Goal: Task Accomplishment & Management: Manage account settings

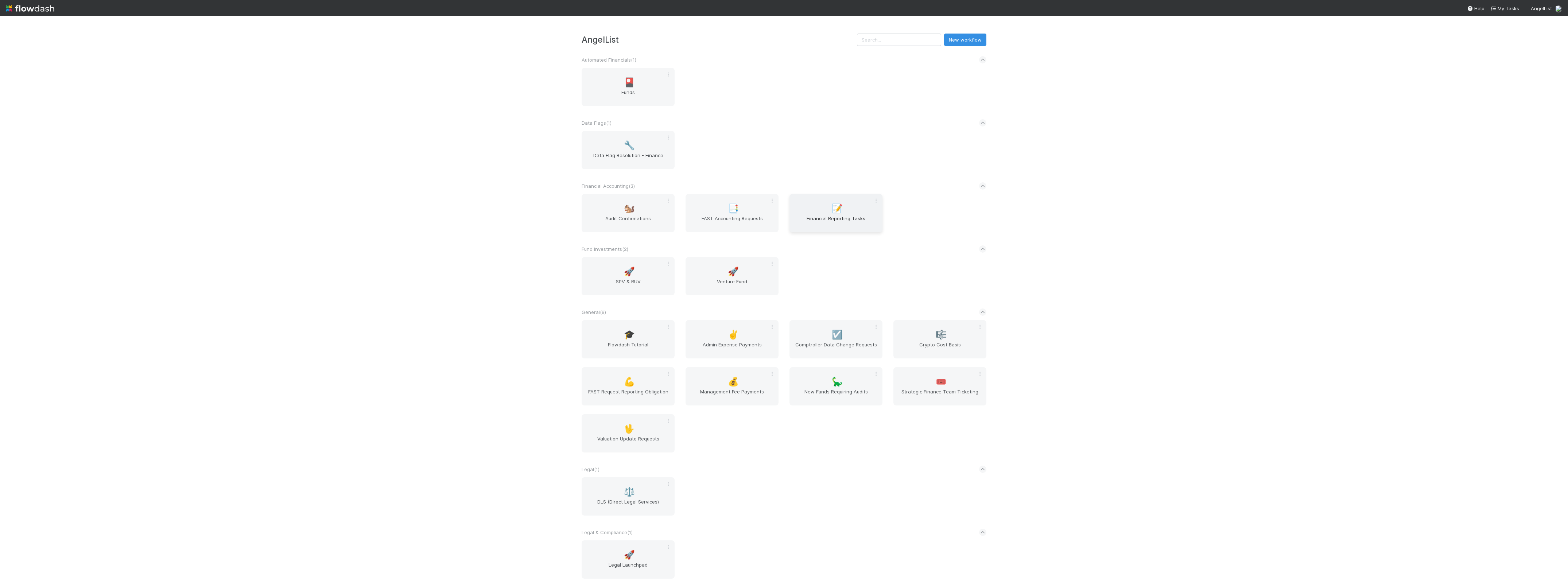
click at [813, 225] on span "Financial Reporting Tasks" at bounding box center [836, 222] width 87 height 15
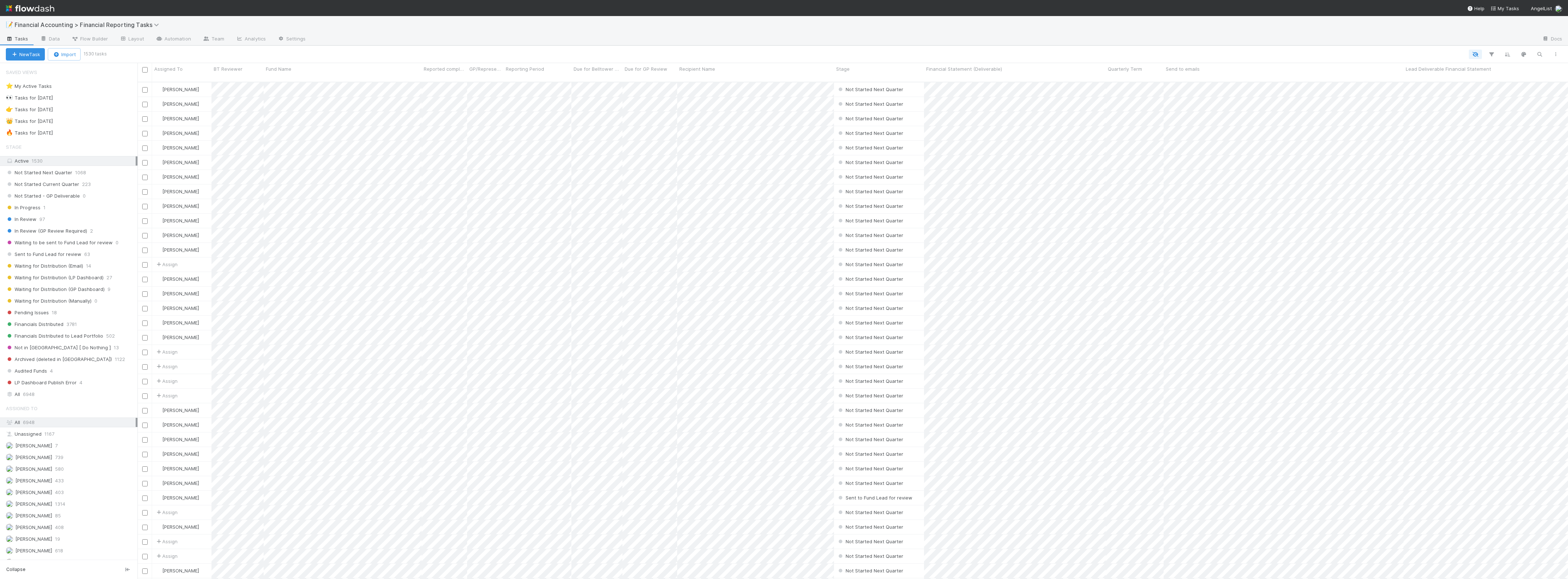
scroll to position [496, 1424]
click at [89, 293] on span "Waiting for Distribution (GP Dashboard)" at bounding box center [55, 289] width 99 height 9
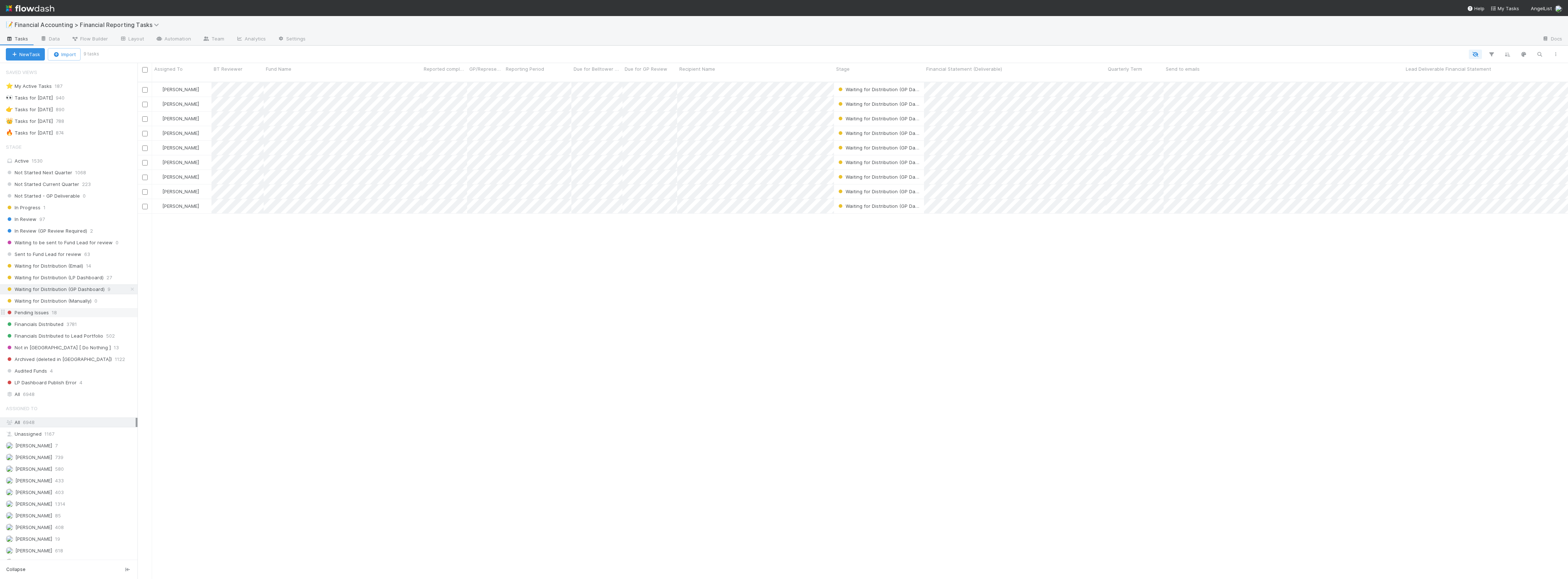
scroll to position [496, 1424]
drag, startPoint x: 1104, startPoint y: 71, endPoint x: 1004, endPoint y: 69, distance: 100.0
click at [982, 65] on div "Financial Statement (Deliverable)" at bounding box center [965, 72] width 83 height 19
drag, startPoint x: 1282, startPoint y: 71, endPoint x: 1158, endPoint y: 74, distance: 124.0
click at [1162, 73] on div at bounding box center [1163, 70] width 1 height 7
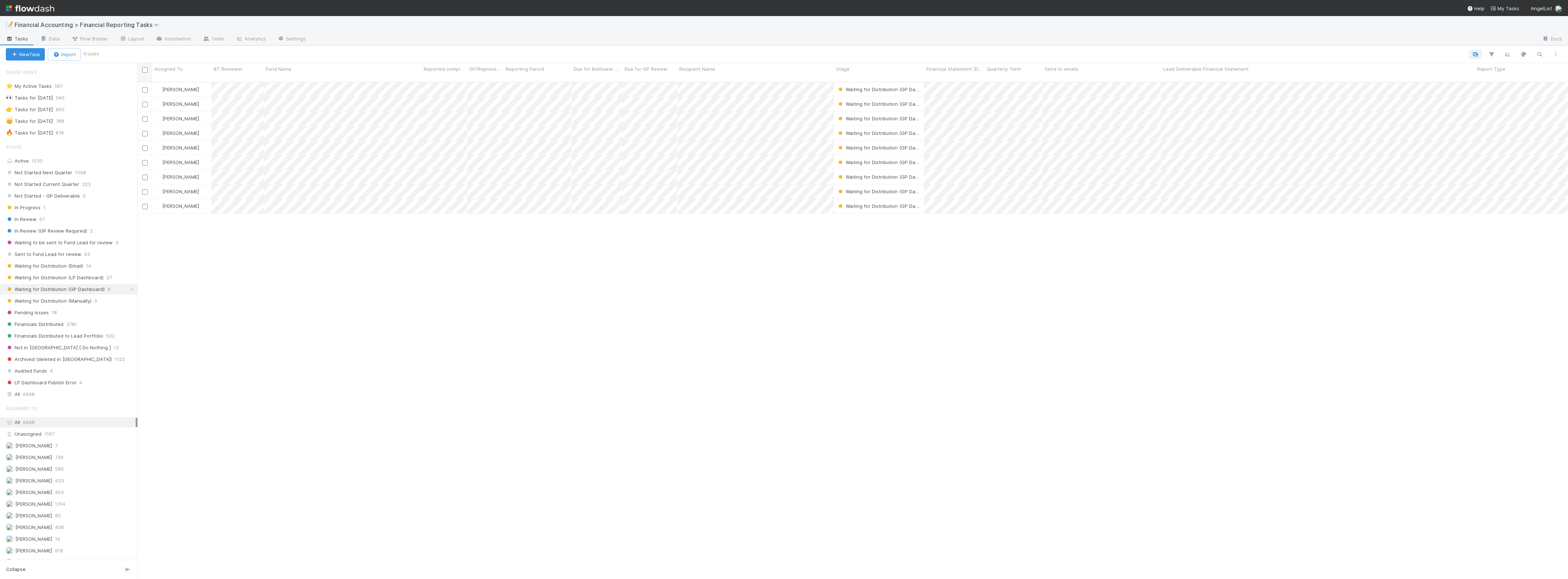
click at [146, 71] on input "checkbox" at bounding box center [145, 69] width 5 height 5
checkbox input "true"
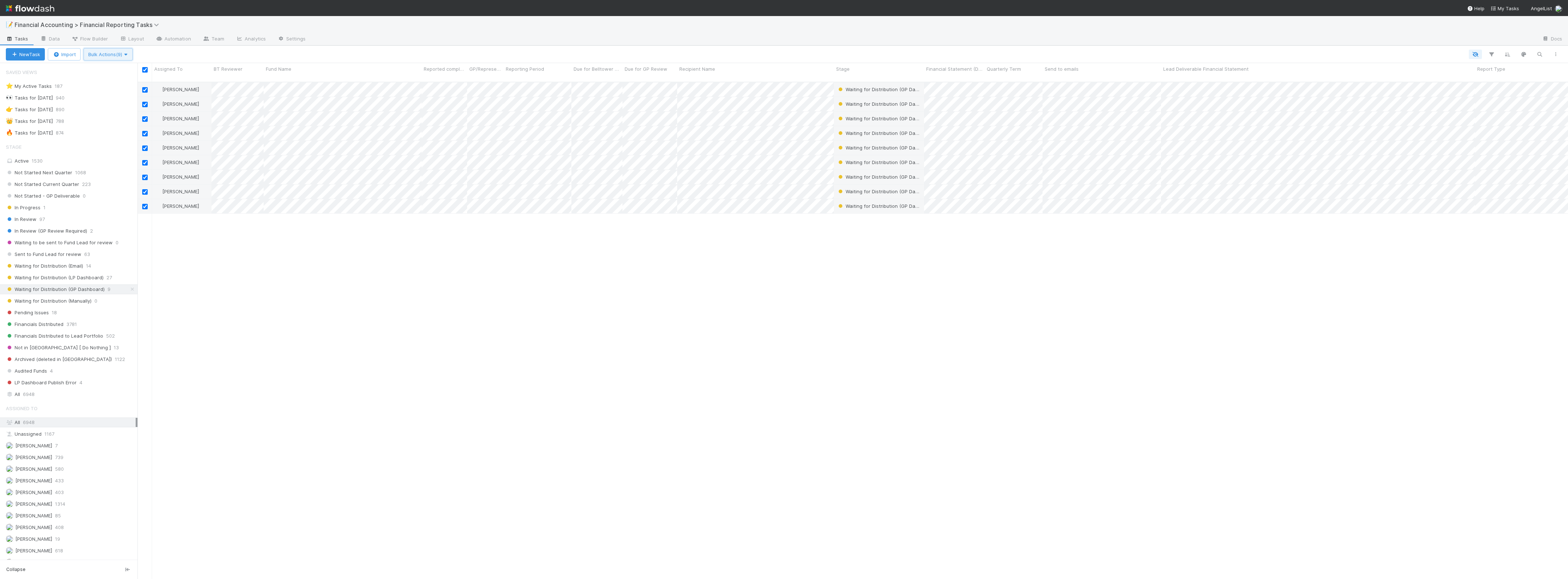
click at [128, 54] on icon "button" at bounding box center [126, 55] width 7 height 5
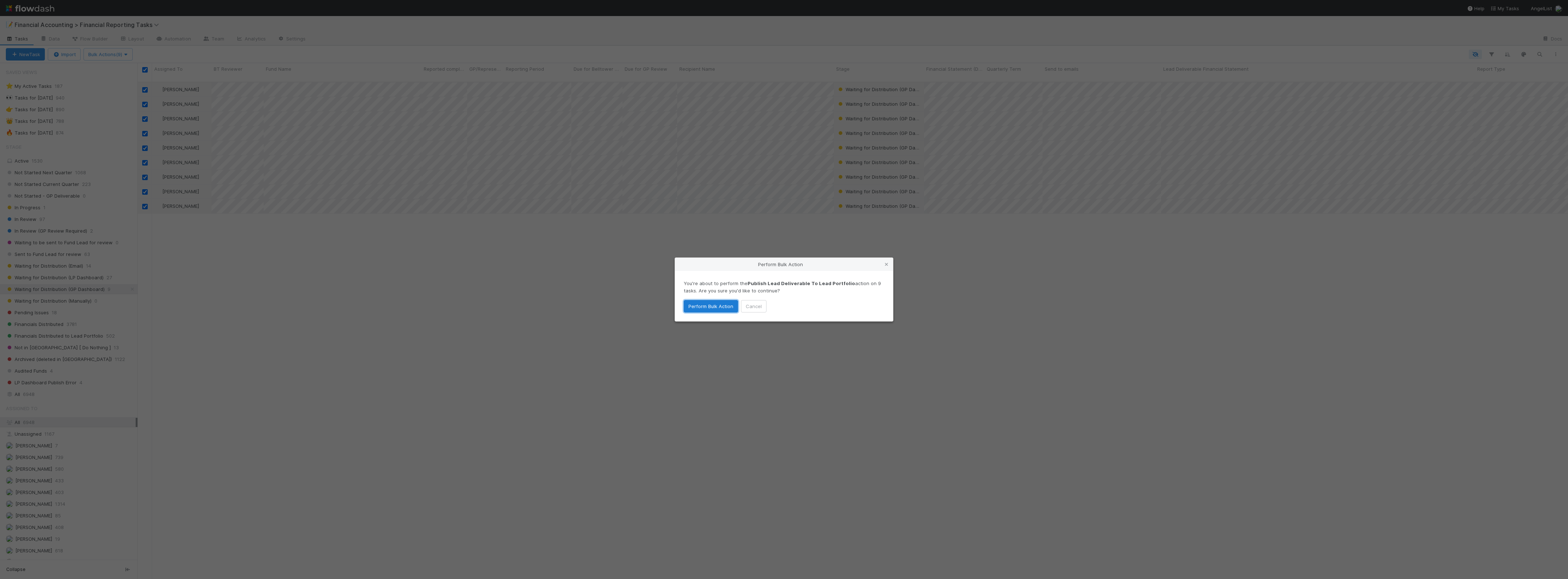
click at [718, 311] on button "Perform Bulk Action" at bounding box center [710, 306] width 54 height 12
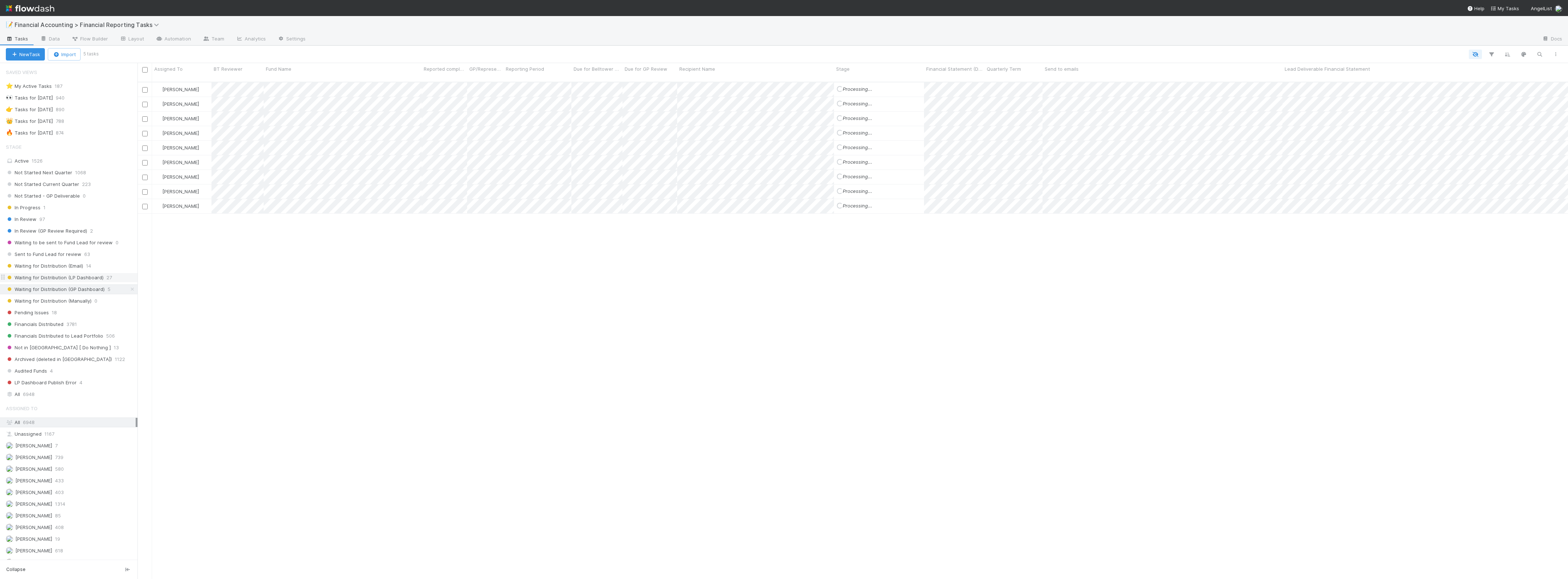
click at [71, 277] on span "Waiting for Distribution (LP Dashboard)" at bounding box center [55, 278] width 98 height 9
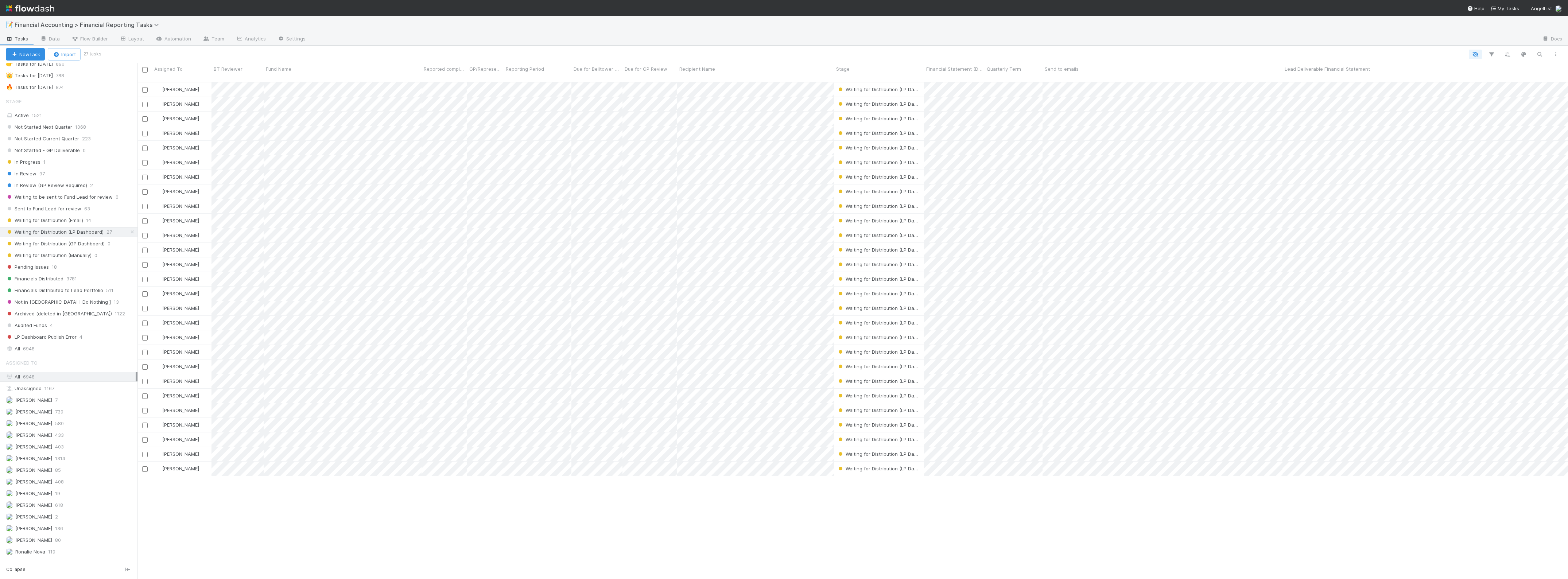
scroll to position [496, 1424]
click at [1494, 51] on icon "button" at bounding box center [1491, 54] width 7 height 7
click at [1349, 78] on button "Add Filter" at bounding box center [1379, 76] width 219 height 10
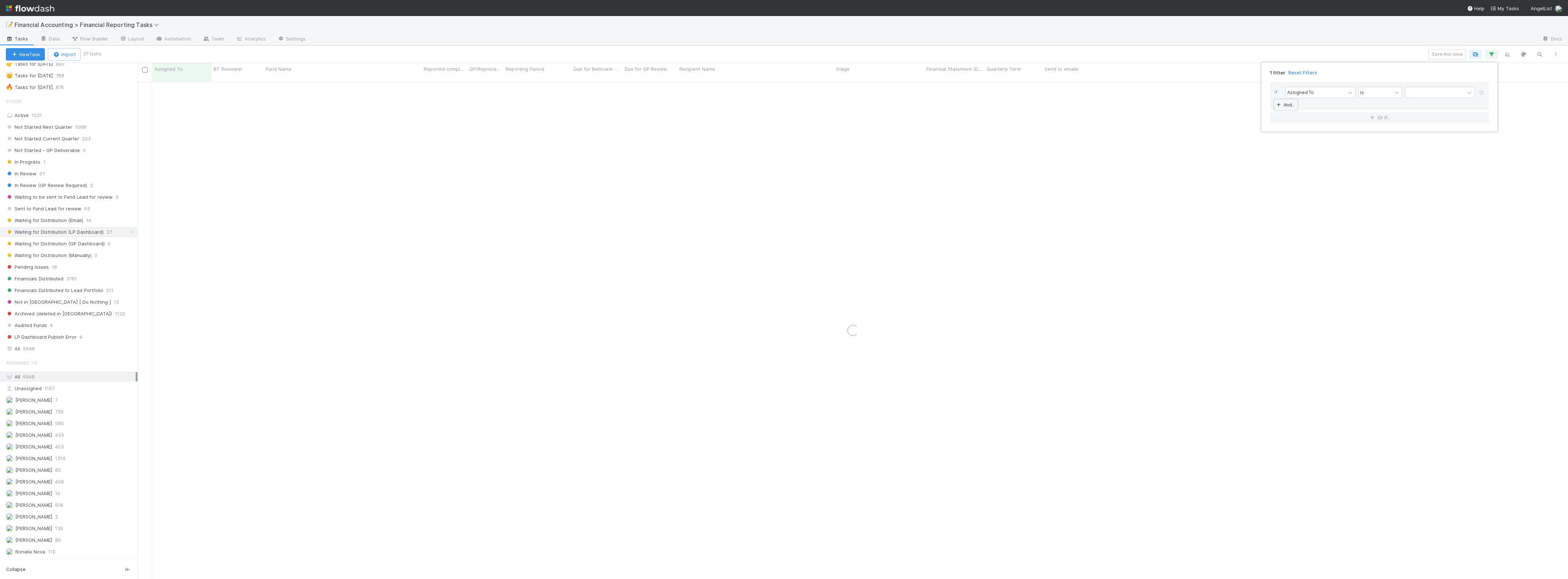
click at [1282, 107] on icon at bounding box center [1278, 105] width 7 height 4
click at [1323, 95] on div "Assigned To" at bounding box center [1315, 92] width 59 height 10
click at [1310, 145] on div "Fund Name" at bounding box center [1320, 147] width 70 height 12
click at [1419, 99] on div "option Fund Name, selected. 0 results available. Select is focused ,type to ref…" at bounding box center [1382, 93] width 192 height 13
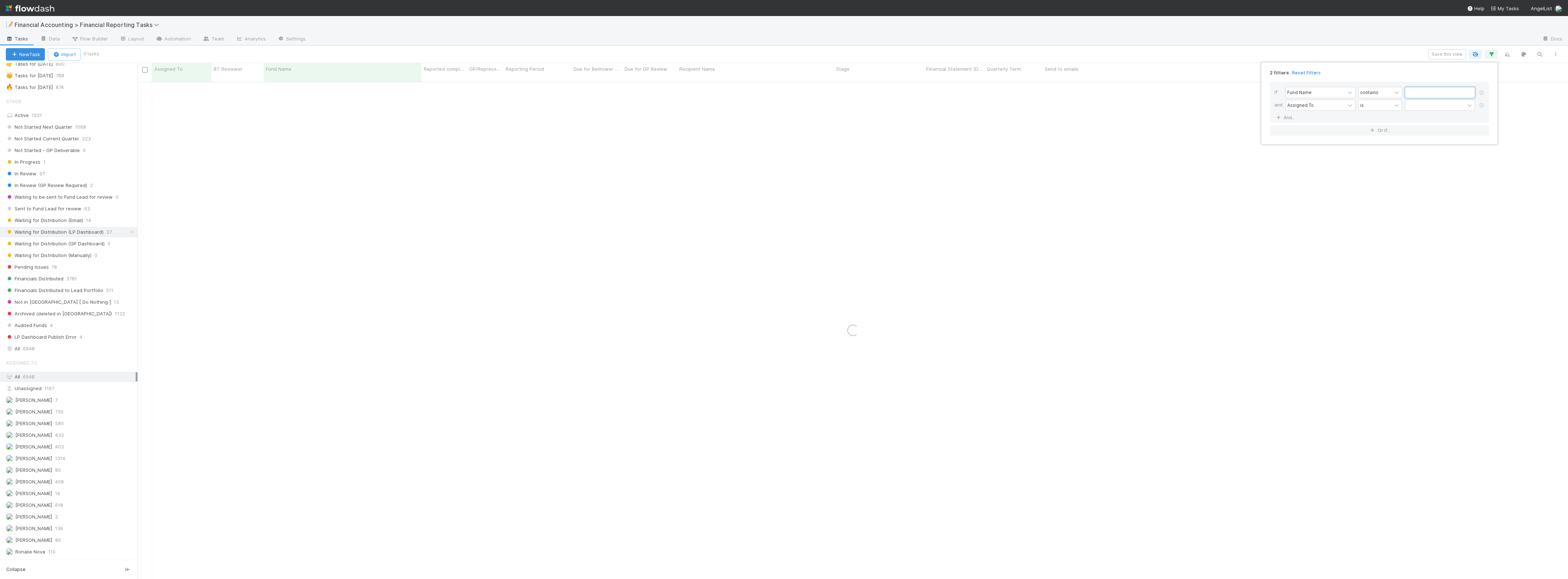
click at [1419, 94] on input "text" at bounding box center [1440, 93] width 70 height 11
type input "gtm"
click at [1485, 104] on icon at bounding box center [1482, 105] width 7 height 4
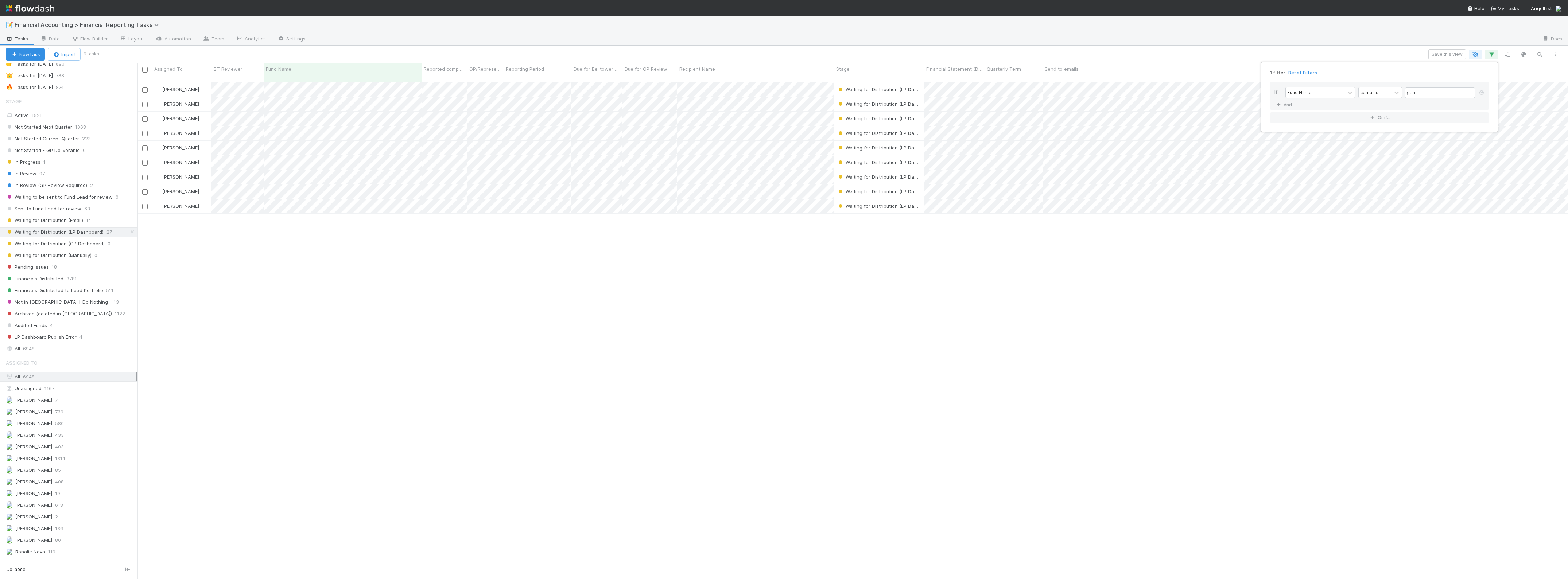
scroll to position [496, 1424]
click at [390, 260] on div "1 filter Reset Filters If Fund Name contains gtm And.. Or if..." at bounding box center [784, 289] width 1568 height 579
drag, startPoint x: 389, startPoint y: 345, endPoint x: 415, endPoint y: 322, distance: 34.7
click at [390, 345] on div "1 filter Reset Filters If Fund Name contains gtm And.. Or if..." at bounding box center [784, 289] width 1568 height 579
click at [197, 82] on div "[PERSON_NAME]" at bounding box center [182, 89] width 60 height 14
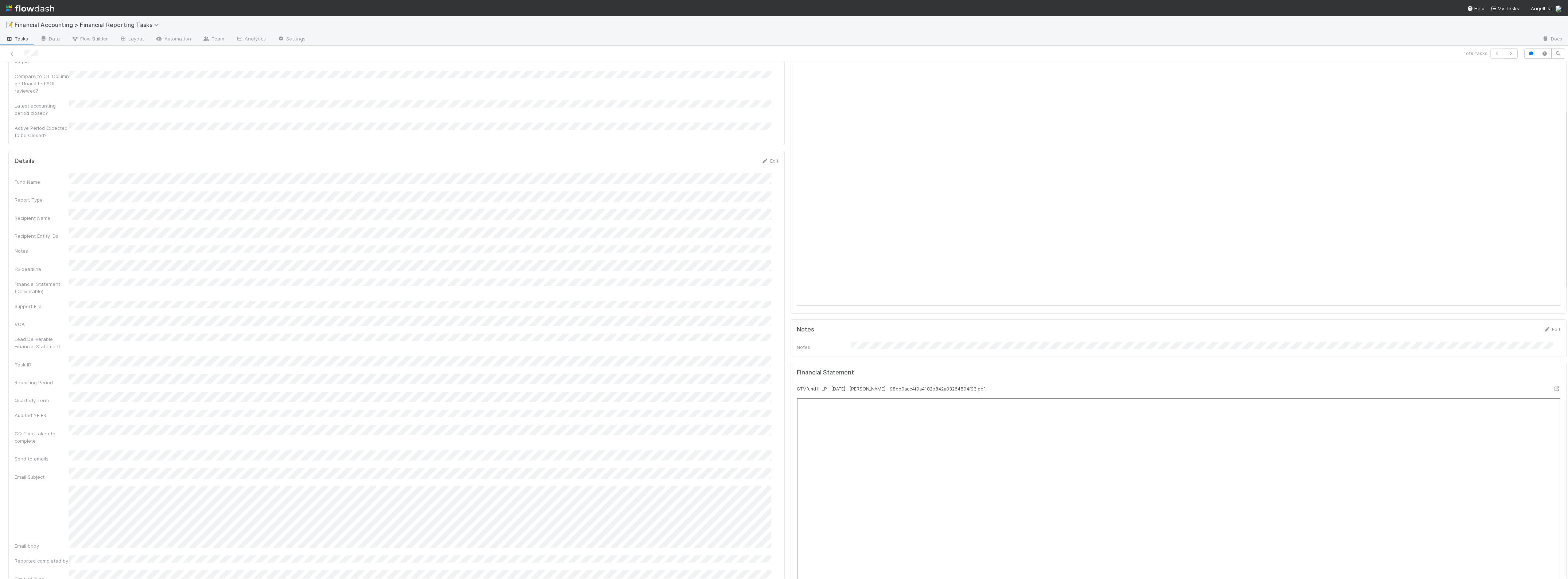
scroll to position [183, 0]
click at [1504, 56] on button "button" at bounding box center [1511, 54] width 14 height 10
click at [1507, 53] on icon "button" at bounding box center [1511, 53] width 7 height 4
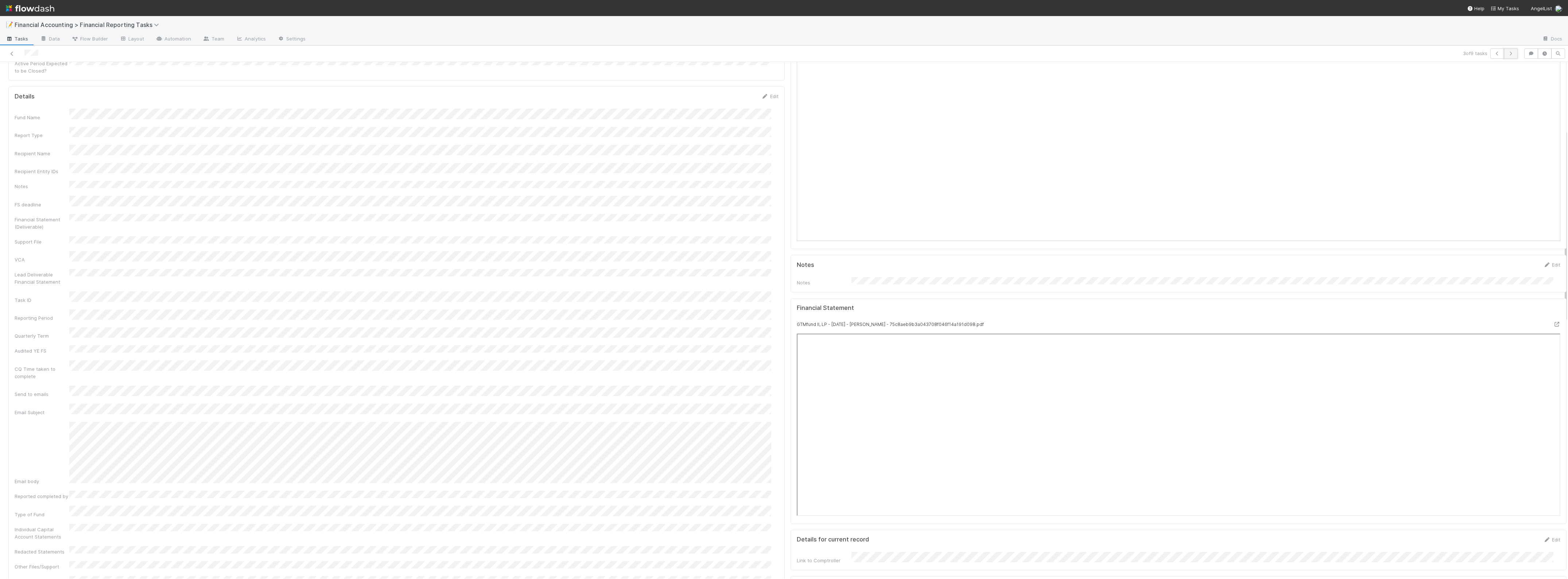
click at [1507, 52] on icon "button" at bounding box center [1511, 53] width 7 height 4
click at [1507, 54] on icon "button" at bounding box center [1511, 53] width 7 height 4
click at [1507, 53] on icon "button" at bounding box center [1511, 53] width 7 height 4
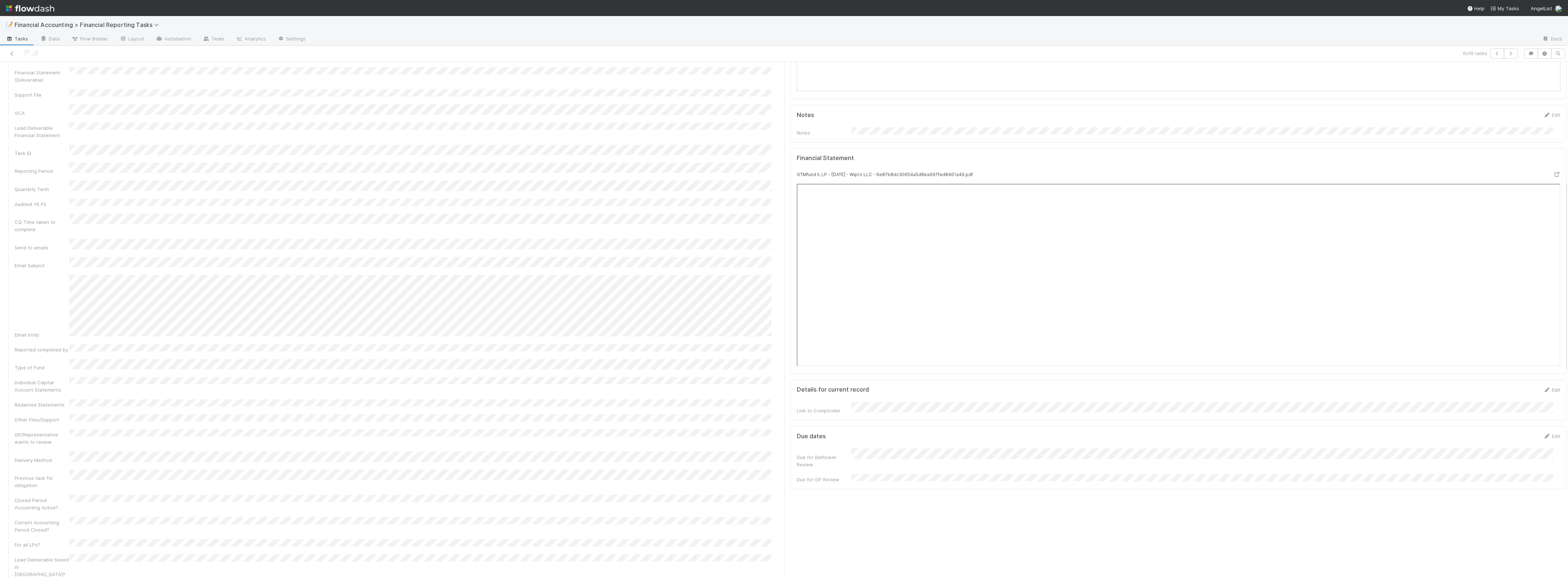
scroll to position [319, 0]
click at [1507, 52] on icon "button" at bounding box center [1511, 53] width 7 height 4
click at [1505, 56] on button "button" at bounding box center [1511, 54] width 14 height 10
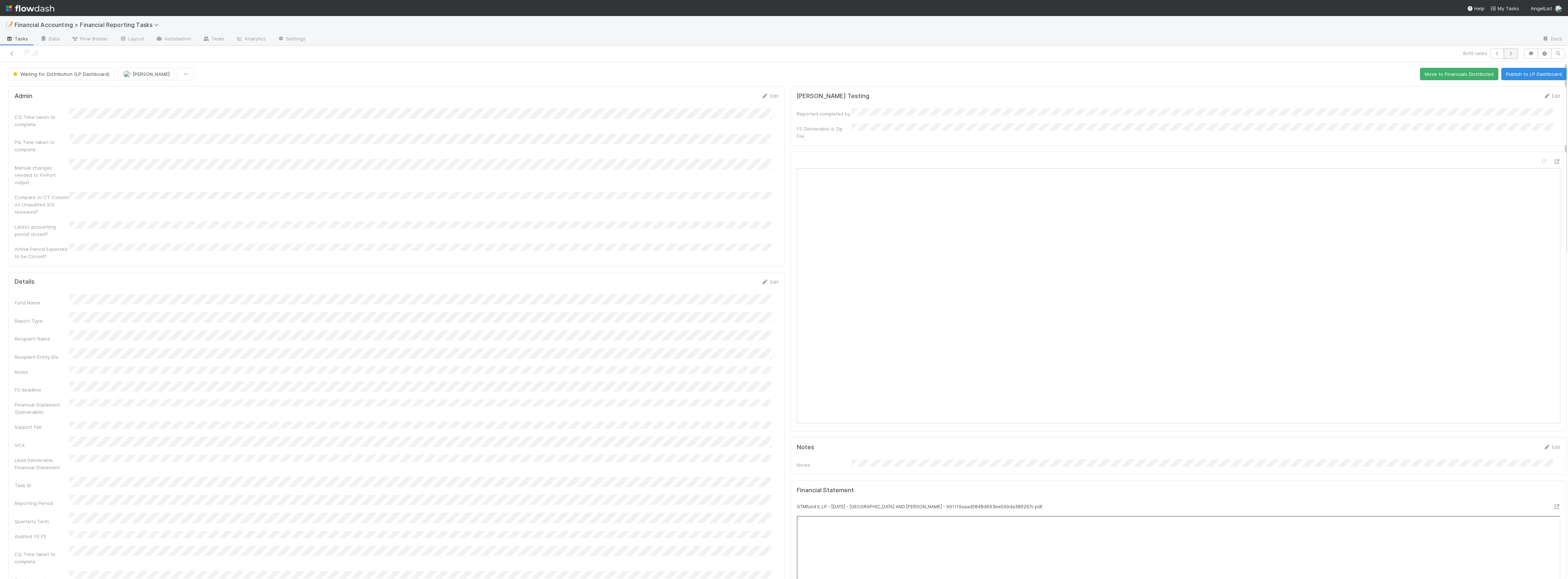
click at [1507, 52] on icon "button" at bounding box center [1511, 53] width 7 height 4
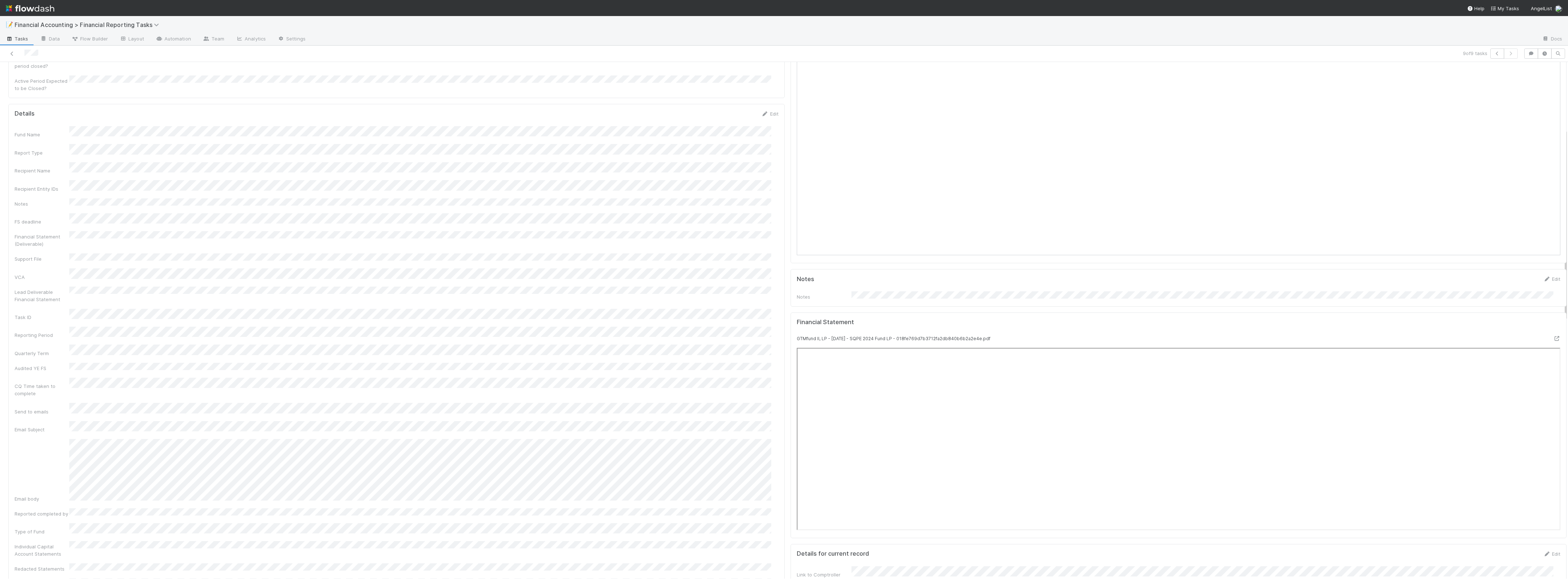
scroll to position [137, 0]
click at [12, 52] on icon at bounding box center [12, 54] width 7 height 5
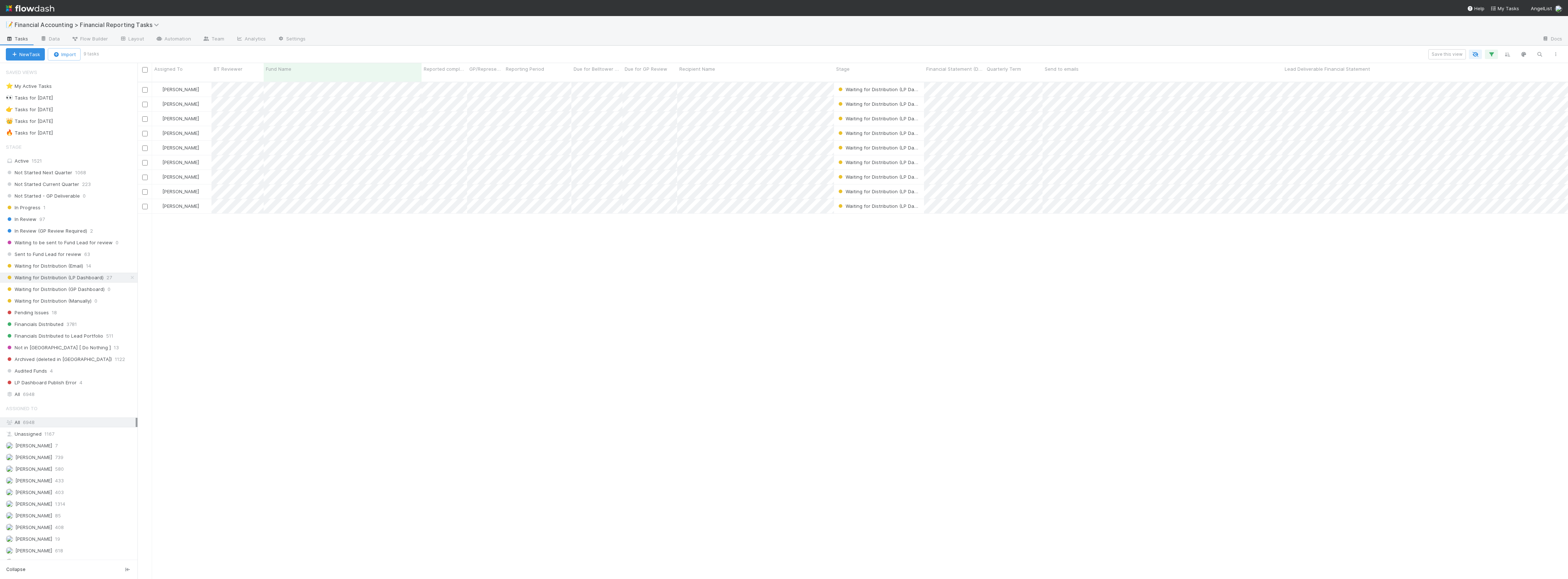
scroll to position [496, 1424]
click at [145, 68] on input "checkbox" at bounding box center [145, 69] width 5 height 5
checkbox input "true"
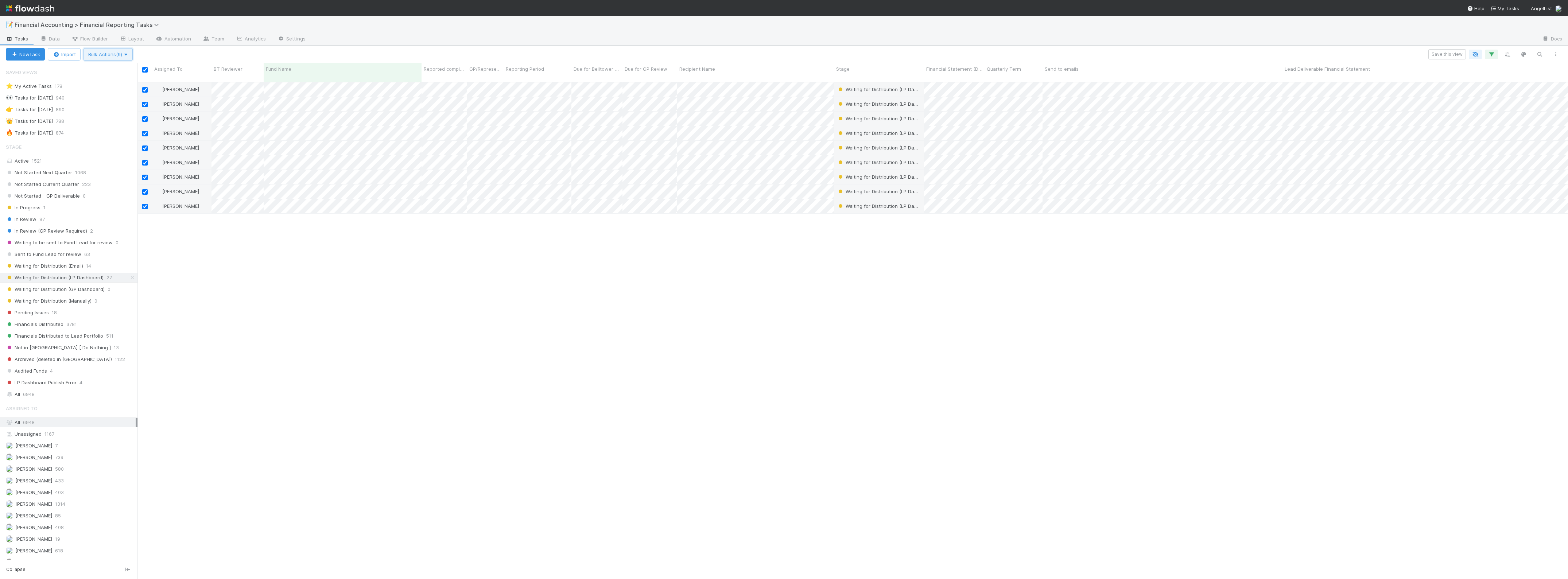
click at [133, 57] on button "Bulk Actions (9)" at bounding box center [108, 54] width 49 height 12
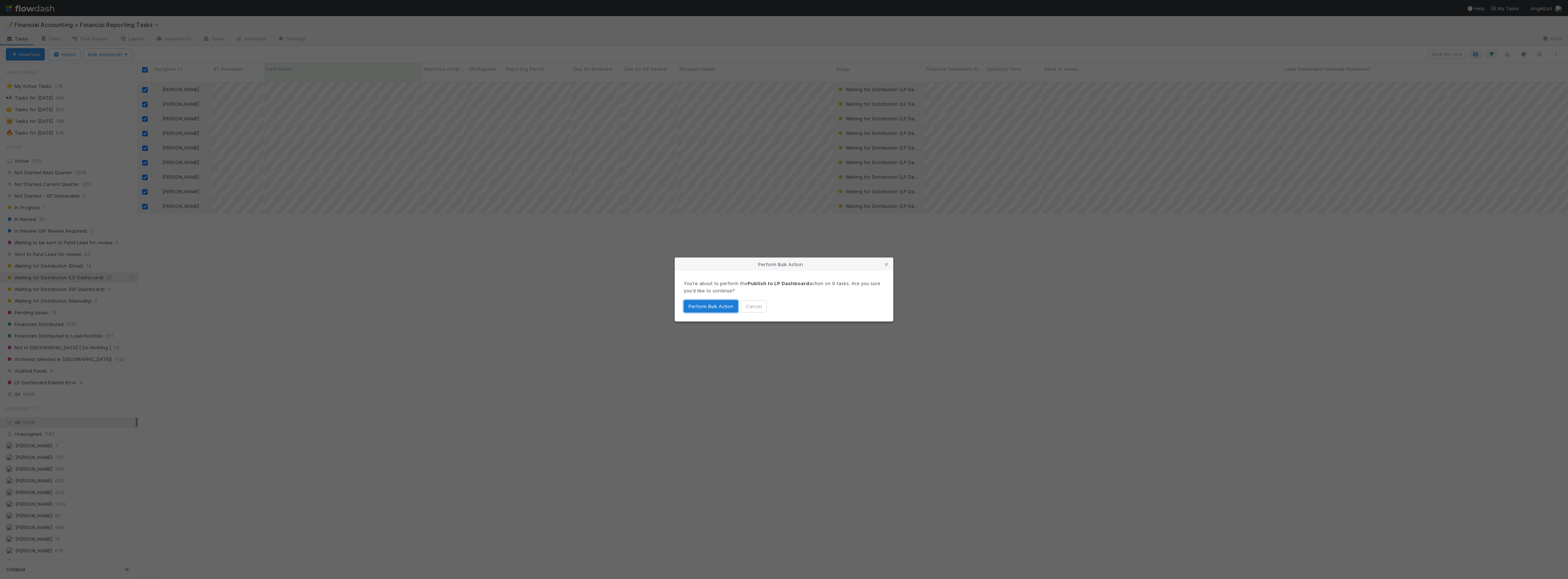
click at [691, 309] on button "Perform Bulk Action" at bounding box center [710, 306] width 54 height 12
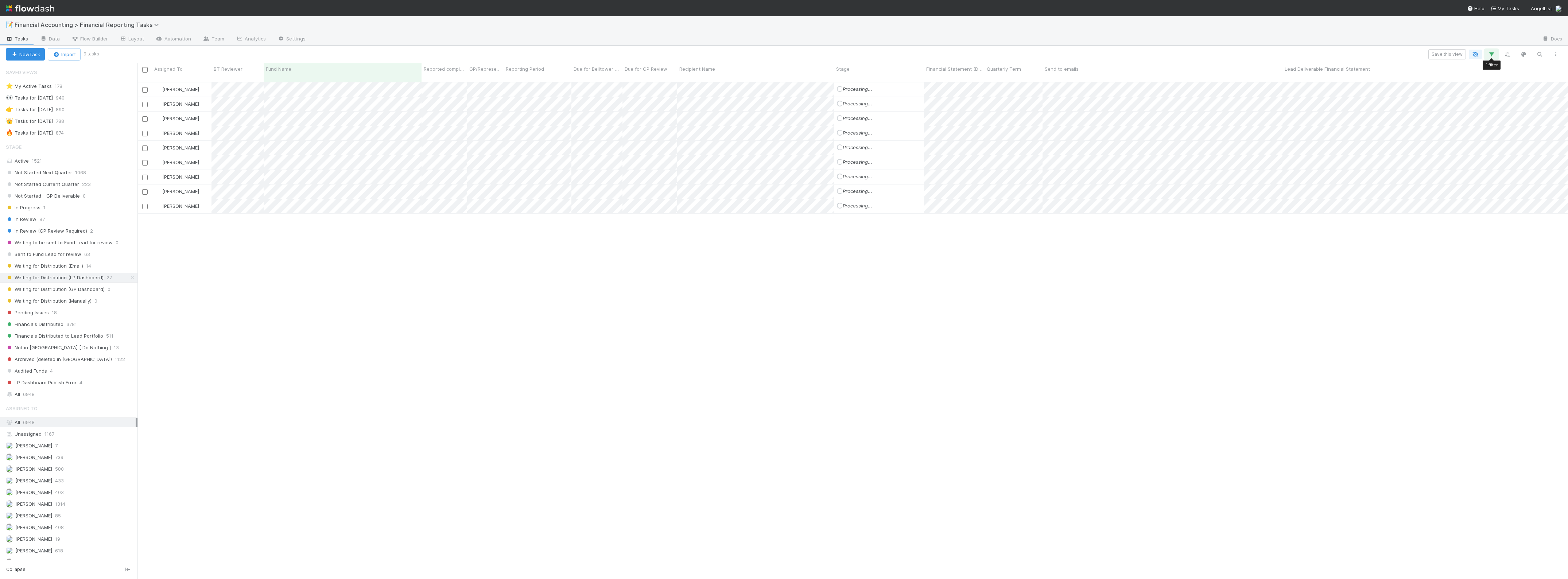
click at [1496, 51] on button "button" at bounding box center [1491, 54] width 13 height 10
click at [1482, 91] on icon at bounding box center [1482, 93] width 7 height 4
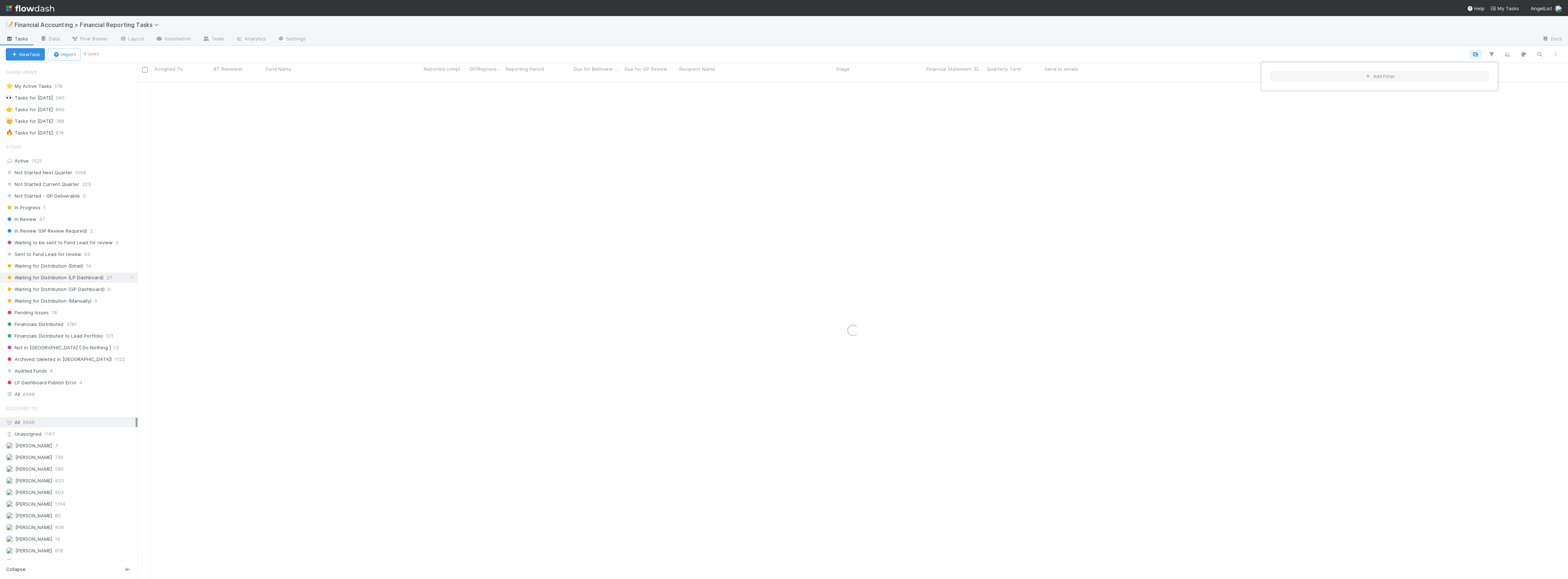
click at [464, 47] on div "Add Filter" at bounding box center [784, 289] width 1568 height 579
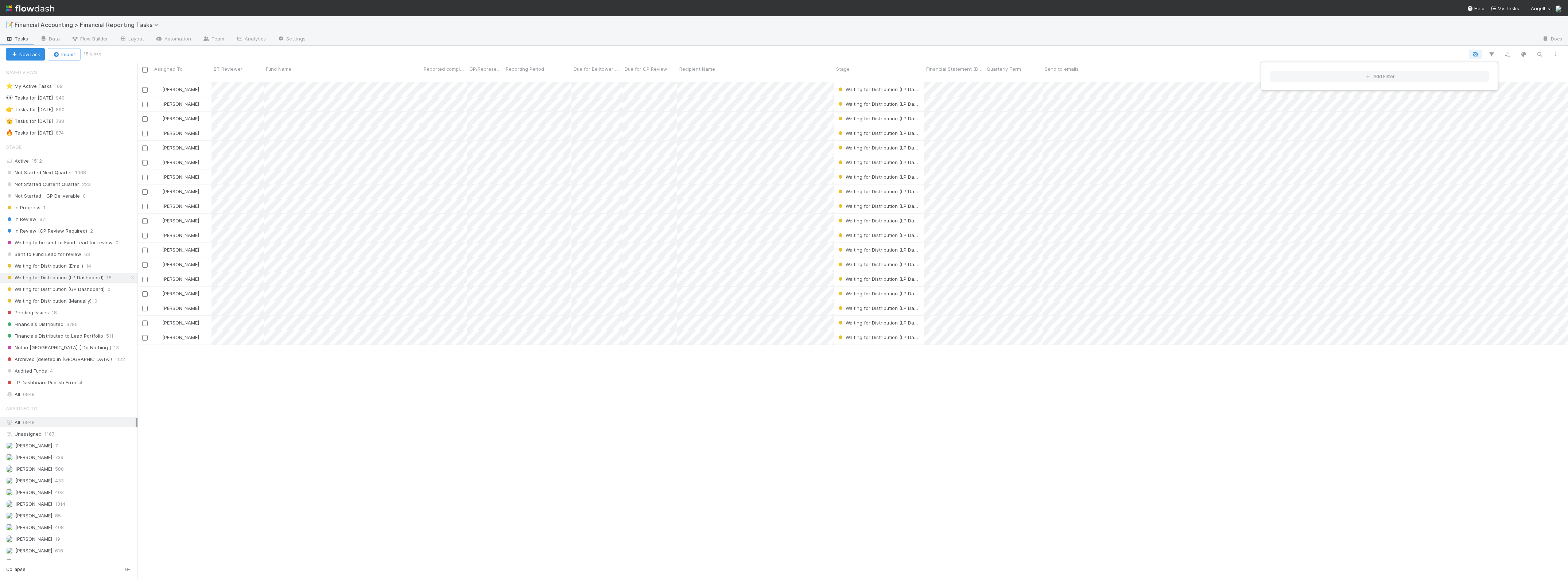
click at [1089, 388] on div "Add Filter" at bounding box center [784, 289] width 1568 height 579
drag, startPoint x: 984, startPoint y: 68, endPoint x: 1115, endPoint y: 74, distance: 131.1
click at [1094, 73] on div "Financial Statement (Deliverable)" at bounding box center [1009, 72] width 170 height 19
click at [890, 174] on div "Waiting for Distribution (LP Dashboard)" at bounding box center [878, 177] width 83 height 7
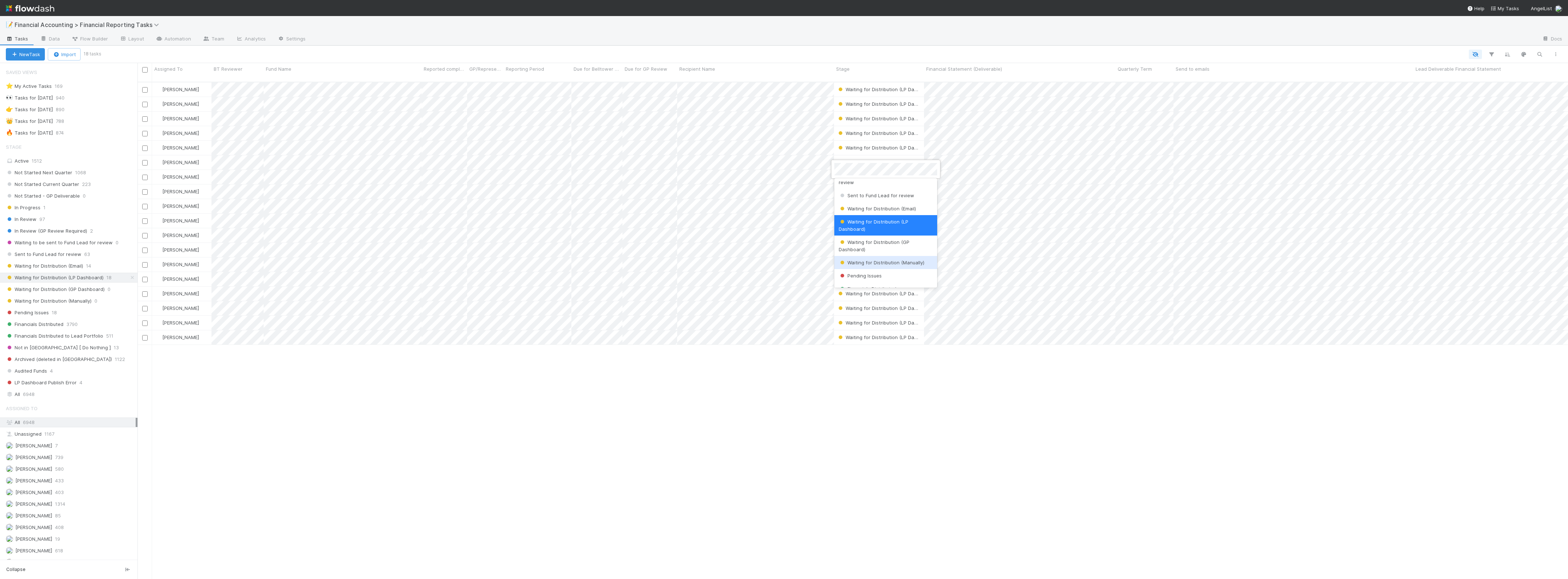
click at [890, 263] on span "Waiting for Distribution (Manually)" at bounding box center [881, 263] width 86 height 6
click at [890, 203] on span "Waiting for Distribution (LP Dashboard)" at bounding box center [886, 206] width 98 height 6
click at [898, 298] on div "Waiting for Distribution (Manually)" at bounding box center [886, 301] width 103 height 13
click at [895, 233] on span "Waiting for Distribution (LP Dashboard)" at bounding box center [886, 236] width 98 height 6
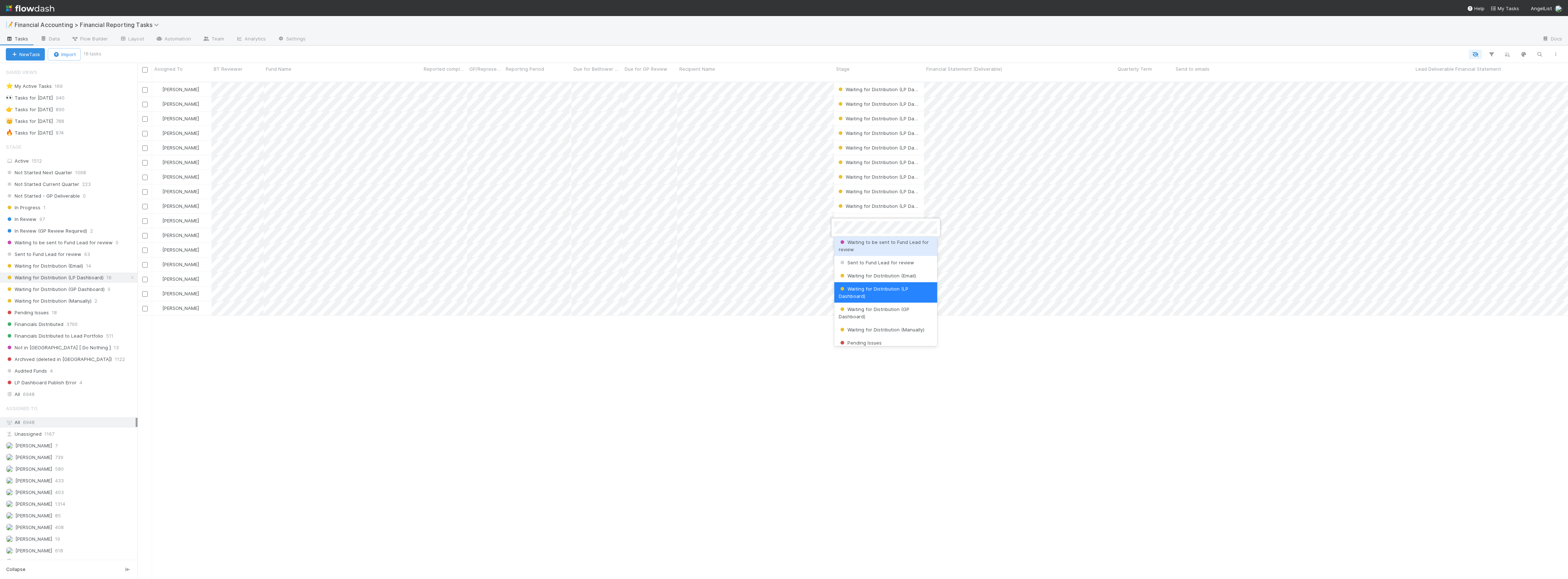
scroll to position [136, 0]
click at [886, 275] on span "Waiting for Distribution (Manually)" at bounding box center [881, 276] width 86 height 6
click at [893, 233] on span "Waiting for Distribution (LP Dashboard)" at bounding box center [886, 236] width 98 height 6
click at [892, 279] on div "Waiting for Distribution (Manually)" at bounding box center [886, 276] width 103 height 13
click at [895, 262] on span "Waiting for Distribution (LP Dashboard)" at bounding box center [886, 265] width 98 height 6
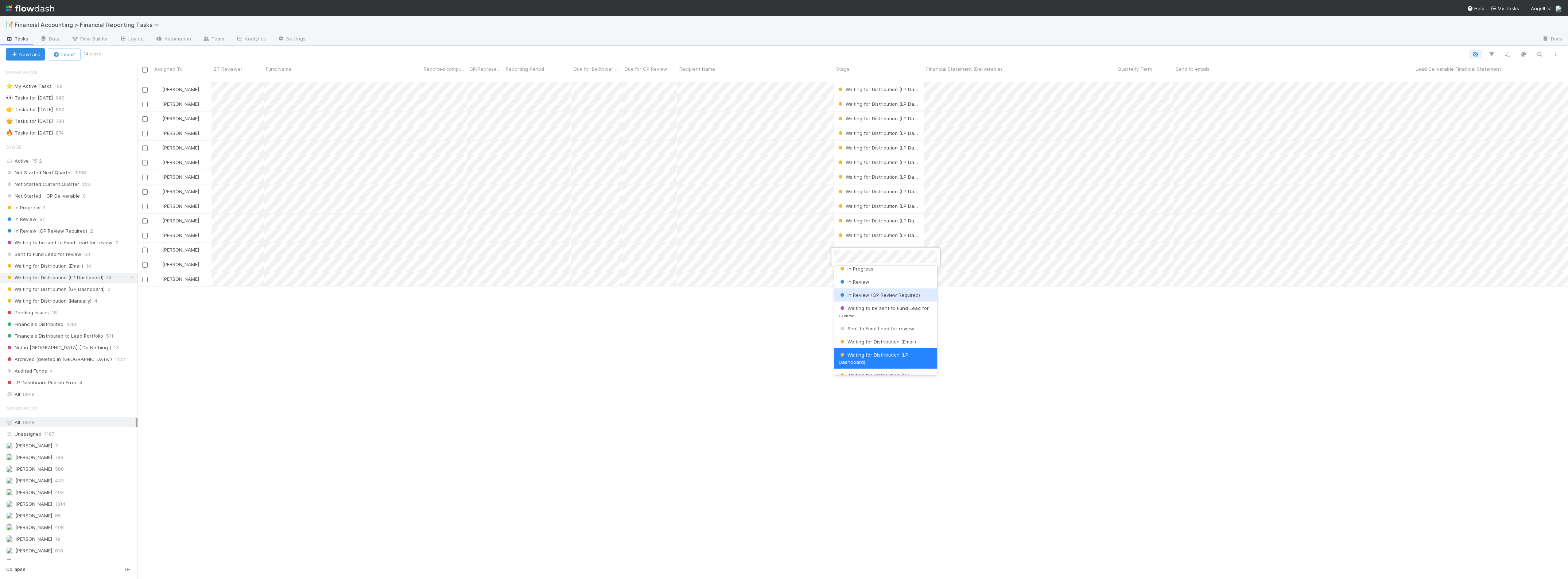
scroll to position [90, 0]
click at [880, 349] on span "Waiting for Distribution (Manually)" at bounding box center [881, 350] width 86 height 6
click at [891, 262] on span "Waiting for Distribution (LP Dashboard)" at bounding box center [886, 265] width 98 height 6
click at [887, 303] on span "Waiting for Distribution (Manually)" at bounding box center [881, 304] width 86 height 6
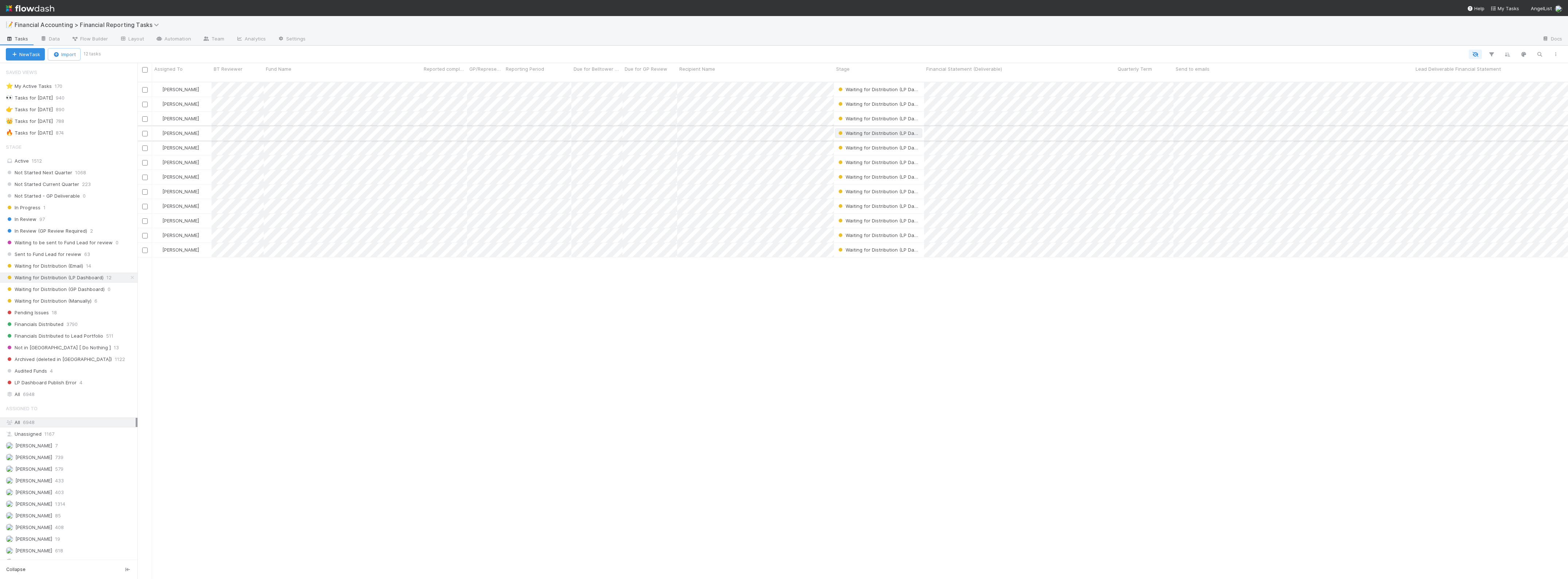
click at [899, 130] on span "Waiting for Distribution (LP Dashboard)" at bounding box center [886, 133] width 98 height 6
click at [885, 220] on span "Waiting for Distribution (Manually)" at bounding box center [881, 219] width 86 height 6
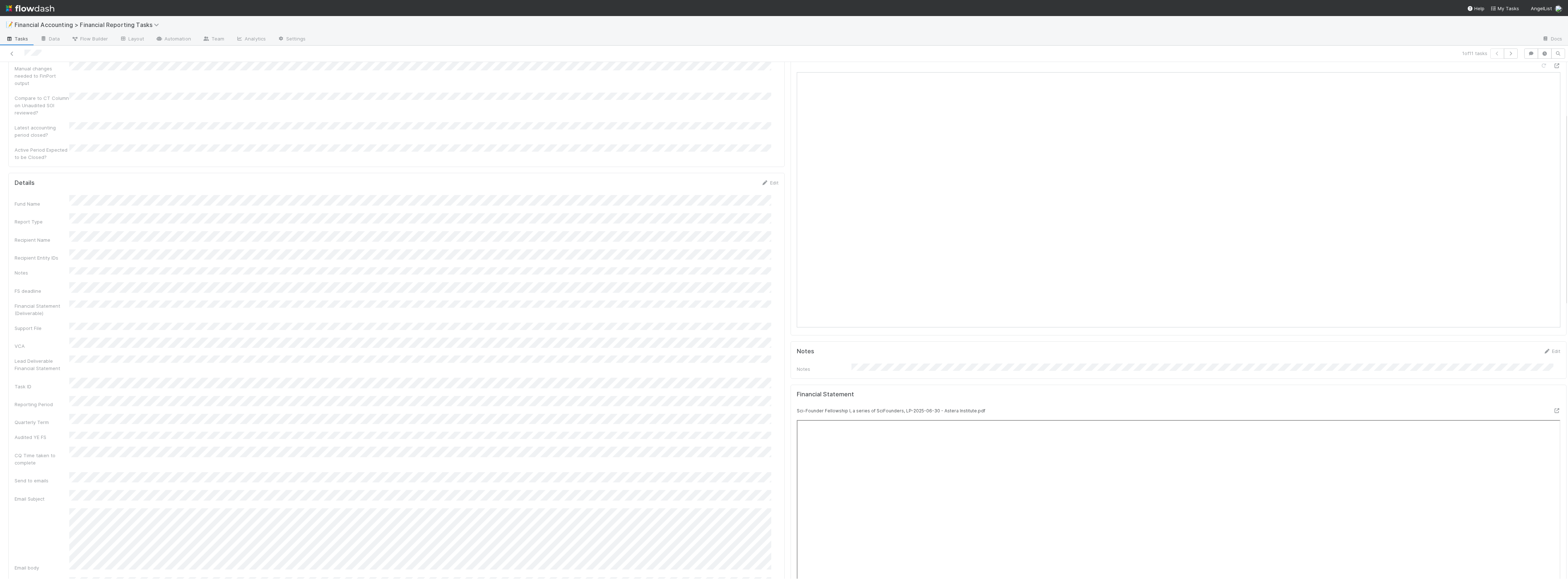
scroll to position [183, 0]
click at [1507, 53] on button "button" at bounding box center [1511, 54] width 14 height 10
click at [1504, 54] on button "button" at bounding box center [1511, 54] width 14 height 10
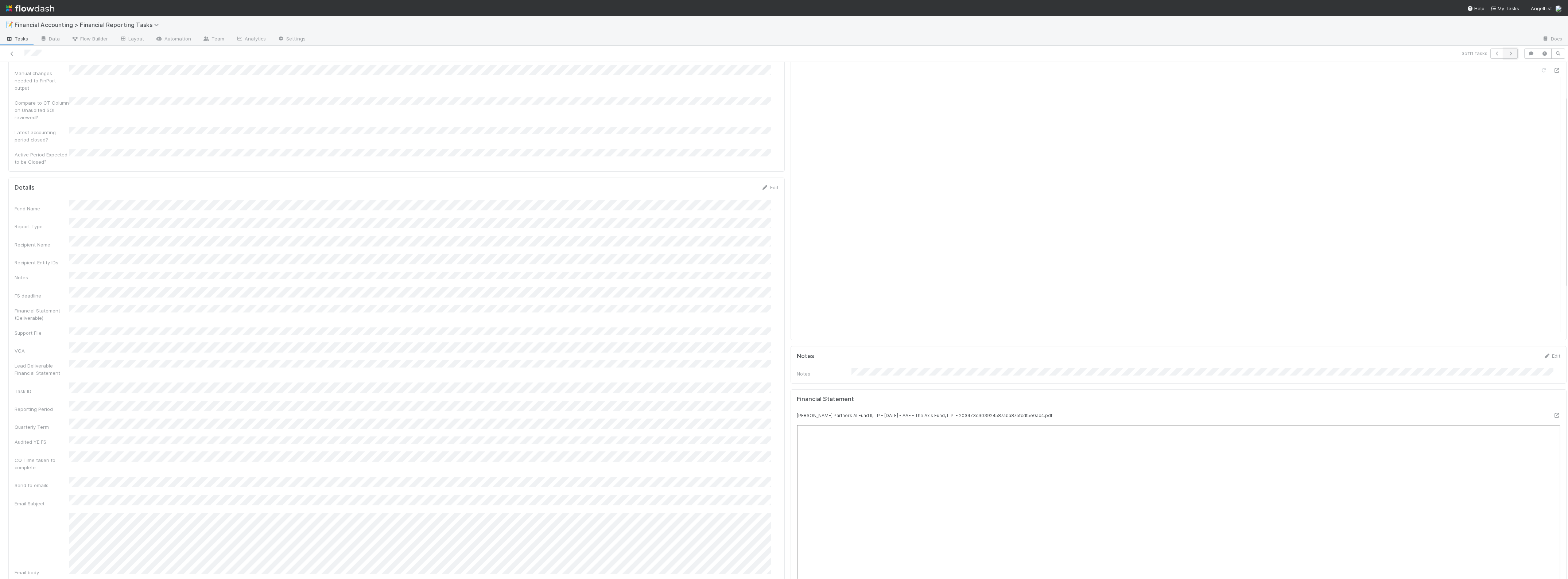
click at [1507, 55] on icon "button" at bounding box center [1511, 53] width 7 height 4
click at [1507, 54] on icon "button" at bounding box center [1511, 53] width 7 height 4
click at [1507, 53] on icon "button" at bounding box center [1511, 53] width 7 height 4
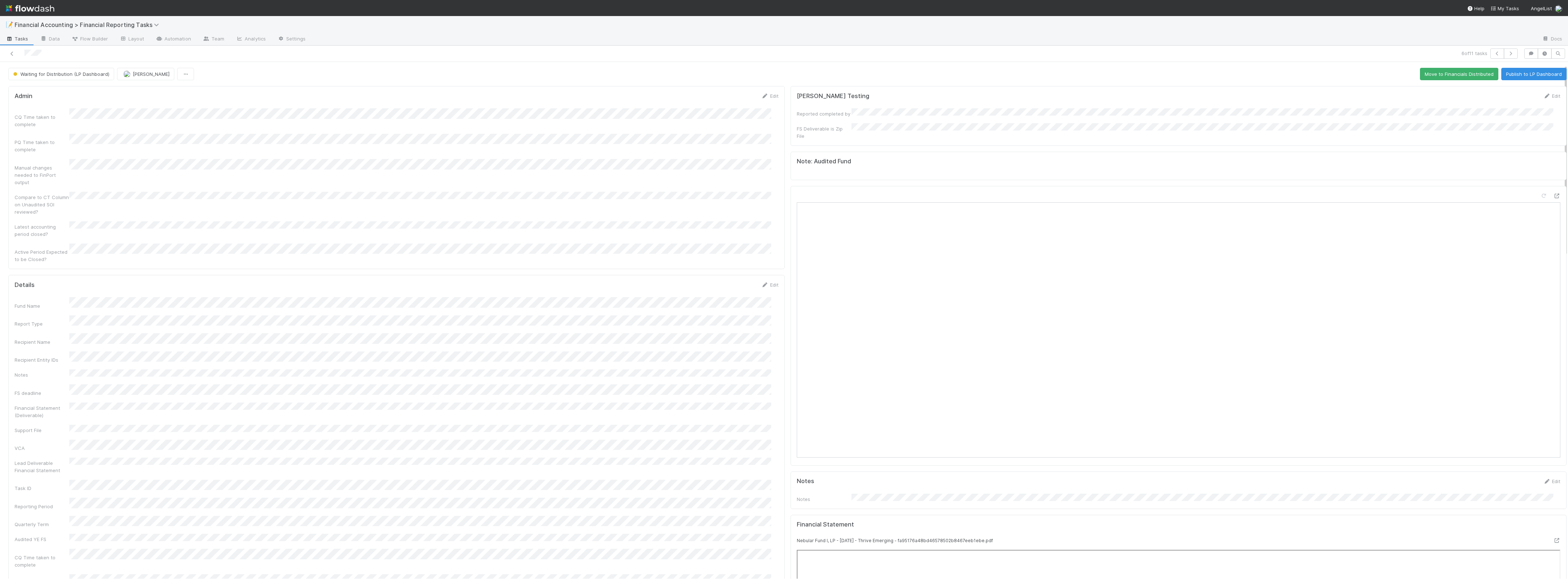
scroll to position [46, 0]
click at [1509, 53] on button "button" at bounding box center [1511, 54] width 14 height 10
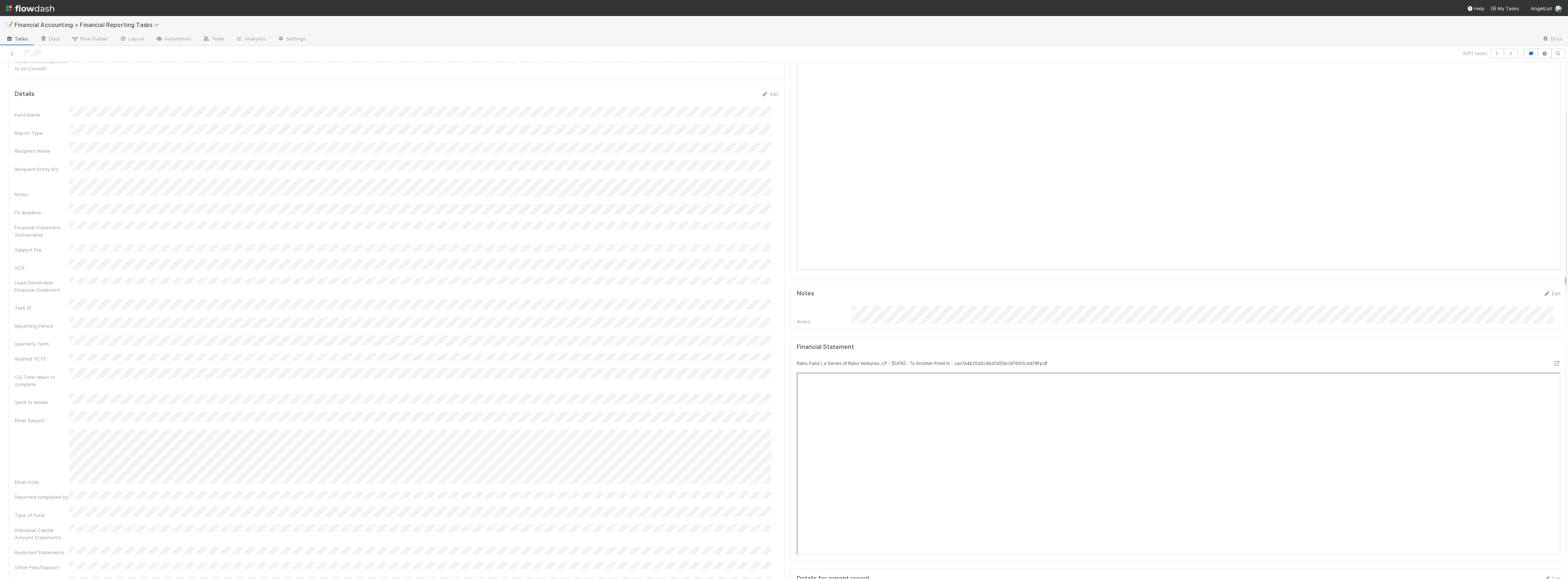
scroll to position [137, 0]
click at [1507, 52] on icon "button" at bounding box center [1511, 53] width 7 height 4
click at [1507, 52] on icon "button" at bounding box center [1511, 53] width 7 height 4
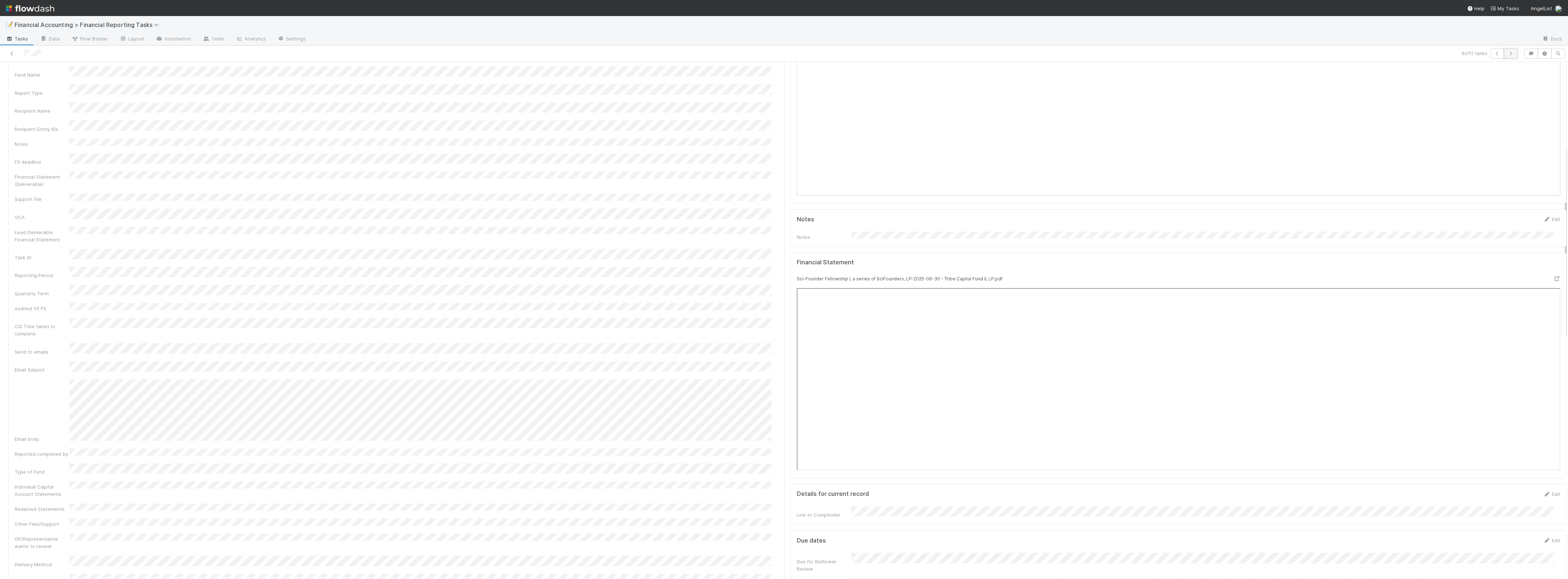
click at [1504, 56] on button "button" at bounding box center [1511, 54] width 14 height 10
click at [1504, 53] on button "button" at bounding box center [1511, 54] width 14 height 10
click at [13, 52] on icon at bounding box center [12, 54] width 7 height 5
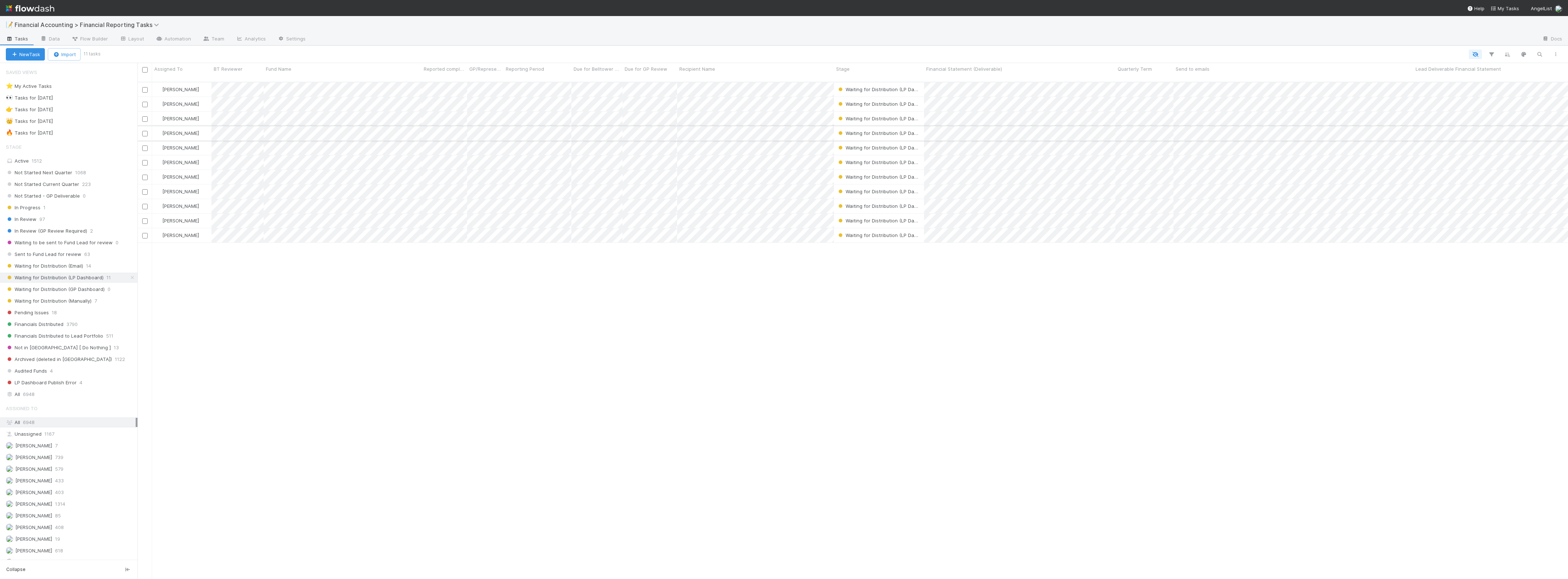
scroll to position [496, 1424]
click at [144, 70] on input "checkbox" at bounding box center [145, 69] width 5 height 5
checkbox input "true"
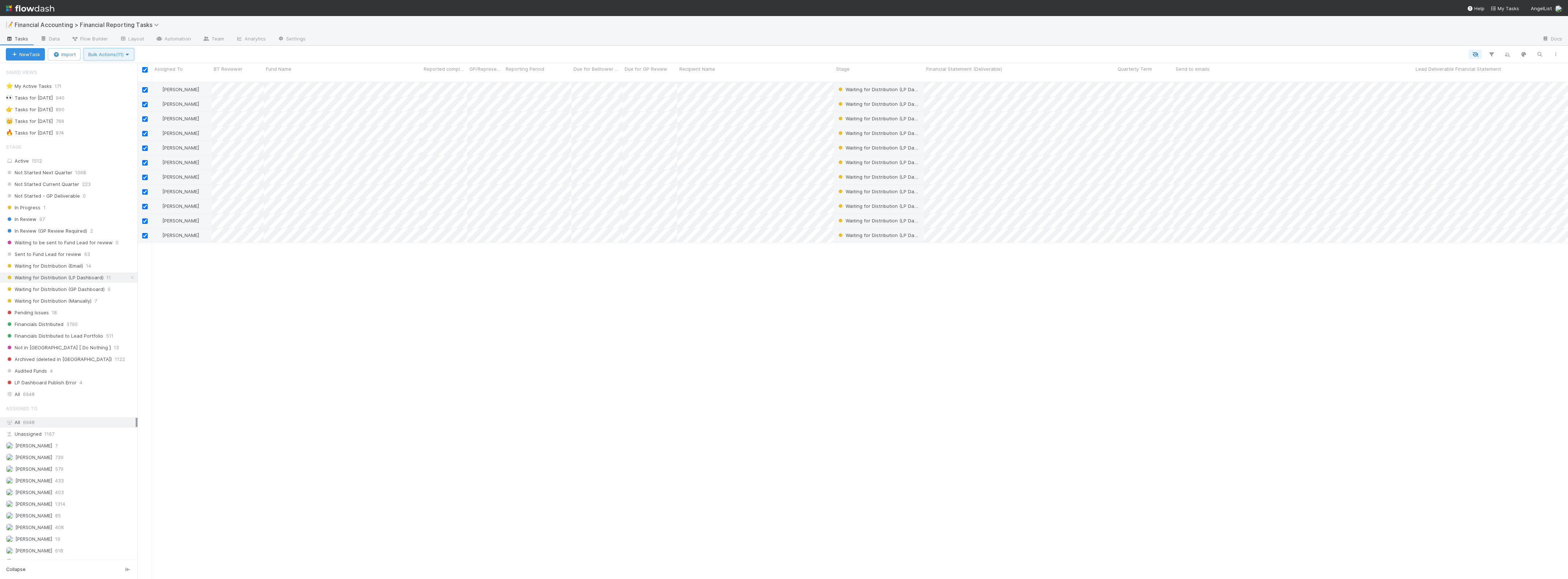
click at [131, 54] on icon "button" at bounding box center [127, 55] width 7 height 5
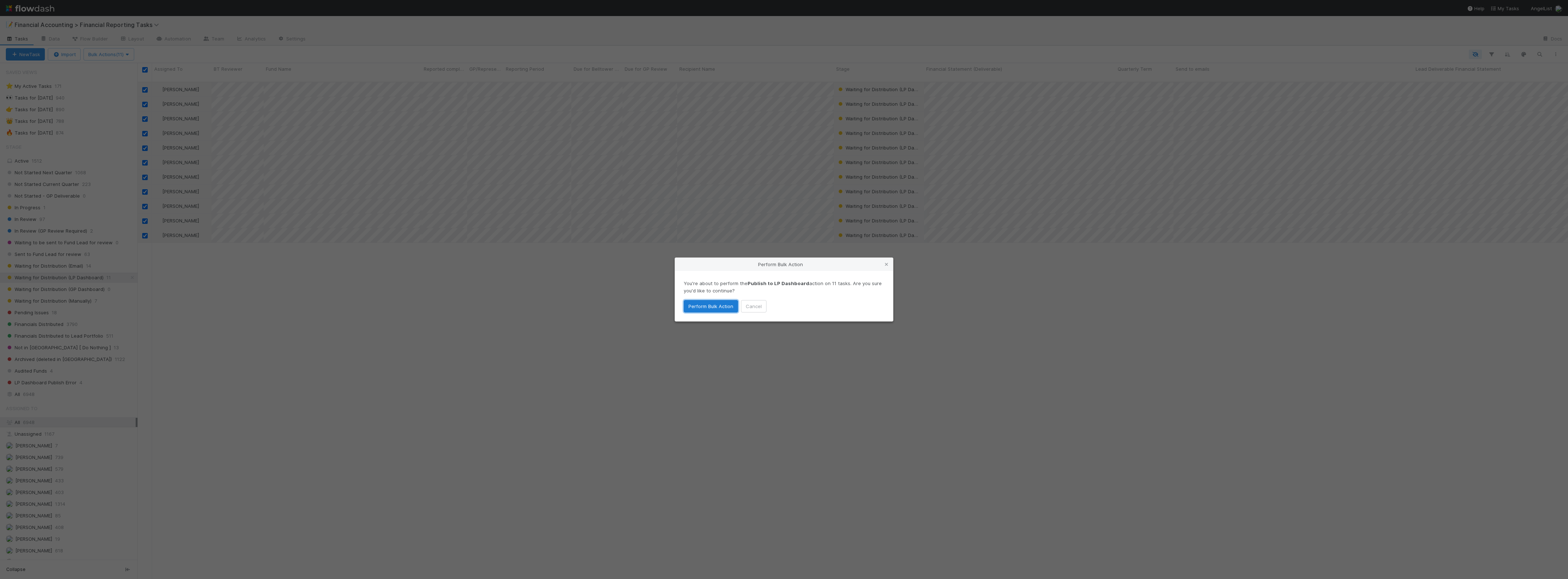
click at [726, 303] on button "Perform Bulk Action" at bounding box center [710, 306] width 54 height 12
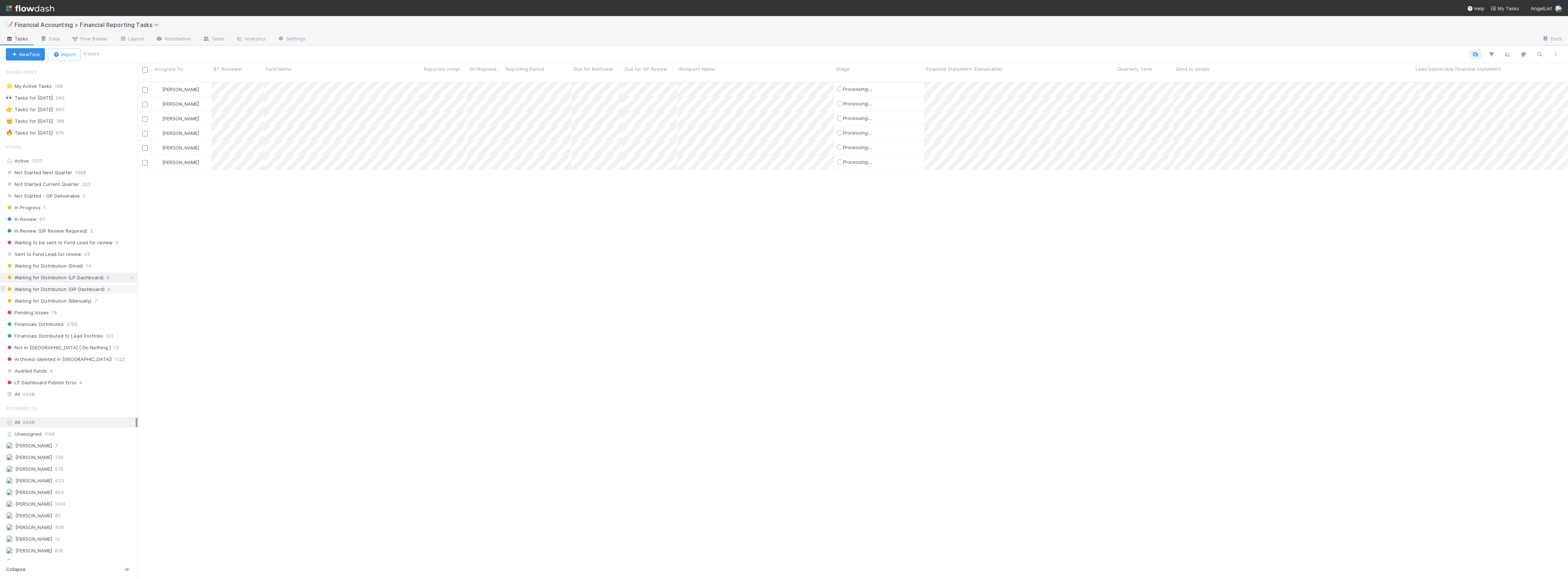
click at [77, 292] on span "Waiting for Distribution (GP Dashboard)" at bounding box center [55, 289] width 99 height 9
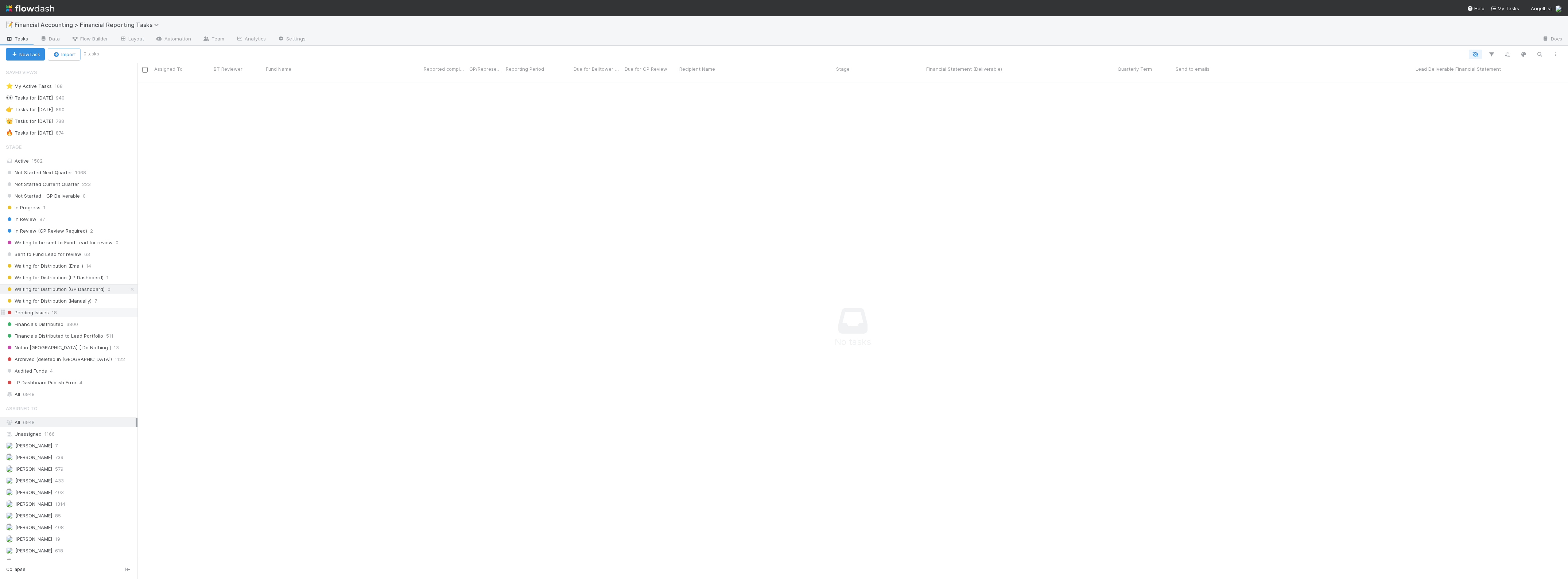
scroll to position [489, 1417]
click at [65, 306] on span "Waiting for Distribution (Manually)" at bounding box center [49, 301] width 86 height 9
click at [102, 278] on span "Waiting for Distribution (LP Dashboard)" at bounding box center [55, 278] width 98 height 9
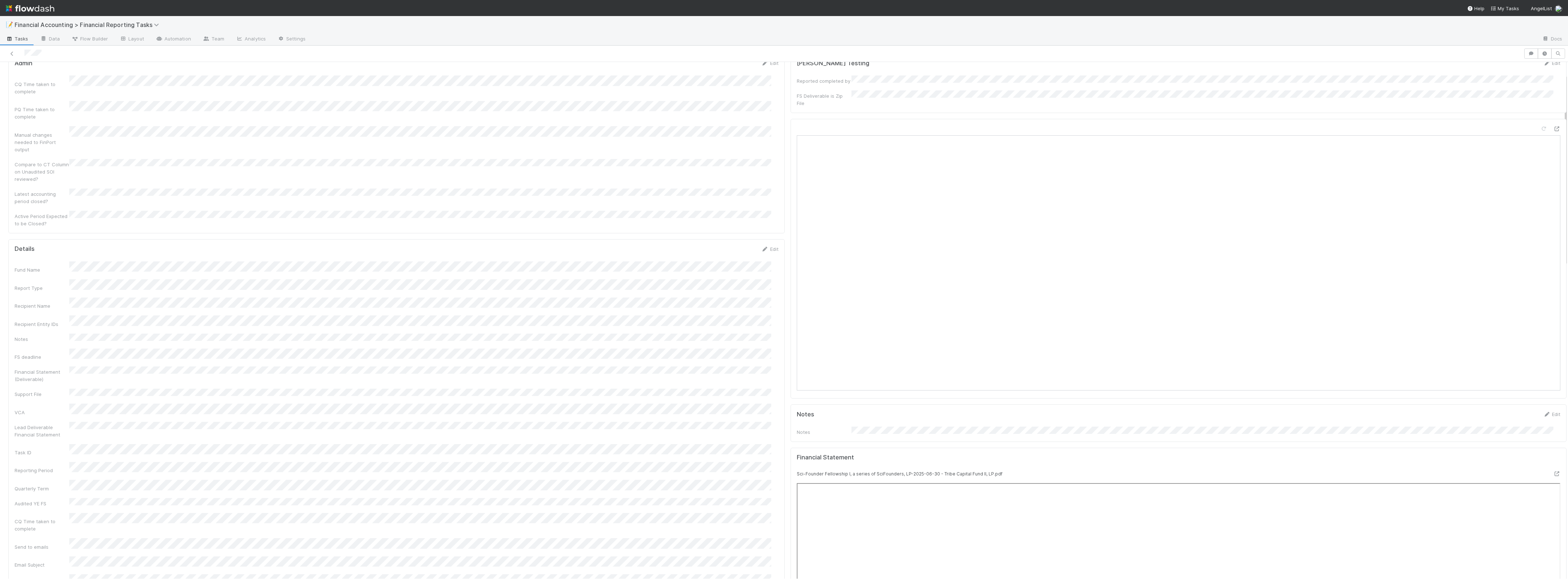
scroll to position [46, 0]
click at [10, 50] on link at bounding box center [12, 54] width 7 height 7
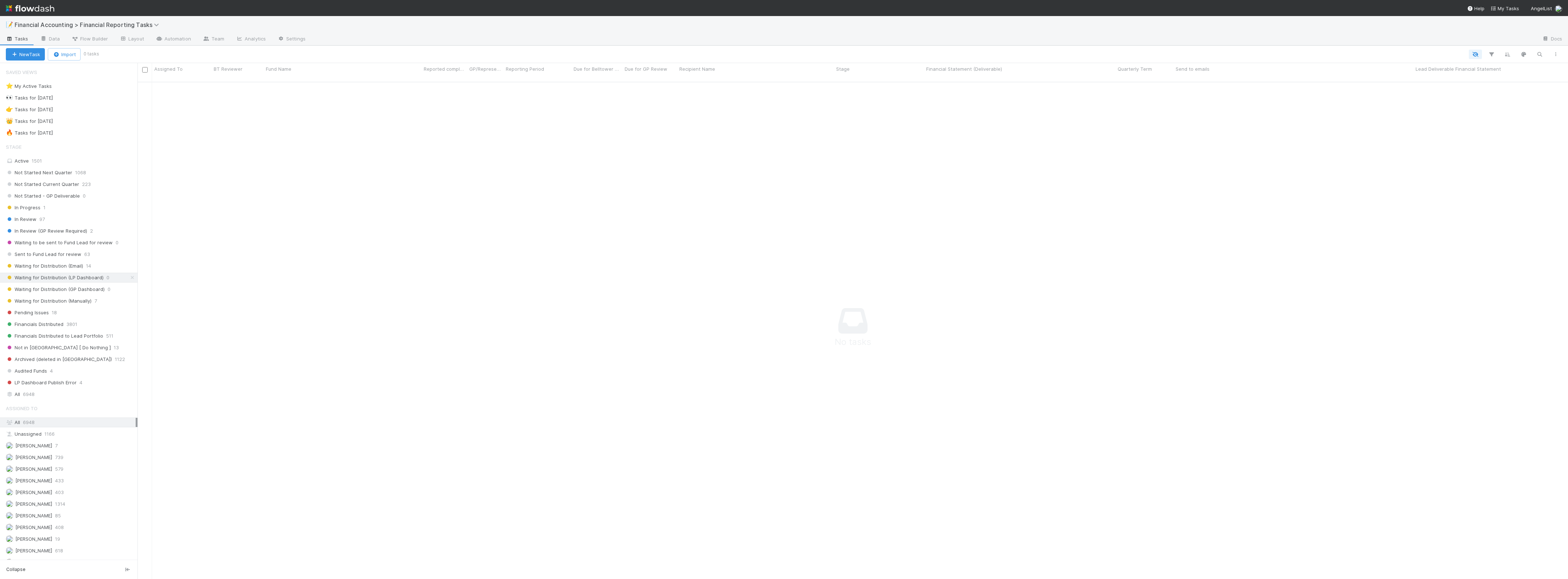
scroll to position [489, 1417]
click at [91, 304] on div "Waiting for Distribution (Manually) 7" at bounding box center [72, 301] width 131 height 9
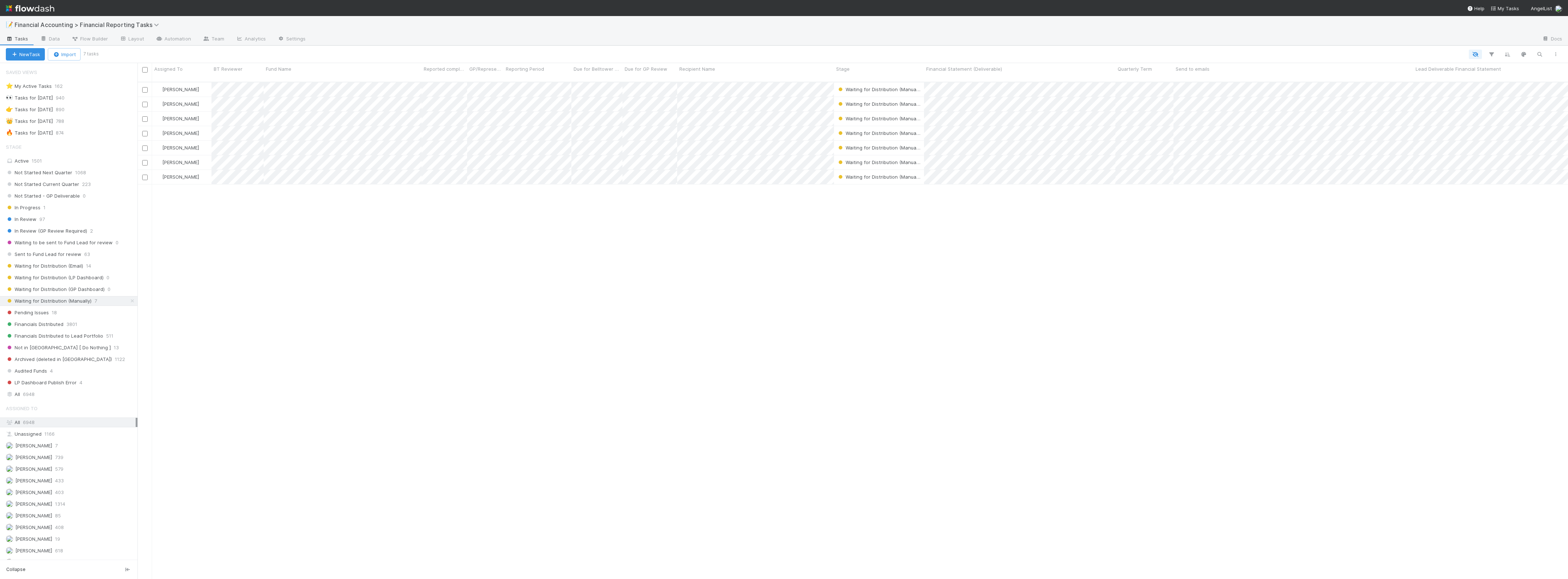
scroll to position [496, 1424]
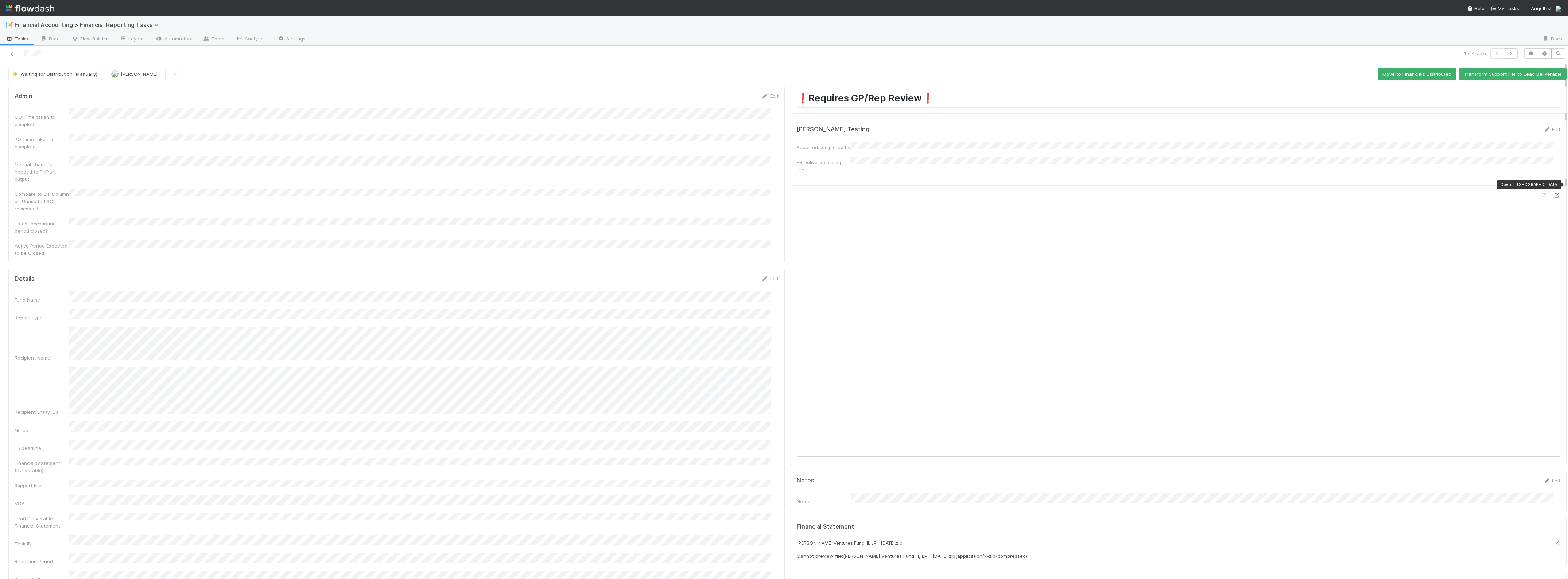
click at [1553, 192] on div at bounding box center [1556, 195] width 7 height 7
click at [1415, 77] on button "Move to Financials Distributed" at bounding box center [1416, 74] width 79 height 12
click at [1504, 56] on button "button" at bounding box center [1511, 54] width 14 height 10
click at [1553, 194] on icon at bounding box center [1556, 196] width 7 height 5
click at [1405, 73] on button "Move to Financials Distributed" at bounding box center [1416, 74] width 79 height 12
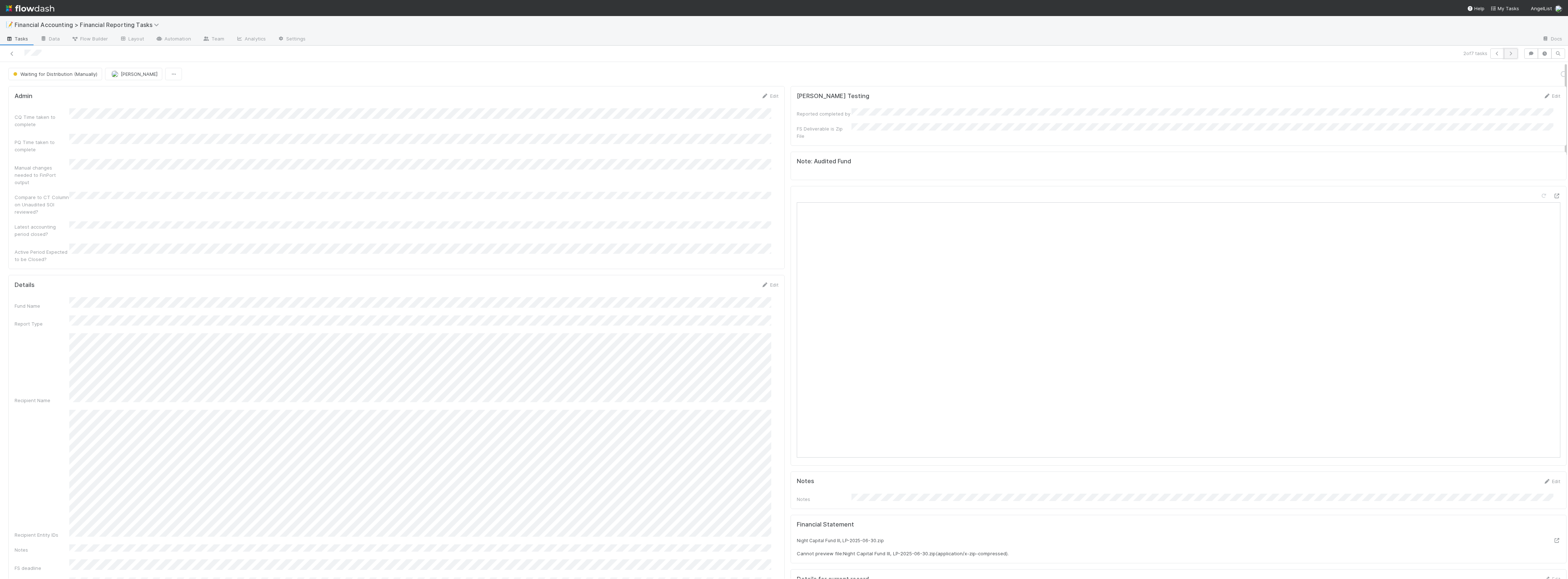
click at [1507, 53] on icon "button" at bounding box center [1511, 53] width 7 height 4
click at [1553, 160] on icon at bounding box center [1556, 162] width 7 height 5
click at [1379, 72] on button "Move to Financials Distributed" at bounding box center [1416, 74] width 79 height 12
click at [1504, 51] on button "button" at bounding box center [1511, 54] width 14 height 10
click at [1553, 160] on icon at bounding box center [1556, 162] width 7 height 5
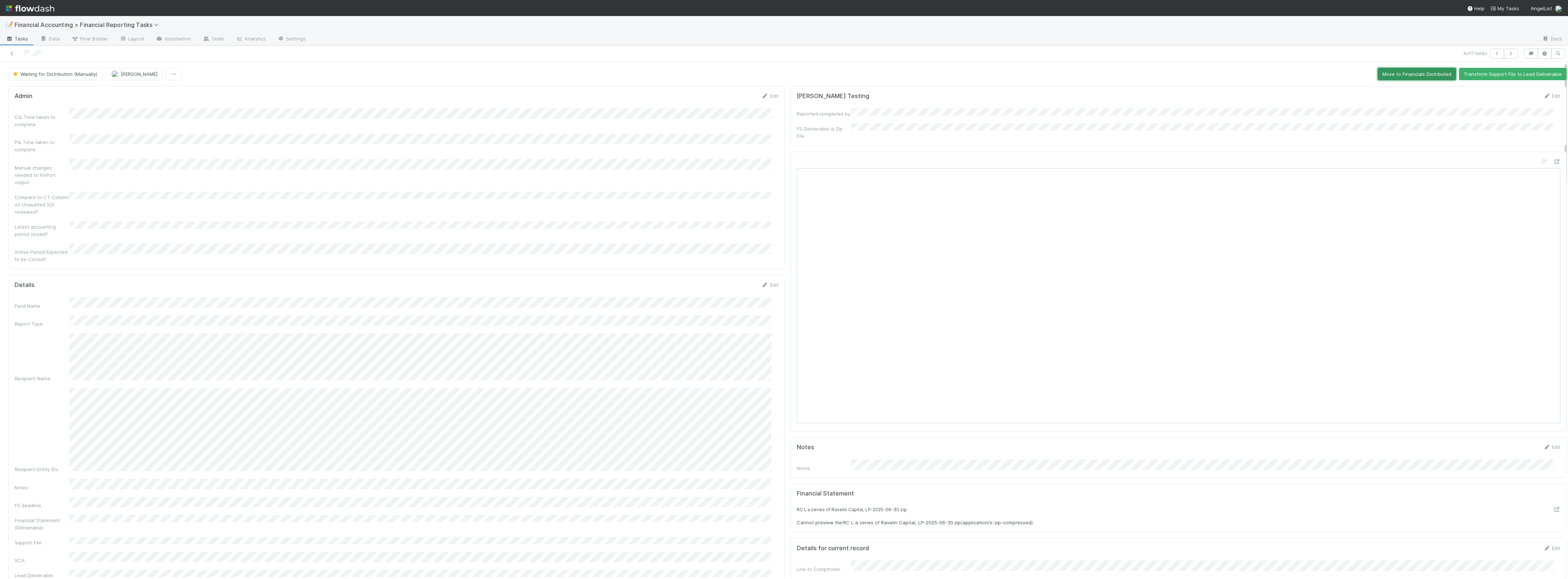
click at [1392, 74] on button "Move to Financials Distributed" at bounding box center [1416, 74] width 79 height 12
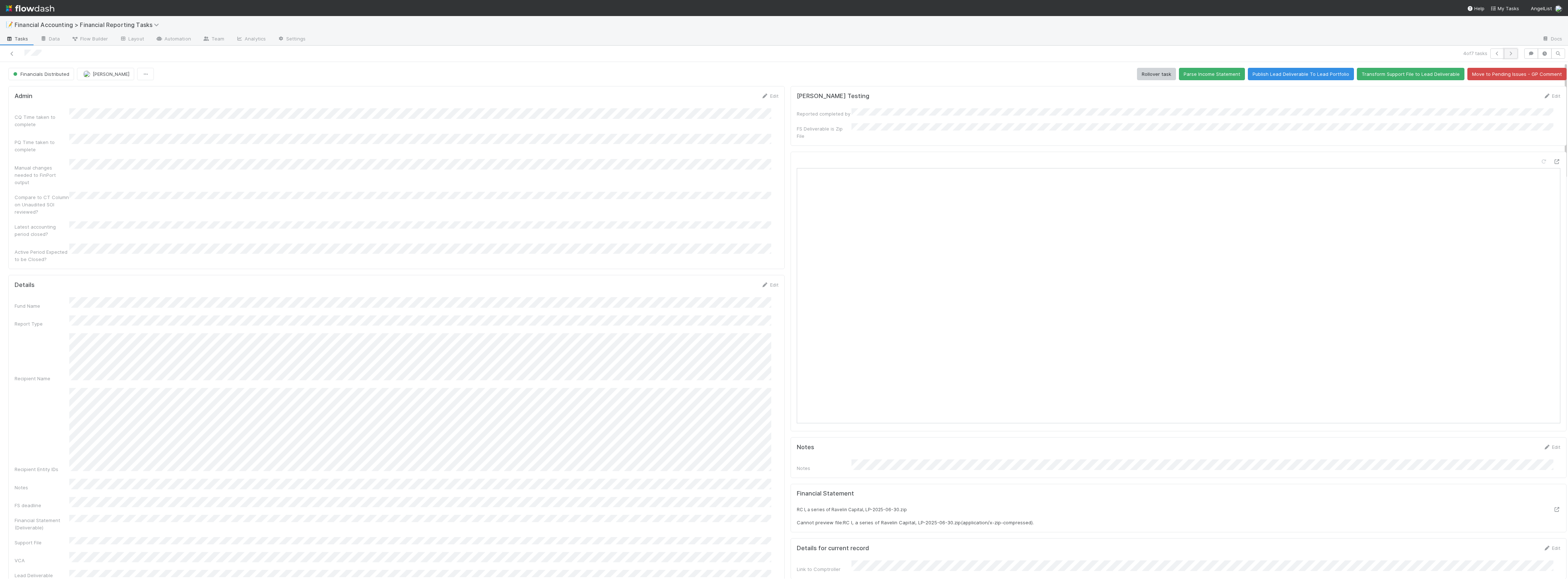
click at [1507, 54] on icon "button" at bounding box center [1511, 53] width 7 height 4
click at [285, 69] on div "Waiting for Distribution (Manually) Zach Byers Move to Financials Distributed T…" at bounding box center [788, 74] width 1558 height 12
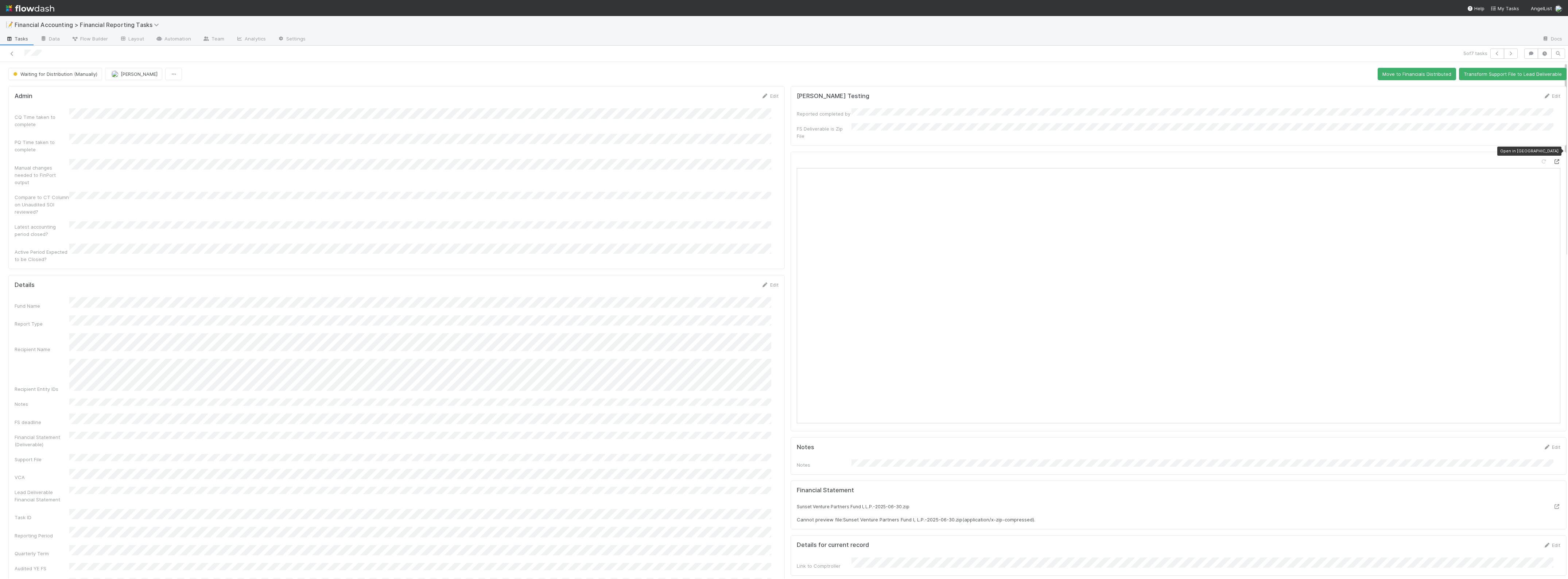
click at [1553, 160] on icon at bounding box center [1556, 162] width 7 height 5
drag, startPoint x: 1382, startPoint y: 71, endPoint x: 1425, endPoint y: 68, distance: 43.1
click at [1381, 71] on button "Move to Financials Distributed" at bounding box center [1416, 74] width 79 height 12
click at [1504, 50] on button "button" at bounding box center [1511, 54] width 14 height 10
click at [1553, 160] on icon at bounding box center [1556, 162] width 7 height 5
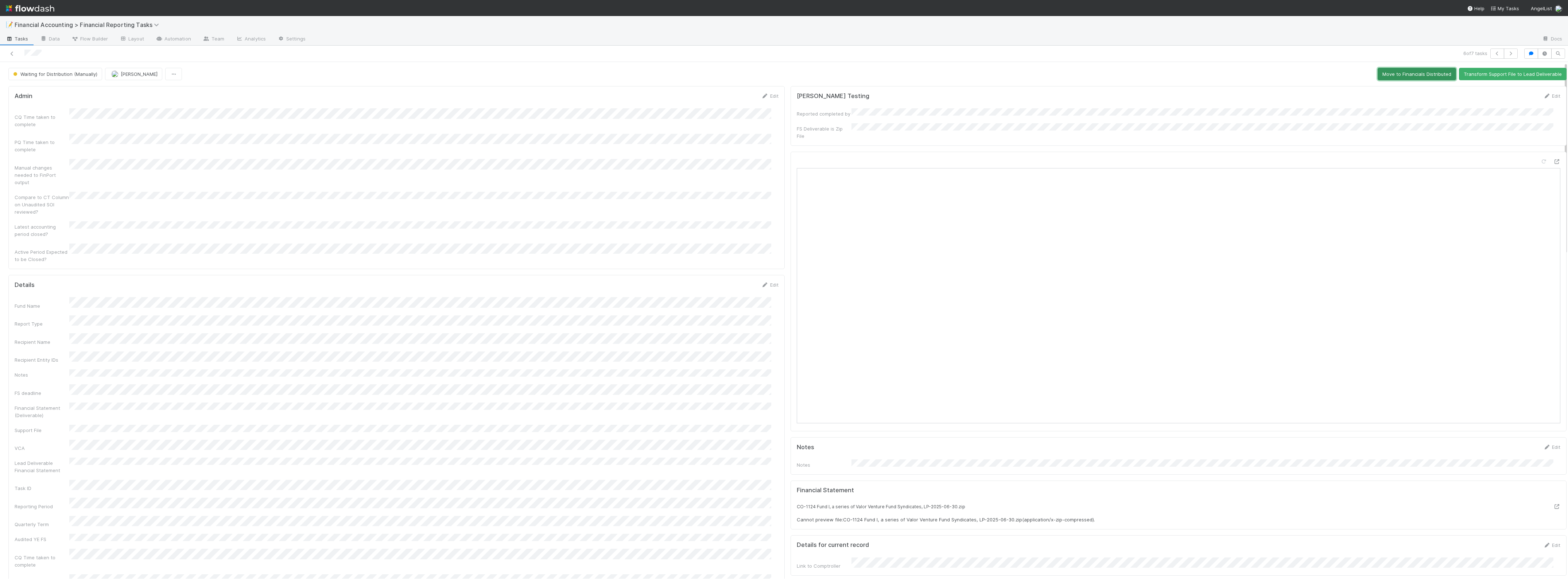
click at [1399, 72] on button "Move to Financials Distributed" at bounding box center [1416, 74] width 79 height 12
click at [1507, 52] on icon "button" at bounding box center [1511, 53] width 7 height 4
click at [1553, 160] on icon at bounding box center [1556, 162] width 7 height 5
click at [1401, 71] on button "Move to Financials Distributed" at bounding box center [1416, 74] width 79 height 12
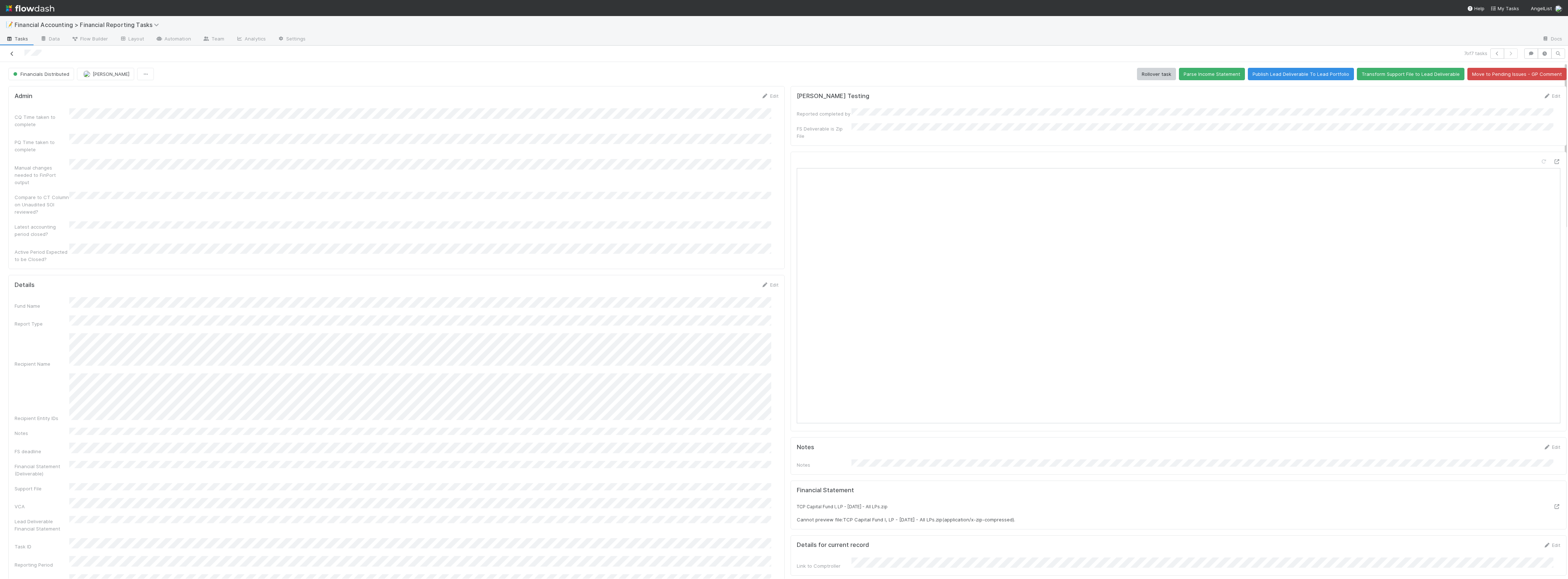
click at [13, 53] on icon at bounding box center [12, 54] width 7 height 5
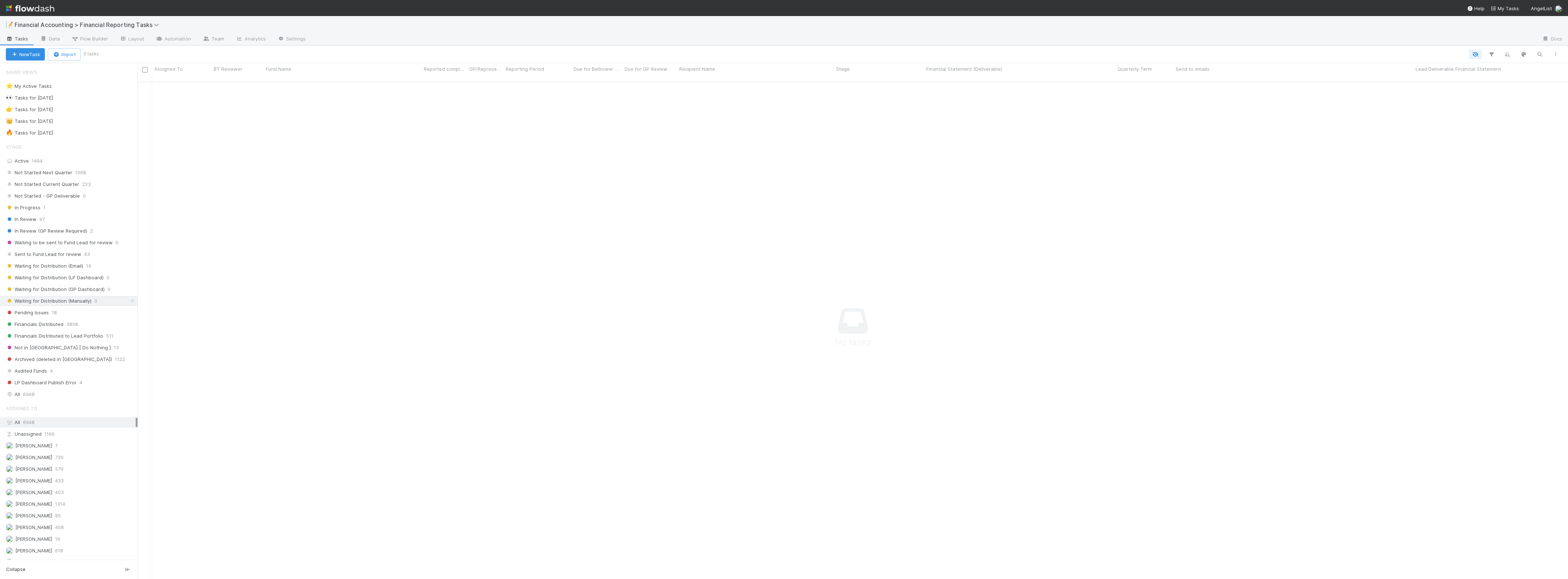
scroll to position [489, 1417]
click at [87, 269] on span "14" at bounding box center [88, 266] width 5 height 9
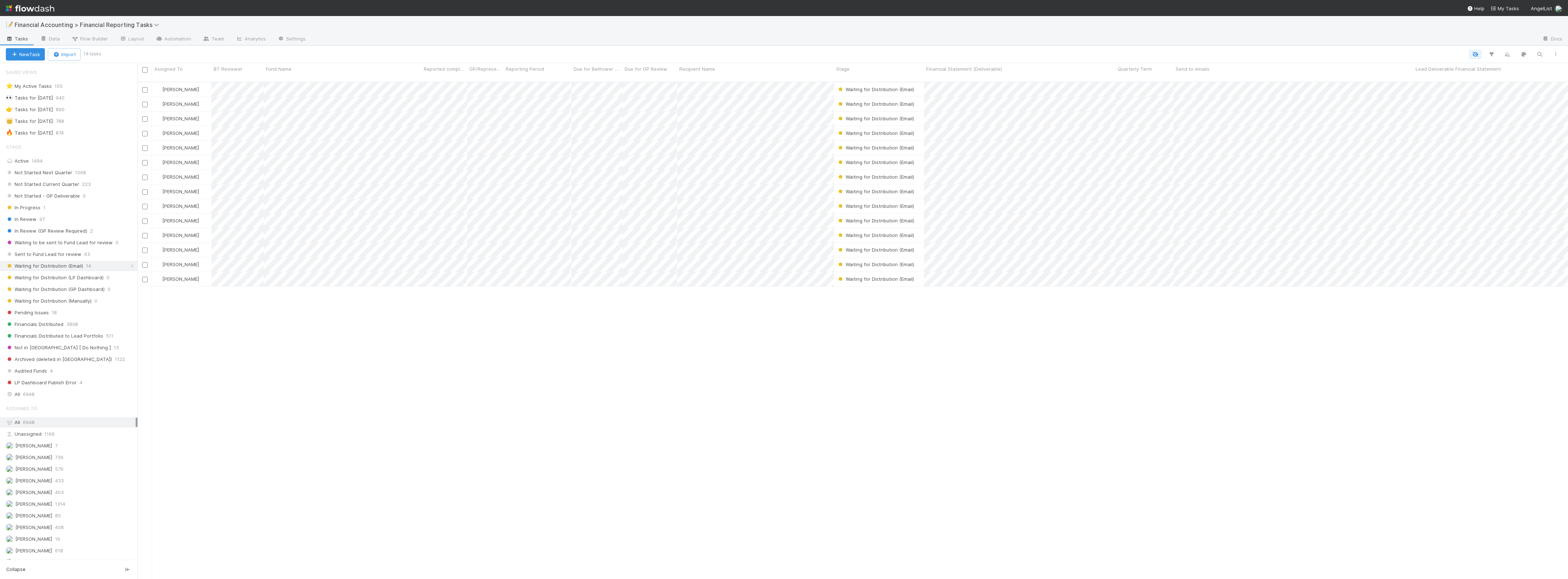
scroll to position [496, 1424]
click at [75, 174] on span "1068" at bounding box center [80, 172] width 11 height 9
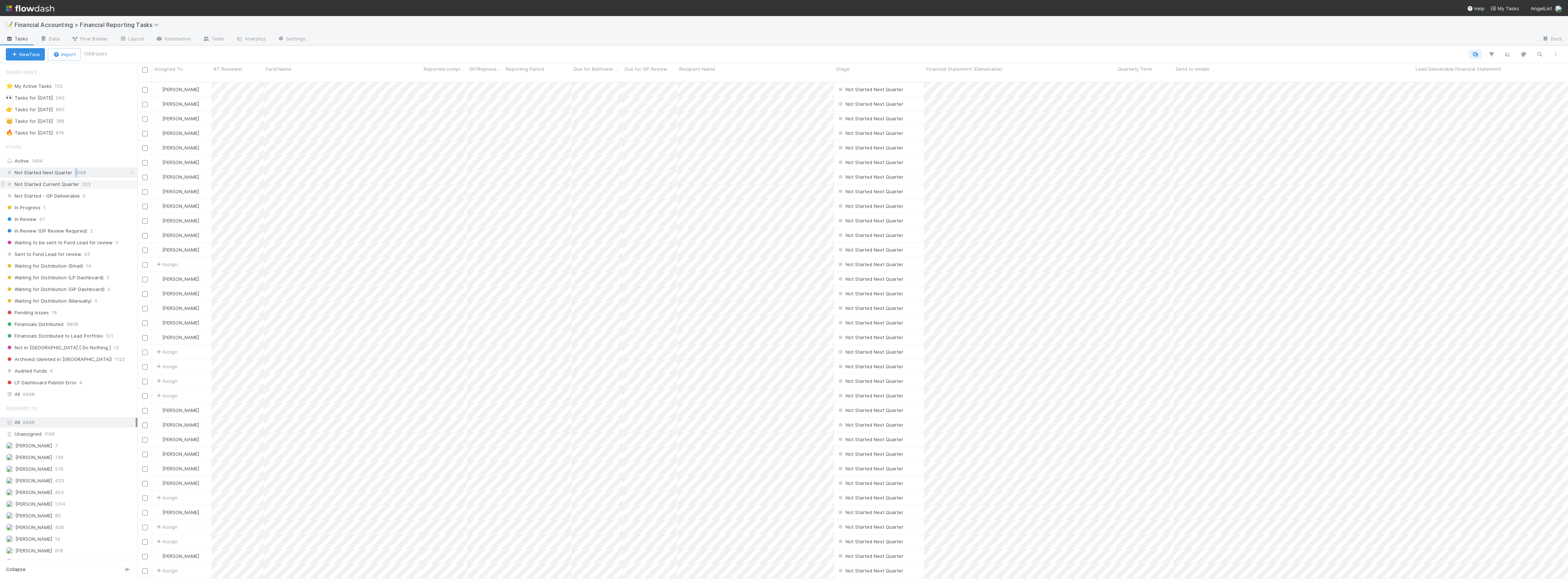
scroll to position [496, 1424]
click at [82, 185] on span "223" at bounding box center [86, 184] width 9 height 9
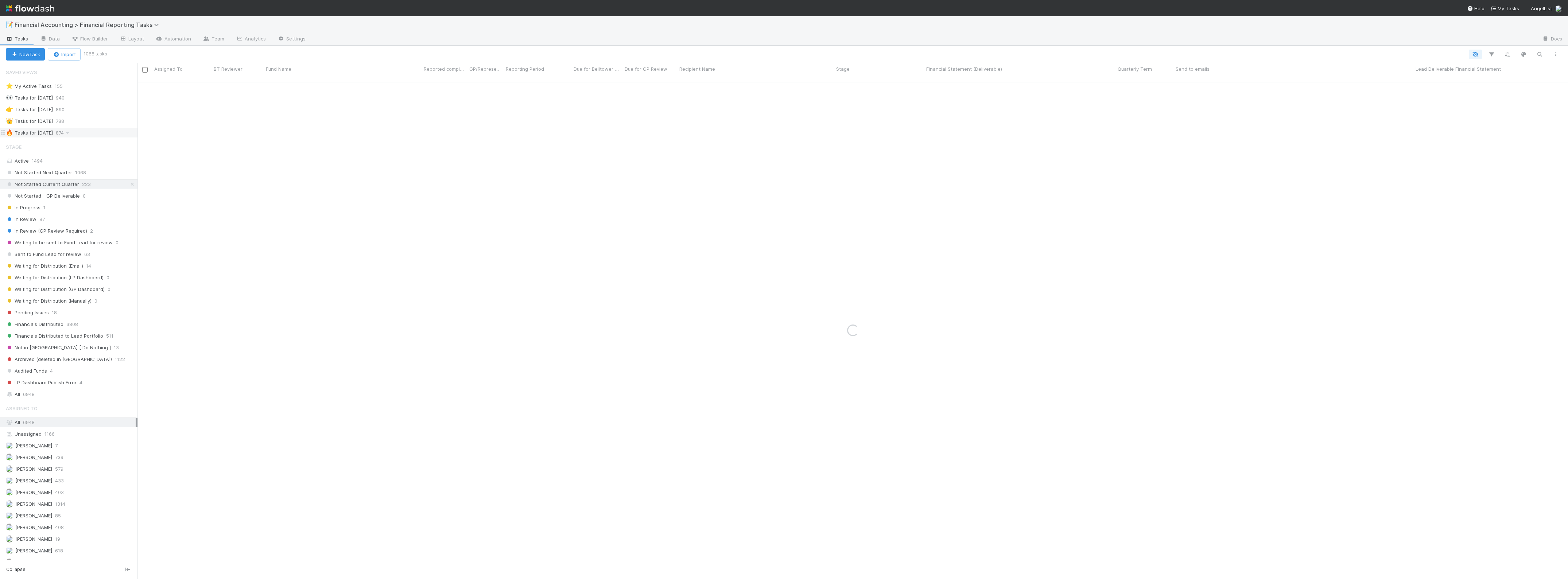
click at [69, 132] on span "874" at bounding box center [63, 133] width 15 height 9
click at [1491, 57] on icon "button" at bounding box center [1491, 54] width 7 height 7
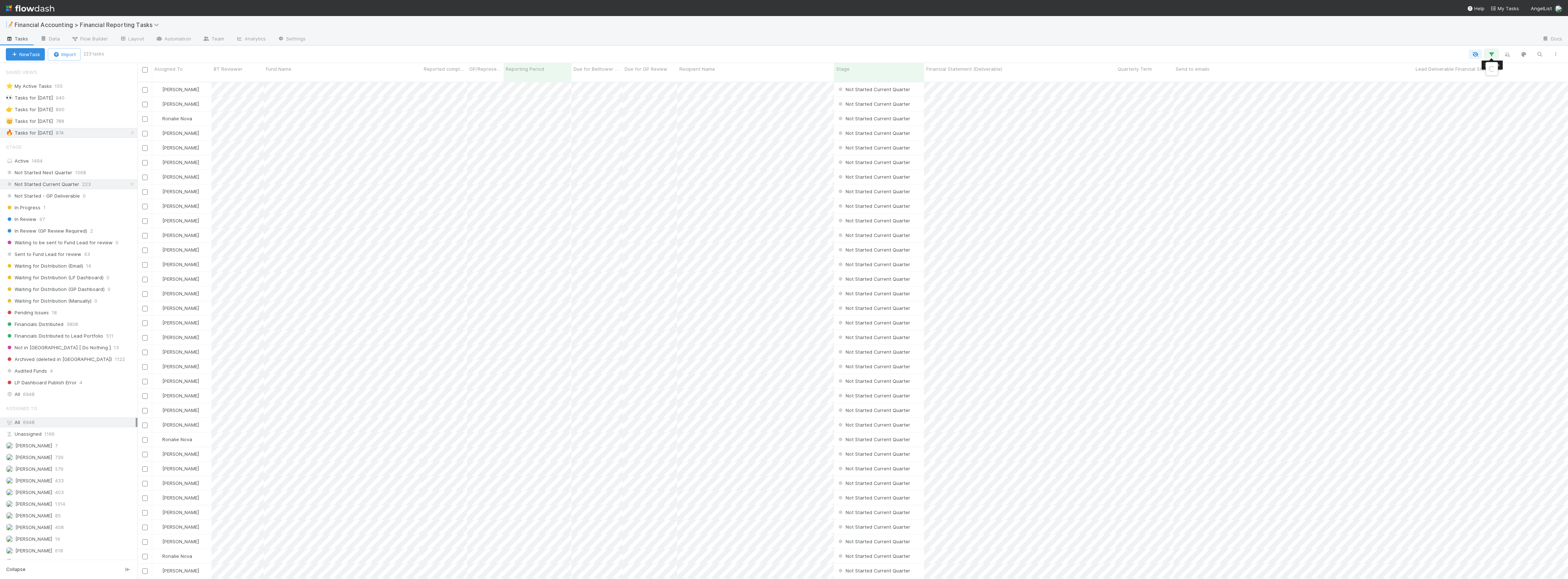
scroll to position [496, 1424]
click at [1279, 128] on icon at bounding box center [1278, 127] width 7 height 4
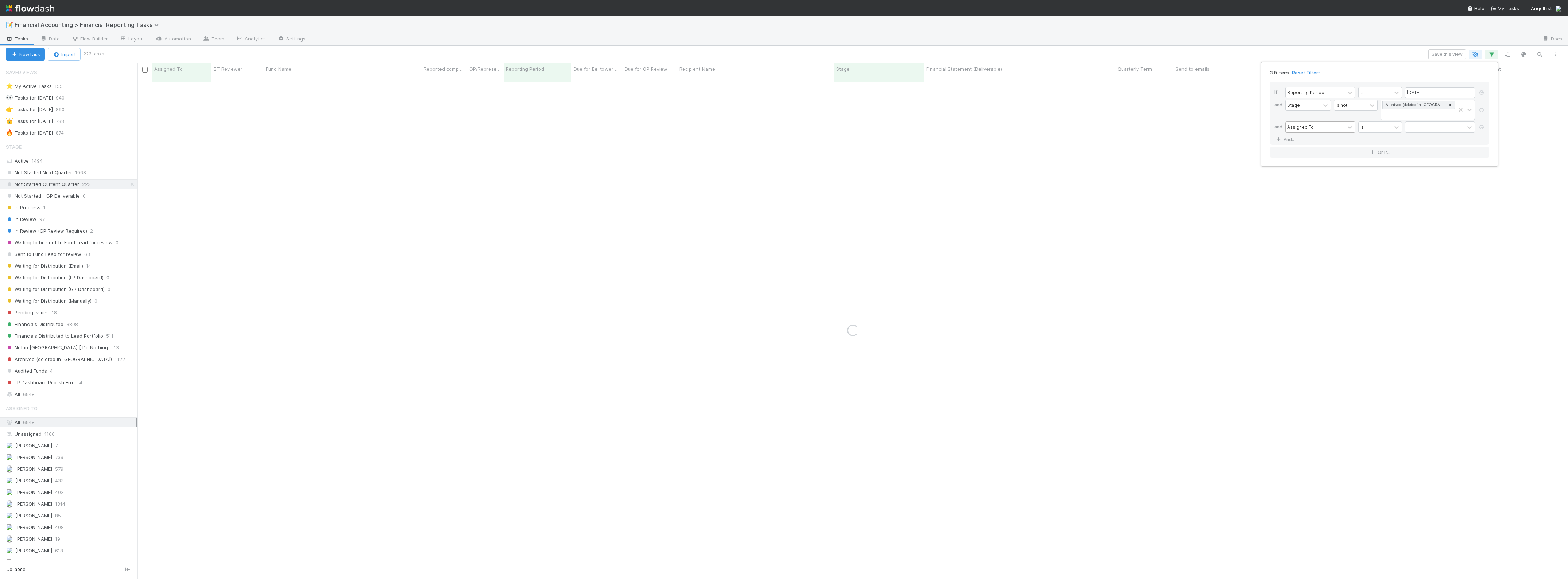
click at [1318, 130] on div "Assigned To" at bounding box center [1315, 127] width 59 height 10
click at [1312, 233] on div "Quarterly Term" at bounding box center [1320, 232] width 70 height 12
drag, startPoint x: 1386, startPoint y: 127, endPoint x: 1381, endPoint y: 205, distance: 78.2
click at [1385, 127] on div "=" at bounding box center [1375, 127] width 33 height 10
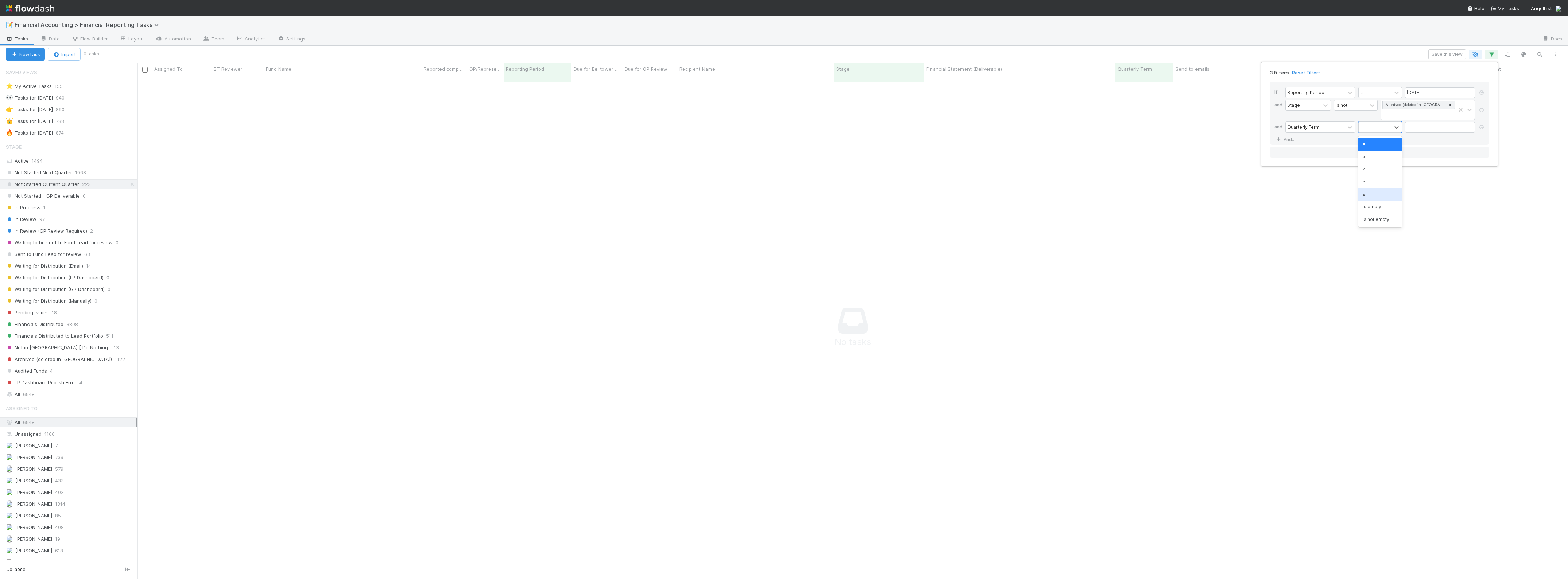
click at [1379, 196] on div "≤" at bounding box center [1381, 194] width 44 height 12
click at [1419, 130] on input "text" at bounding box center [1440, 127] width 70 height 11
type input "45"
click at [47, 172] on div "3 filters Reset Filters If Reporting Period is 06/30/2025 and Stage is not Arch…" at bounding box center [784, 289] width 1568 height 579
click at [43, 175] on span "Not Started Next Quarter" at bounding box center [39, 172] width 66 height 9
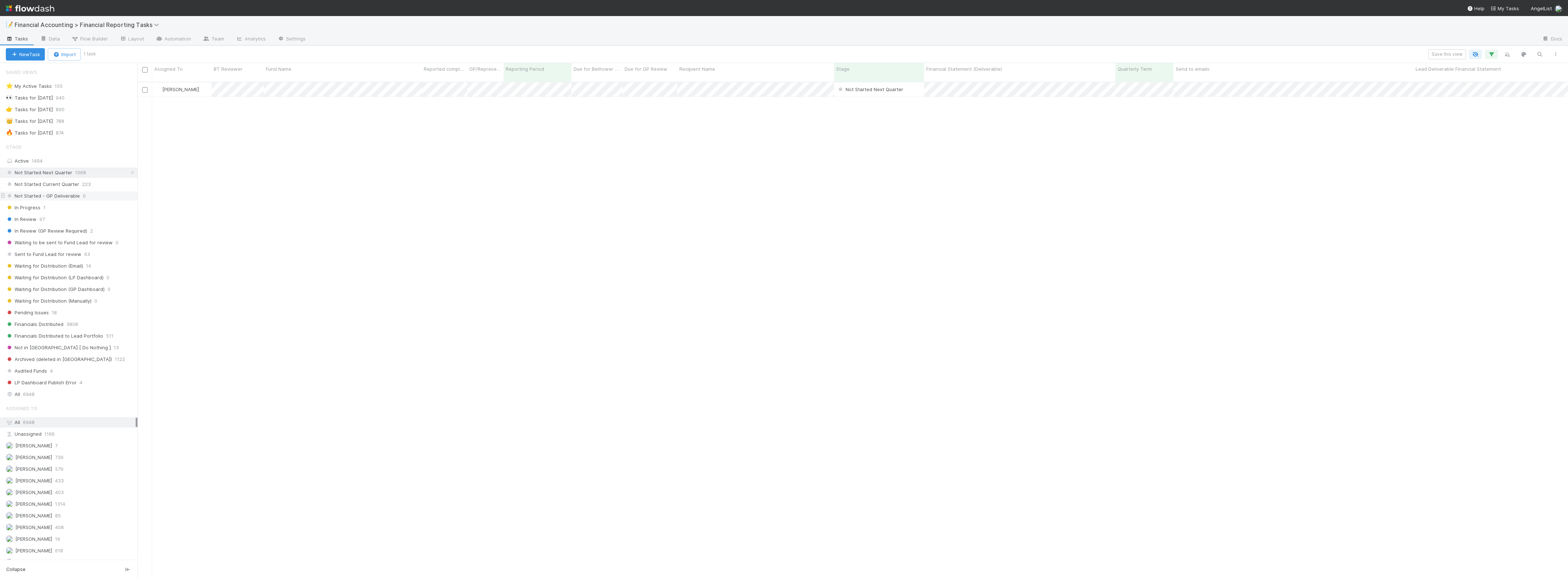
scroll to position [496, 1424]
click at [379, 154] on div at bounding box center [784, 289] width 1568 height 579
click at [396, 127] on div at bounding box center [784, 289] width 1568 height 579
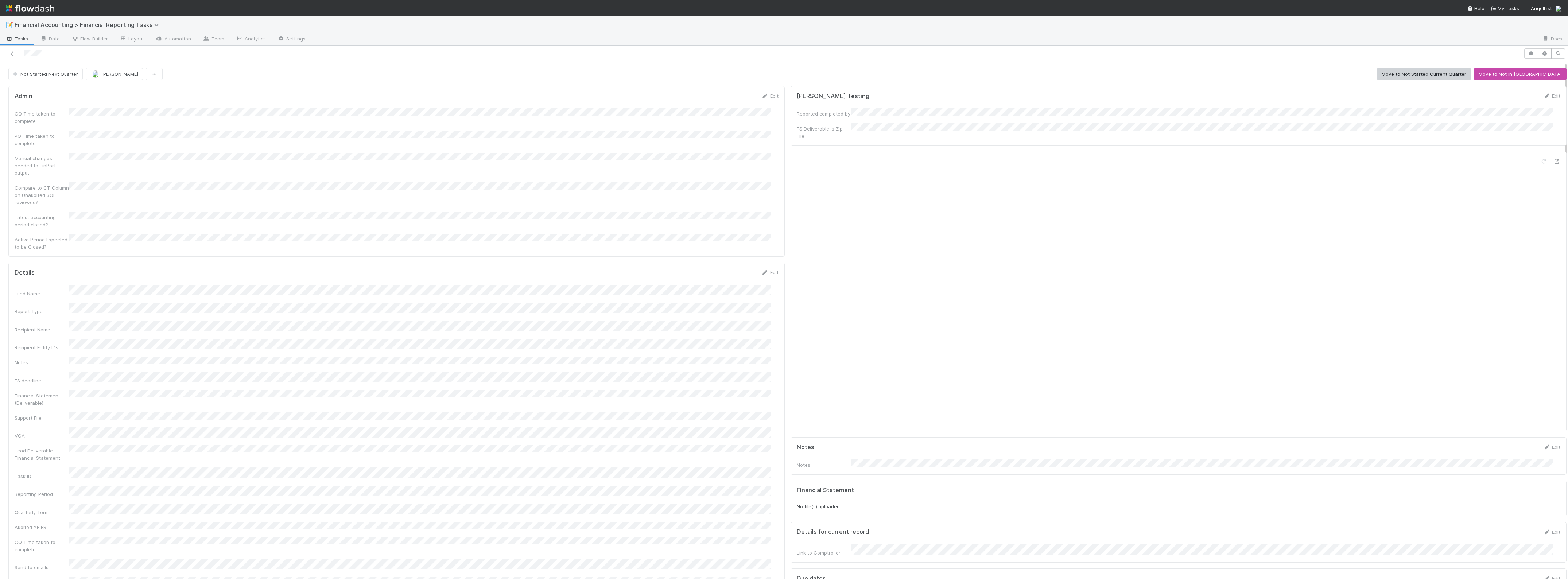
scroll to position [183, 0]
click at [10, 52] on icon at bounding box center [12, 54] width 7 height 5
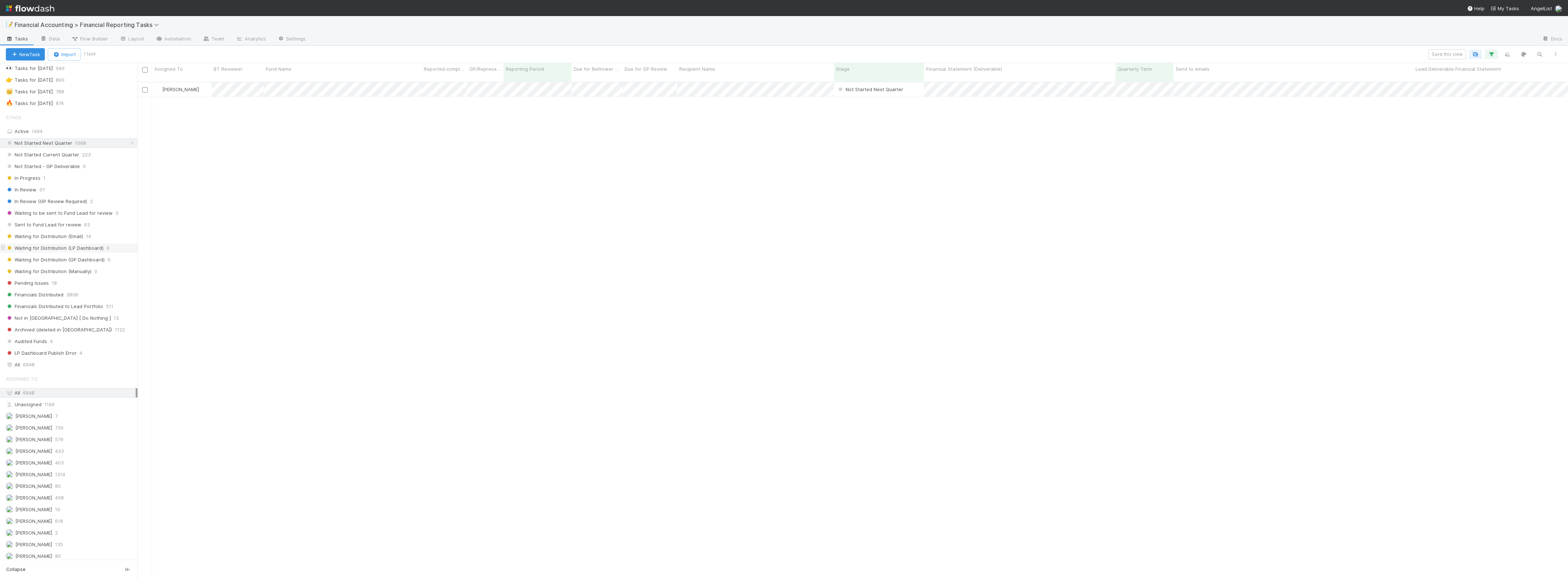
scroll to position [46, 0]
click at [55, 174] on div "In Review 97" at bounding box center [72, 174] width 131 height 9
click at [73, 213] on span "Sent to Fund Lead for review" at bounding box center [44, 208] width 75 height 9
click at [55, 177] on div "In Review 97" at bounding box center [72, 174] width 131 height 9
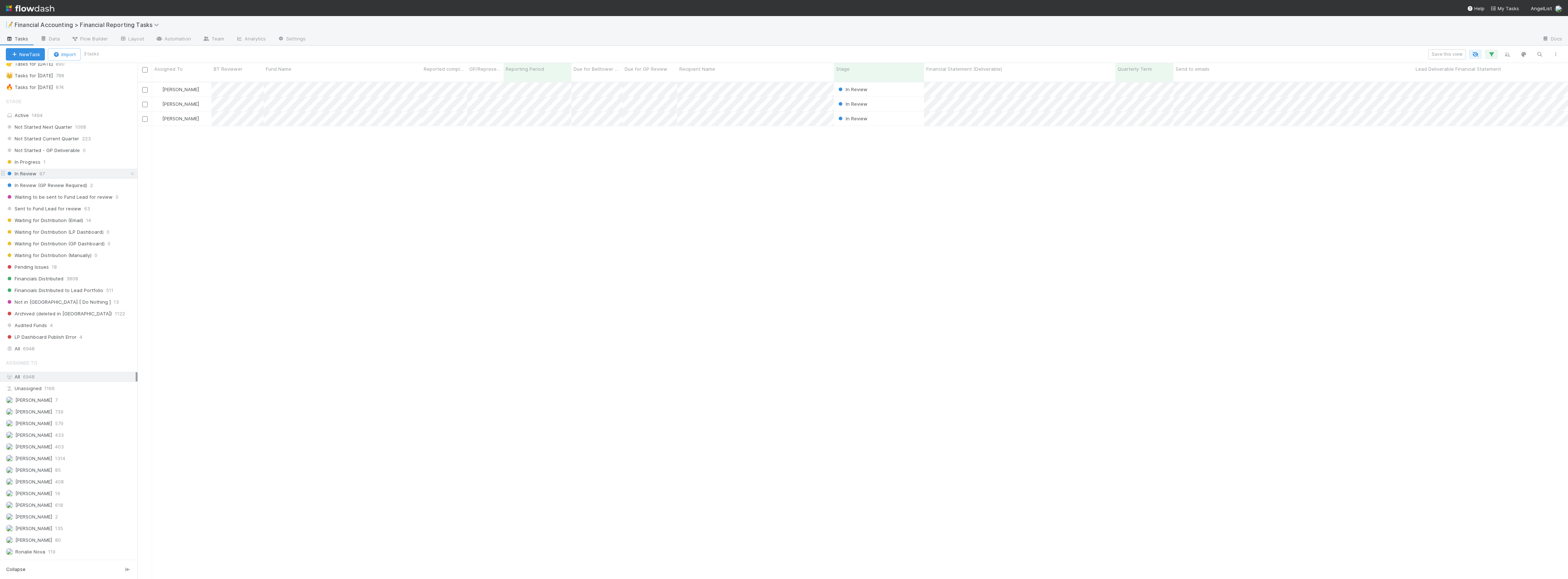
scroll to position [496, 1424]
click at [47, 205] on div "Not Started Next Quarter 1068 Not Started Current Quarter 223 Not Started - GP …" at bounding box center [69, 232] width 138 height 220
click at [49, 213] on span "Sent to Fund Lead for review" at bounding box center [44, 208] width 75 height 9
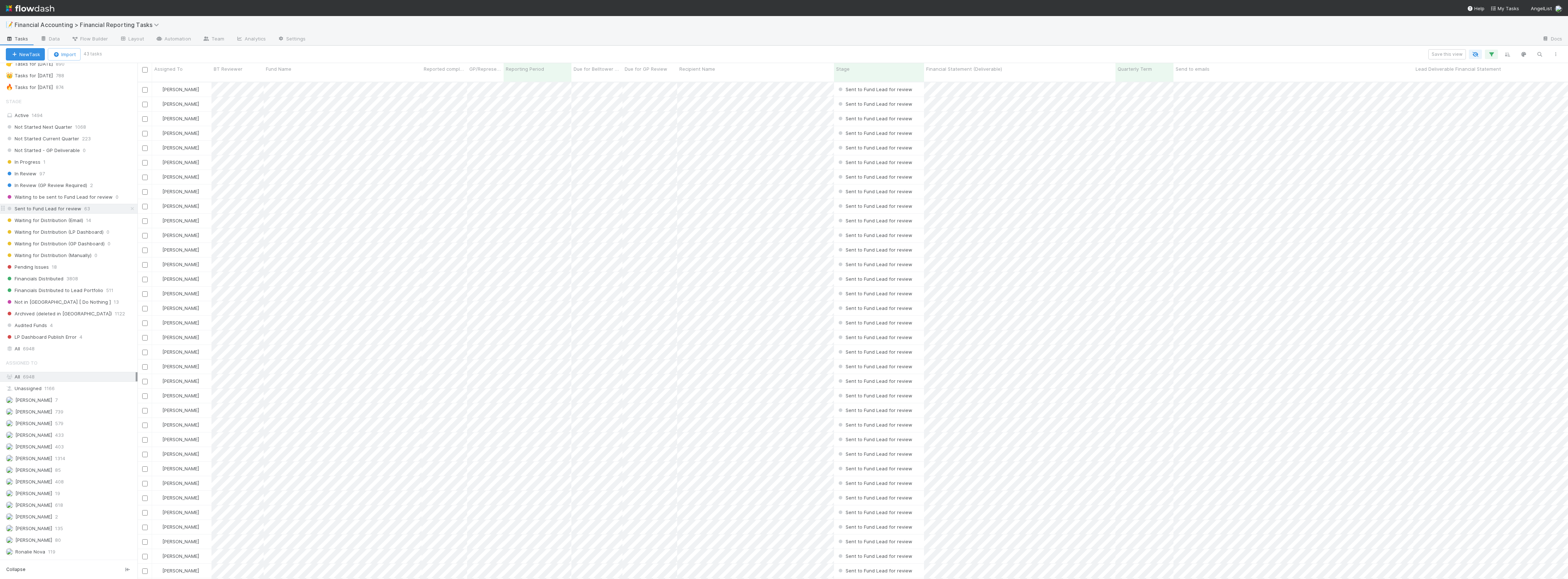
scroll to position [496, 1424]
click at [66, 223] on span "Waiting for Distribution (Email)" at bounding box center [44, 220] width 77 height 9
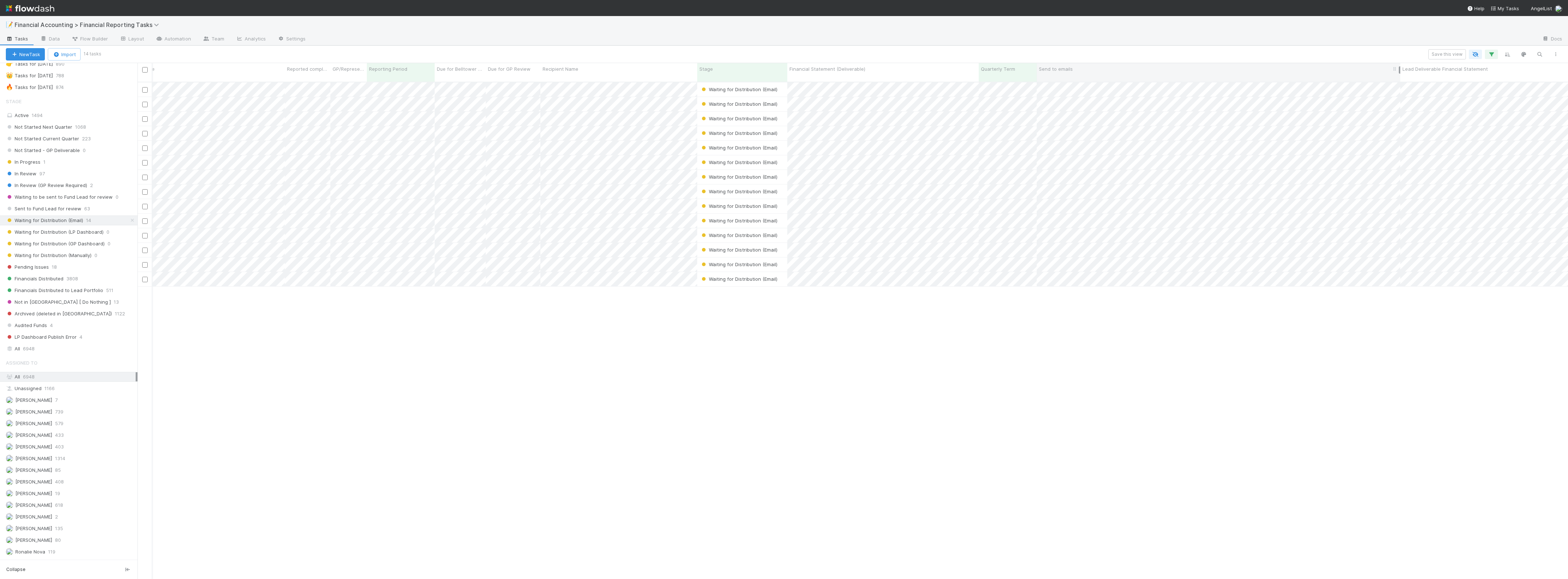
drag, startPoint x: 1276, startPoint y: 68, endPoint x: 1398, endPoint y: 68, distance: 122.0
click at [1399, 68] on div at bounding box center [1399, 70] width 1 height 7
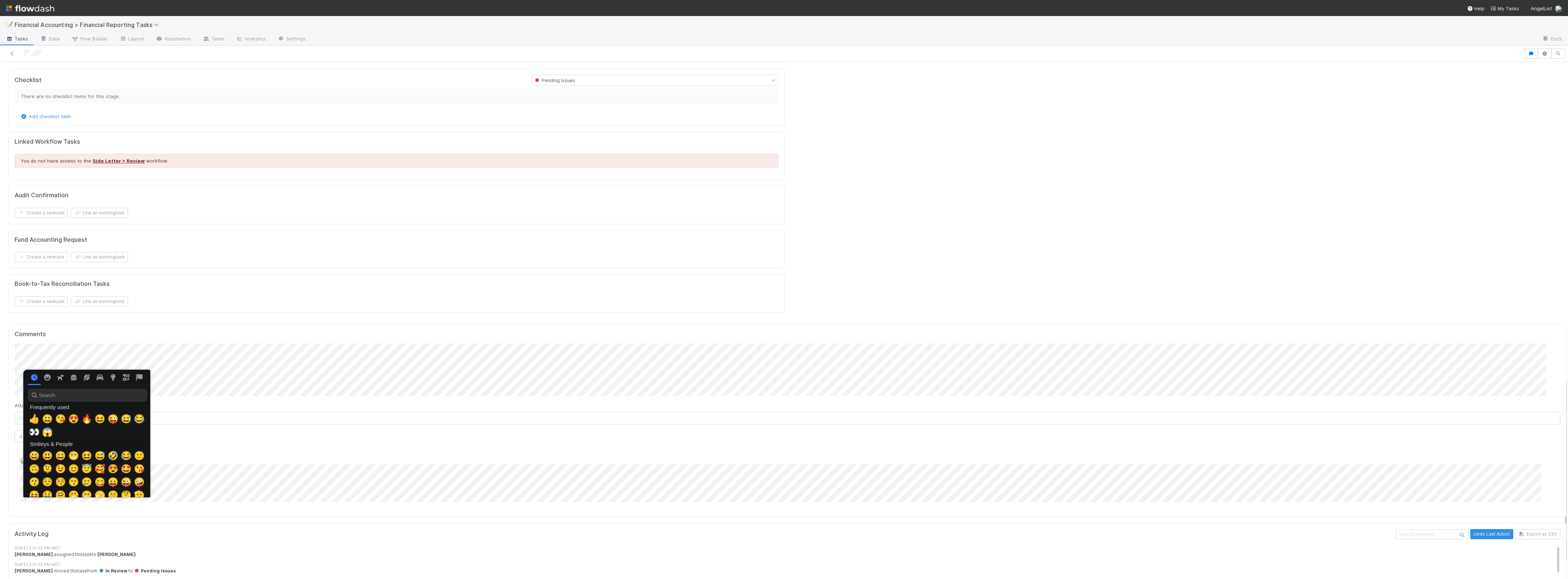
scroll to position [0, 4]
click at [35, 433] on span "👀" at bounding box center [33, 432] width 11 height 10
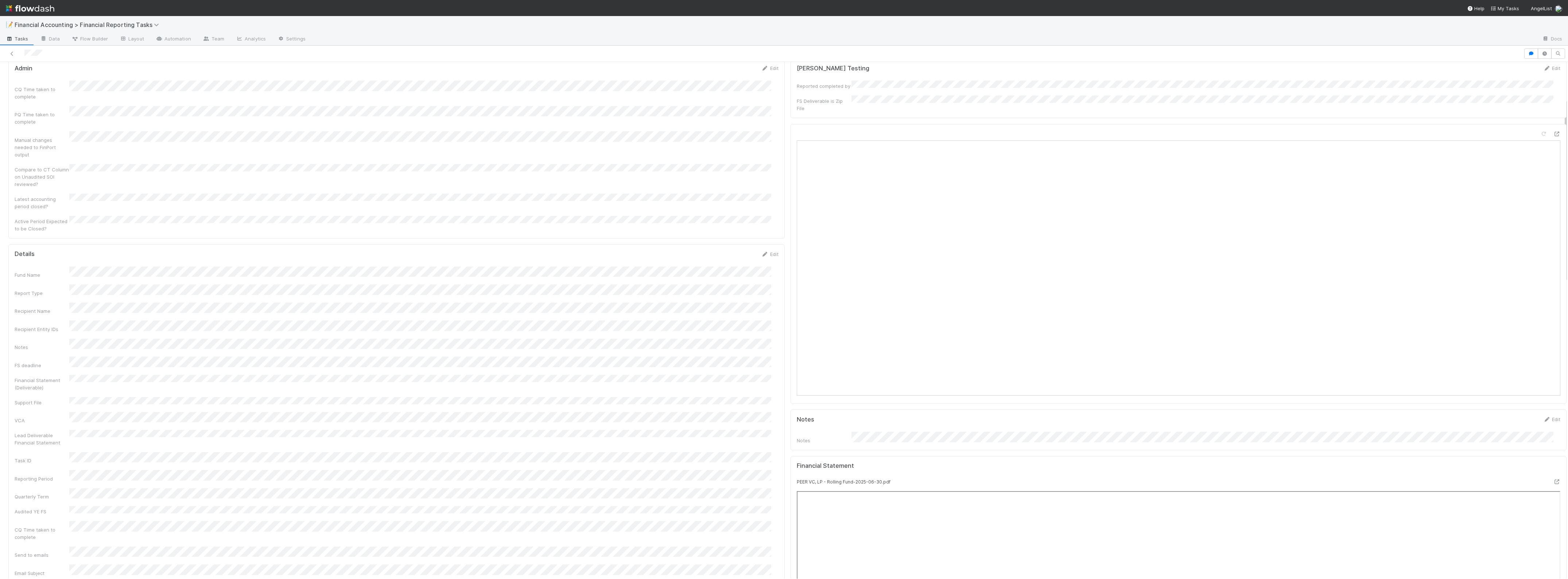
scroll to position [0, 0]
click at [765, 279] on link "Edit" at bounding box center [770, 282] width 17 height 6
click at [732, 187] on button "Save" at bounding box center [740, 193] width 21 height 12
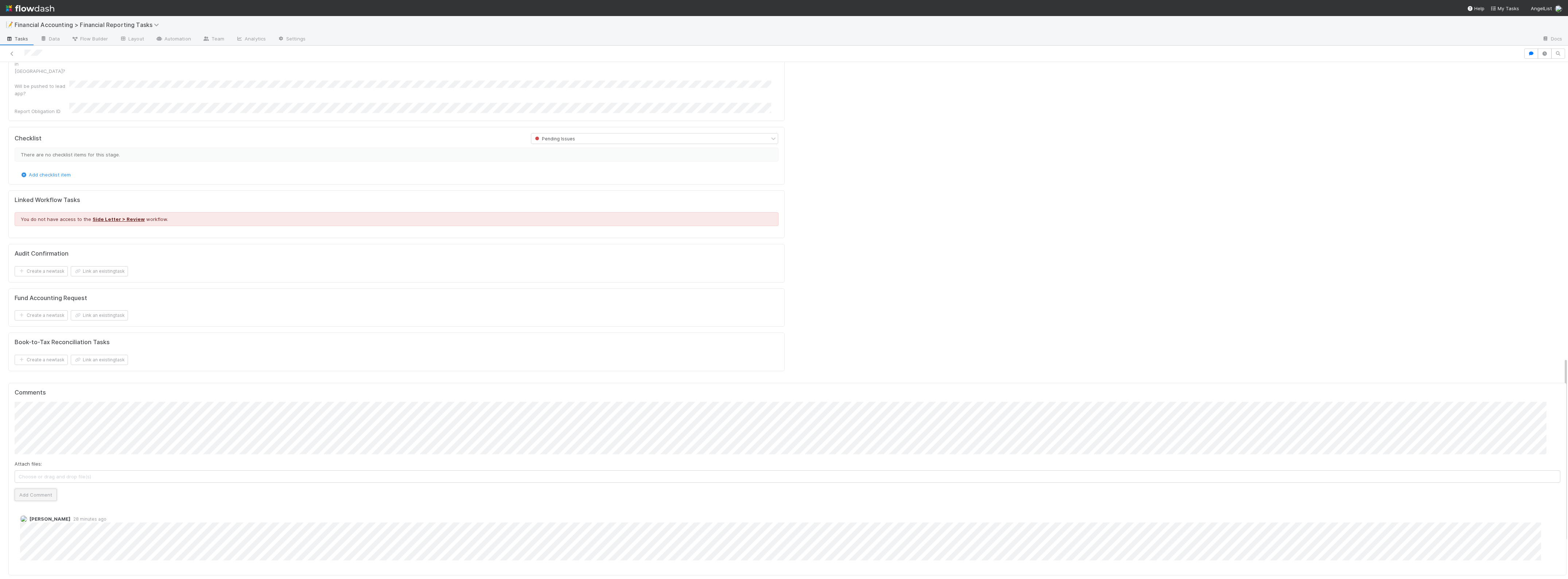
click at [37, 489] on button "Add Comment" at bounding box center [35, 495] width 42 height 12
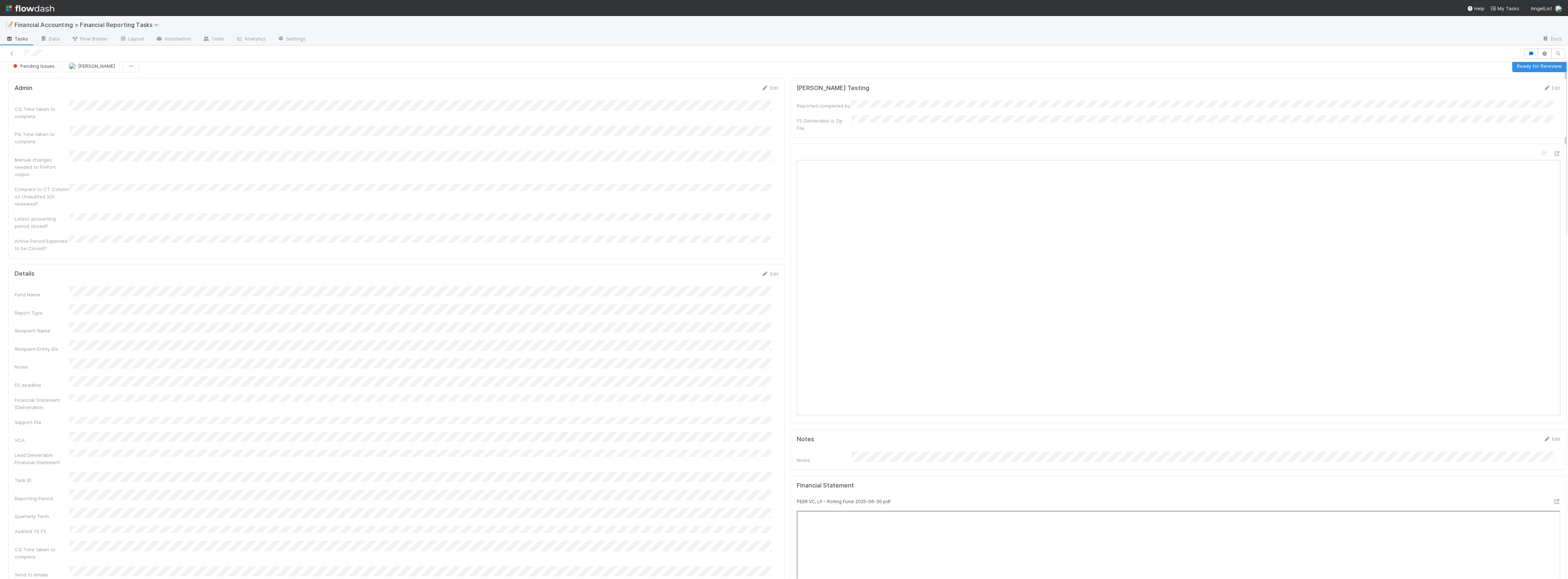
scroll to position [0, 0]
click at [36, 74] on span "Pending Issues" at bounding box center [33, 74] width 43 height 6
click at [42, 145] on div "In Review" at bounding box center [57, 146] width 103 height 13
click at [75, 72] on span "[PERSON_NAME]" at bounding box center [84, 74] width 37 height 6
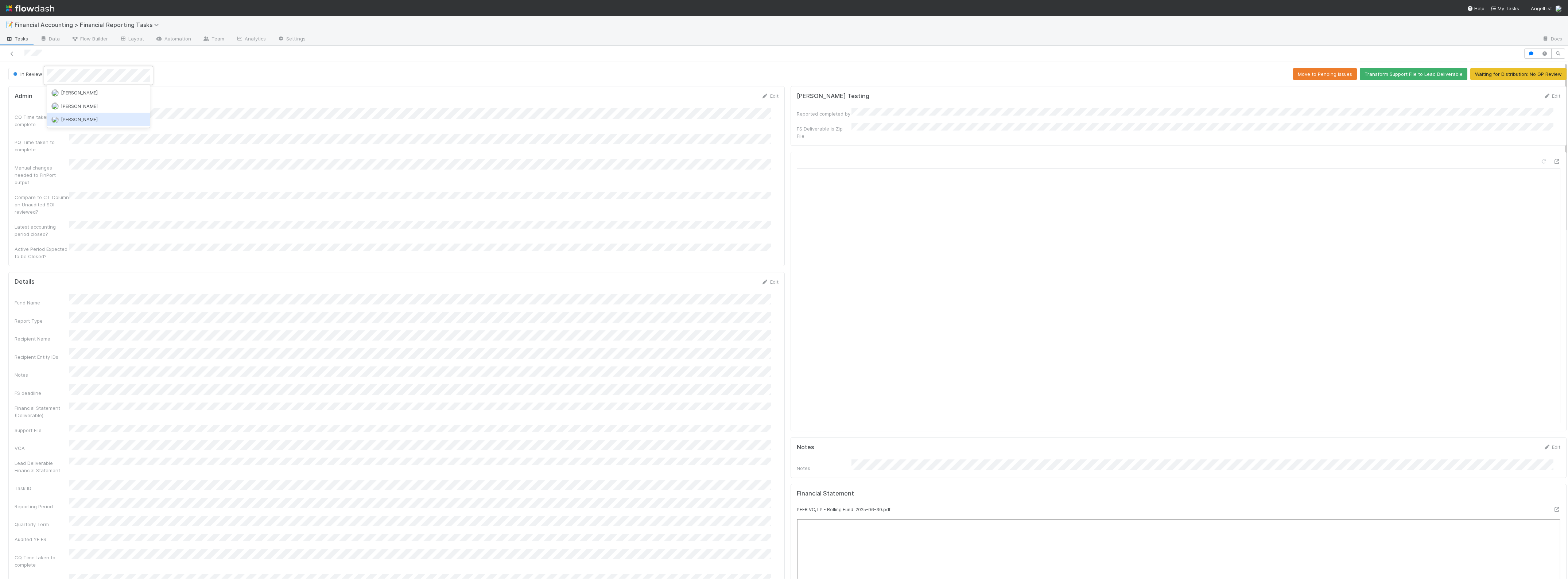
click at [69, 119] on span "[PERSON_NAME]" at bounding box center [79, 119] width 37 height 6
click at [411, 155] on div at bounding box center [784, 289] width 1568 height 579
click at [10, 55] on icon at bounding box center [12, 54] width 7 height 5
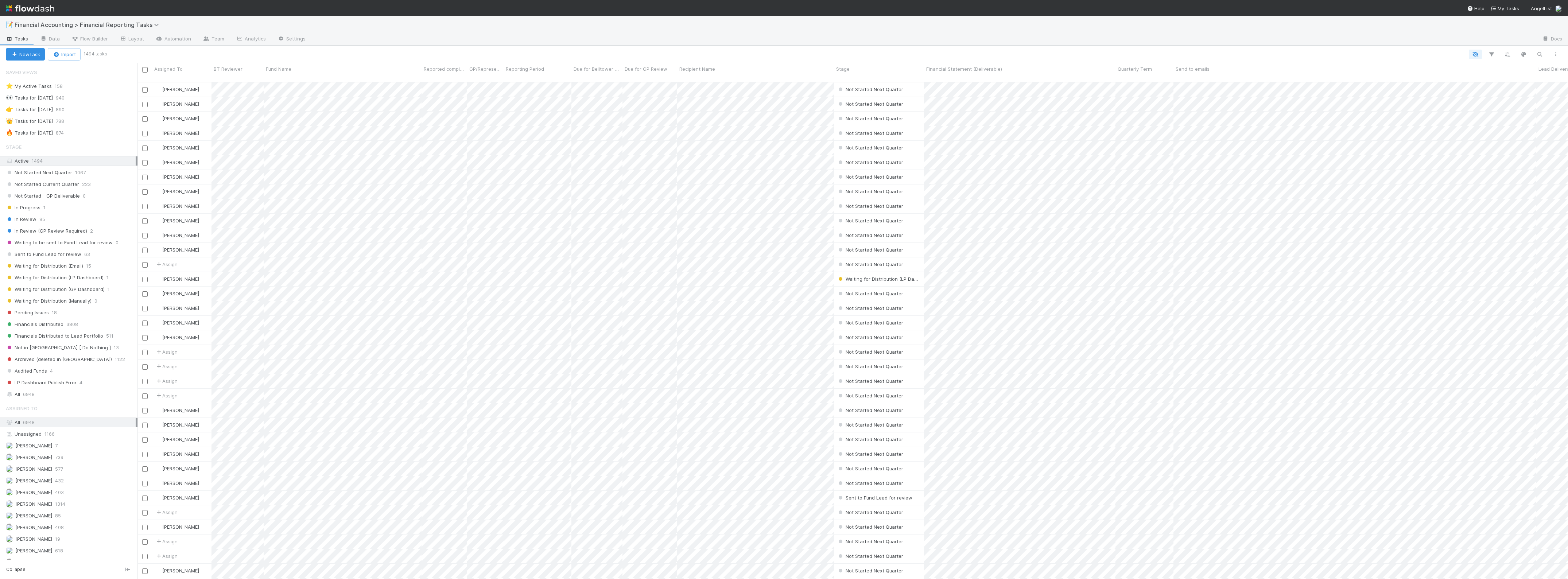
scroll to position [496, 1424]
click at [72, 267] on span "Waiting for Distribution (Email)" at bounding box center [44, 266] width 77 height 9
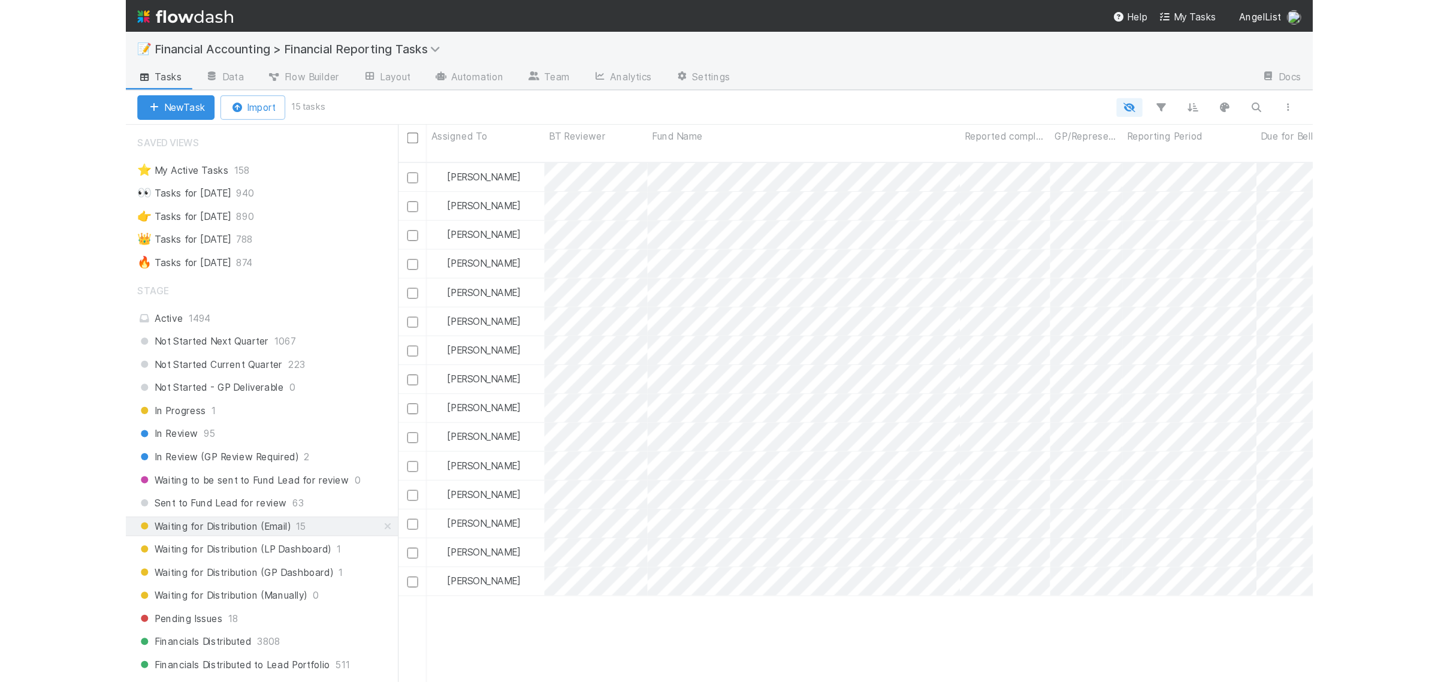
scroll to position [545, 1201]
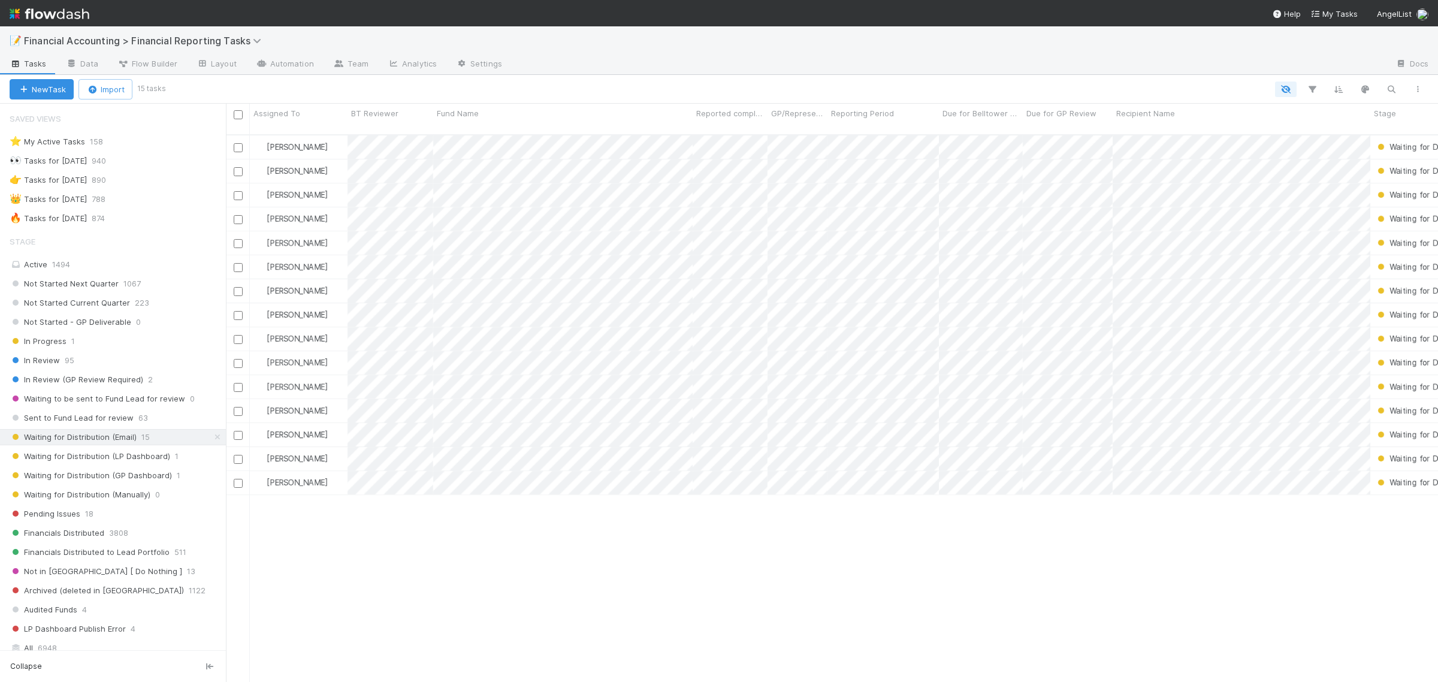
click at [407, 519] on div "Zach Byers Waiting for Distribution (Email) 6/23/25, 10:45:59 AM 8/14/25, 1:52:…" at bounding box center [832, 413] width 1212 height 557
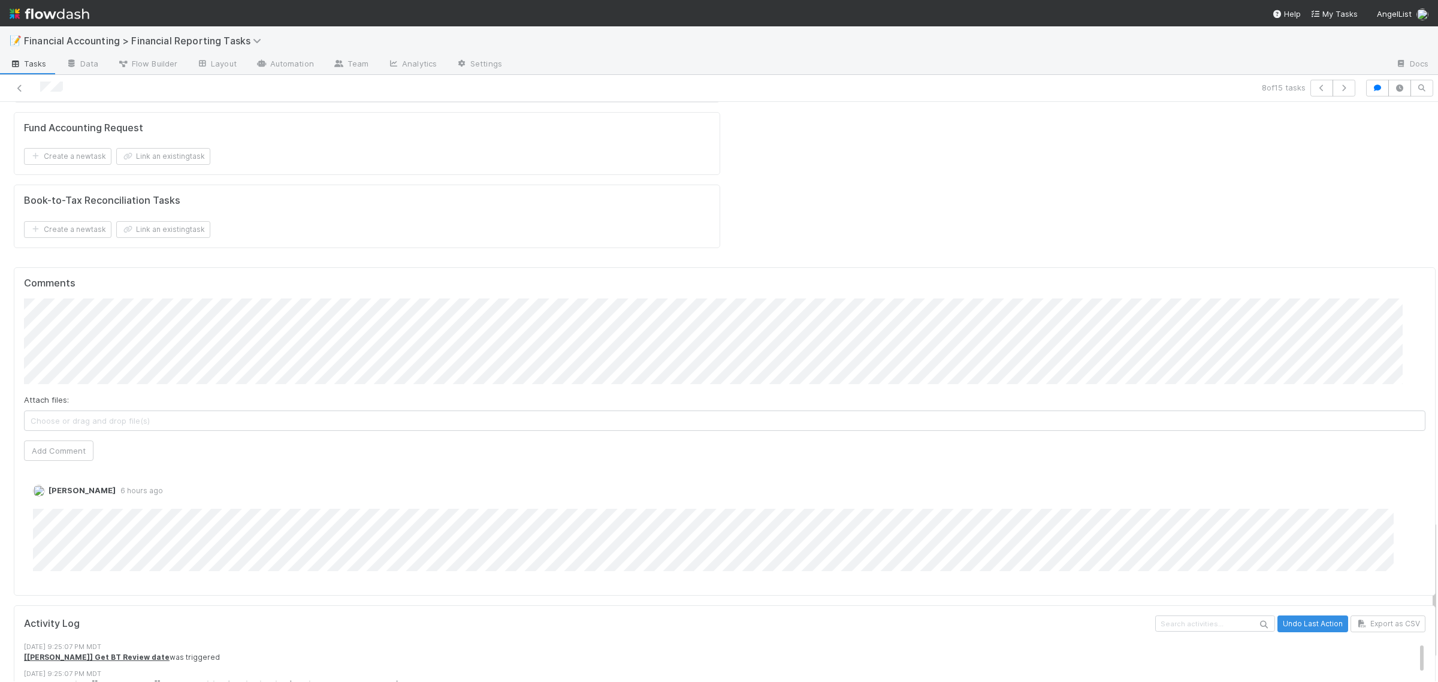
scroll to position [1825, 0]
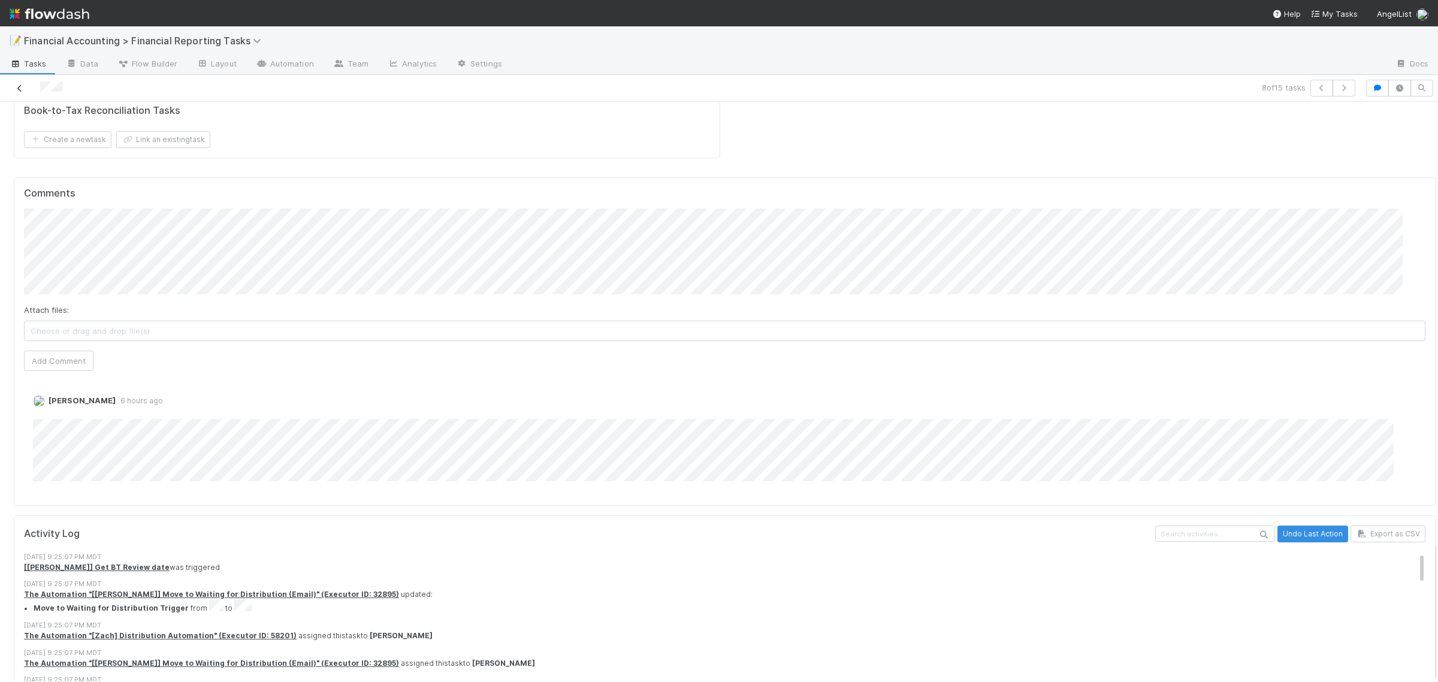
click at [19, 89] on icon at bounding box center [20, 88] width 12 height 8
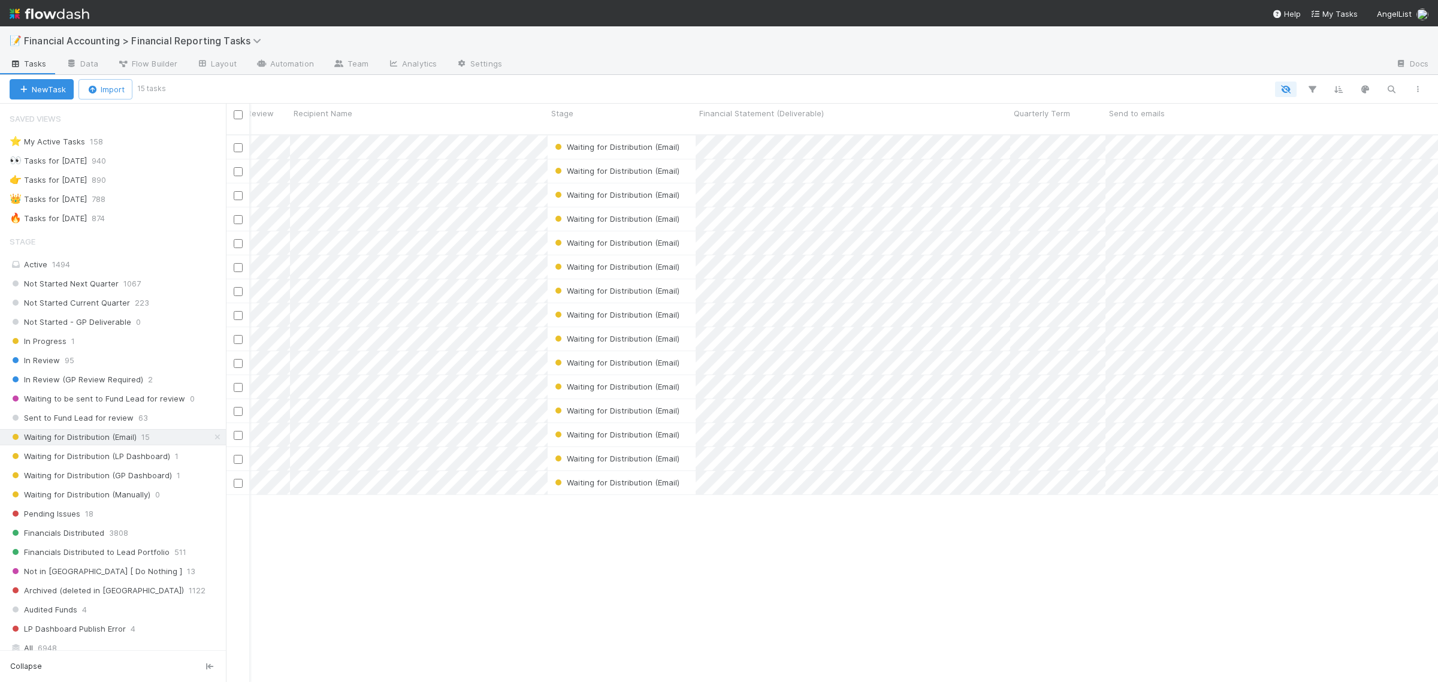
scroll to position [0, 824]
drag, startPoint x: 1005, startPoint y: 111, endPoint x: 1180, endPoint y: 120, distance: 175.1
click at [1180, 120] on div "Financial Statement (Deliverable)" at bounding box center [938, 119] width 489 height 31
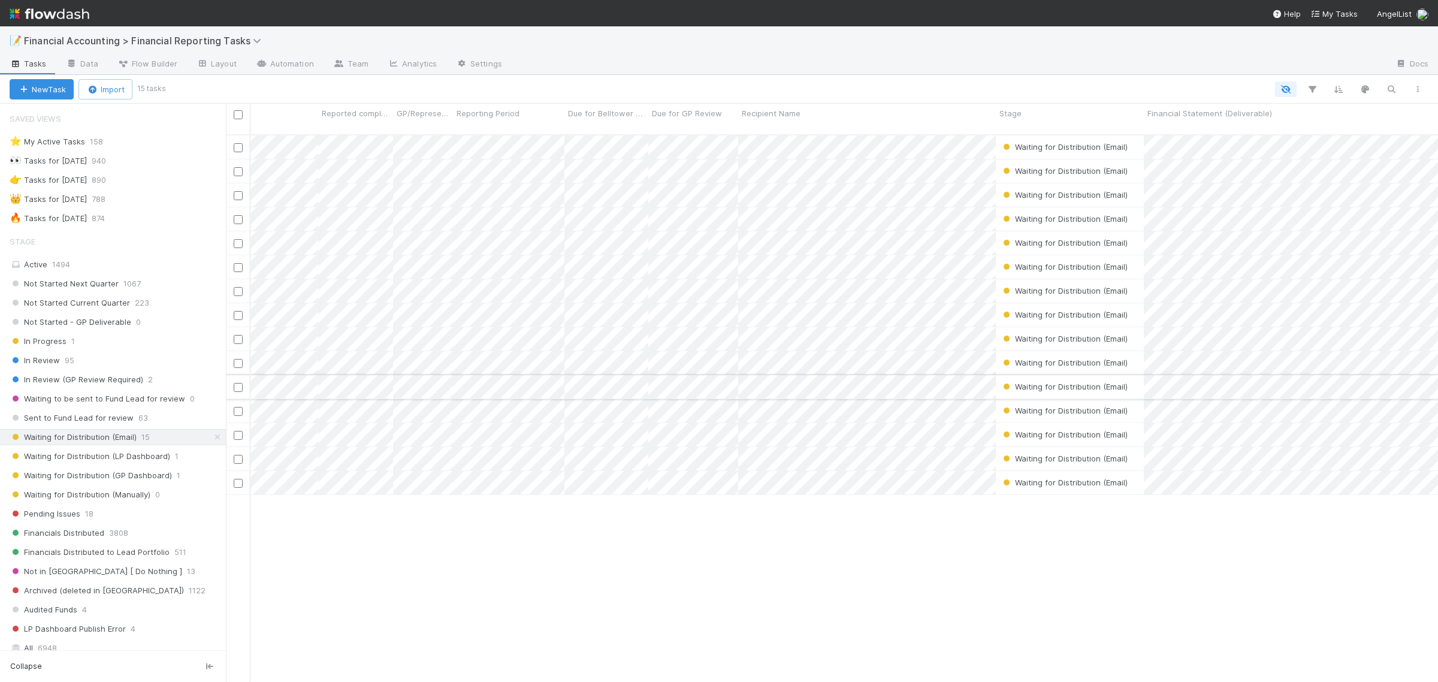
scroll to position [0, 0]
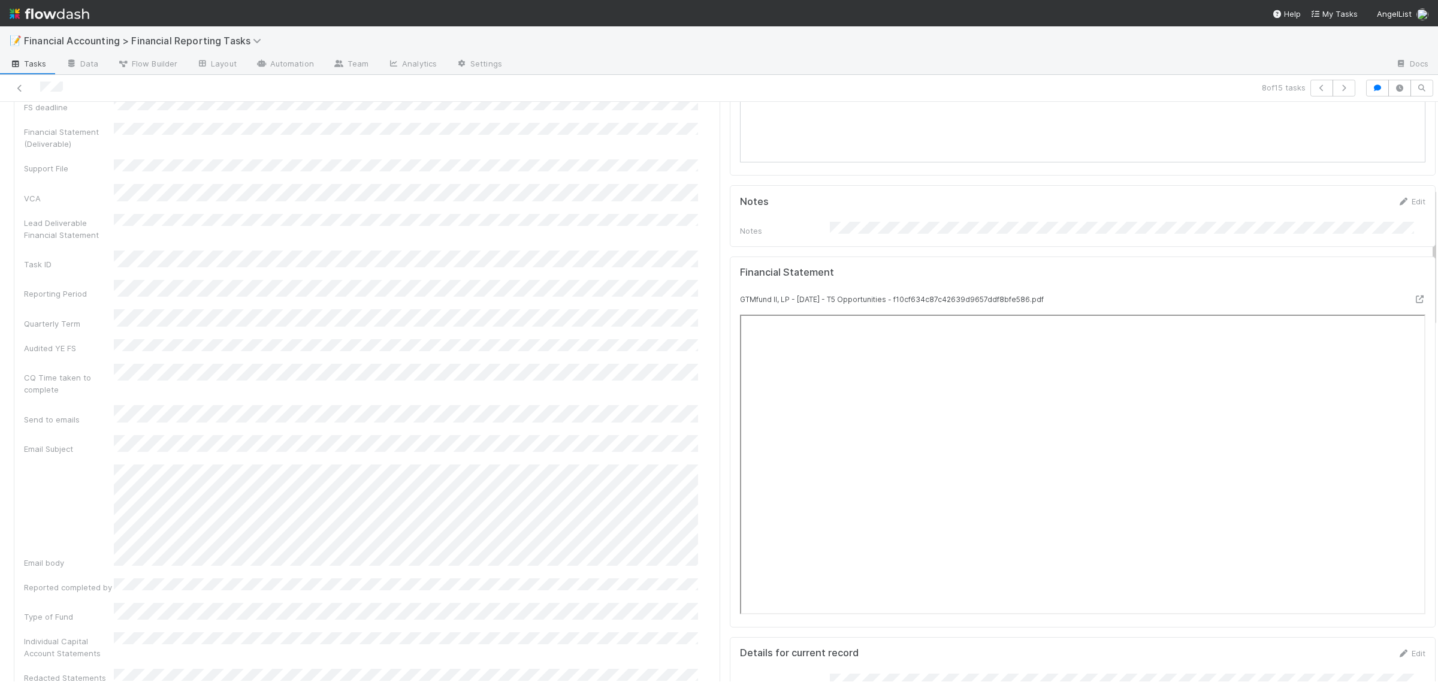
scroll to position [674, 0]
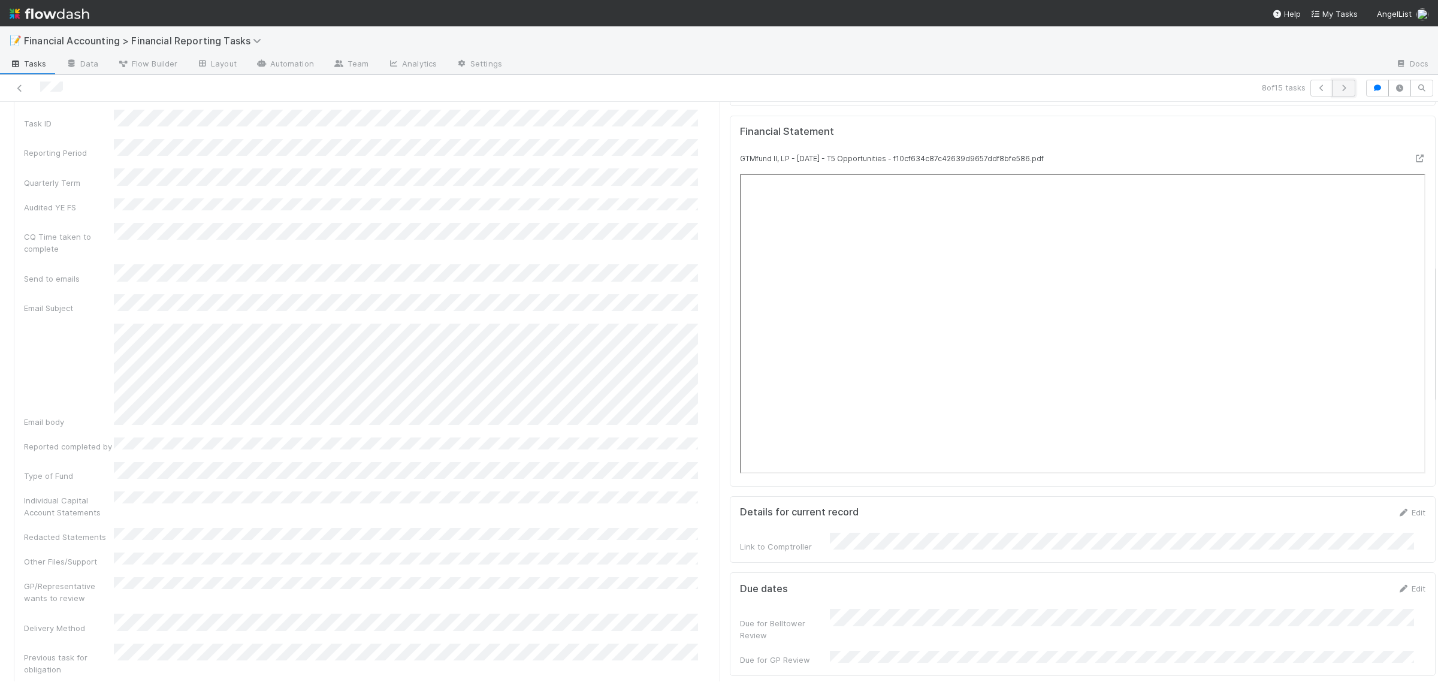
click at [1340, 84] on button "button" at bounding box center [1343, 88] width 23 height 17
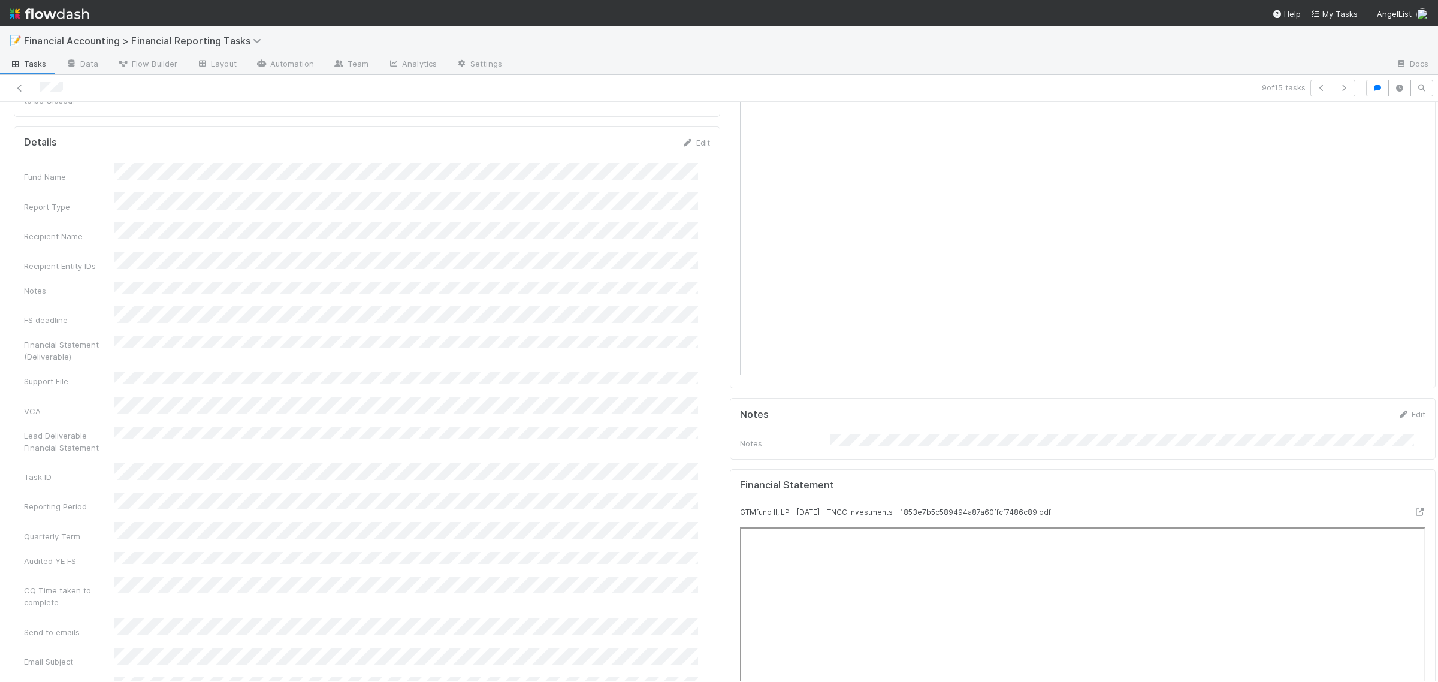
scroll to position [300, 0]
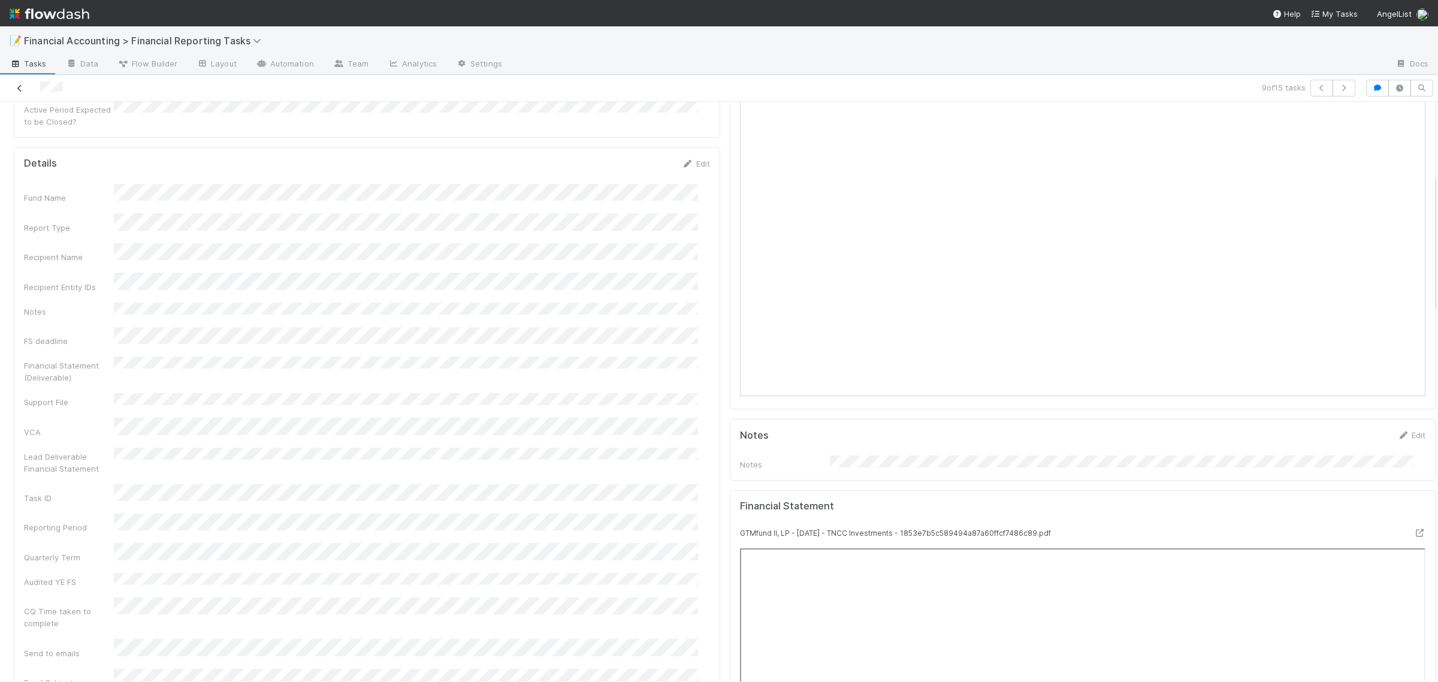
click at [25, 87] on icon at bounding box center [20, 88] width 12 height 8
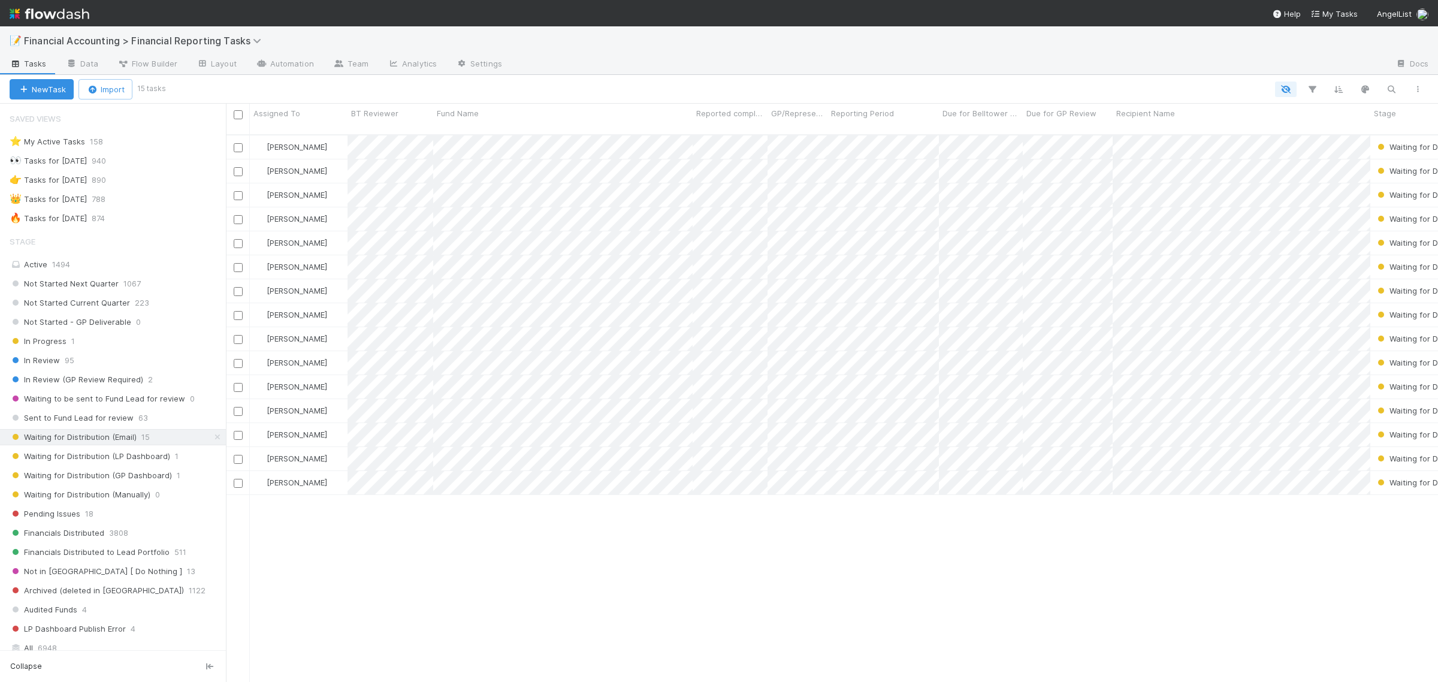
scroll to position [545, 1201]
click at [234, 311] on input "checkbox" at bounding box center [238, 315] width 9 height 9
click at [238, 335] on input "checkbox" at bounding box center [238, 339] width 9 height 9
click at [208, 90] on icon "button" at bounding box center [207, 90] width 12 height 8
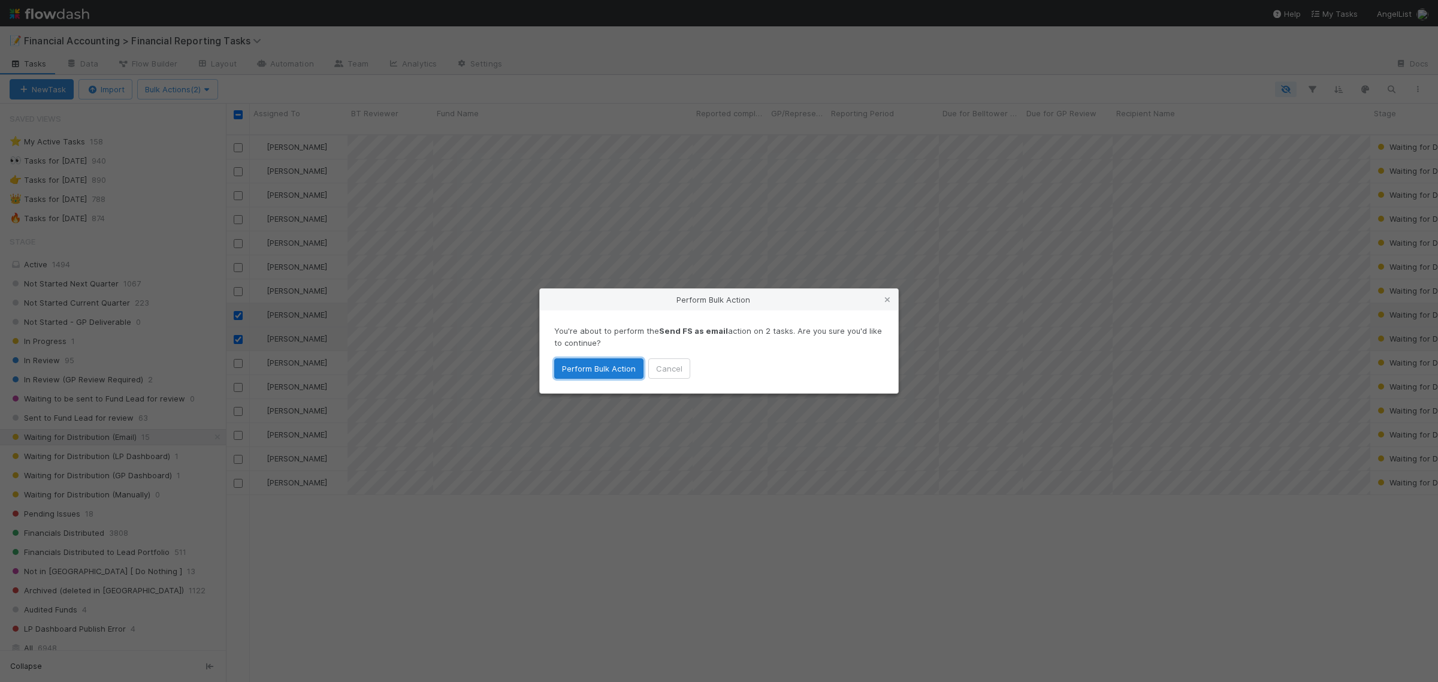
click at [614, 366] on button "Perform Bulk Action" at bounding box center [598, 368] width 89 height 20
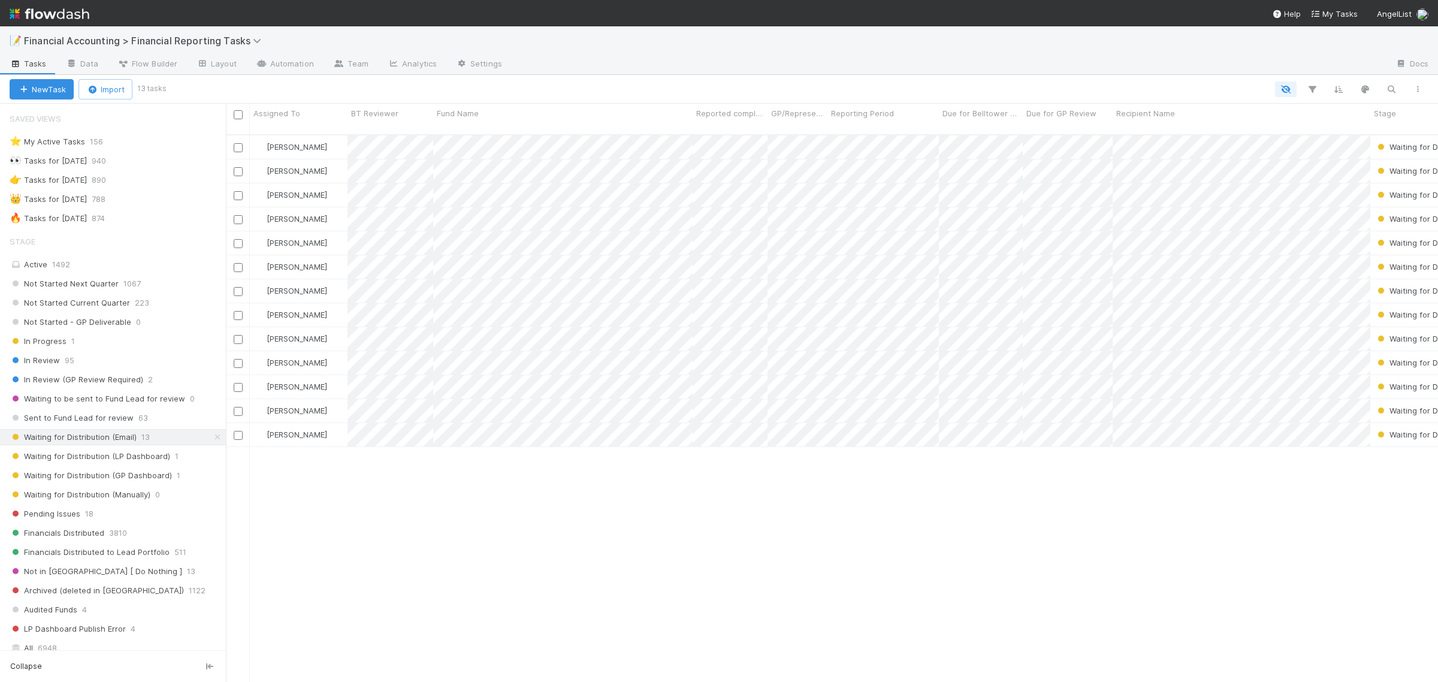
drag, startPoint x: 65, startPoint y: 360, endPoint x: 219, endPoint y: 364, distance: 154.6
click at [65, 360] on span "95" at bounding box center [70, 360] width 10 height 15
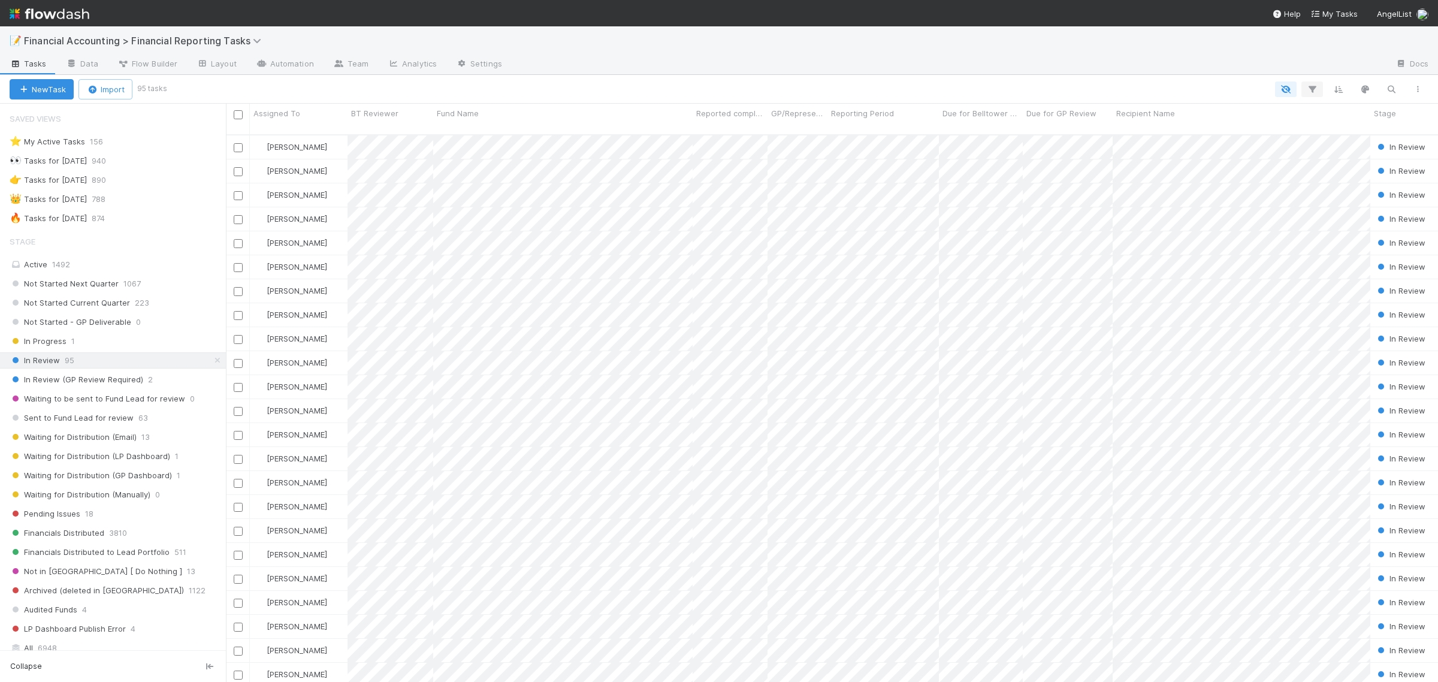
scroll to position [545, 1201]
click at [1316, 84] on icon "button" at bounding box center [1312, 89] width 12 height 11
drag, startPoint x: 1193, startPoint y: 128, endPoint x: 1110, endPoint y: 129, distance: 82.7
click at [1193, 128] on button "Add Filter" at bounding box center [1127, 125] width 359 height 17
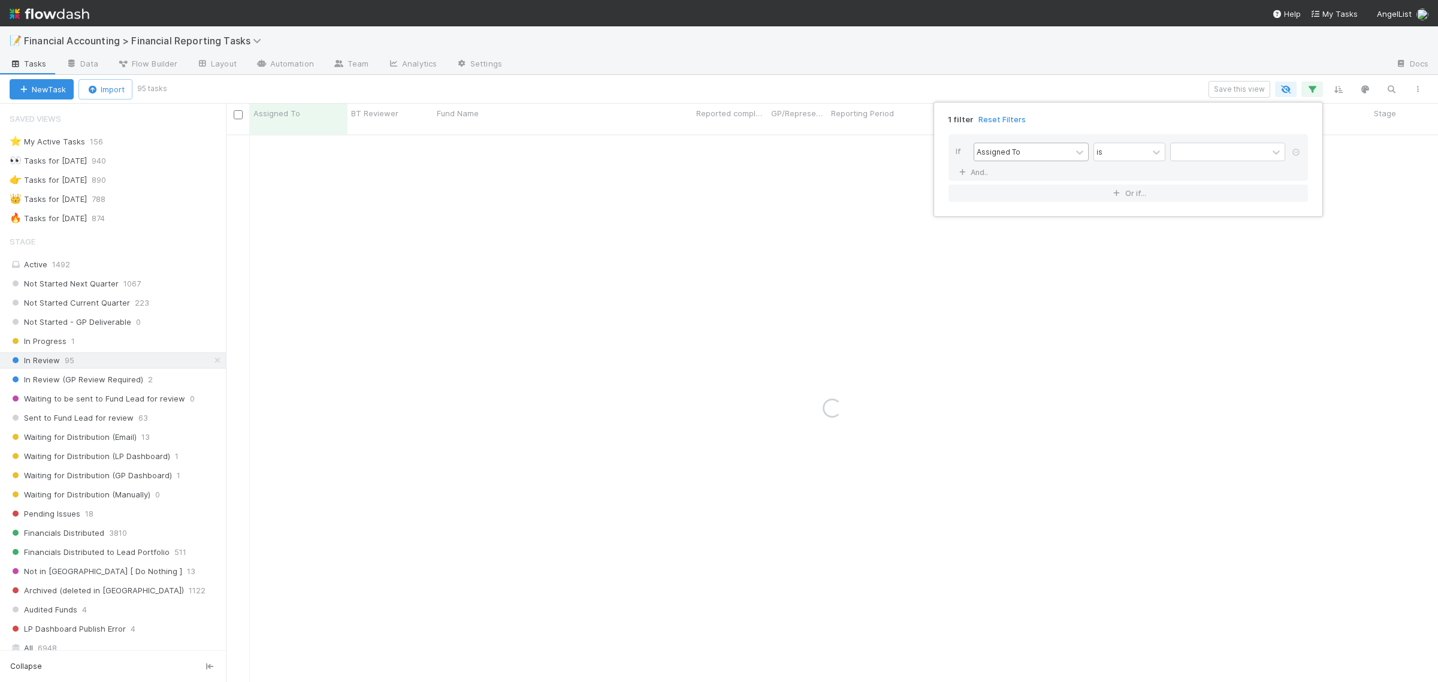
click at [1035, 150] on div "Assigned To" at bounding box center [1022, 151] width 97 height 17
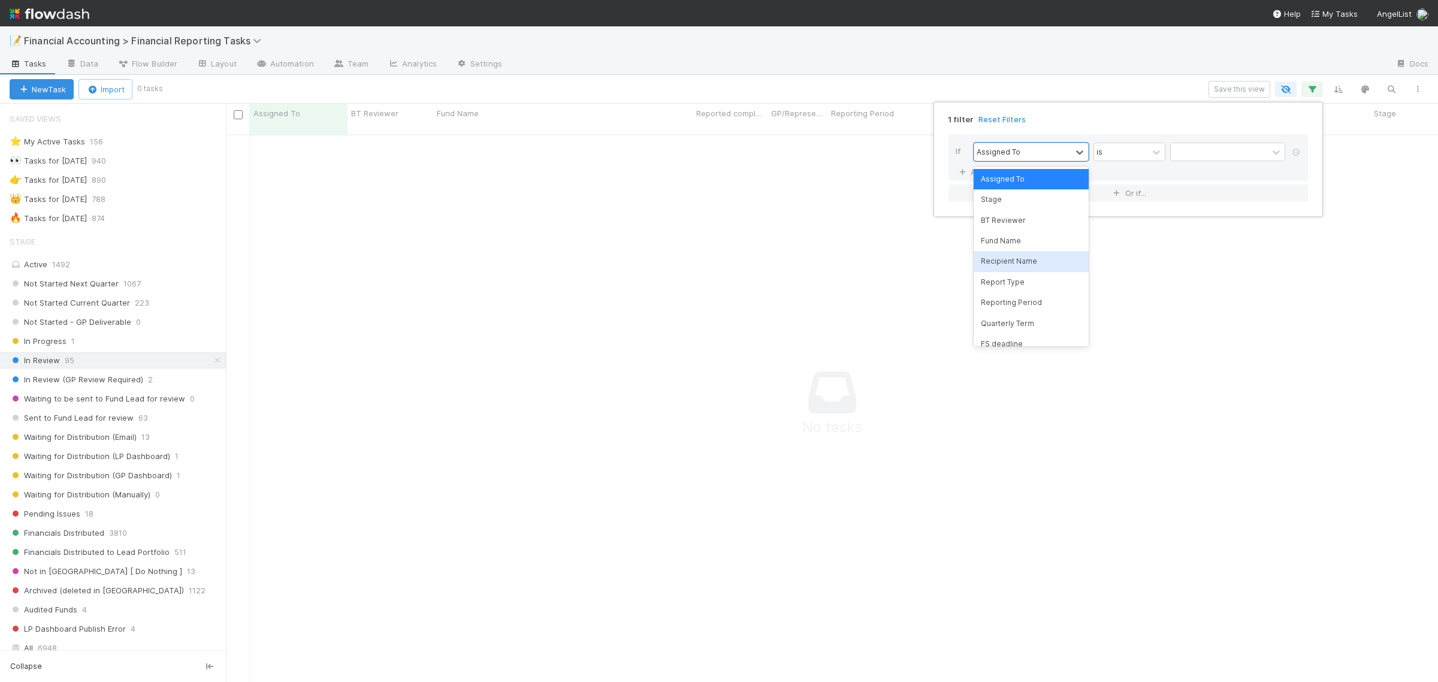
scroll to position [534, 1190]
click at [1021, 322] on div "Quarterly Term" at bounding box center [1030, 323] width 115 height 20
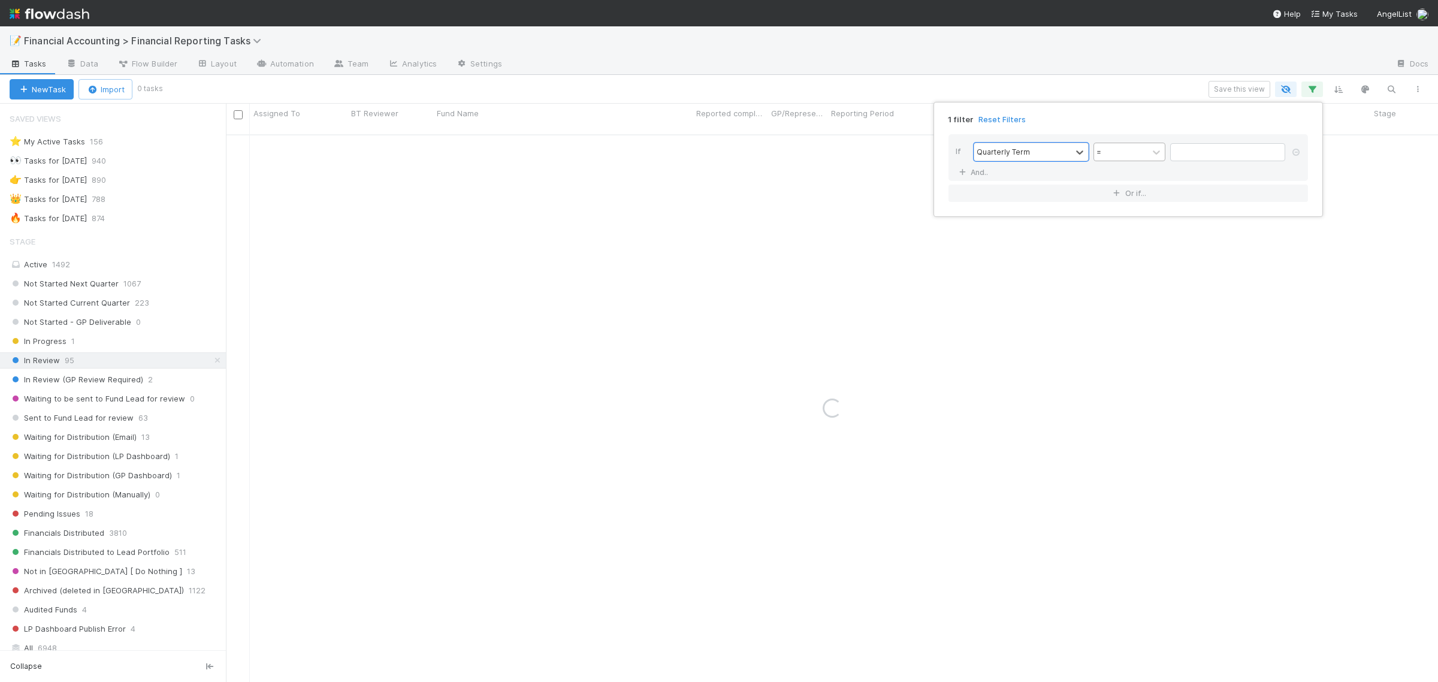
click at [1129, 148] on div "=" at bounding box center [1121, 151] width 54 height 17
click at [1038, 147] on div "Quarterly Term" at bounding box center [1022, 151] width 97 height 17
click at [1012, 298] on div "Reporting Period" at bounding box center [1030, 302] width 115 height 20
click at [1224, 159] on input "text" at bounding box center [1227, 152] width 115 height 18
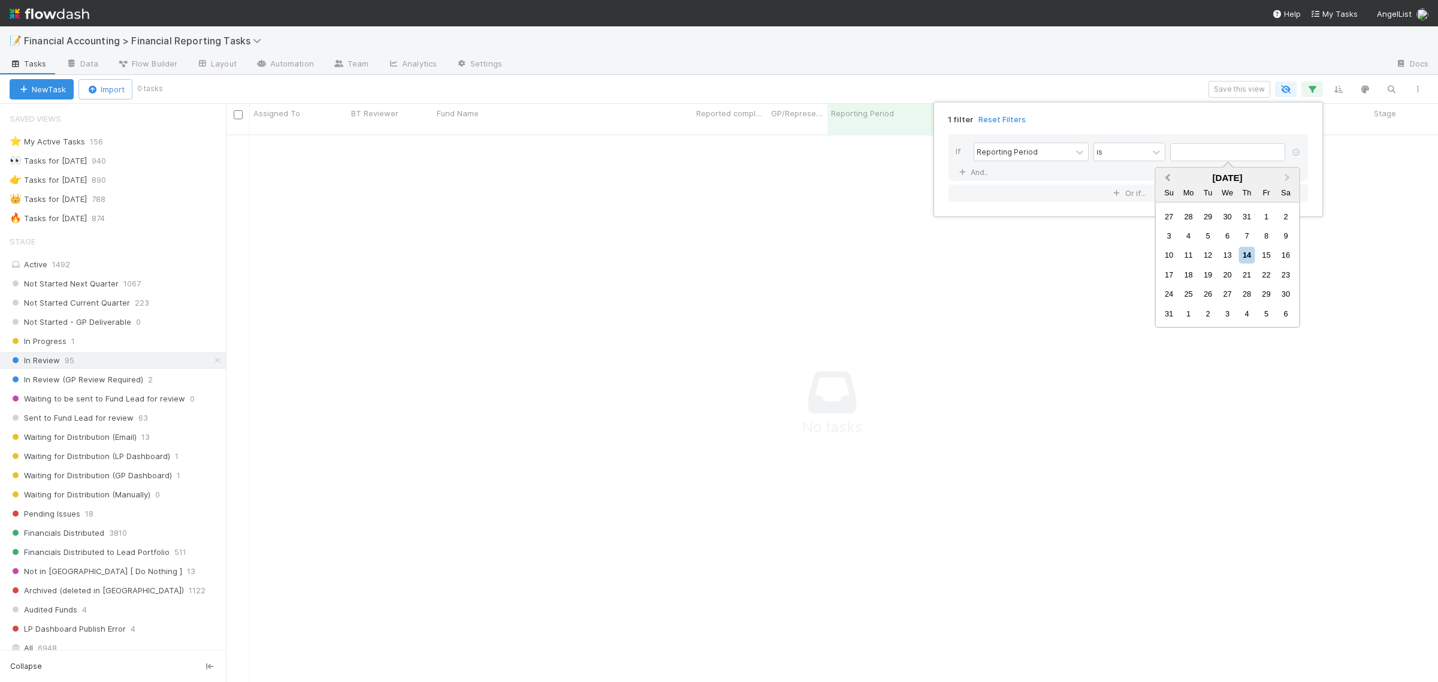
click at [1168, 179] on span "Previous Month" at bounding box center [1168, 178] width 0 height 14
click at [1168, 177] on span "Previous Month" at bounding box center [1168, 178] width 0 height 14
click at [1196, 291] on div "30" at bounding box center [1188, 294] width 16 height 16
type input "06/30/2025"
click at [981, 170] on link "And.." at bounding box center [975, 172] width 38 height 17
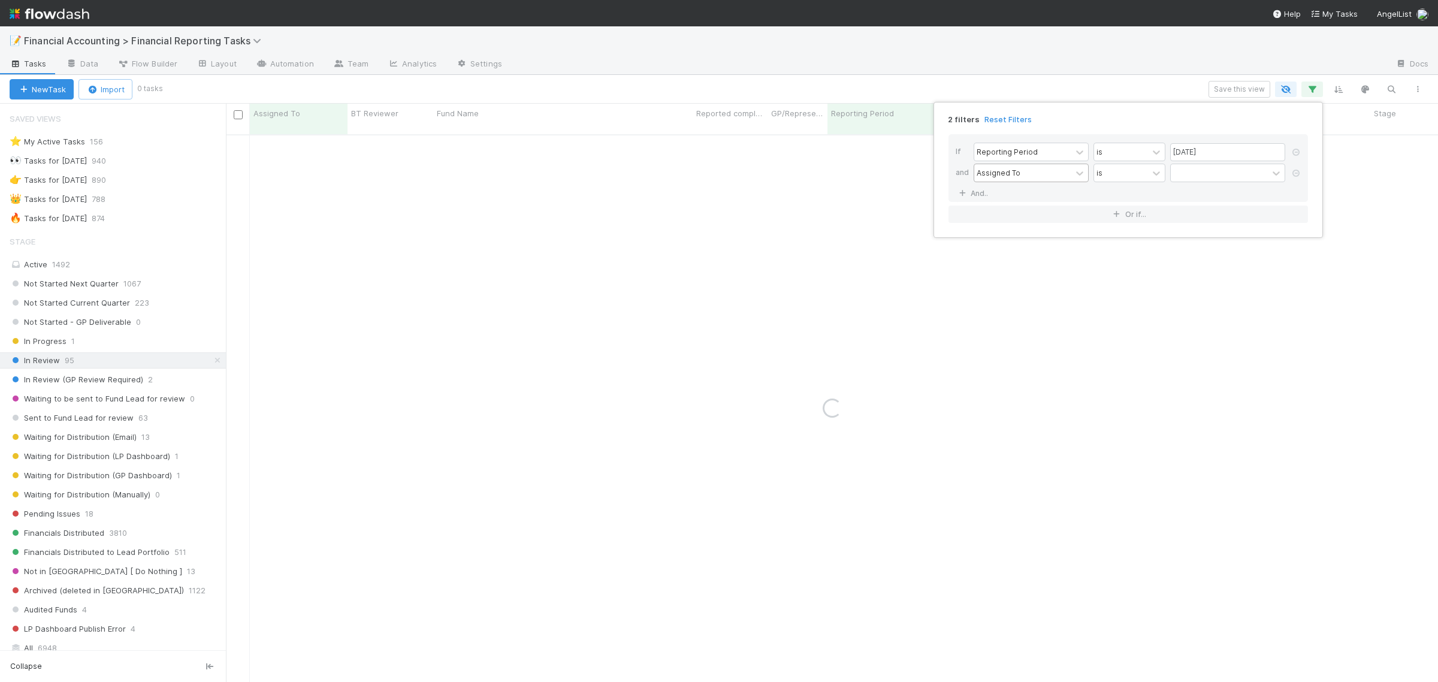
drag, startPoint x: 981, startPoint y: 170, endPoint x: 1031, endPoint y: 179, distance: 51.1
click at [1031, 177] on div "Assigned To" at bounding box center [1022, 172] width 97 height 17
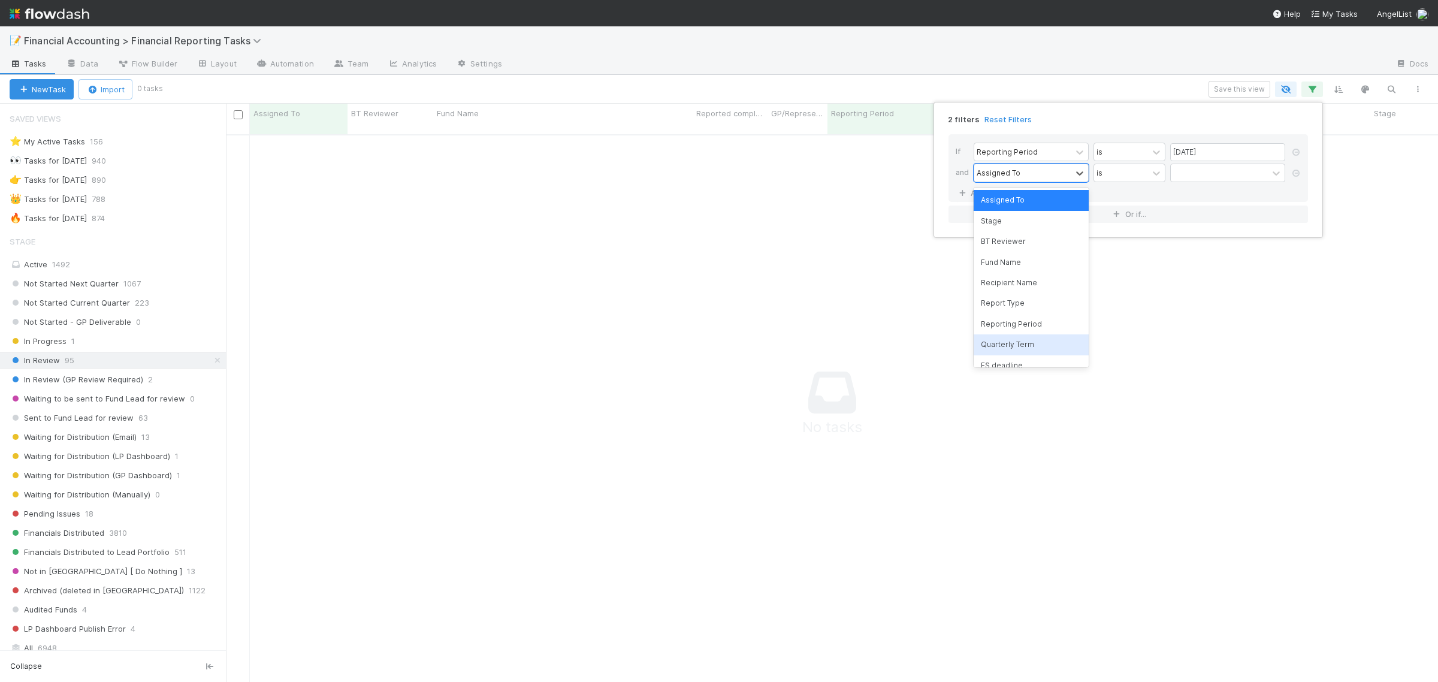
click at [1029, 348] on div "Quarterly Term" at bounding box center [1030, 344] width 115 height 20
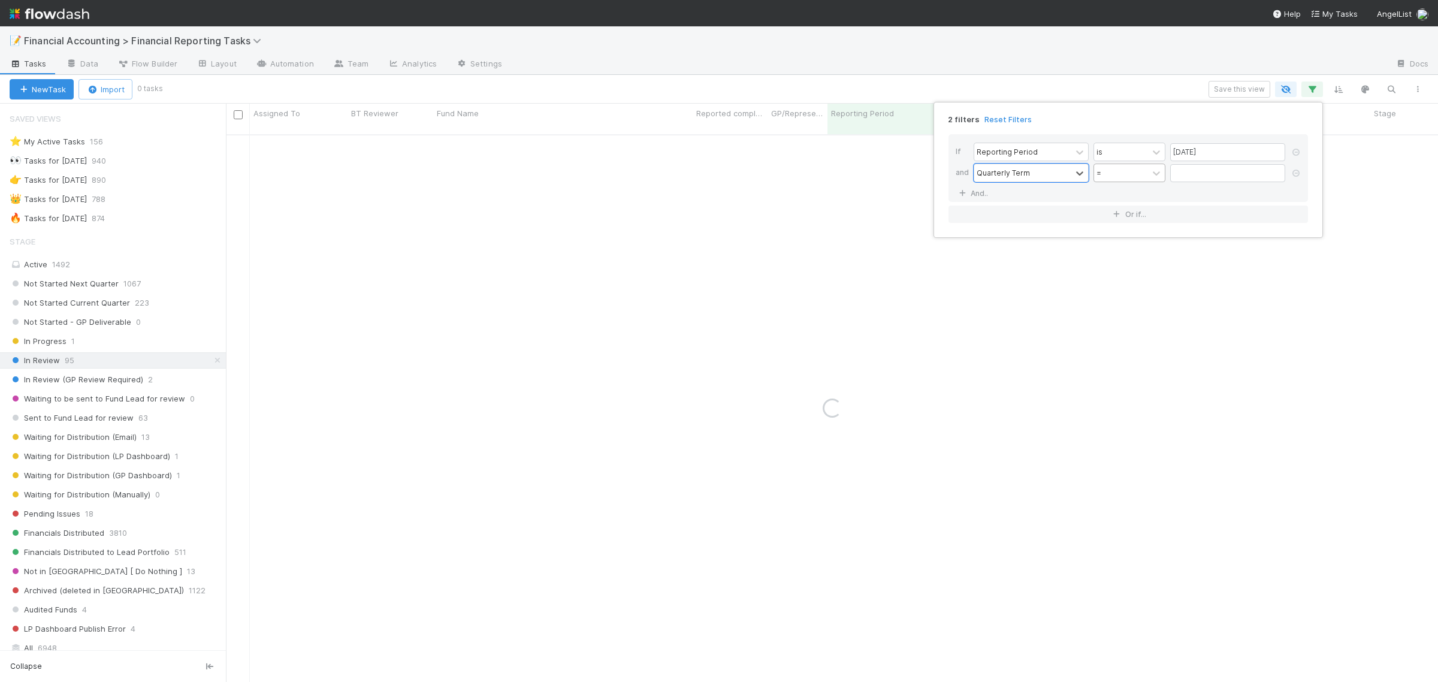
click at [1132, 176] on div "=" at bounding box center [1121, 172] width 54 height 17
click at [1125, 285] on div "≤" at bounding box center [1129, 283] width 72 height 20
click at [1199, 174] on input "text" at bounding box center [1227, 173] width 115 height 18
type input "45"
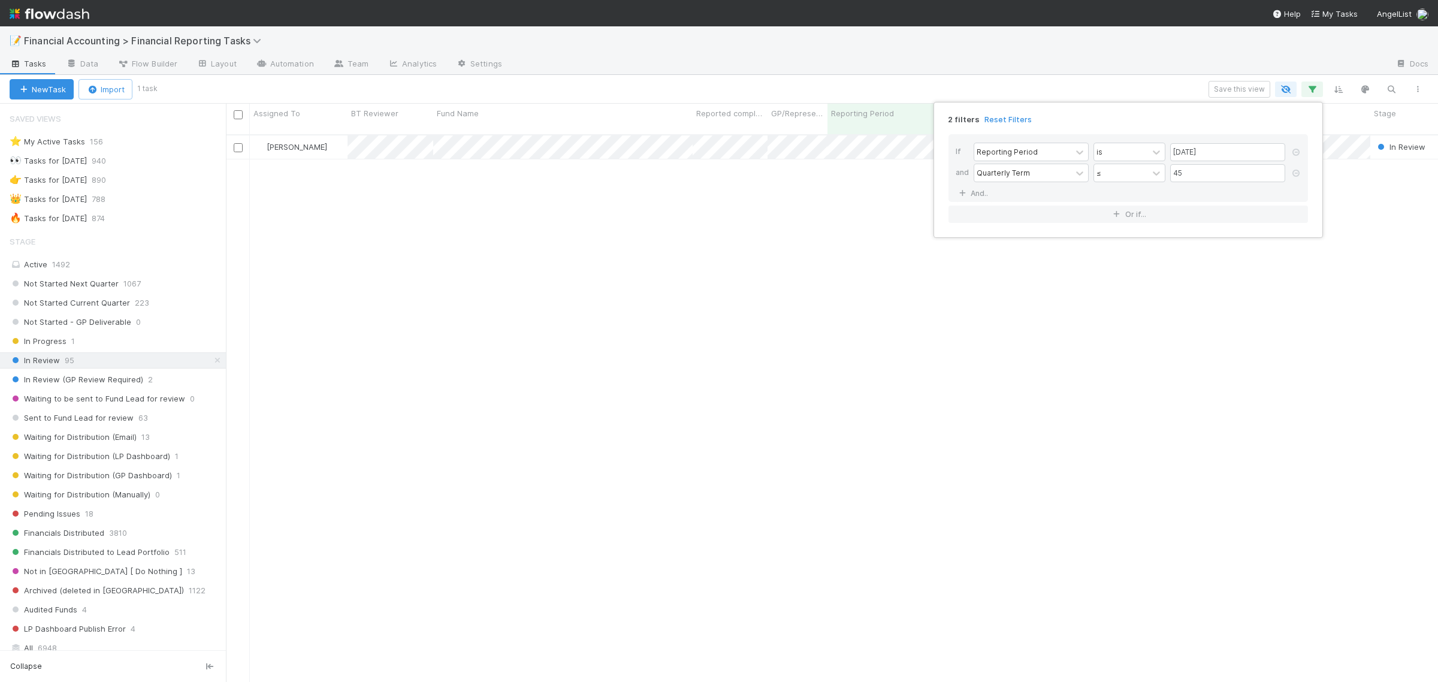
click at [605, 61] on div "2 filters Reset Filters If Reporting Period is 06/30/2025 and Quarterly Term ≤ …" at bounding box center [719, 341] width 1438 height 682
click at [89, 348] on div "In Progress 1" at bounding box center [118, 341] width 216 height 15
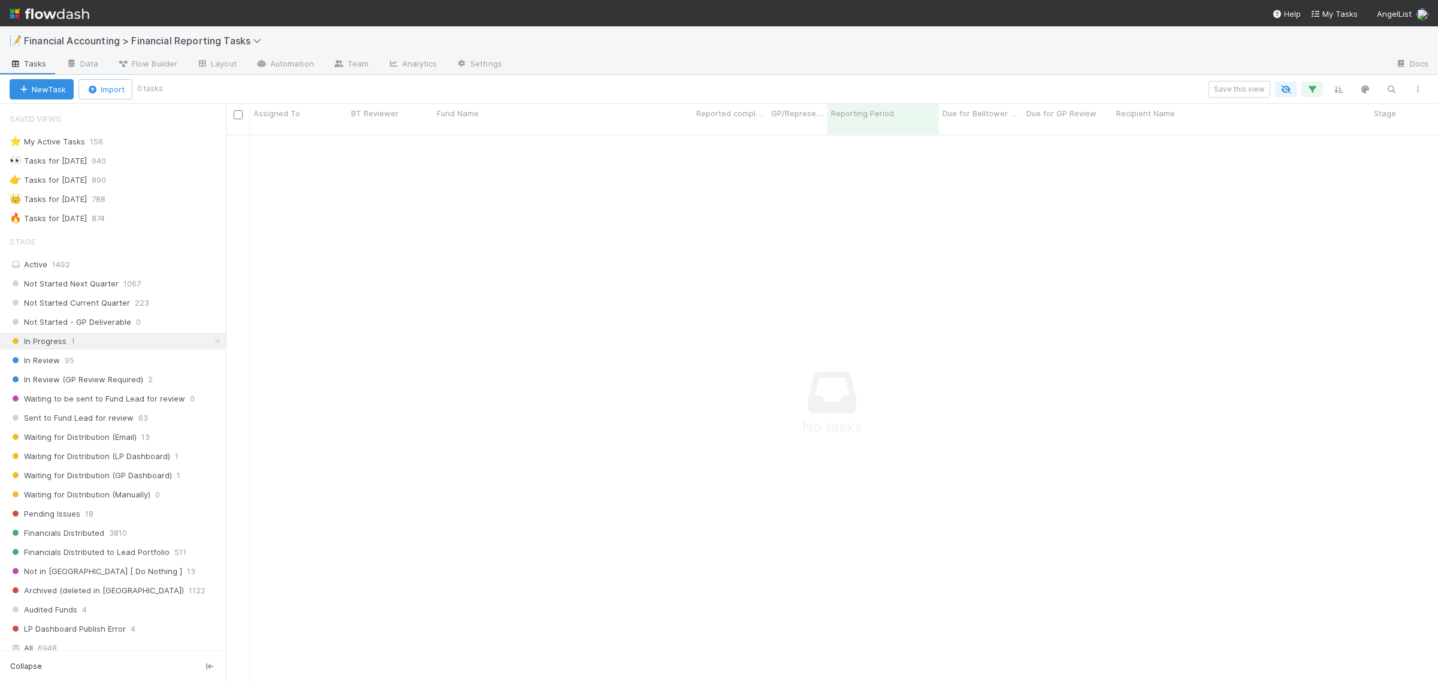
scroll to position [534, 1190]
click at [121, 301] on span "Not Started Current Quarter" at bounding box center [70, 302] width 120 height 15
click at [80, 279] on span "Not Started Next Quarter" at bounding box center [64, 283] width 109 height 15
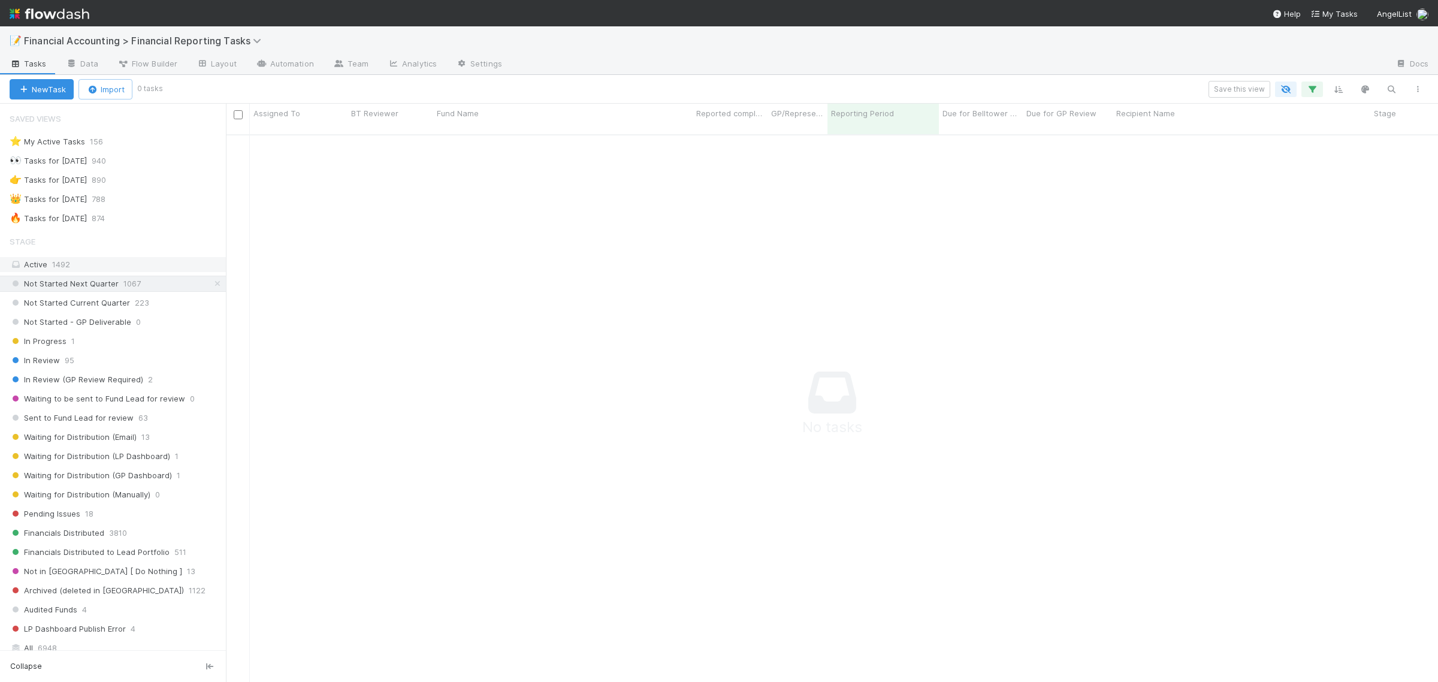
click at [68, 265] on span "1492" at bounding box center [61, 264] width 18 height 10
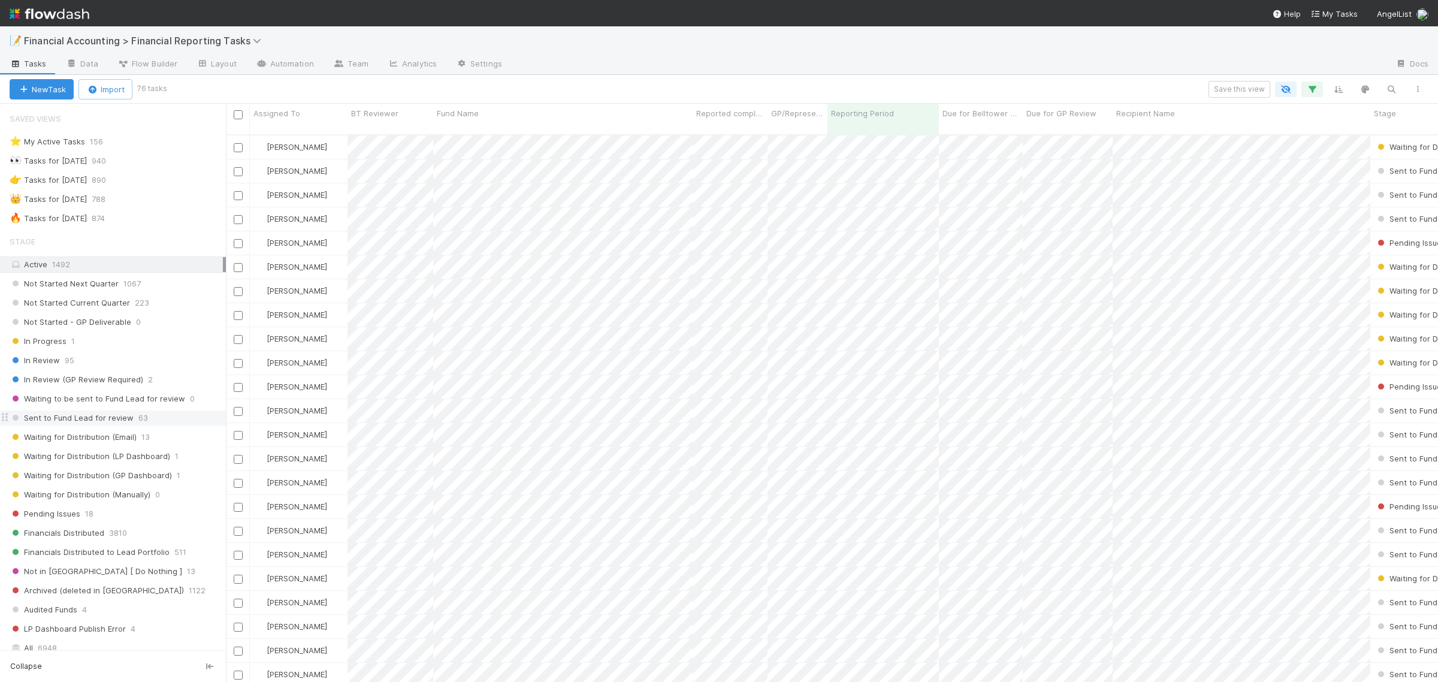
scroll to position [545, 1201]
click at [87, 419] on span "Sent to Fund Lead for review" at bounding box center [72, 417] width 124 height 15
click at [499, 111] on div "Fund Name" at bounding box center [563, 113] width 253 height 12
click at [488, 132] on div "Sort A → Z" at bounding box center [505, 136] width 137 height 18
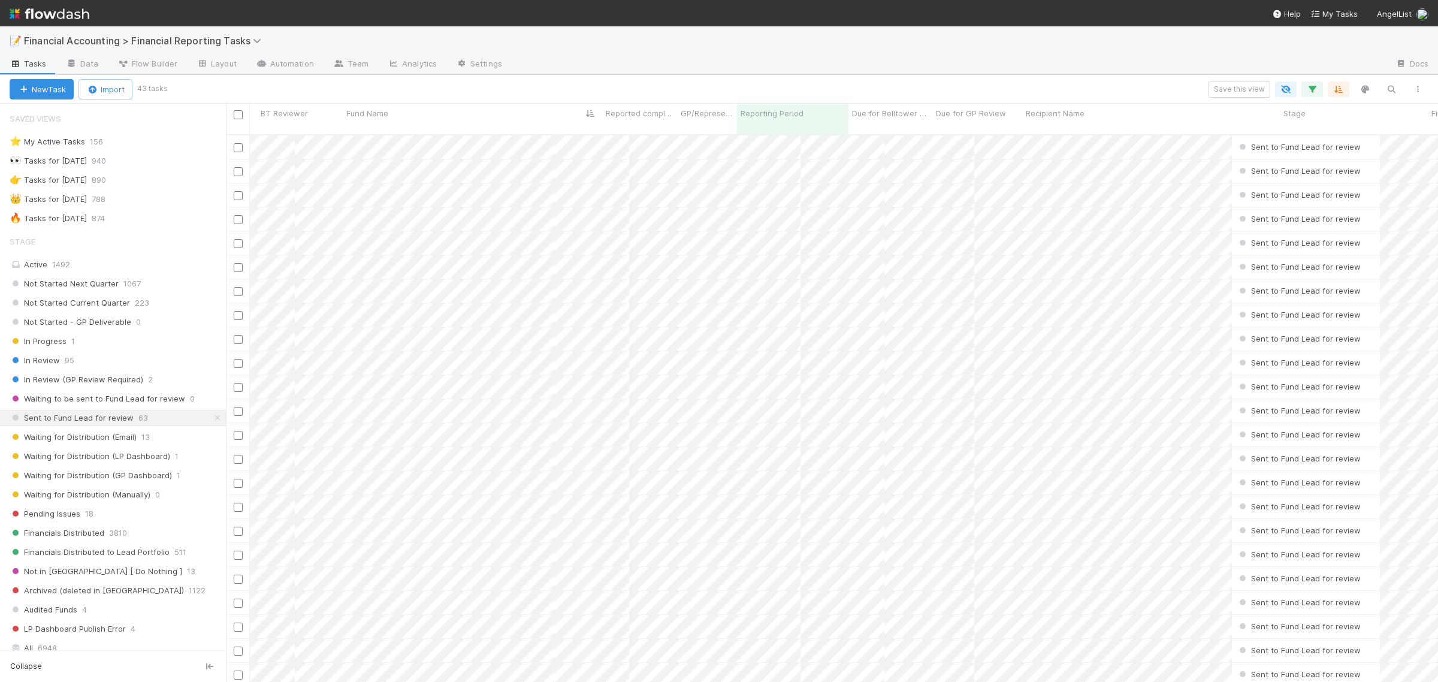
scroll to position [0, 150]
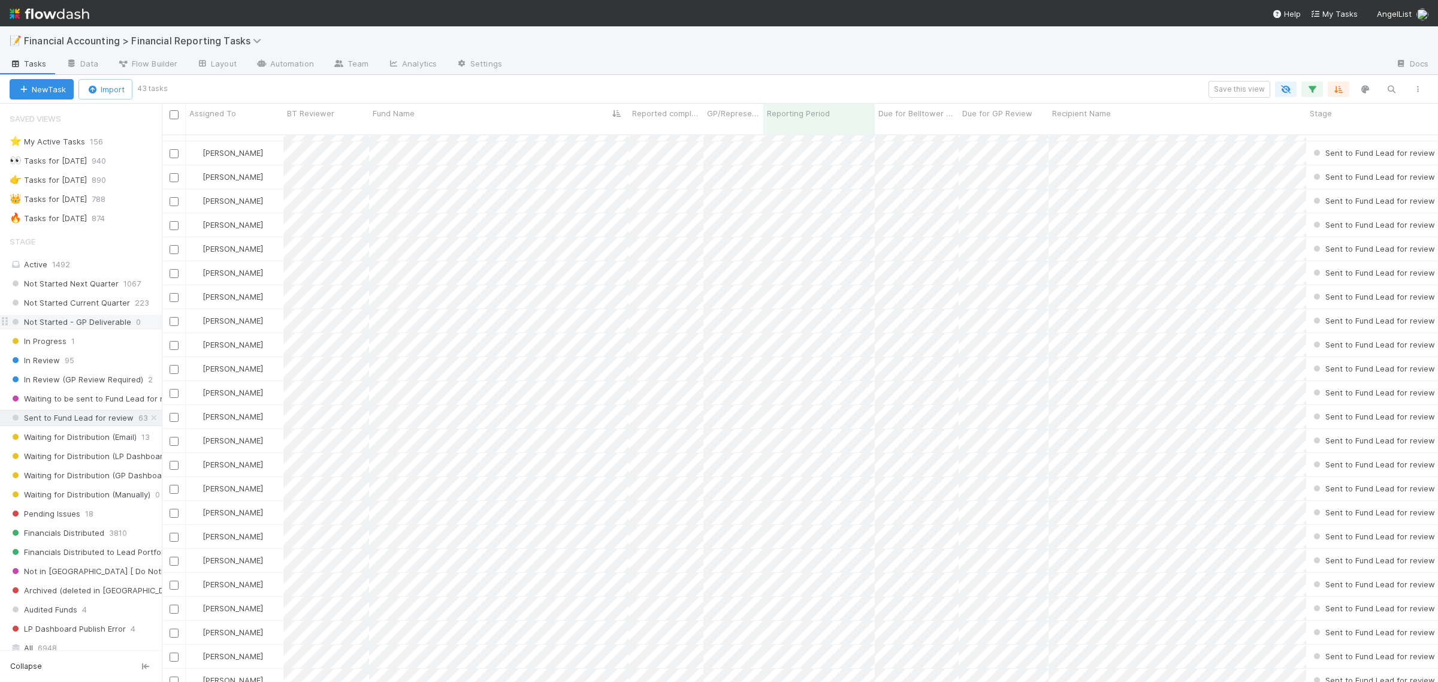
drag, startPoint x: 228, startPoint y: 326, endPoint x: 132, endPoint y: 325, distance: 95.9
click at [132, 325] on div "Saved Views ⭐ My Active Tasks 156 👀 Tasks for 2023-12-31 940 👉 Tasks for 2024-1…" at bounding box center [81, 393] width 162 height 578
click at [78, 513] on span "Pending Issues" at bounding box center [45, 513] width 71 height 15
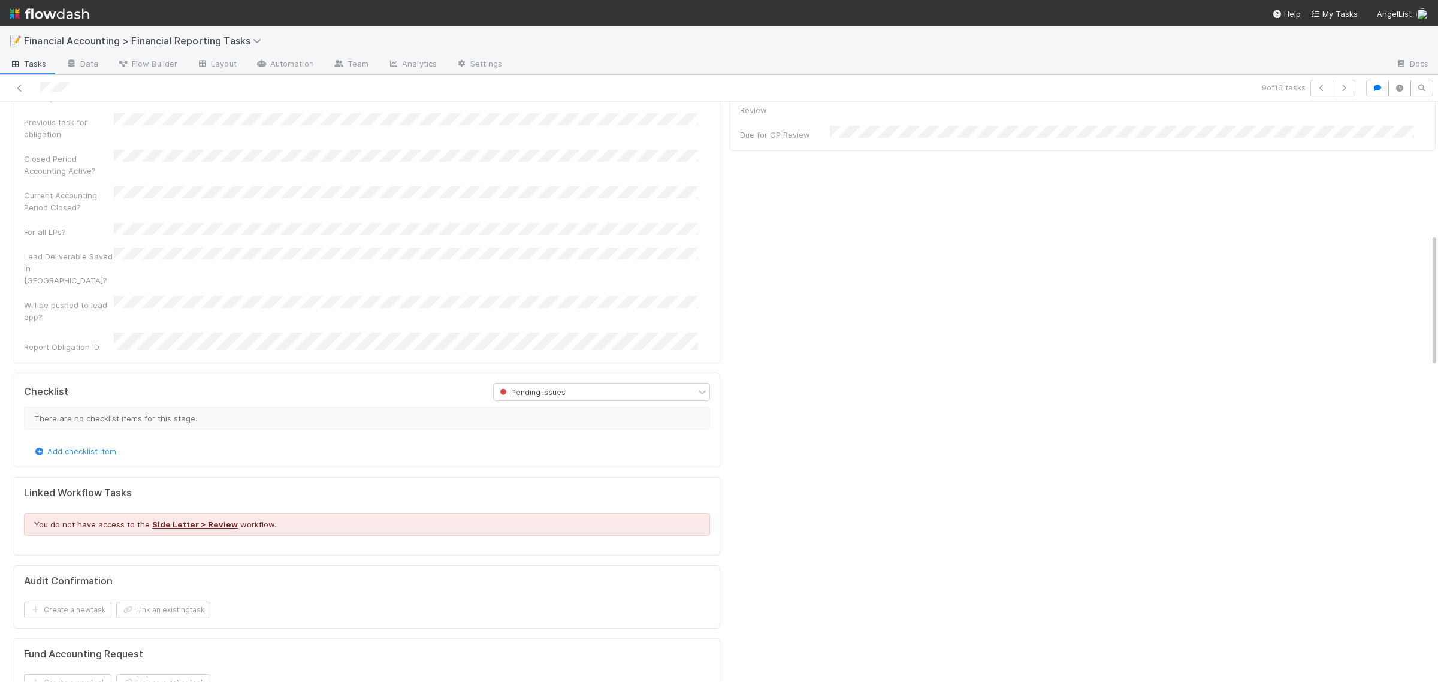
scroll to position [3, 0]
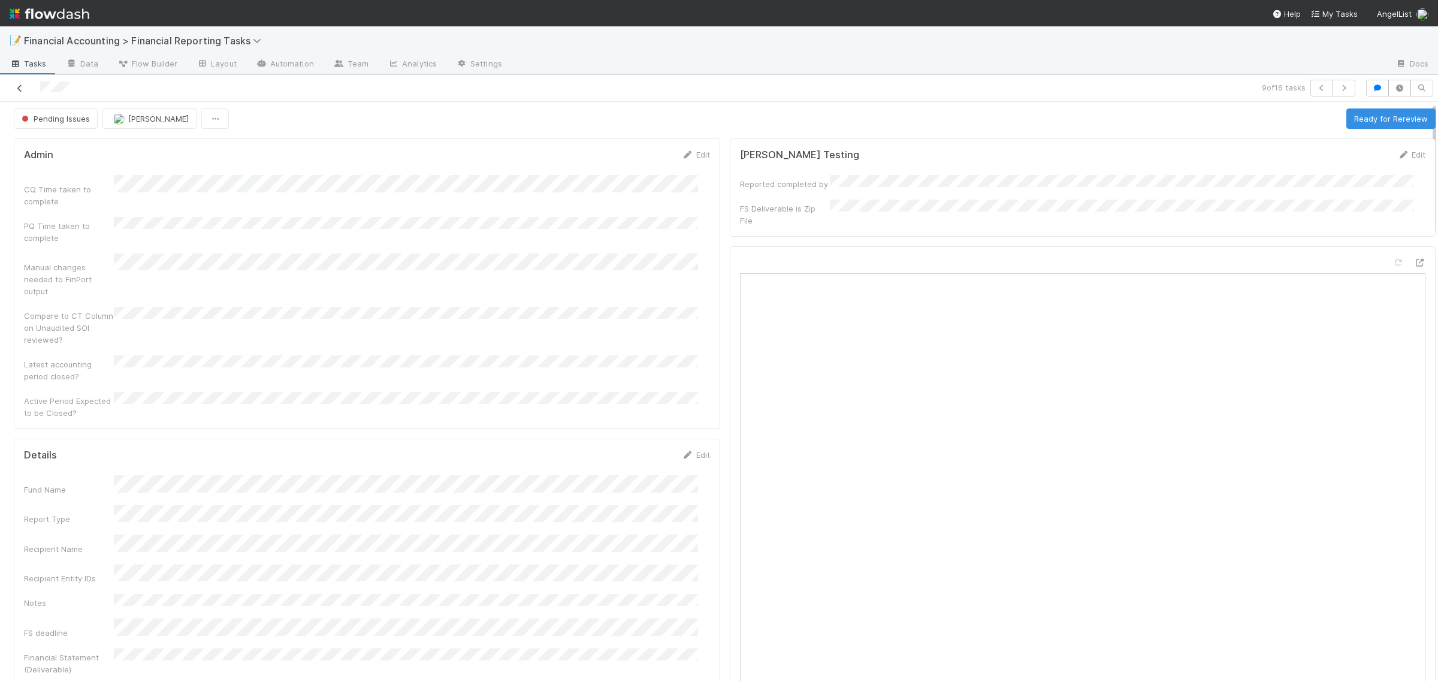
click at [22, 88] on icon at bounding box center [20, 88] width 12 height 8
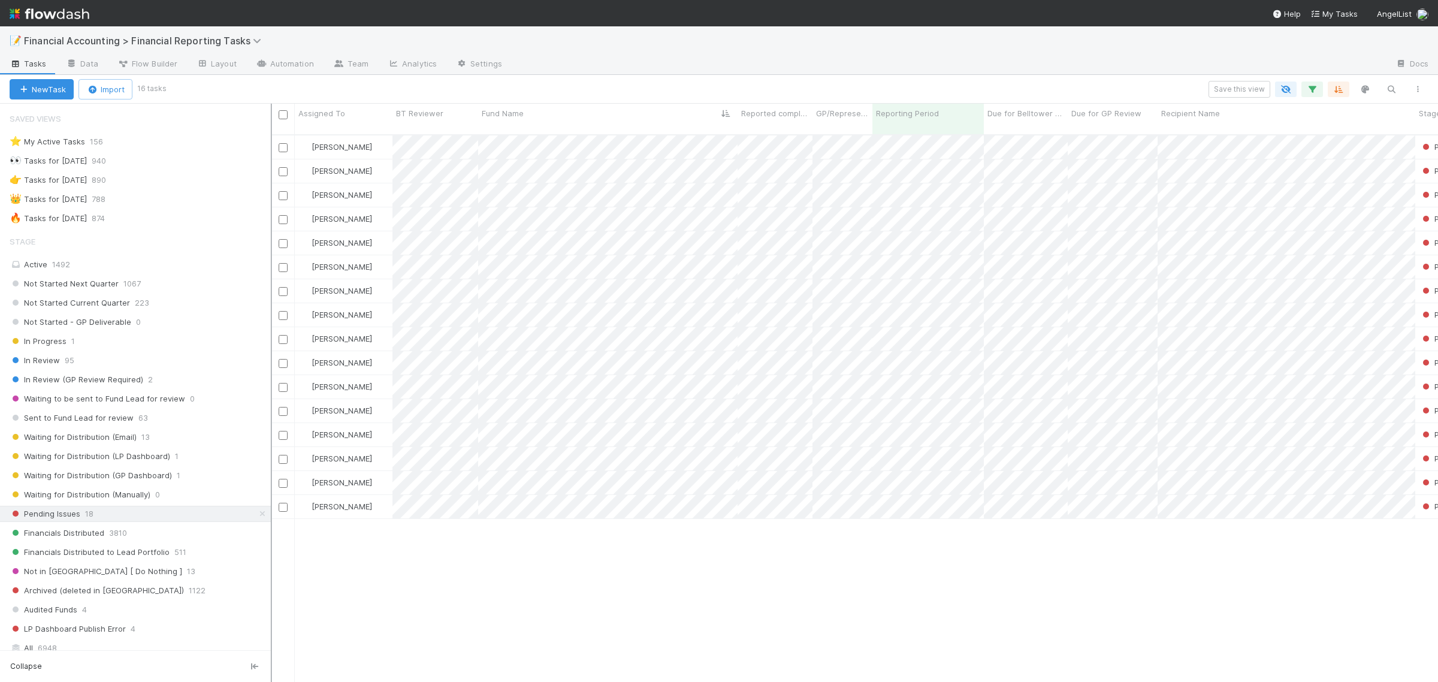
scroll to position [12, 11]
drag, startPoint x: 162, startPoint y: 383, endPoint x: 271, endPoint y: 378, distance: 109.2
click at [271, 378] on div at bounding box center [271, 393] width 1 height 578
click at [1313, 89] on icon "button" at bounding box center [1312, 89] width 12 height 11
click at [1116, 172] on div "≤" at bounding box center [1121, 172] width 54 height 17
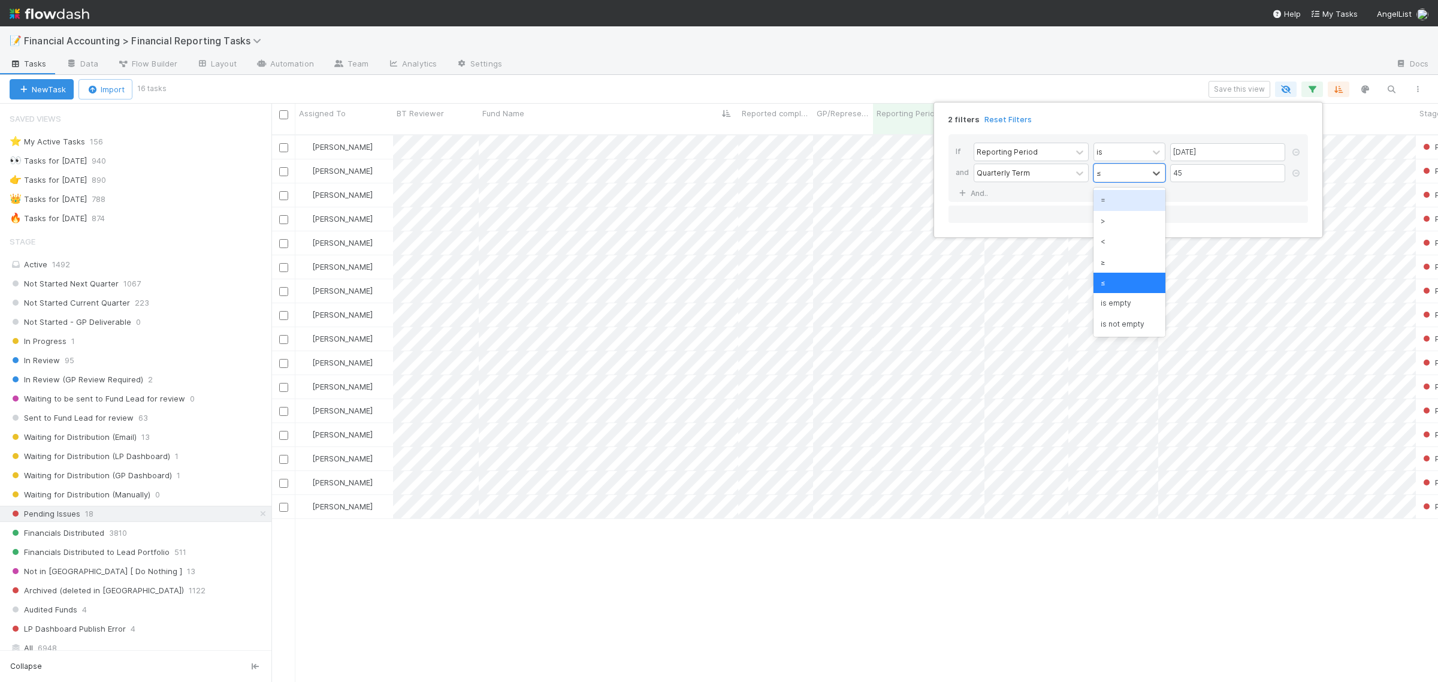
click at [1136, 202] on div "=" at bounding box center [1129, 200] width 72 height 20
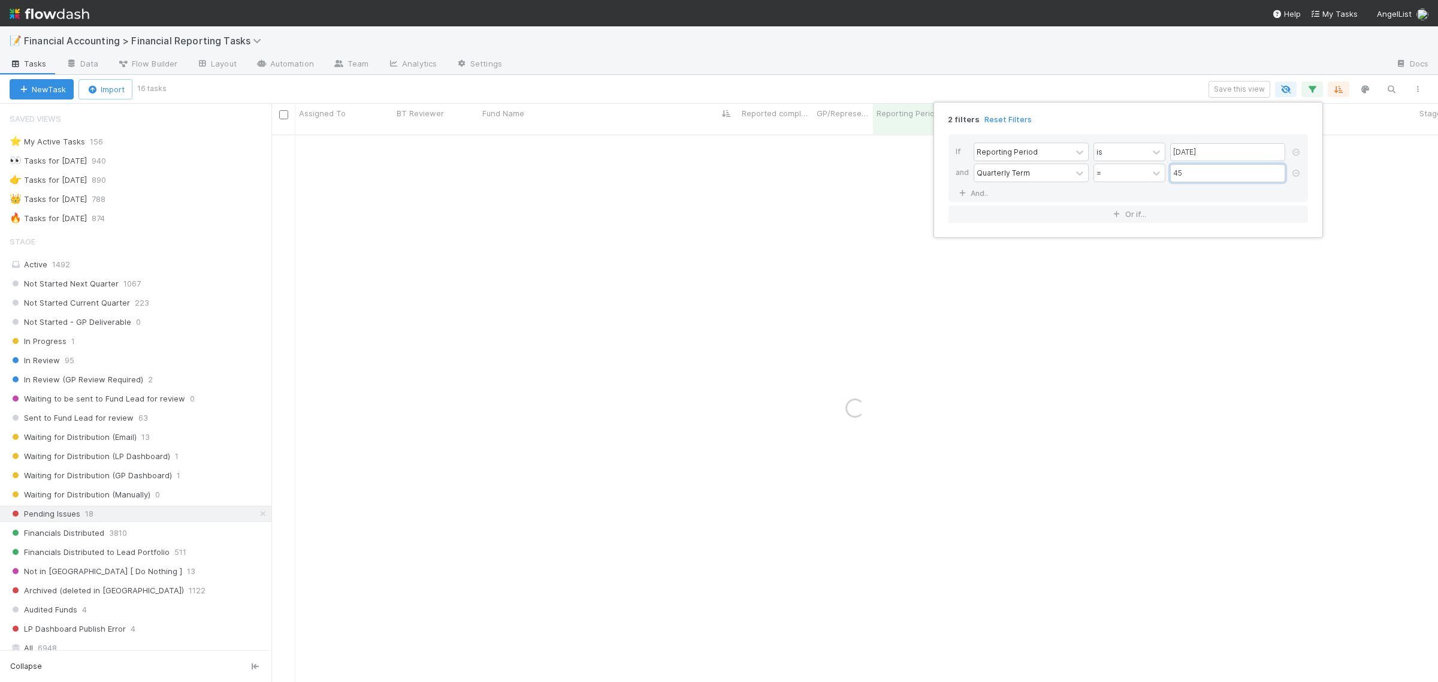
click at [1192, 171] on input "45" at bounding box center [1227, 173] width 115 height 18
type input "4"
type input "50"
click at [129, 283] on div "2 filters Reset Filters If Reporting Period is 06/30/2025 and Quarterly Term = …" at bounding box center [719, 341] width 1438 height 682
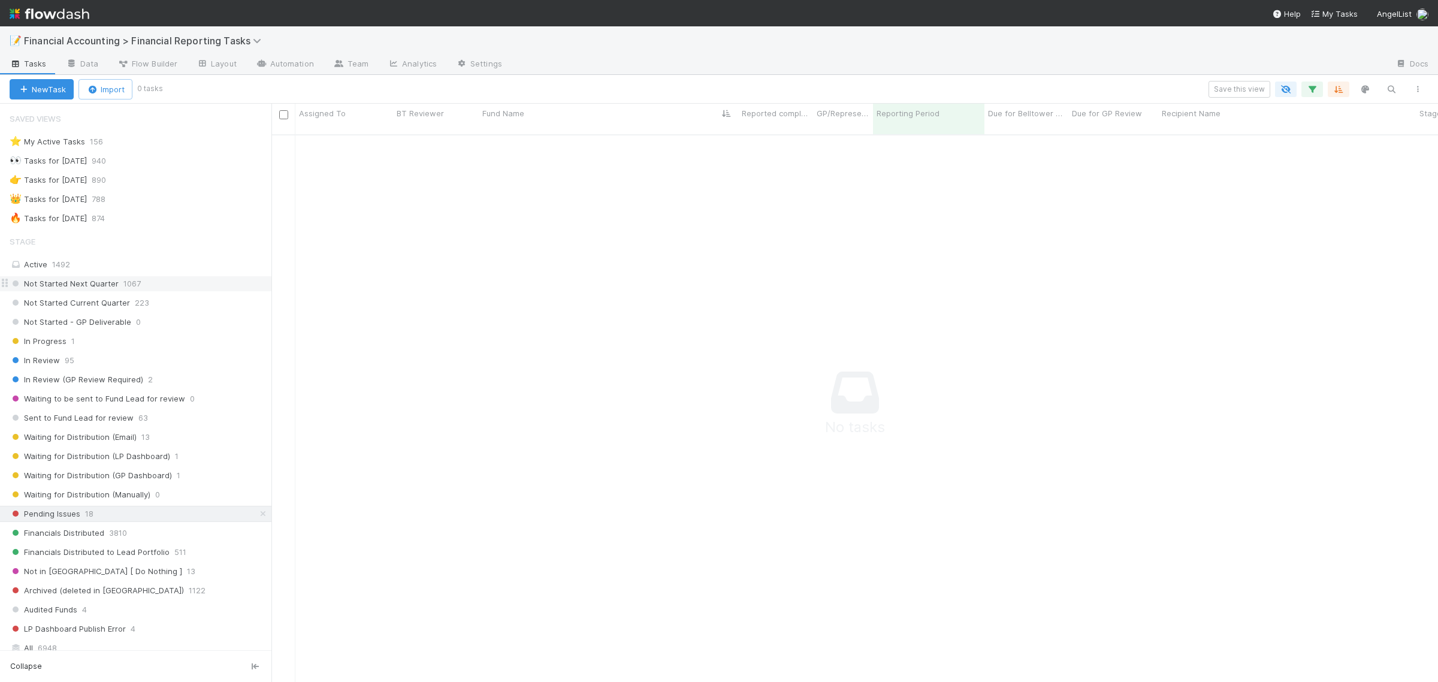
click at [87, 291] on span "Not Started Next Quarter" at bounding box center [64, 283] width 109 height 15
click at [1310, 87] on icon "button" at bounding box center [1312, 89] width 12 height 11
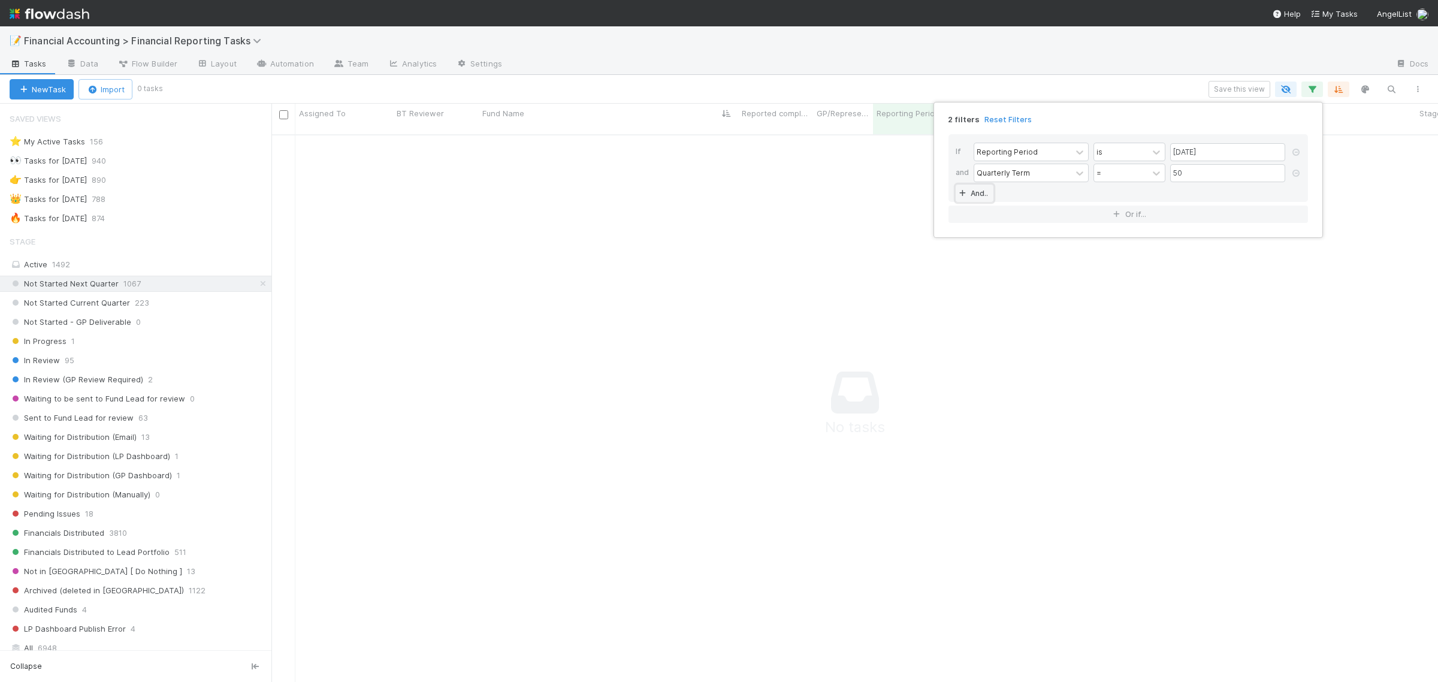
click at [970, 193] on link "And.." at bounding box center [975, 193] width 38 height 17
click at [1023, 208] on div "If Reporting Period is 06/30/2025 and Quarterly Term = 50 and Assigned To is An…" at bounding box center [1127, 178] width 359 height 89
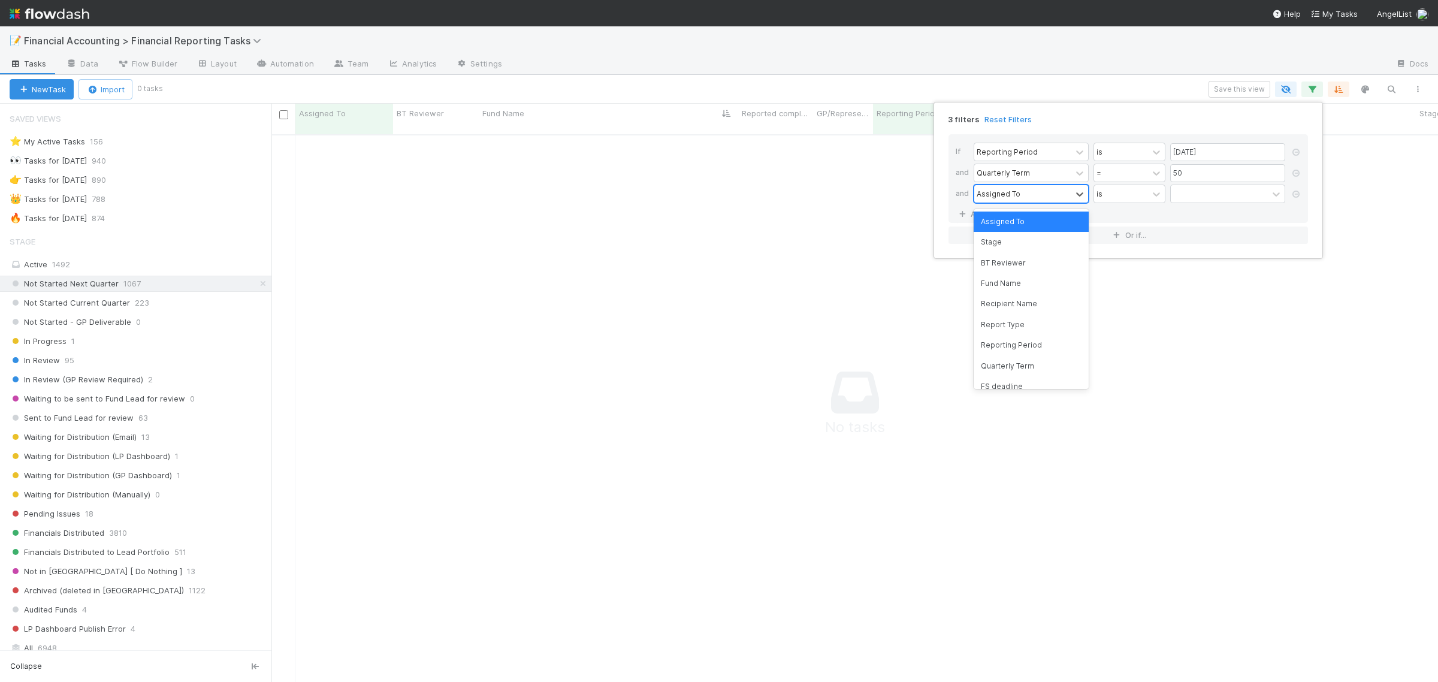
click at [1023, 201] on div "Assigned To" at bounding box center [1022, 193] width 97 height 17
type input "st"
click at [1021, 219] on div "Stage" at bounding box center [1030, 221] width 115 height 20
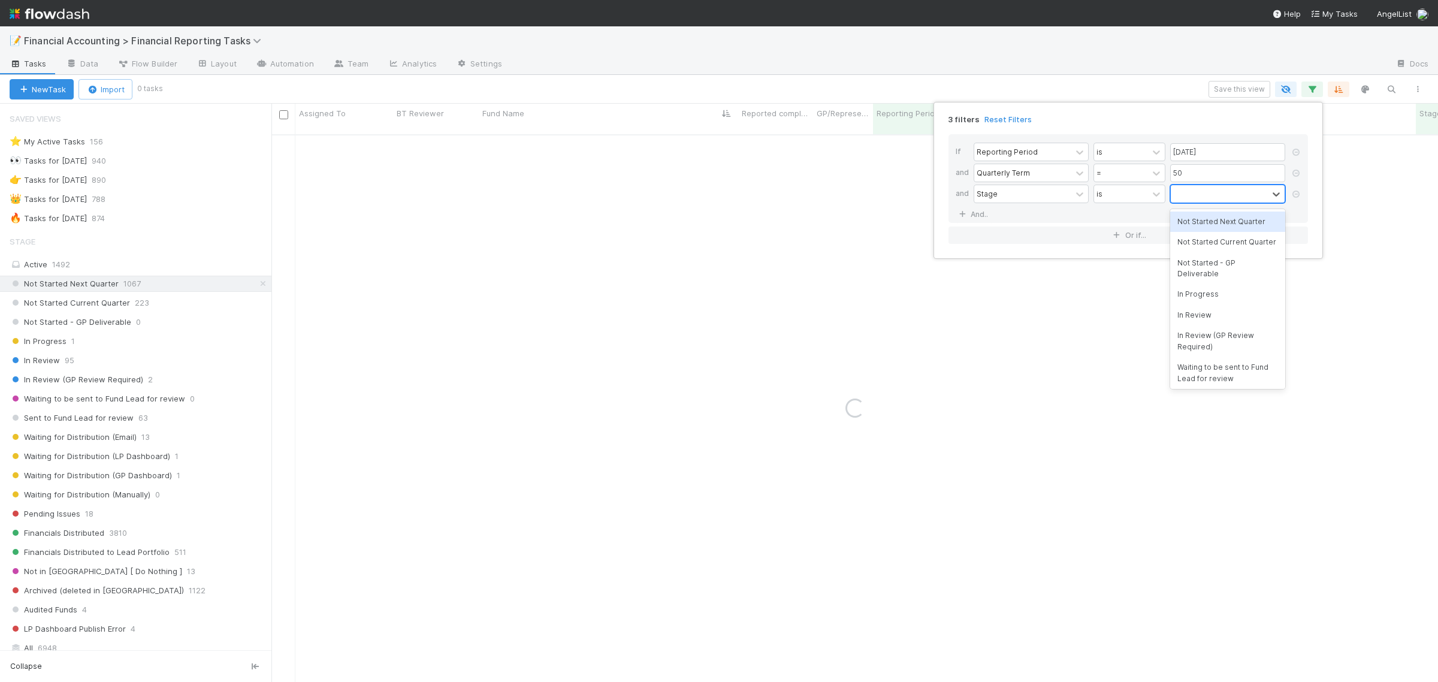
click at [1179, 201] on div at bounding box center [1219, 193] width 97 height 17
click at [1205, 244] on div "Not Started Current Quarter" at bounding box center [1227, 242] width 115 height 20
click at [1209, 208] on div "Not Started Current Quarter" at bounding box center [1212, 201] width 83 height 32
click at [1208, 238] on div "Not Started Next Quarter" at bounding box center [1227, 236] width 115 height 20
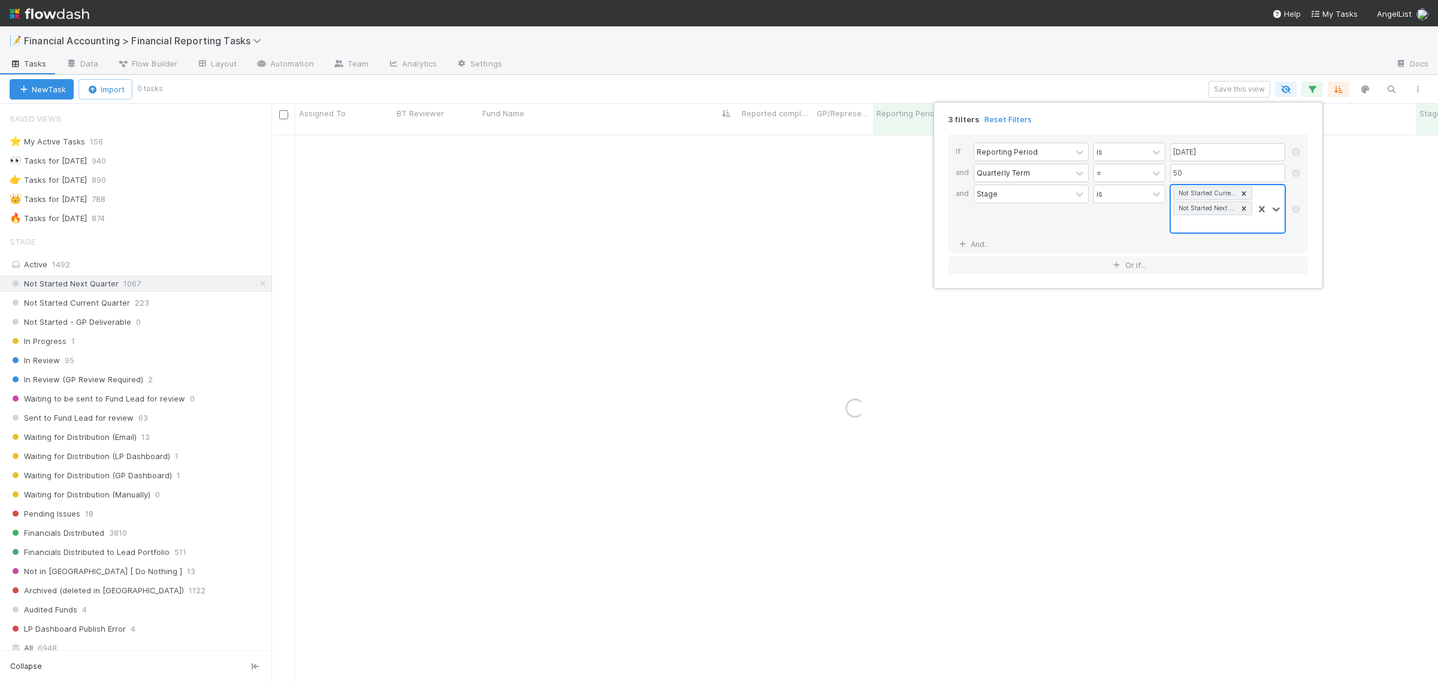
click at [1208, 219] on div "Not Started Current Quarter Not Started Next Quarter" at bounding box center [1212, 208] width 83 height 47
click at [1203, 265] on div "Not Started - GP Deliverable" at bounding box center [1227, 258] width 115 height 32
click at [1206, 238] on div "Not Started Current Quarter Not Started Next Quarter Not Started - GP Deliverab…" at bounding box center [1212, 216] width 83 height 62
click at [1208, 271] on div "In Progress" at bounding box center [1227, 267] width 115 height 20
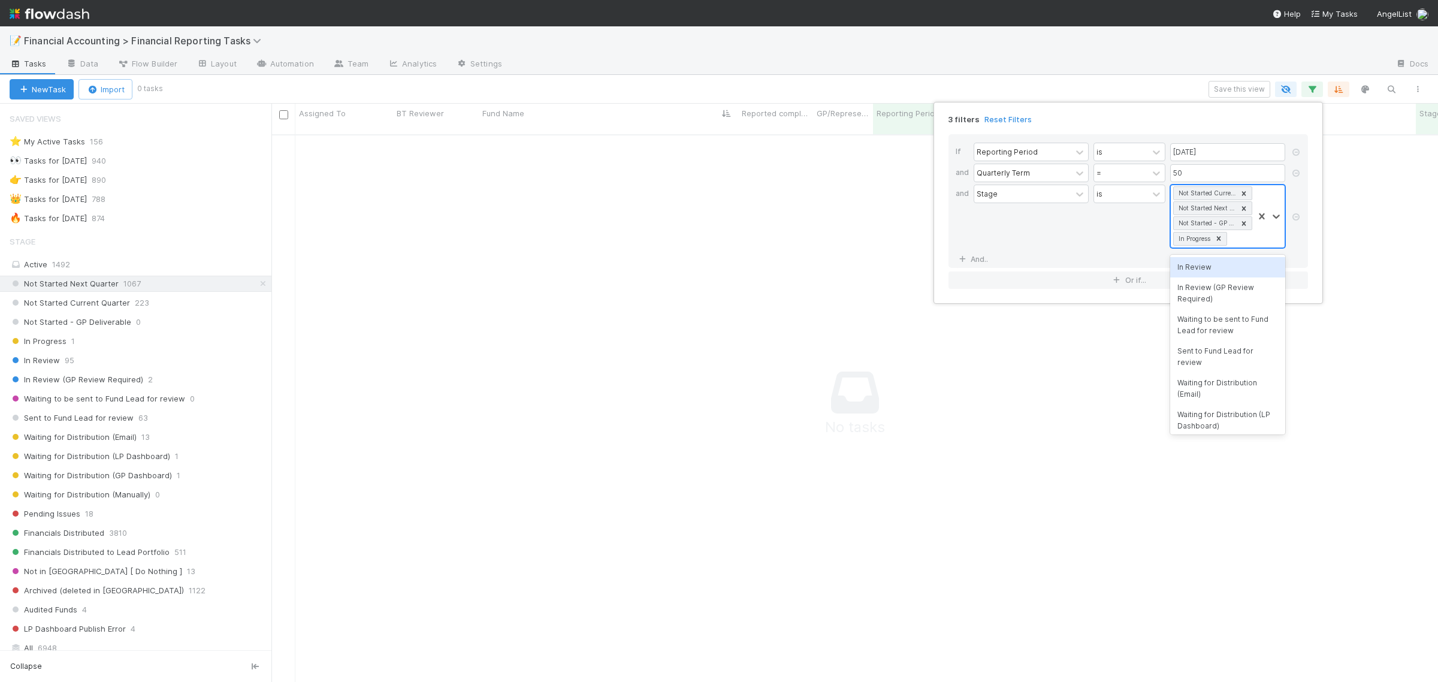
click at [1237, 238] on div "Not Started Current Quarter Not Started Next Quarter Not Started - GP Deliverab…" at bounding box center [1212, 216] width 83 height 62
click at [1248, 347] on div "Sent to Fund Lead for review" at bounding box center [1227, 357] width 115 height 32
click at [1231, 270] on div "Not Started Current Quarter Not Started Next Quarter Not Started - GP Deliverab…" at bounding box center [1212, 231] width 83 height 92
click at [1254, 331] on div "In Review (GP Review Required)" at bounding box center [1227, 324] width 115 height 32
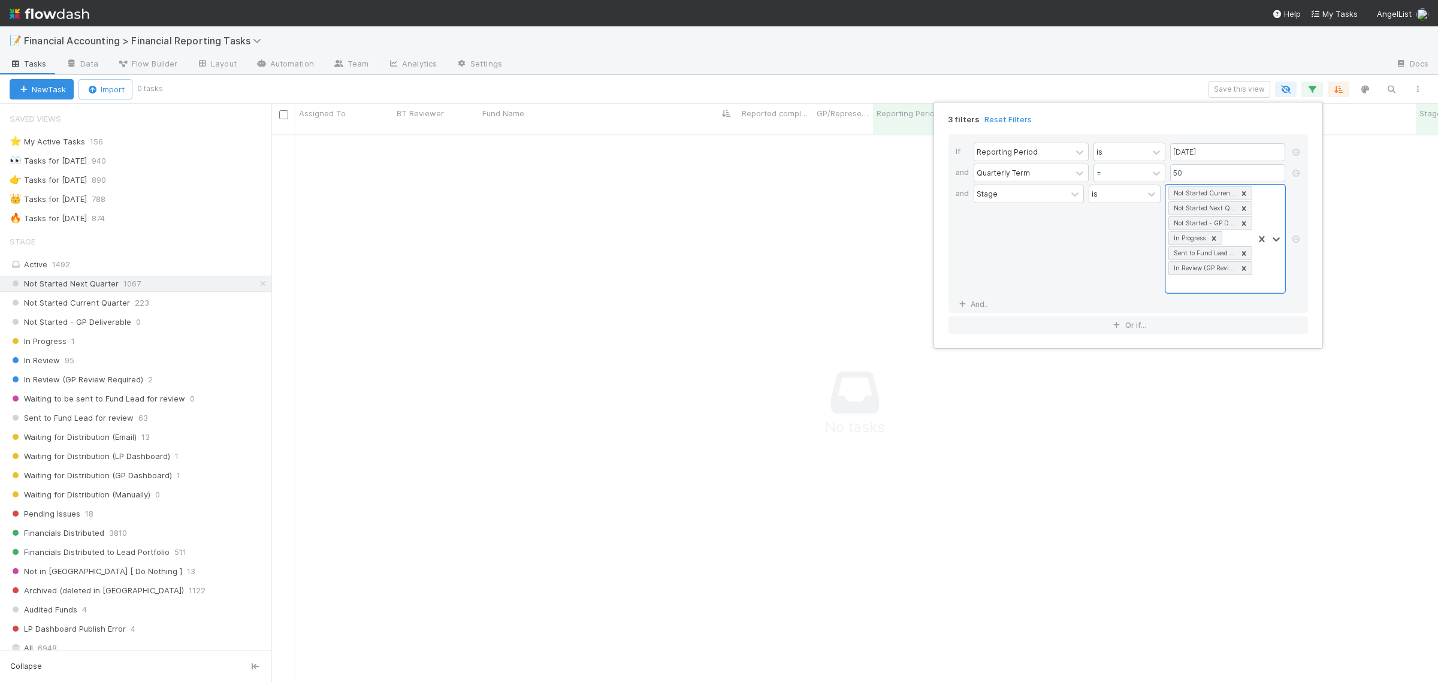
click at [111, 273] on div "3 filters Reset Filters If Reporting Period is 06/30/2025 and Quarterly Term = …" at bounding box center [719, 341] width 1438 height 682
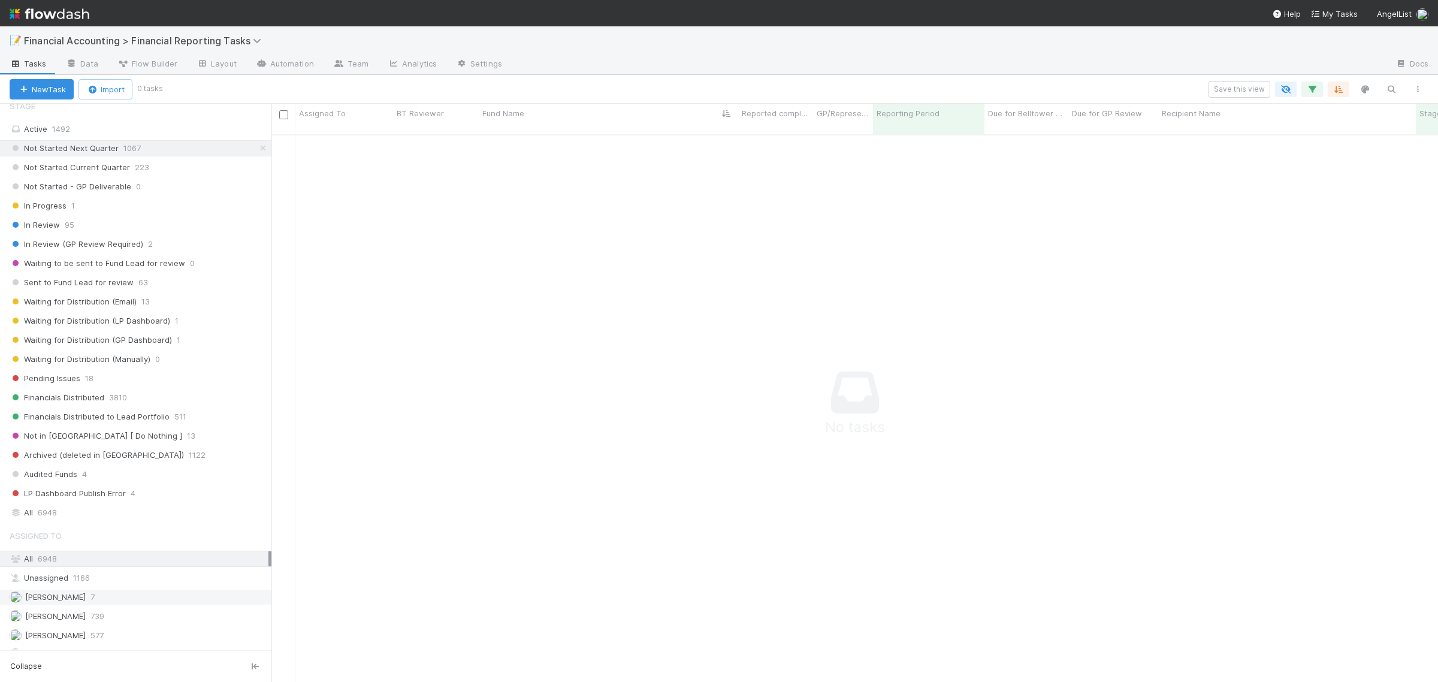
scroll to position [150, 0]
click at [61, 506] on div "All 6948" at bounding box center [139, 498] width 259 height 15
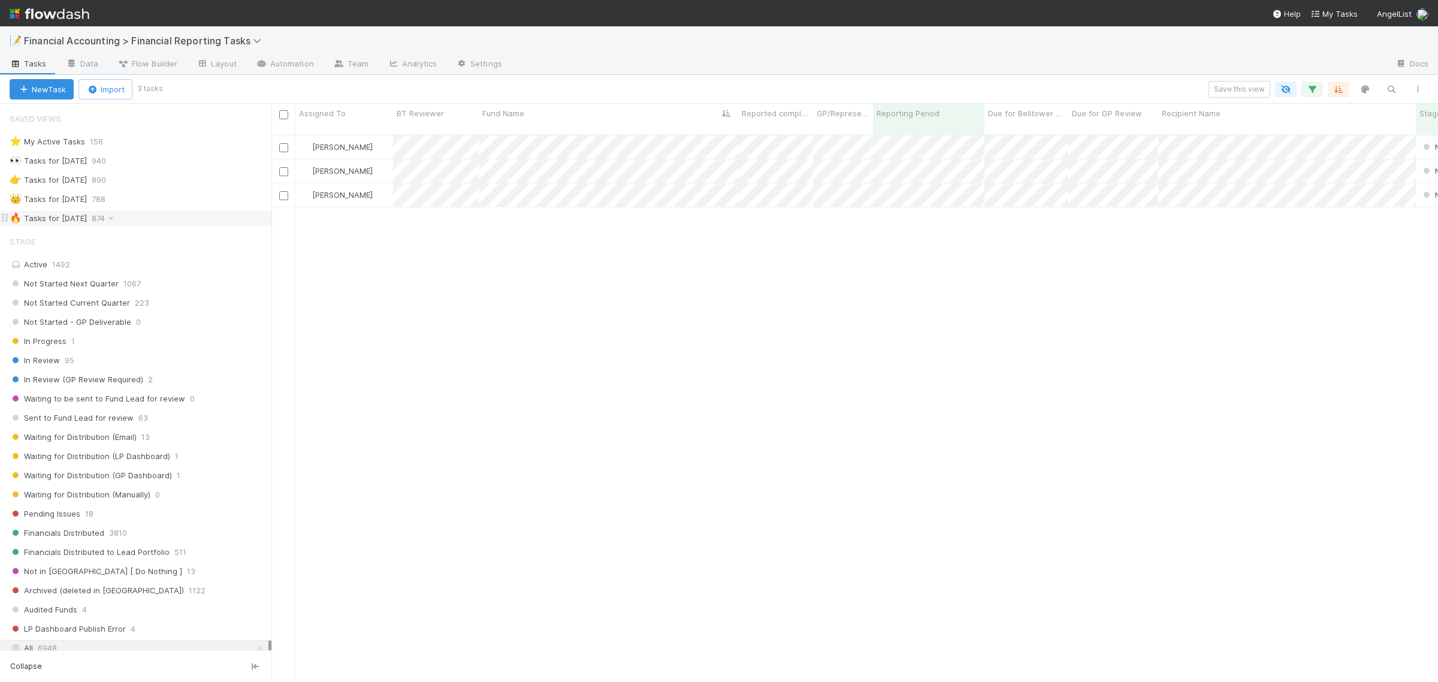
scroll to position [545, 1154]
click at [84, 225] on div "🔥 Tasks for 2025-06-30" at bounding box center [48, 218] width 77 height 15
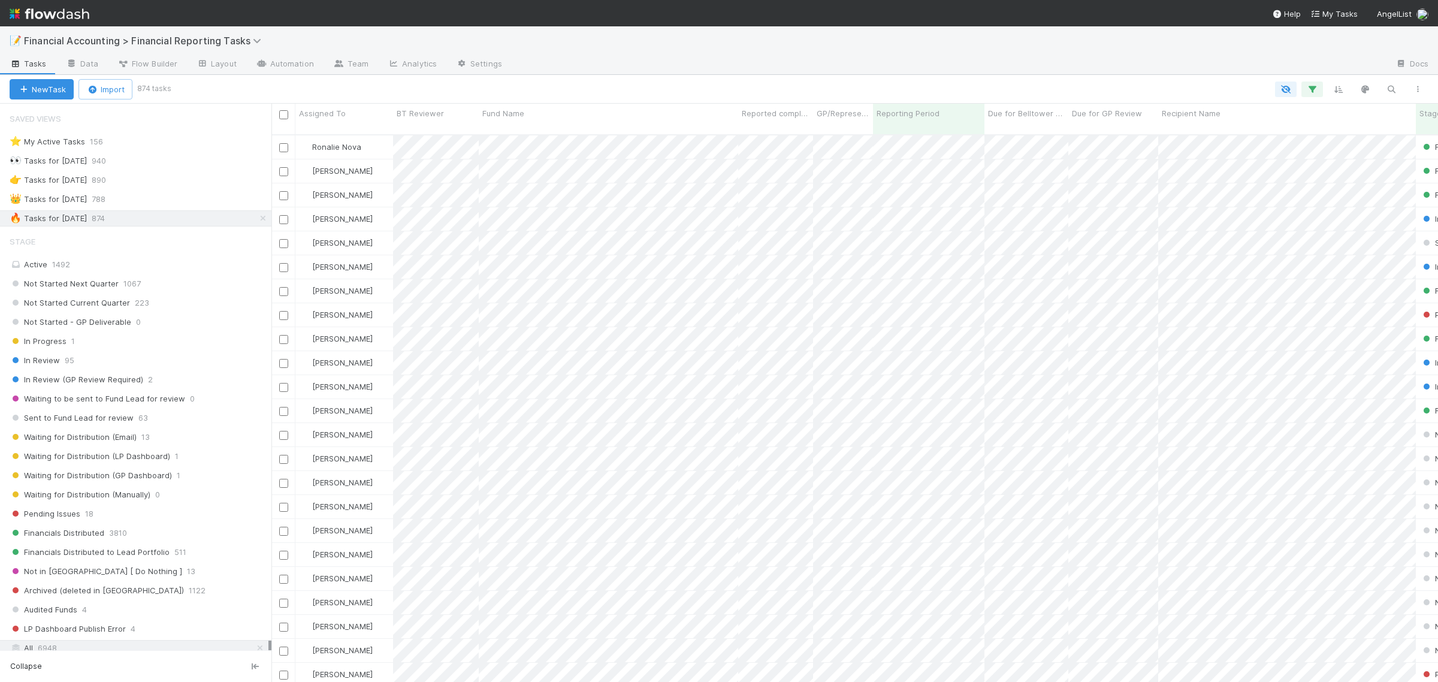
scroll to position [545, 1154]
click at [1308, 93] on icon "button" at bounding box center [1312, 89] width 12 height 11
click at [130, 291] on div "2 filters Reset Filters If Reporting Period is 06/30/2025 and Stage is not Arch…" at bounding box center [719, 341] width 1438 height 682
click at [57, 262] on span "1492" at bounding box center [61, 264] width 18 height 10
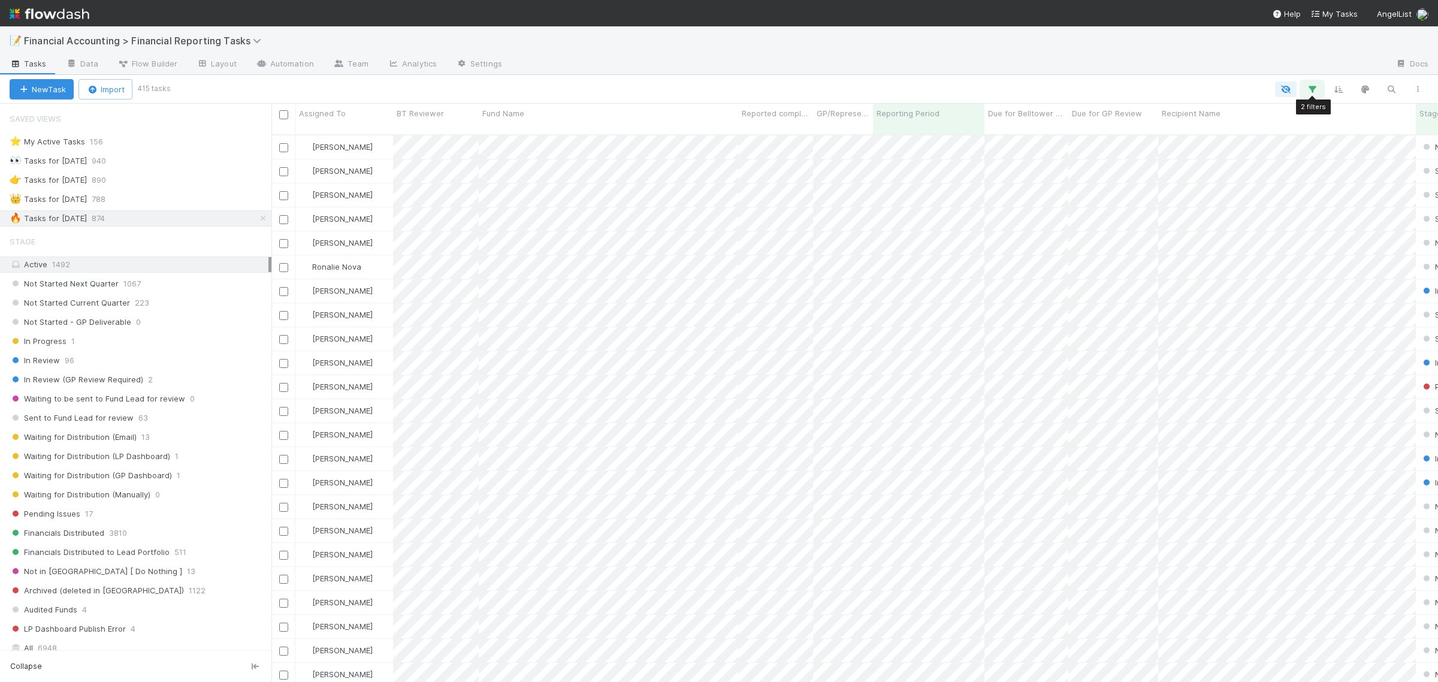
click at [1316, 81] on button "button" at bounding box center [1312, 89] width 22 height 16
click at [963, 211] on icon at bounding box center [962, 208] width 12 height 7
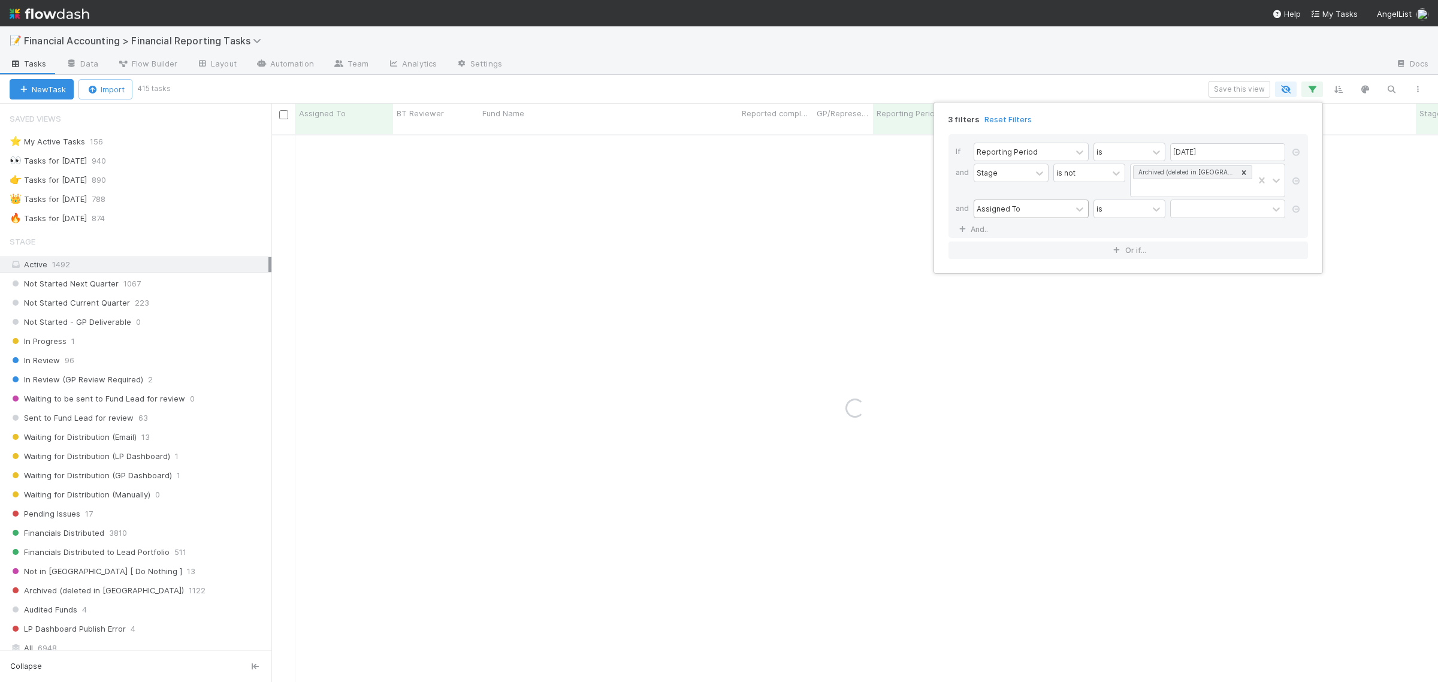
click at [1003, 208] on div "Assigned To" at bounding box center [998, 208] width 44 height 11
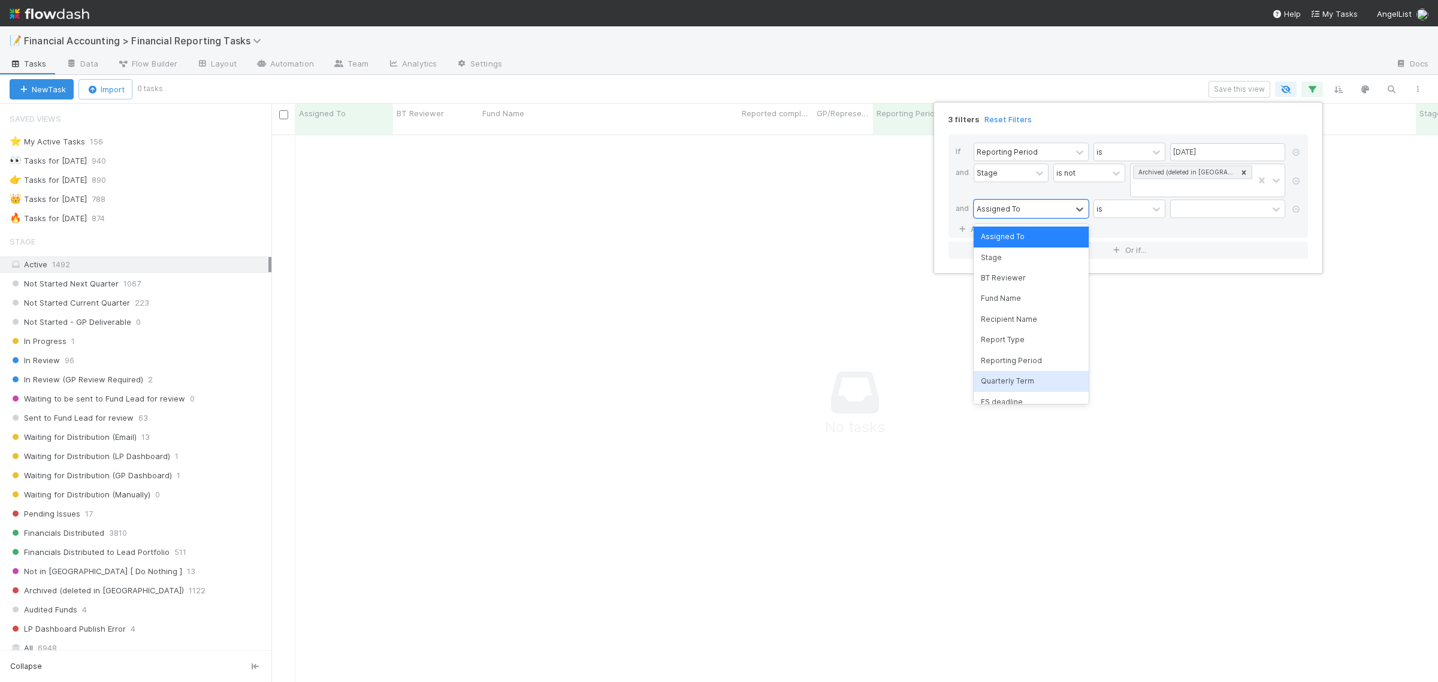
click at [1029, 379] on div "Quarterly Term" at bounding box center [1030, 381] width 115 height 20
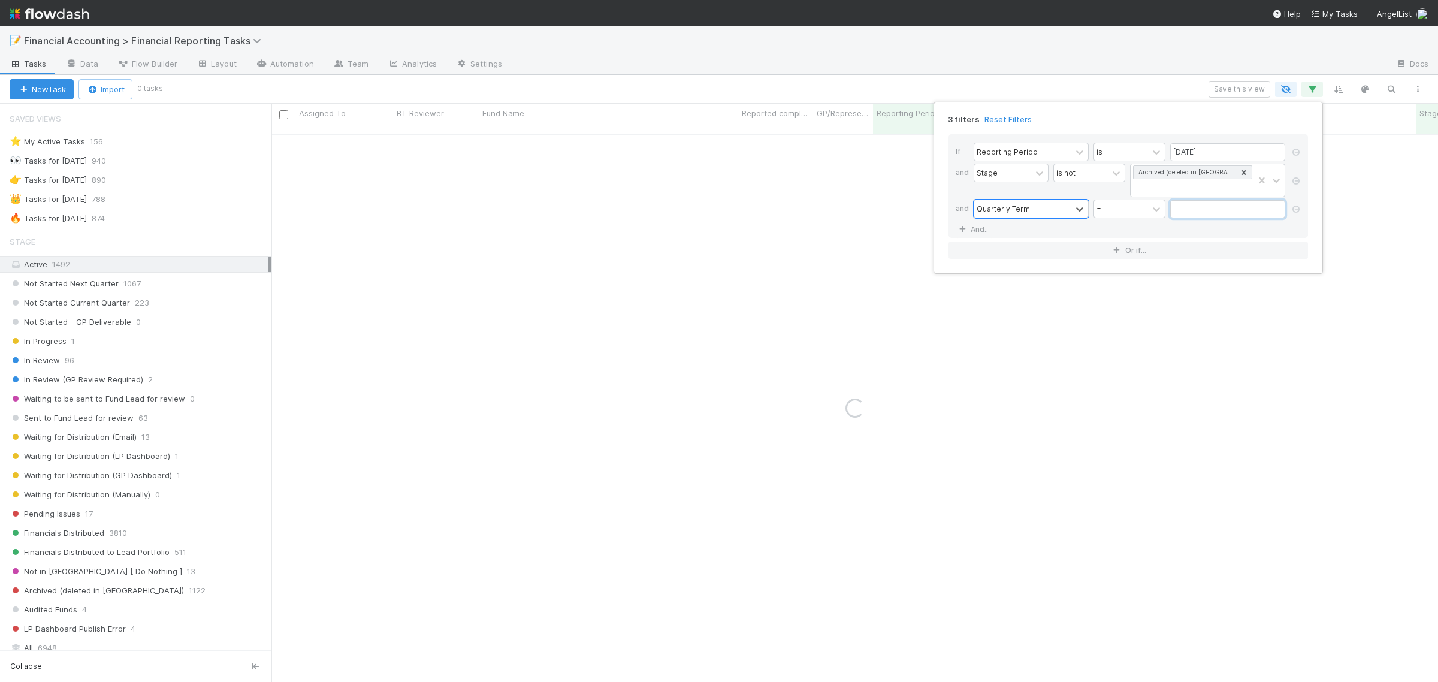
click at [1183, 211] on input "text" at bounding box center [1227, 209] width 115 height 18
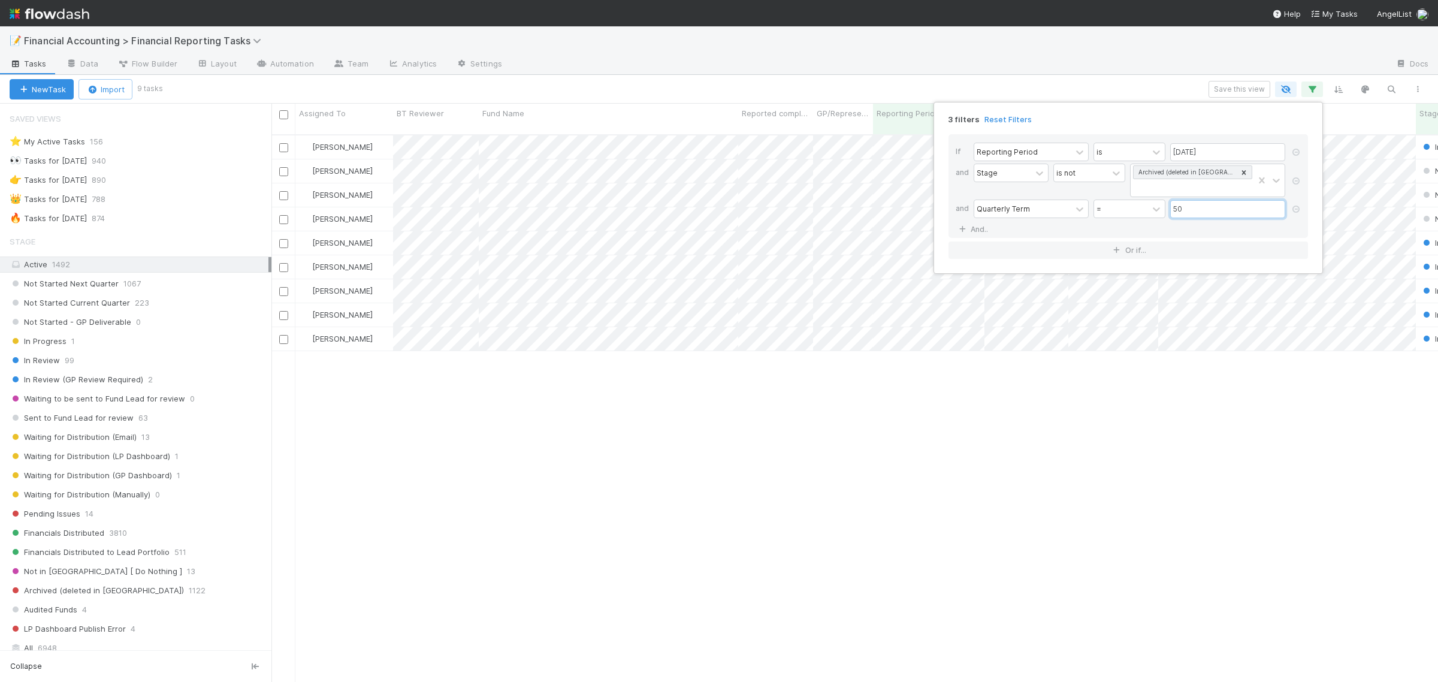
type input "50"
click at [951, 76] on div "3 filters Reset Filters If Reporting Period is 06/30/2025 and Stage is not Arch…" at bounding box center [719, 341] width 1438 height 682
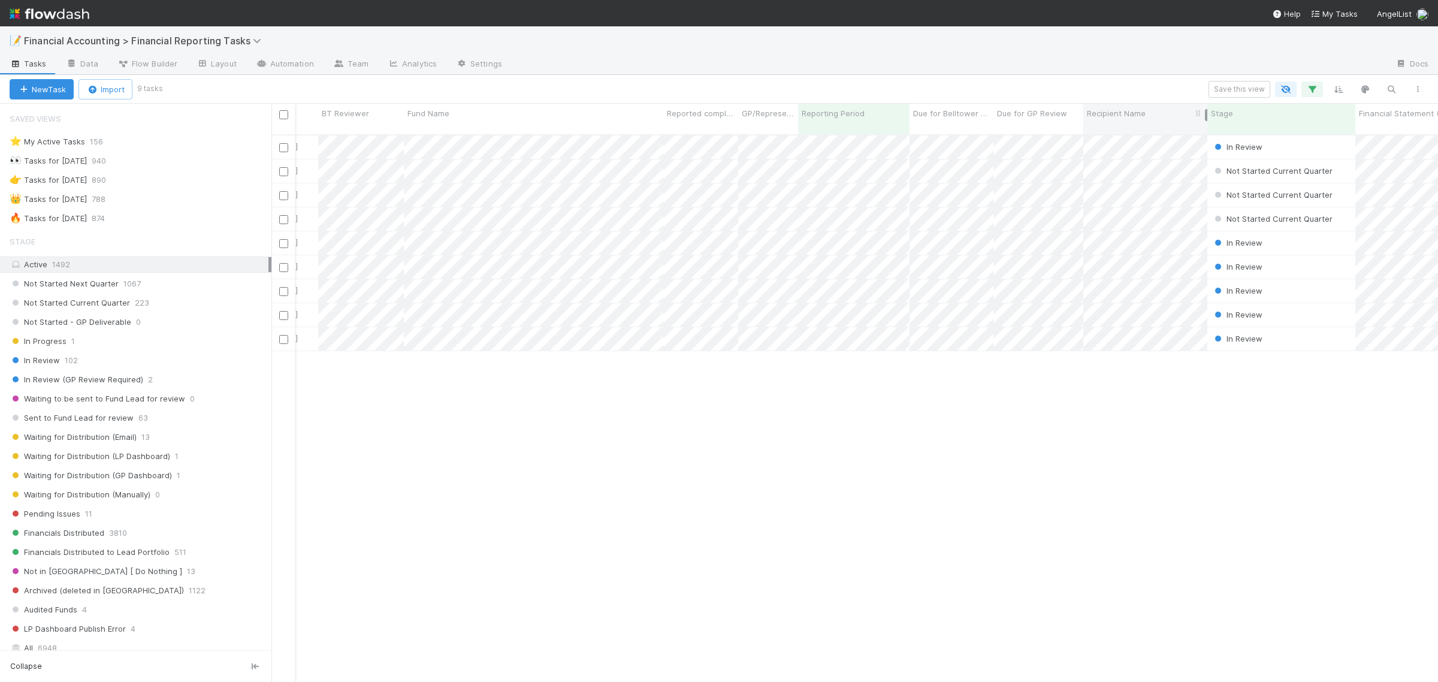
drag, startPoint x: 1339, startPoint y: 110, endPoint x: 1204, endPoint y: 105, distance: 134.9
click at [1204, 105] on div "Recipient Name" at bounding box center [1145, 119] width 124 height 31
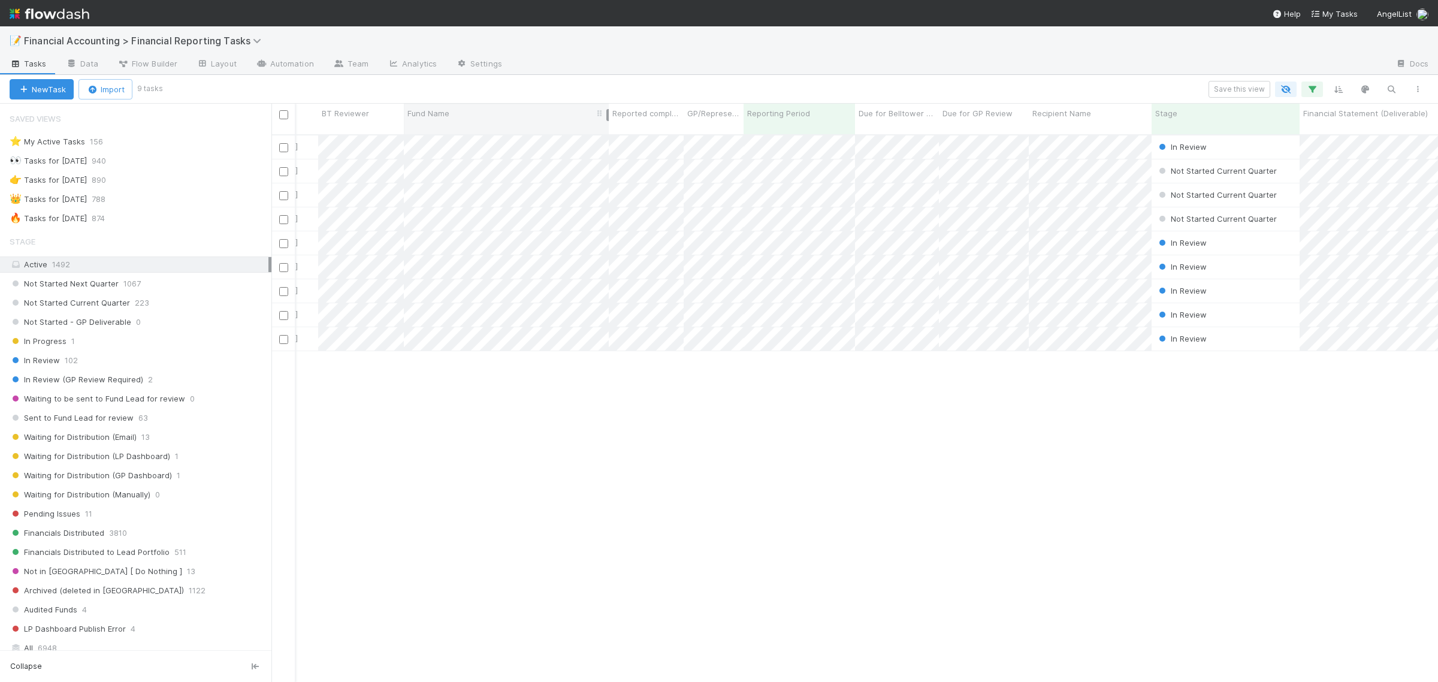
drag, startPoint x: 660, startPoint y: 117, endPoint x: 605, endPoint y: 116, distance: 55.1
click at [606, 116] on div at bounding box center [607, 115] width 2 height 12
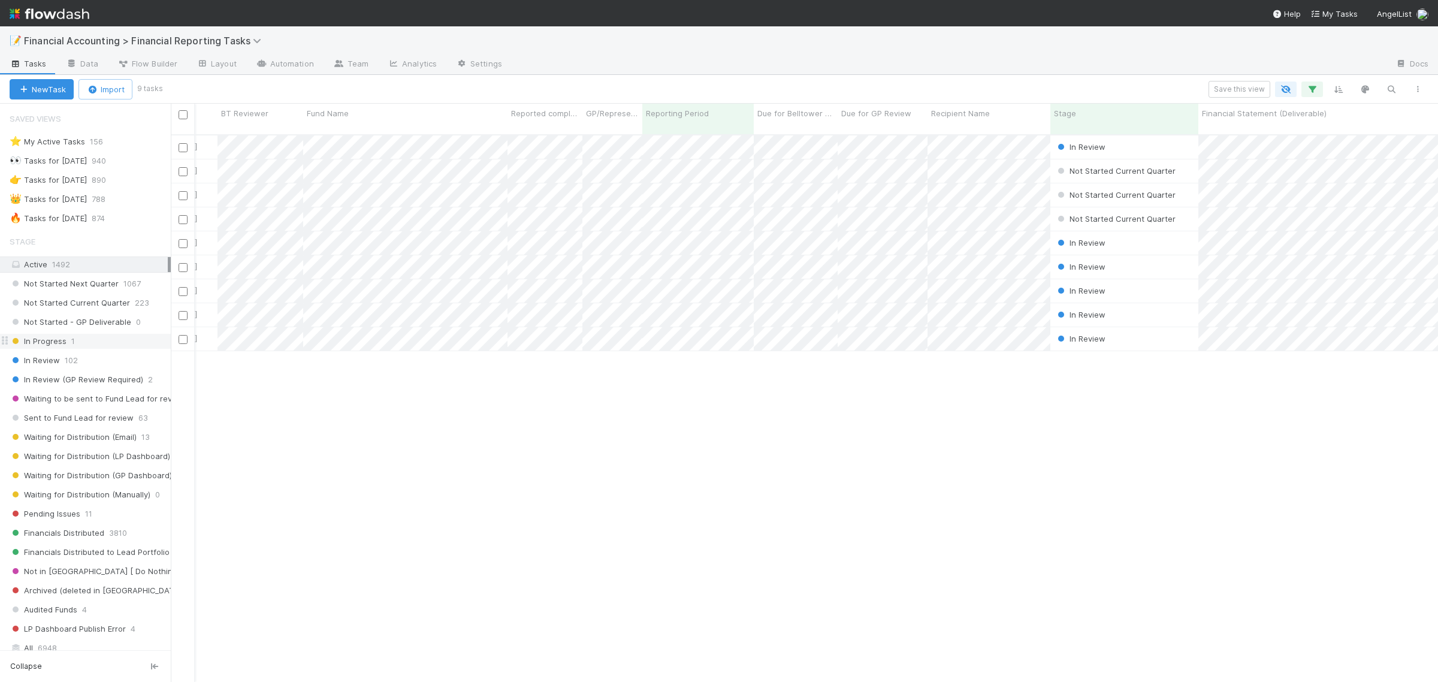
scroll to position [545, 1256]
drag, startPoint x: 274, startPoint y: 352, endPoint x: 170, endPoint y: 348, distance: 104.3
click at [170, 348] on div "Saved Views ⭐ My Active Tasks 156 👀 Tasks for 2023-12-31 940 👉 Tasks for 2024-1…" at bounding box center [85, 393] width 171 height 578
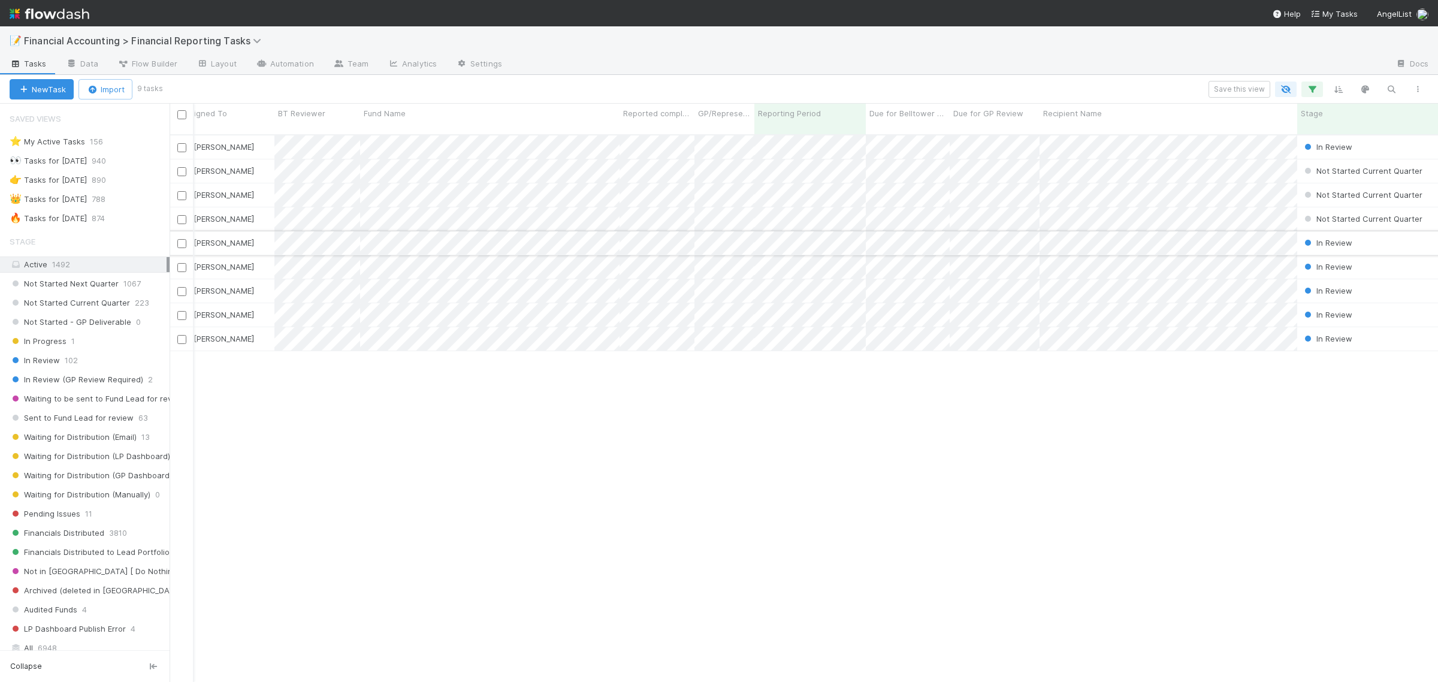
scroll to position [0, 0]
click at [1310, 90] on icon "button" at bounding box center [1312, 89] width 12 height 11
drag, startPoint x: 1232, startPoint y: 204, endPoint x: 1164, endPoint y: 207, distance: 67.8
click at [1164, 207] on div "Quarterly Term = 50" at bounding box center [1131, 209] width 316 height 21
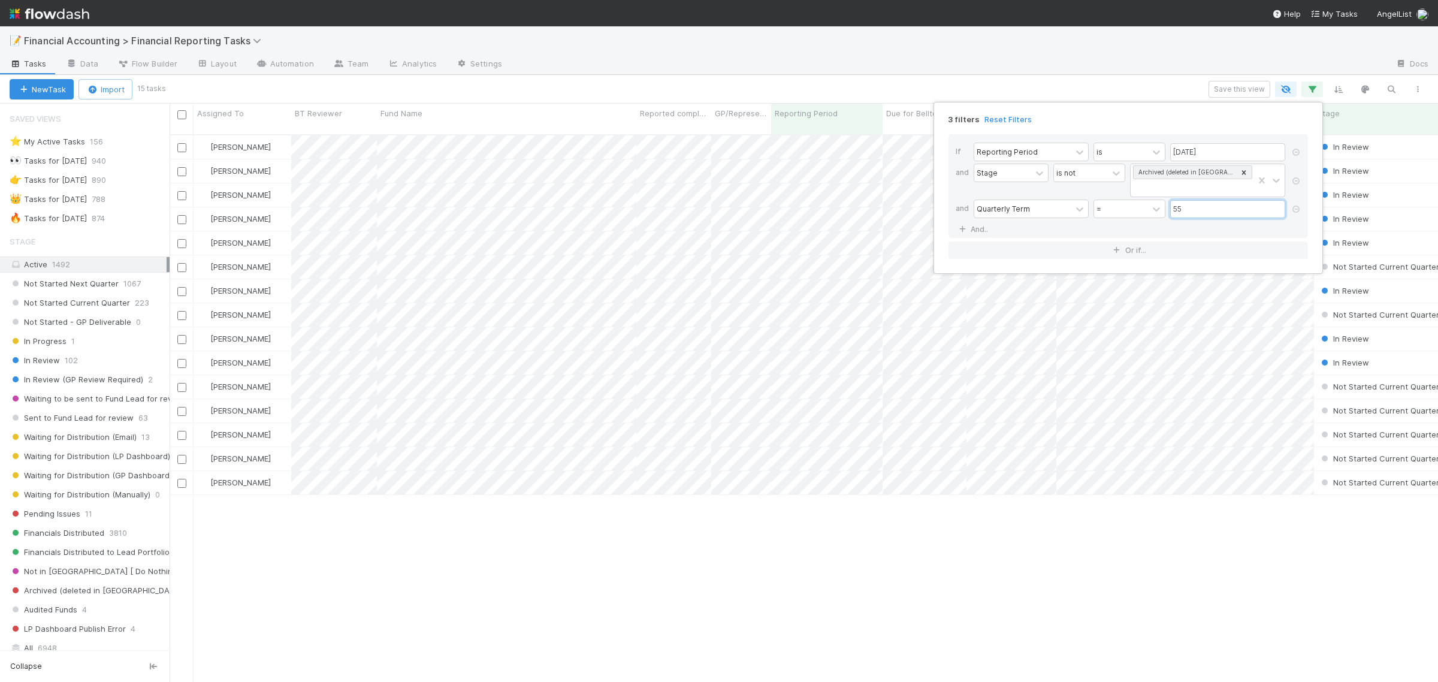
scroll to position [545, 1256]
type input "55"
click at [603, 55] on div "3 filters Reset Filters If Reporting Period is 06/30/2025 and Stage is not Arch…" at bounding box center [719, 341] width 1438 height 682
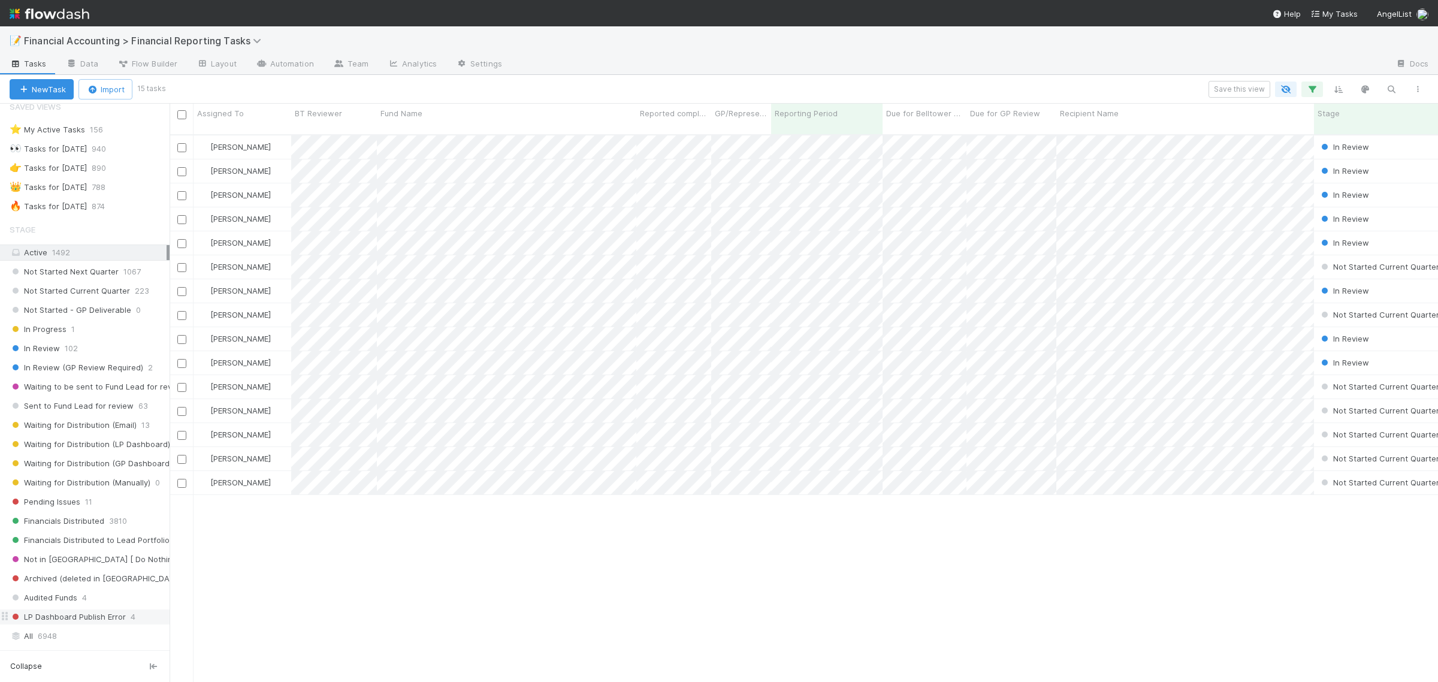
scroll to position [0, 0]
click at [237, 48] on div "📝 Financial Accounting > Financial Reporting Tasks" at bounding box center [719, 40] width 1438 height 29
click at [253, 36] on span "Financial Accounting > Financial Reporting Tasks" at bounding box center [145, 41] width 243 height 12
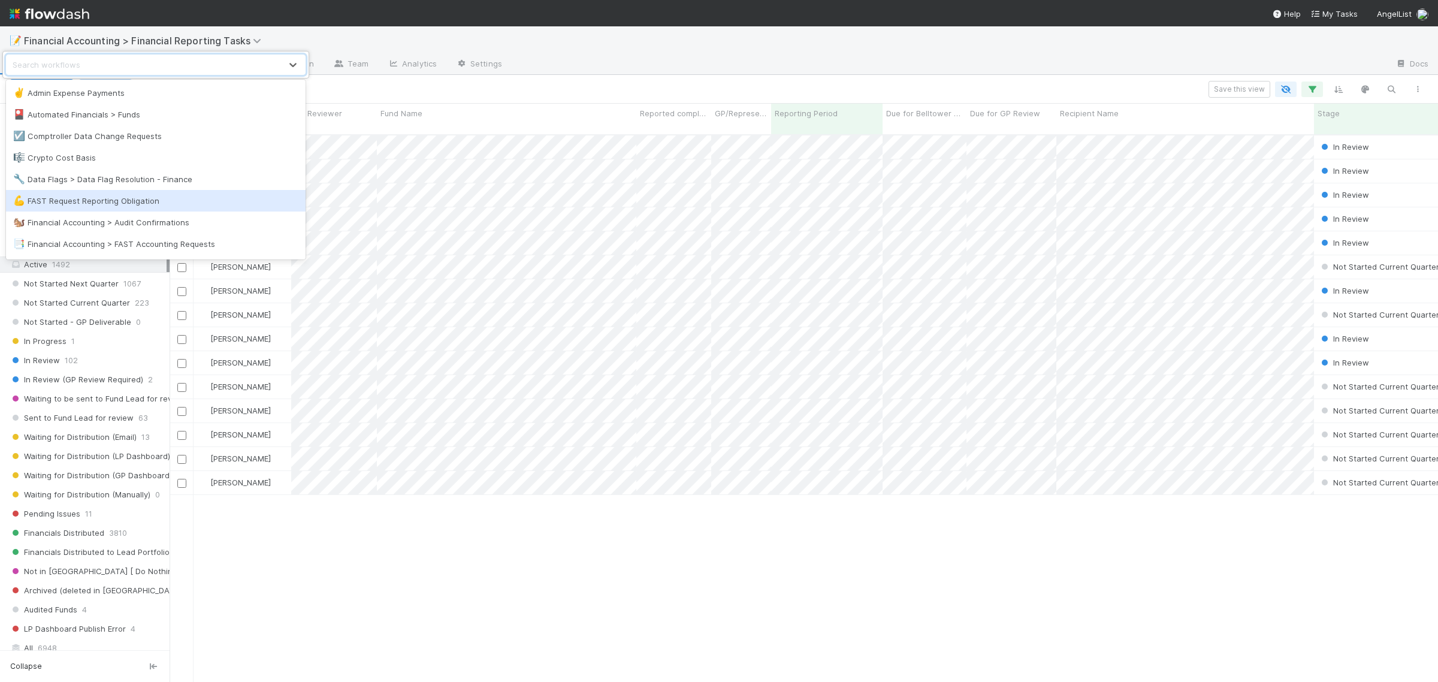
click at [171, 198] on div "💪 FAST Request Reporting Obligation" at bounding box center [155, 201] width 285 height 12
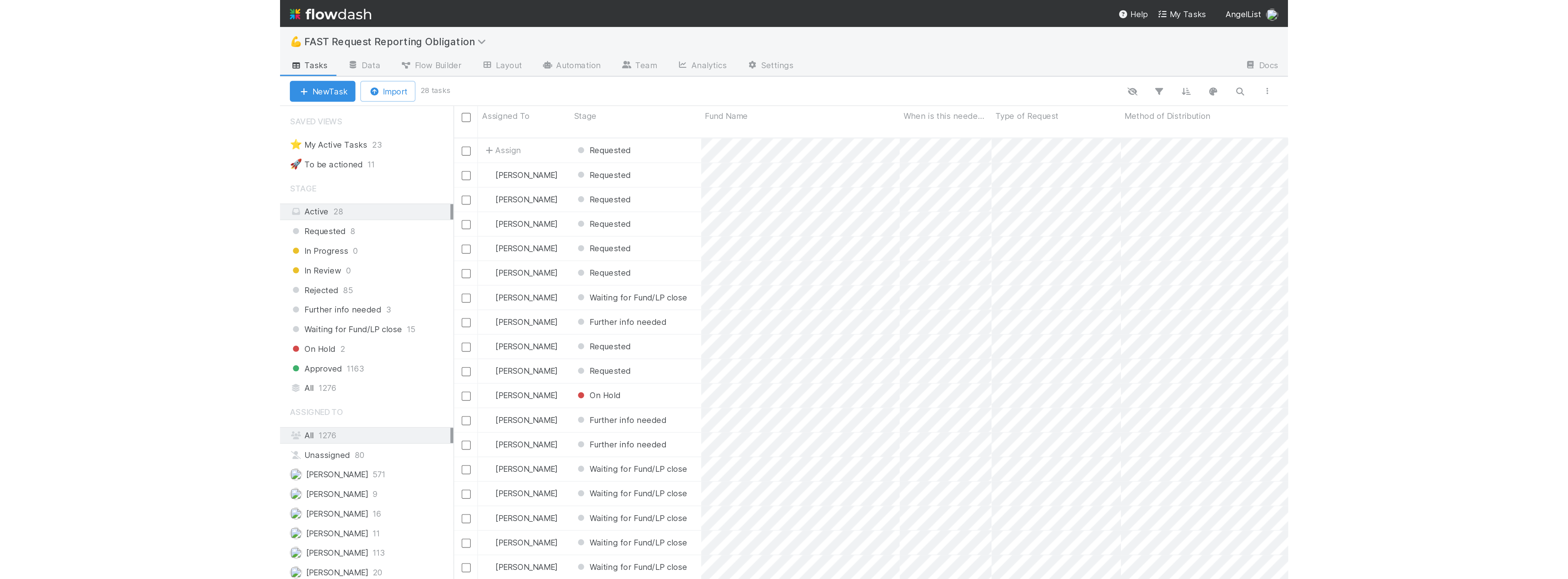
scroll to position [496, 1457]
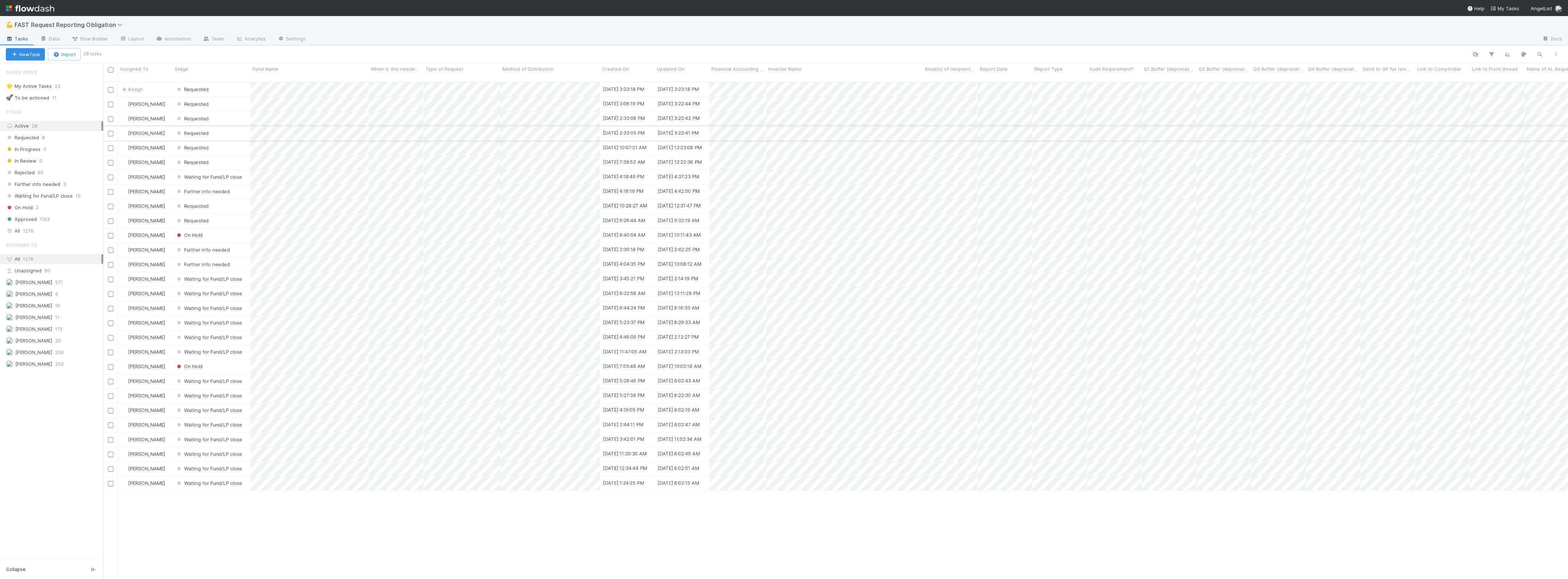
click at [231, 132] on div "Requested" at bounding box center [211, 133] width 78 height 14
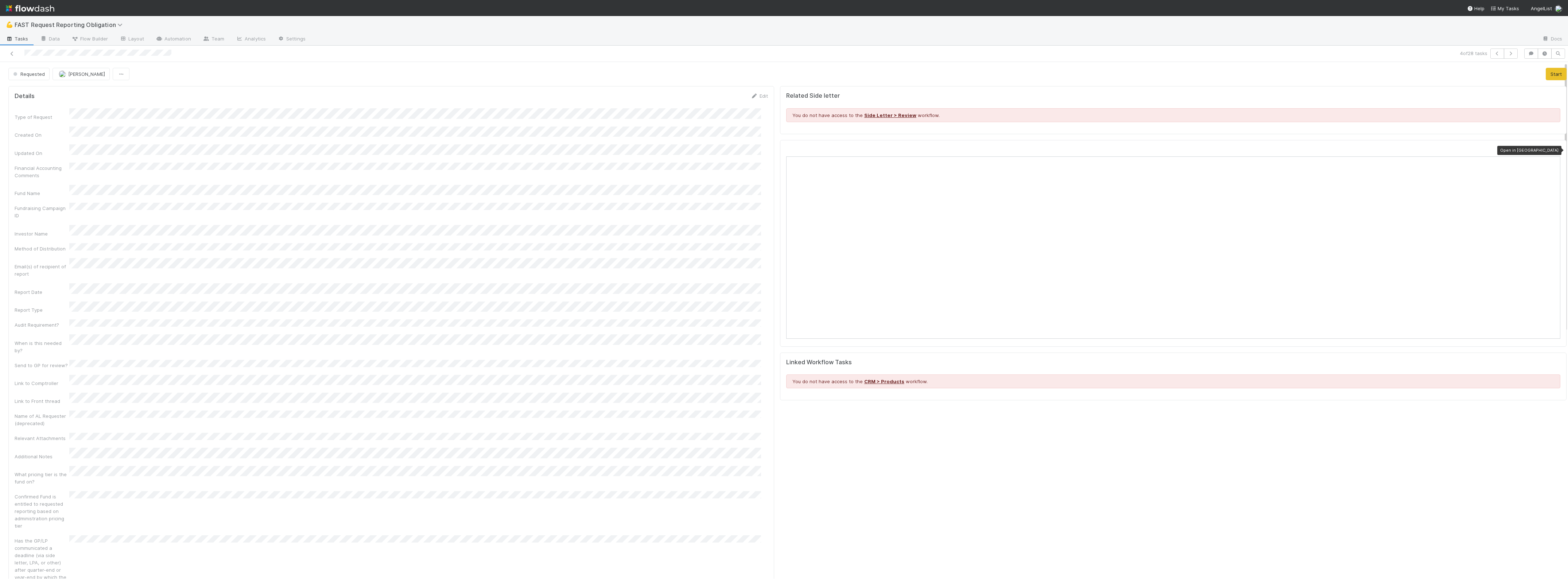
click at [1553, 150] on icon at bounding box center [1556, 150] width 7 height 5
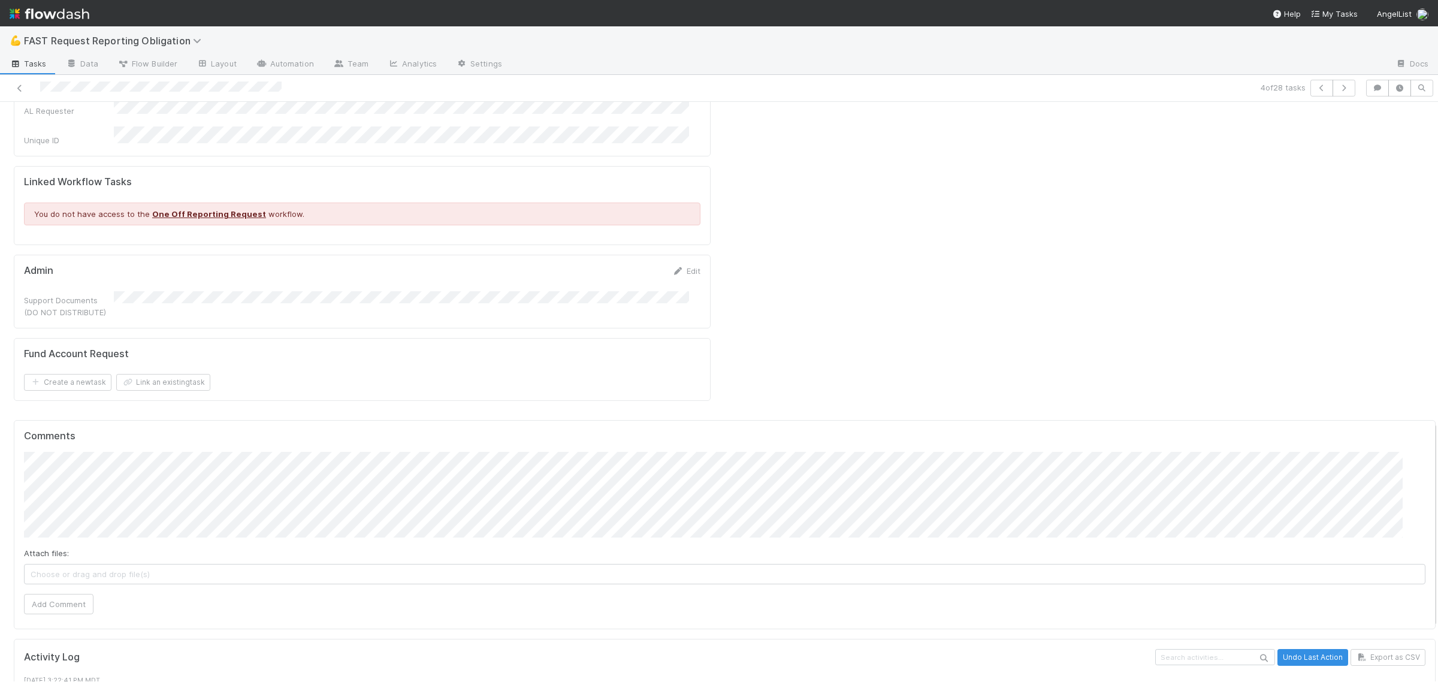
scroll to position [894, 0]
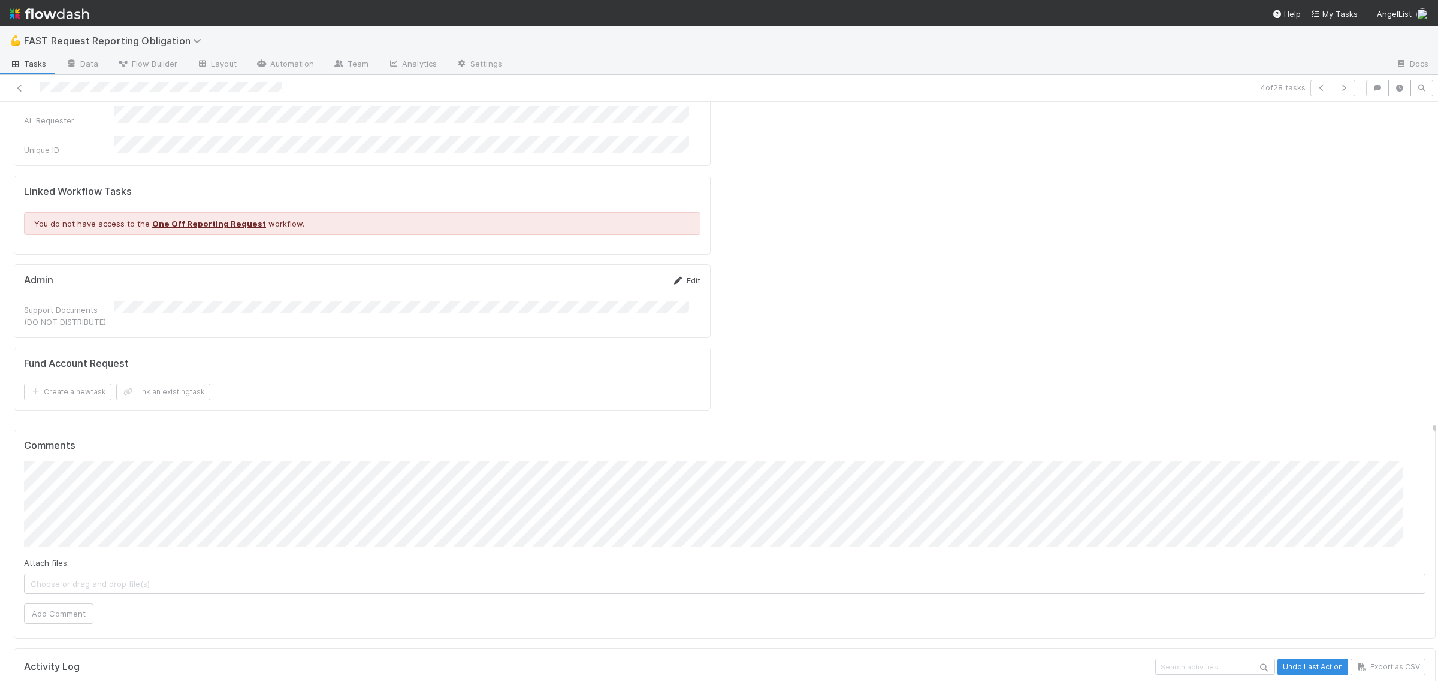
click at [687, 276] on link "Edit" at bounding box center [686, 281] width 28 height 10
click at [625, 274] on button "Save" at bounding box center [636, 284] width 34 height 20
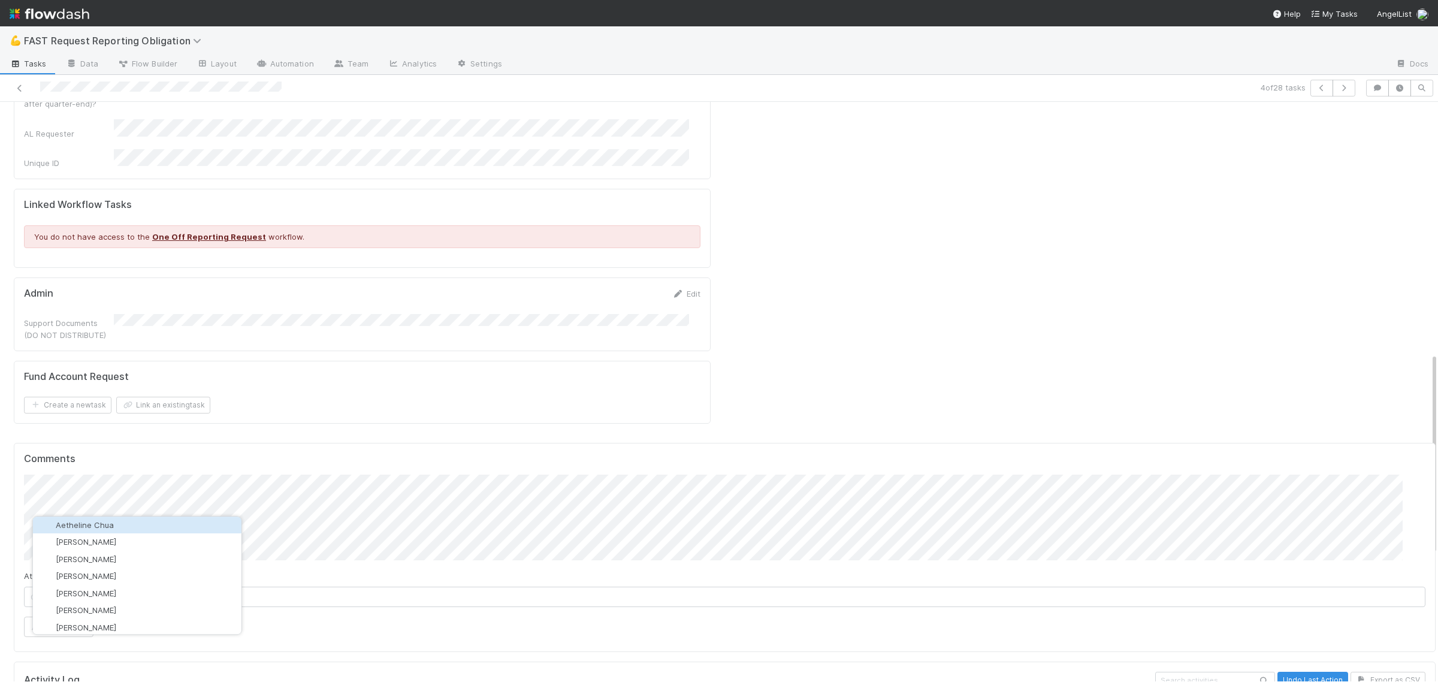
scroll to position [881, 0]
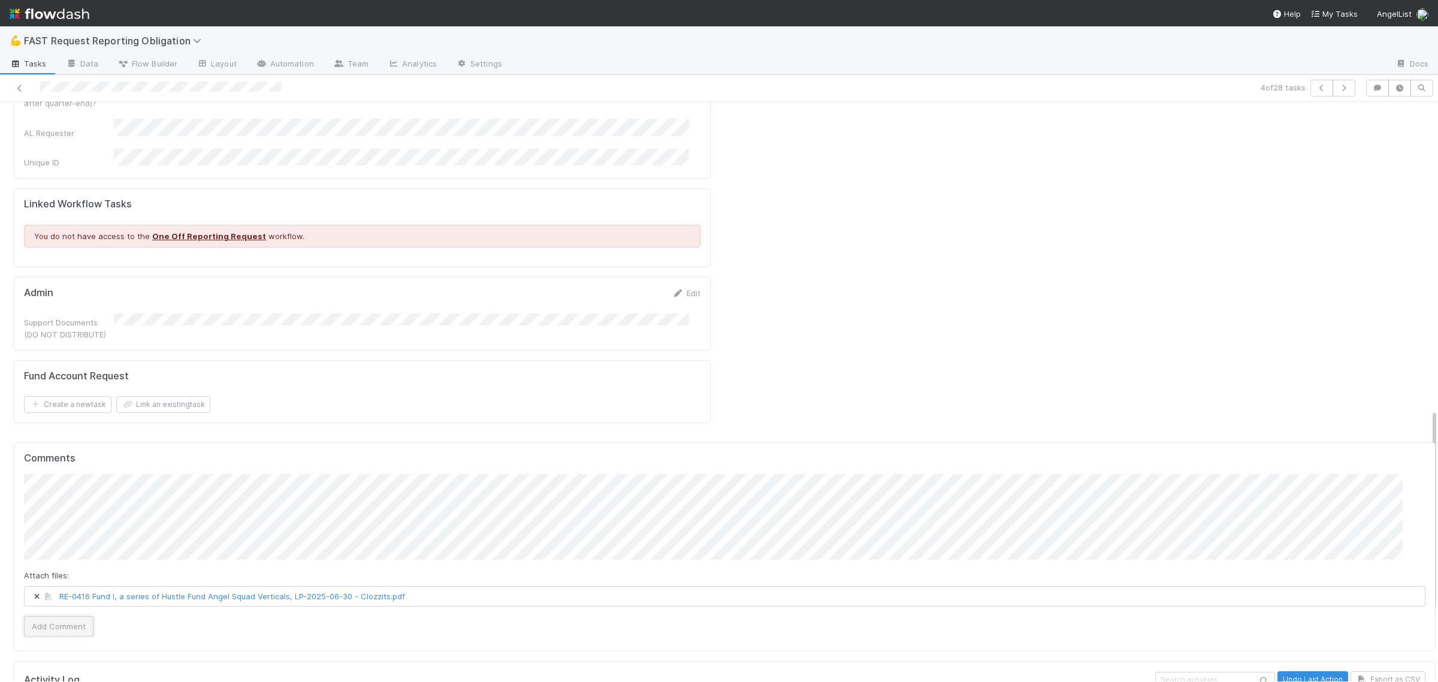
click at [67, 616] on button "Add Comment" at bounding box center [58, 626] width 69 height 20
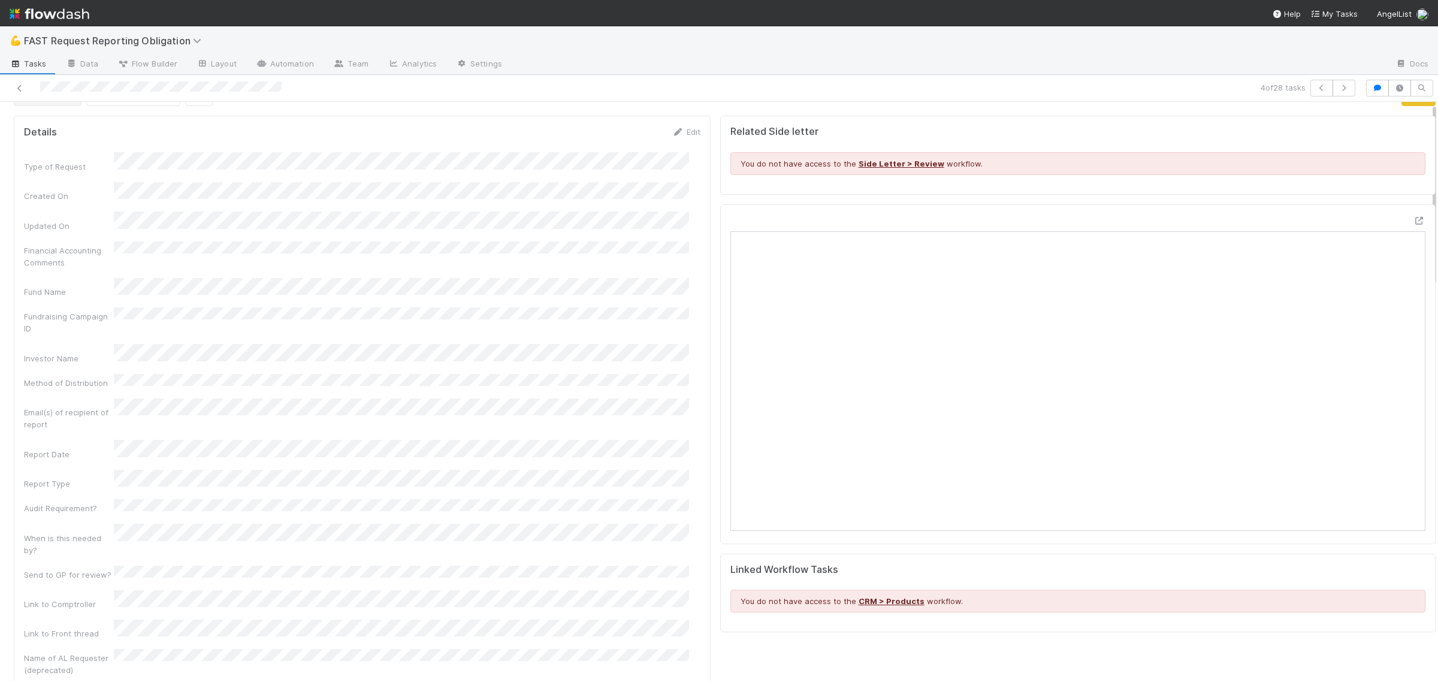
scroll to position [0, 0]
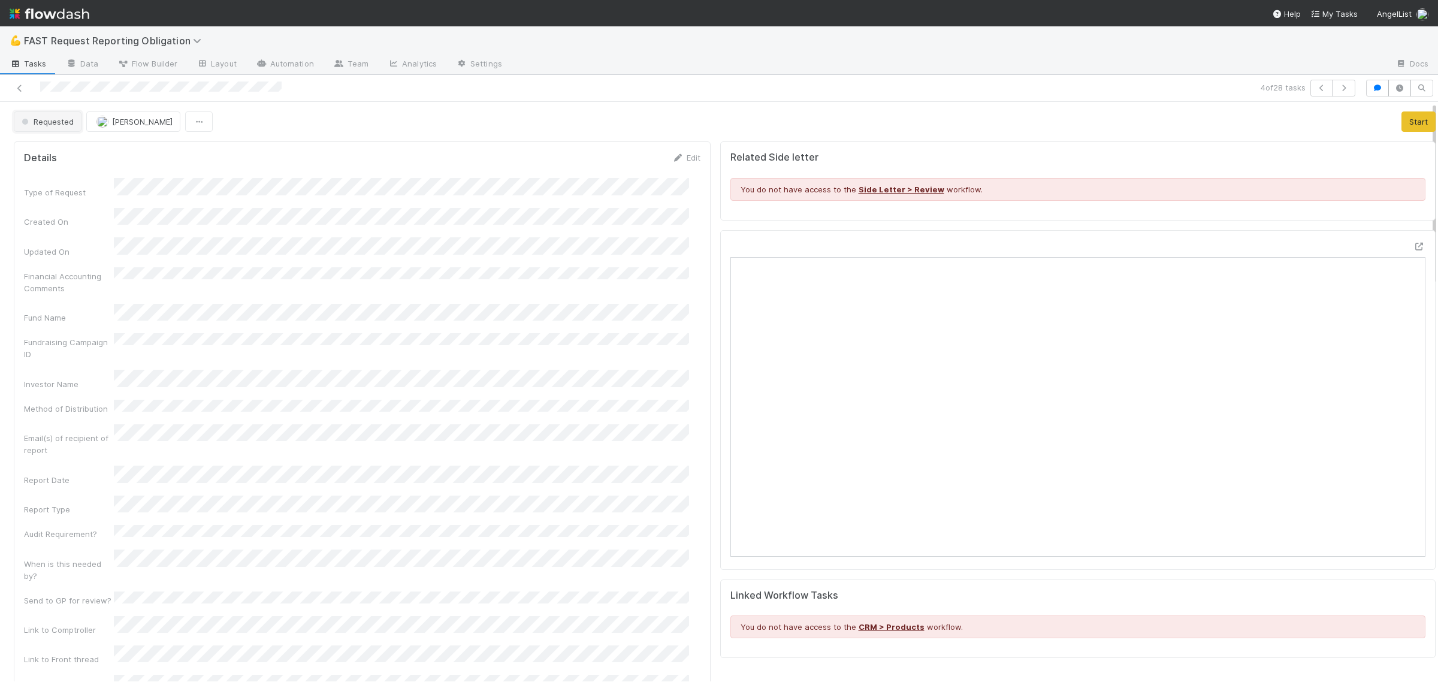
click at [48, 120] on span "Requested" at bounding box center [46, 122] width 55 height 10
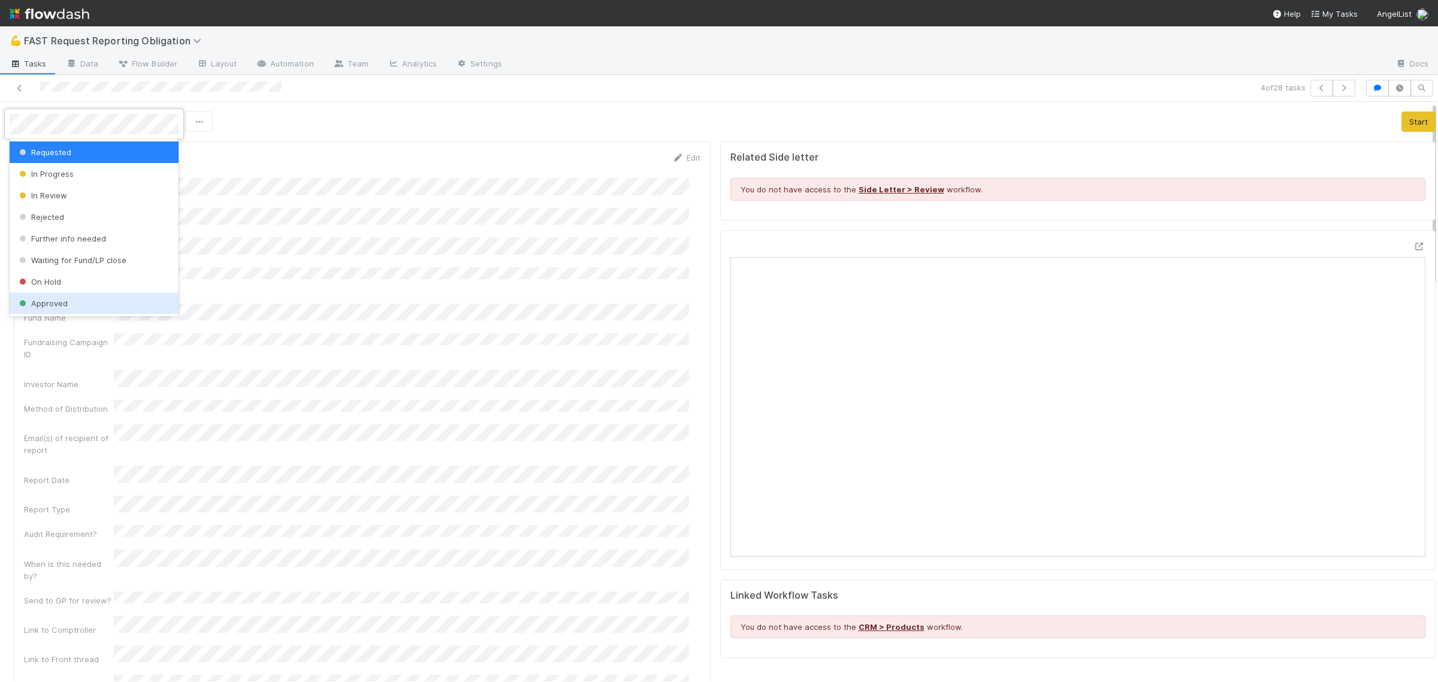
click at [55, 300] on span "Approved" at bounding box center [42, 303] width 51 height 10
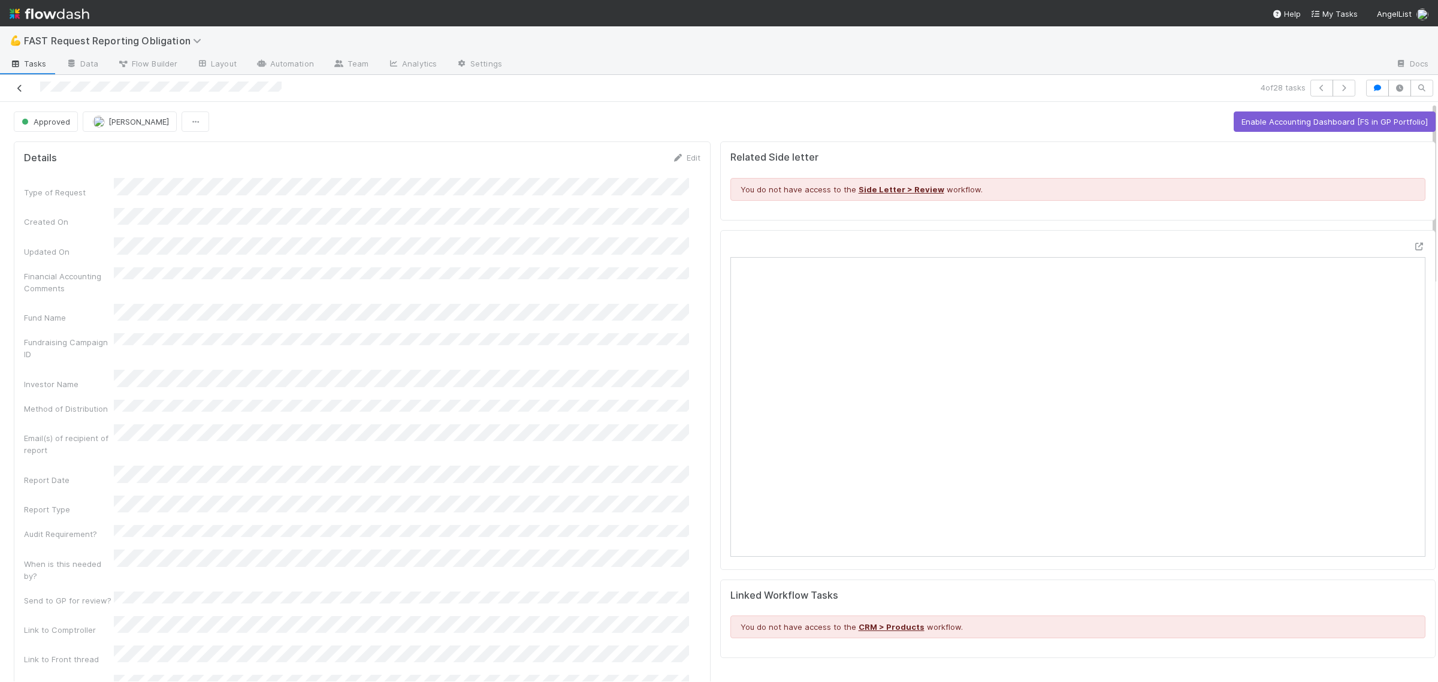
click at [19, 91] on icon at bounding box center [20, 88] width 12 height 8
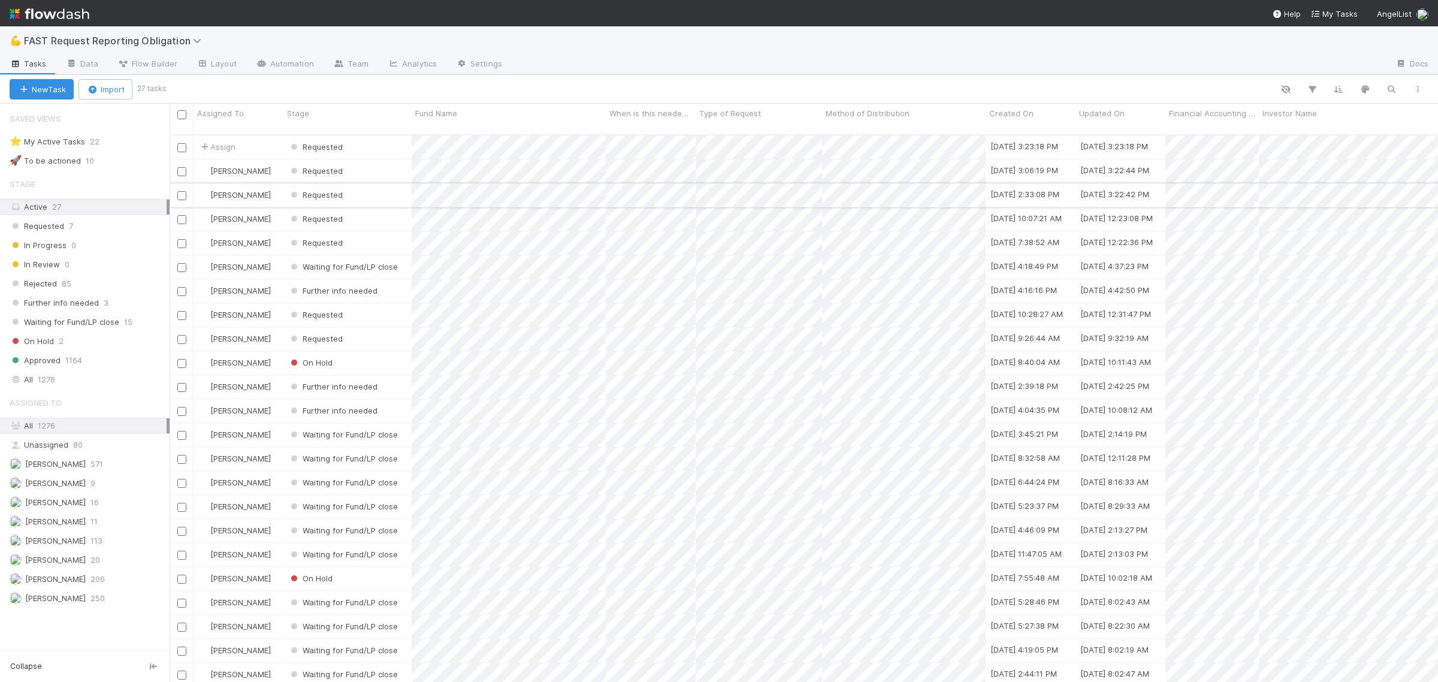
click at [376, 183] on div "Requested" at bounding box center [347, 194] width 128 height 23
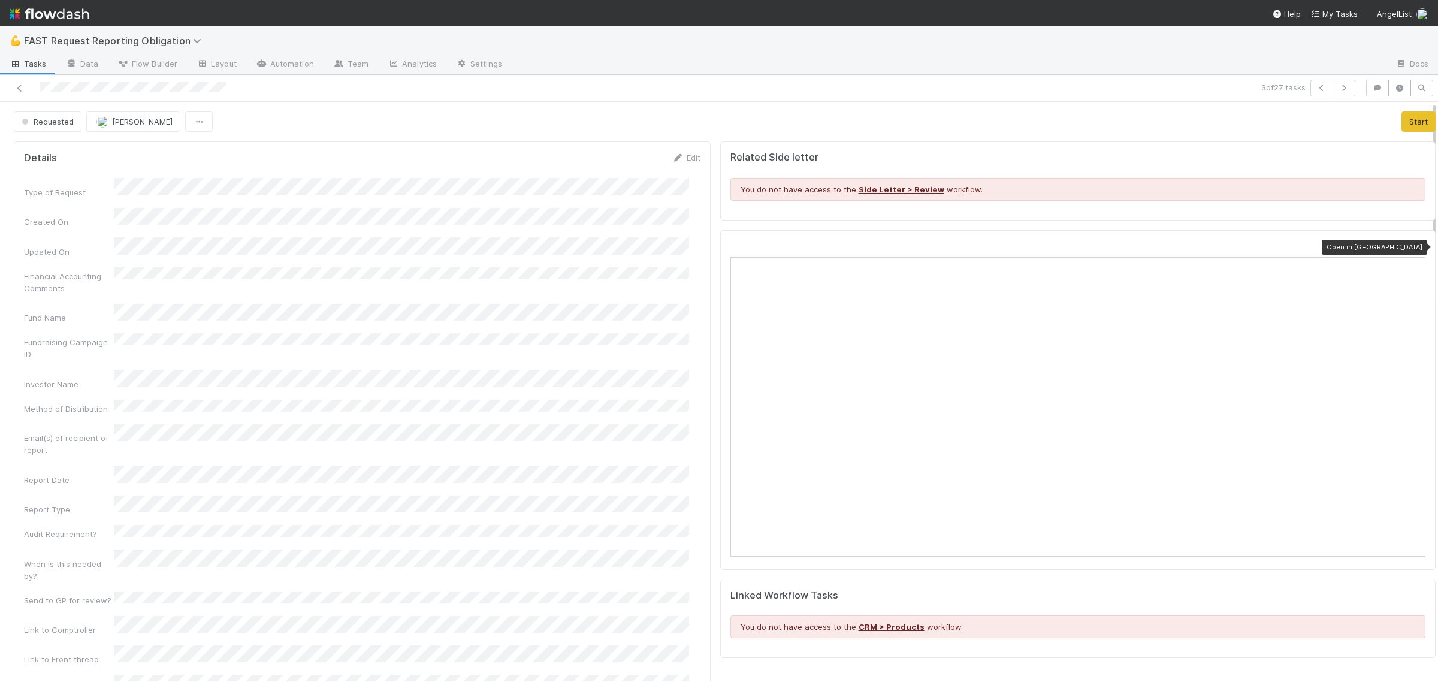
click at [1413, 247] on icon at bounding box center [1419, 247] width 12 height 8
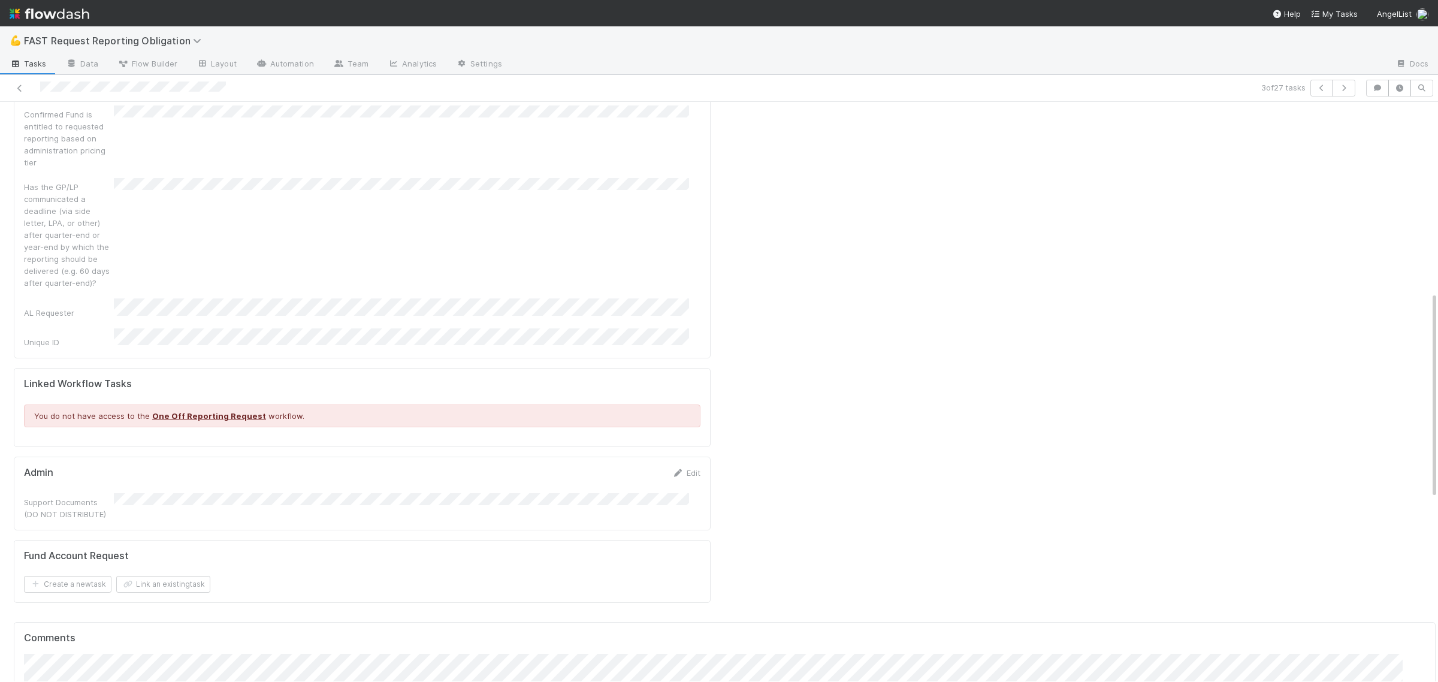
scroll to position [749, 0]
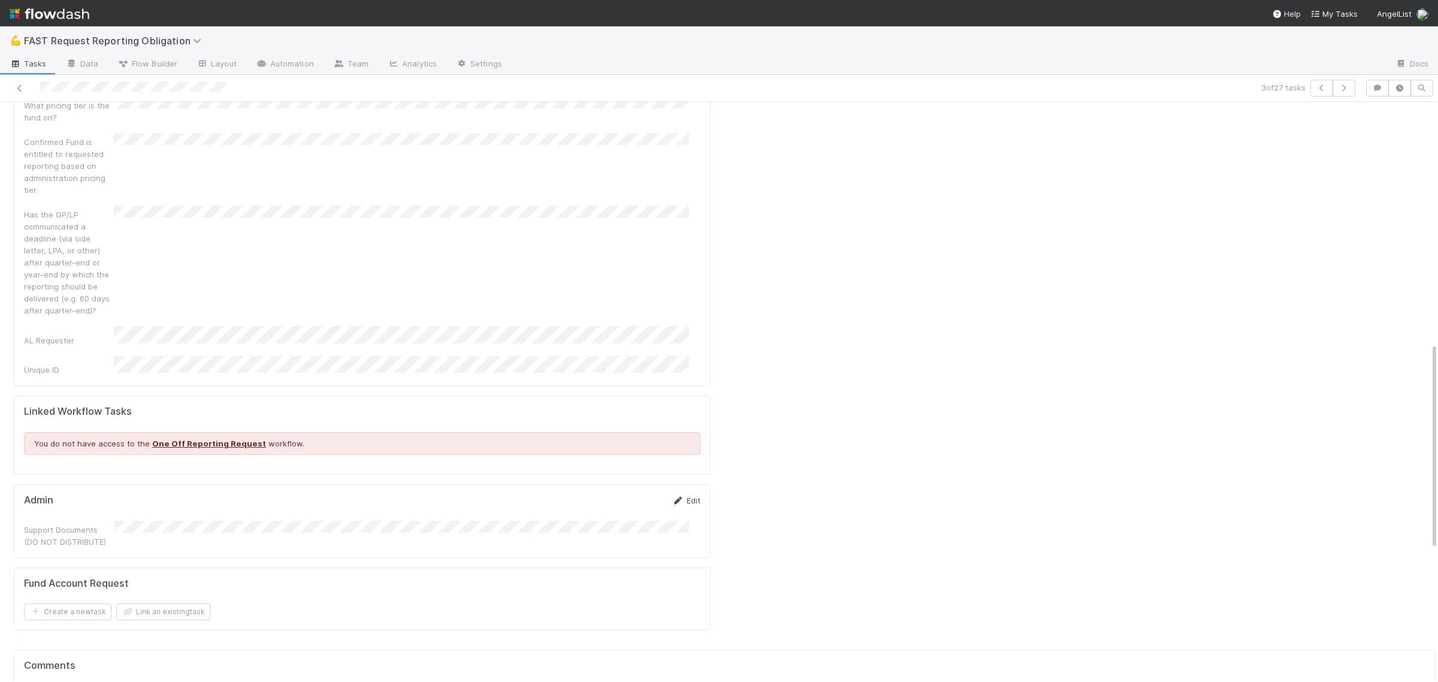
click at [678, 495] on link "Edit" at bounding box center [686, 500] width 28 height 10
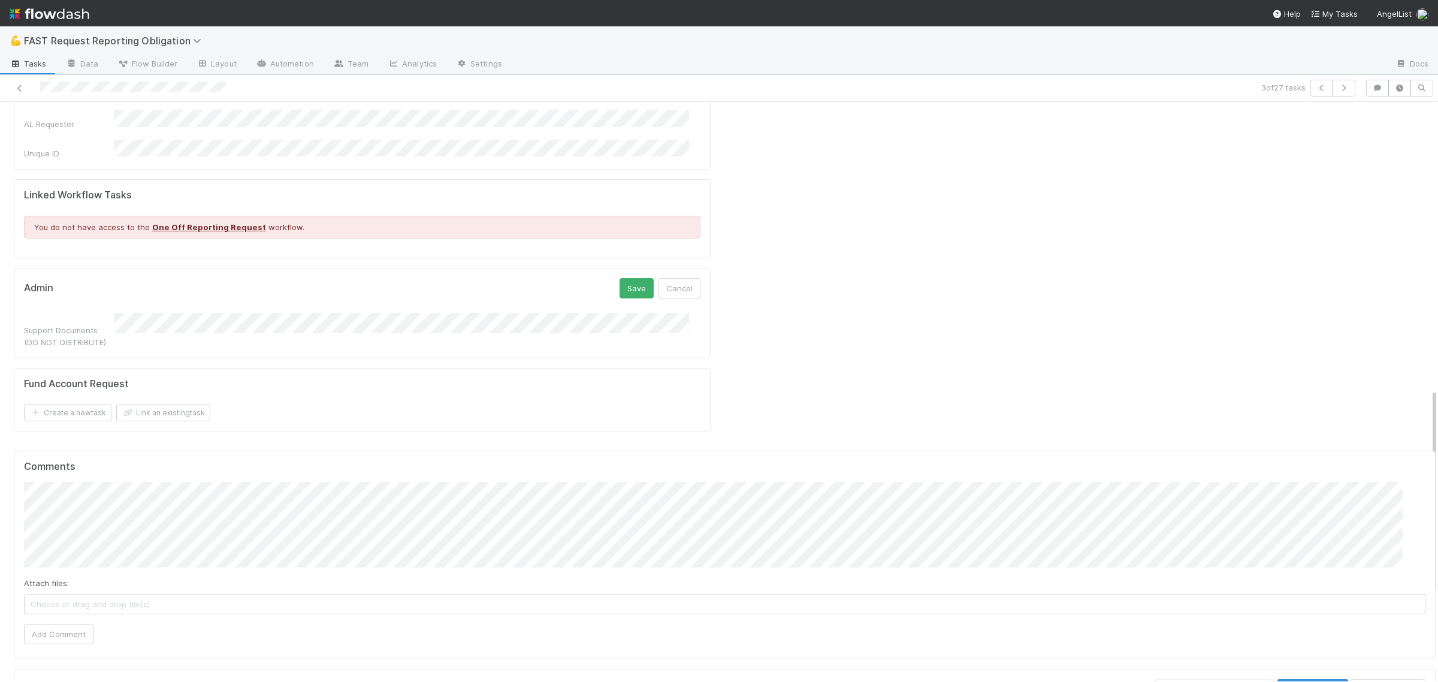
scroll to position [899, 0]
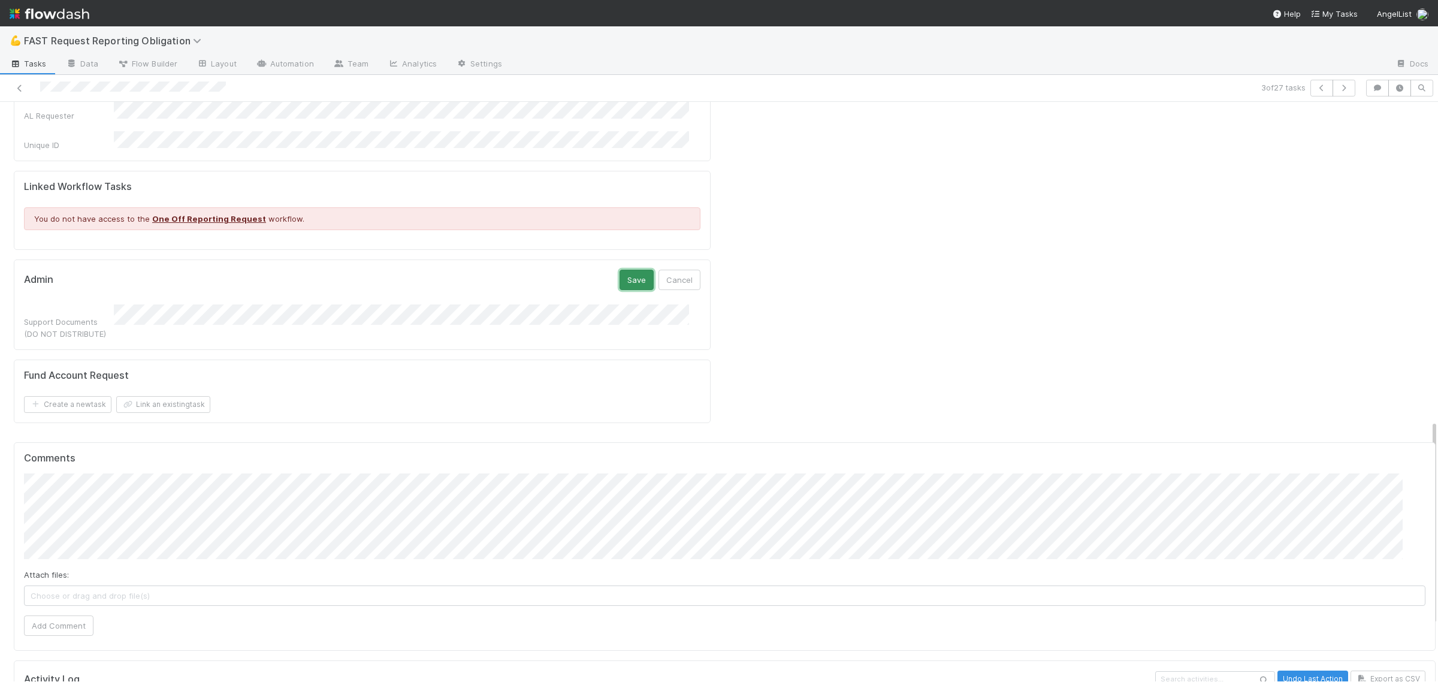
click at [622, 270] on button "Save" at bounding box center [636, 280] width 34 height 20
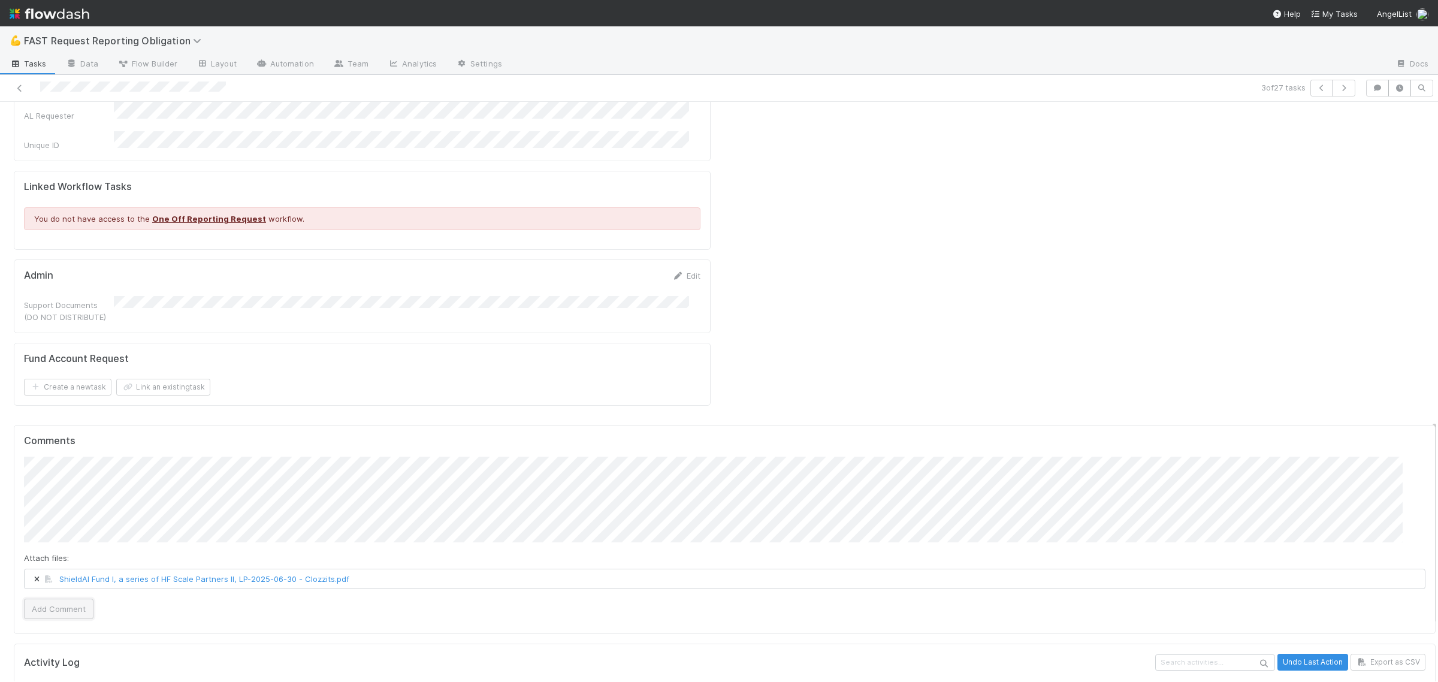
click at [71, 598] on button "Add Comment" at bounding box center [58, 608] width 69 height 20
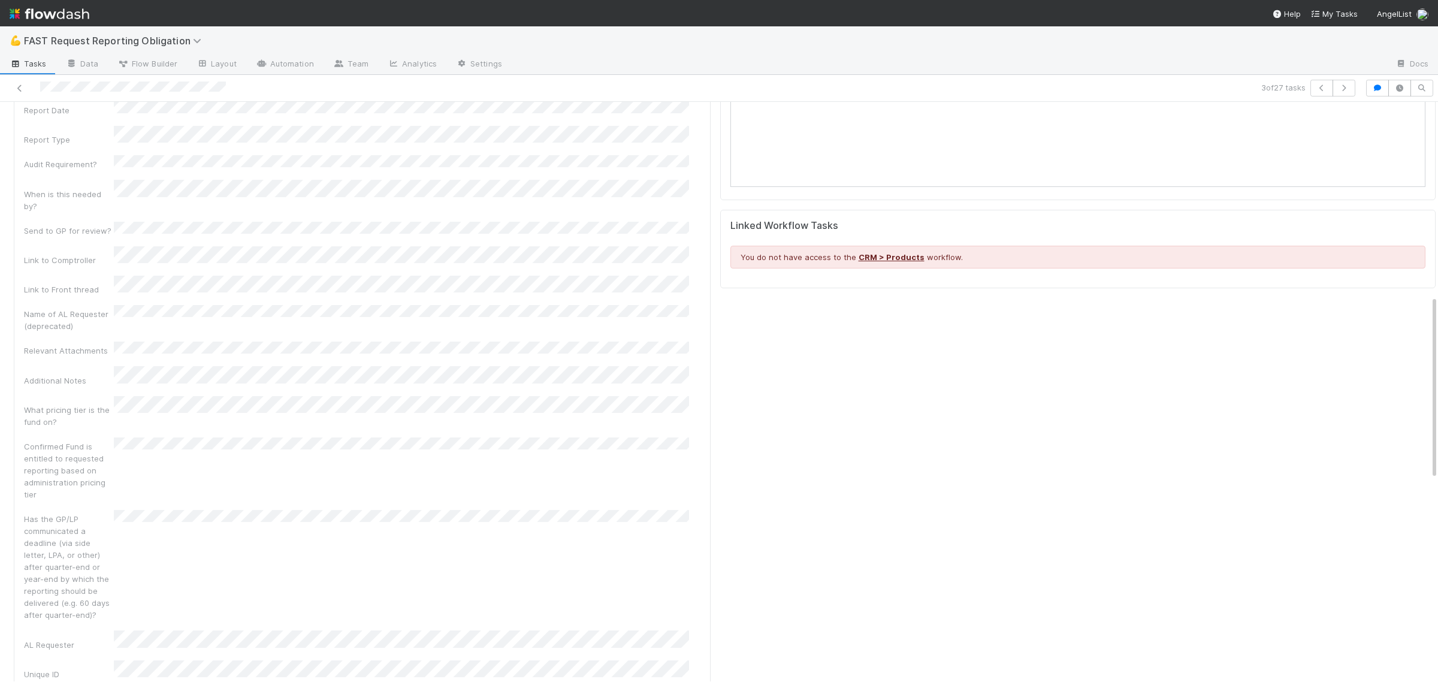
scroll to position [0, 0]
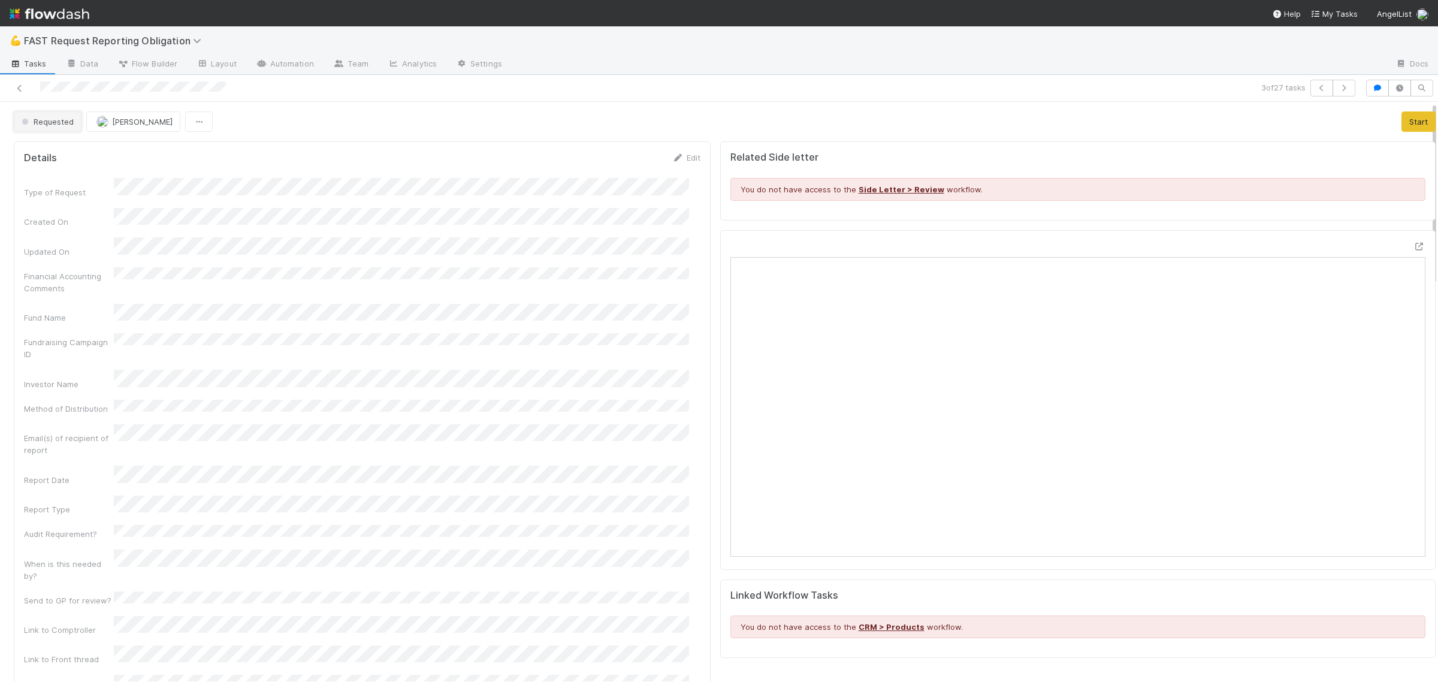
click at [58, 117] on span "Requested" at bounding box center [46, 122] width 55 height 10
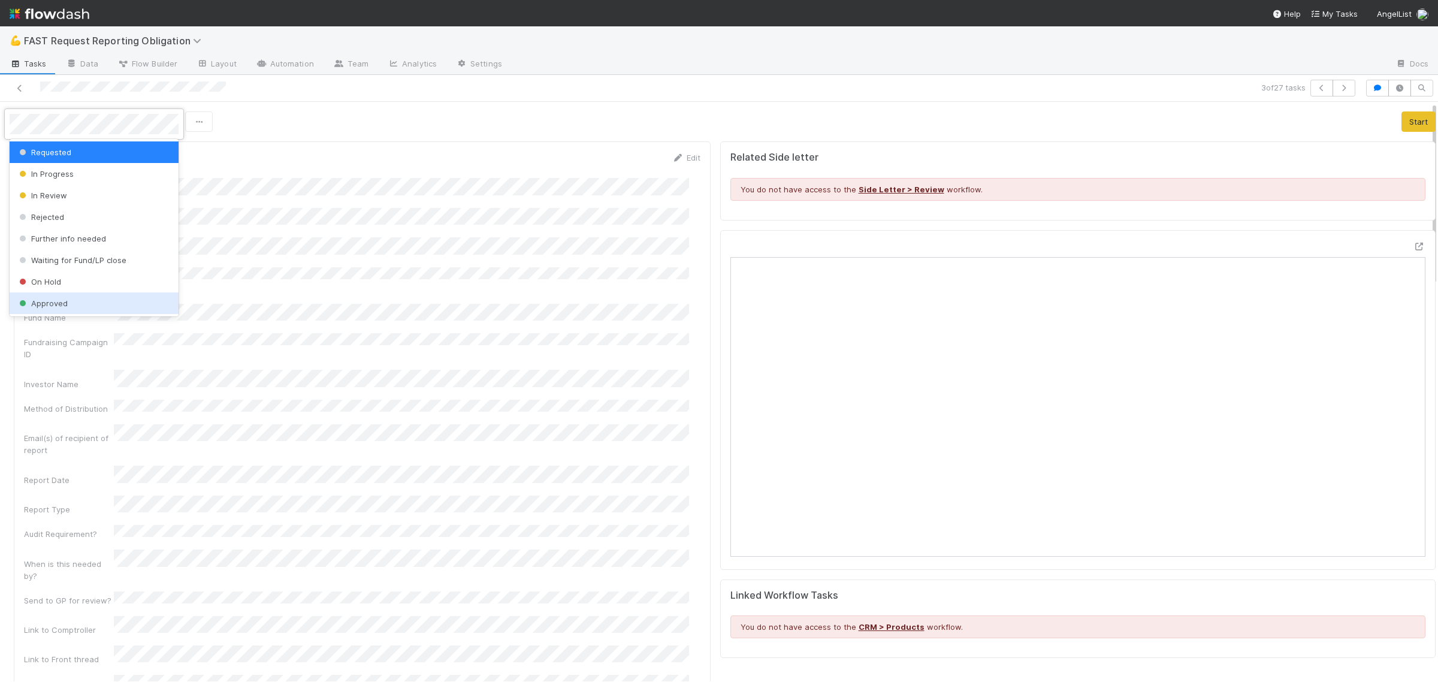
click at [69, 303] on div "Approved" at bounding box center [94, 303] width 169 height 22
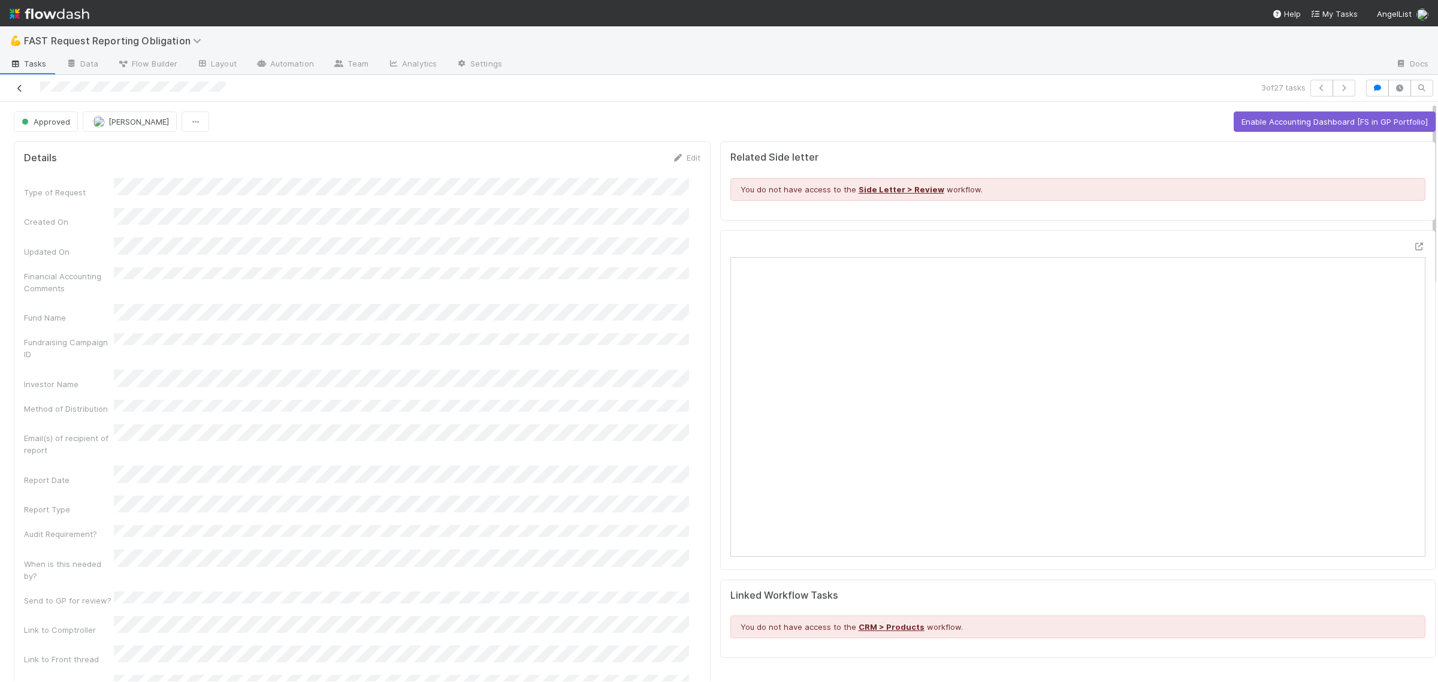
click at [18, 82] on link at bounding box center [20, 88] width 12 height 12
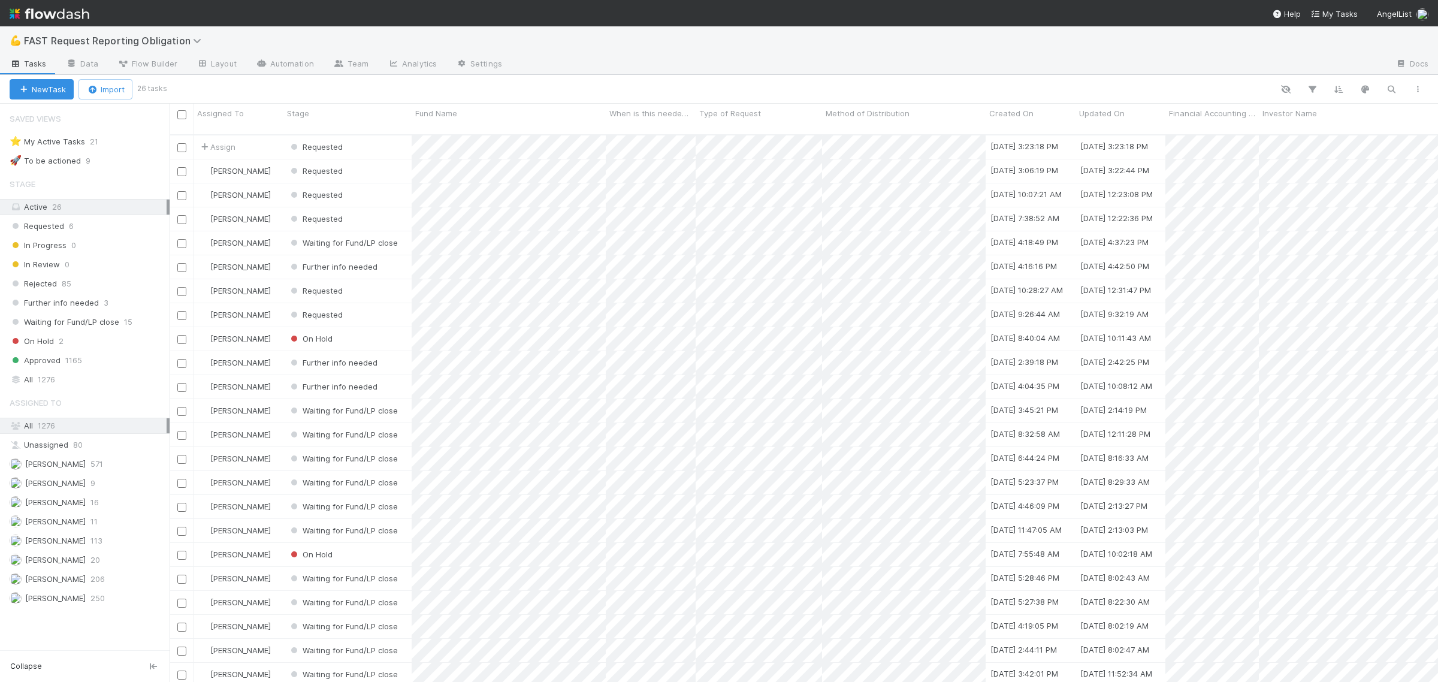
scroll to position [545, 1256]
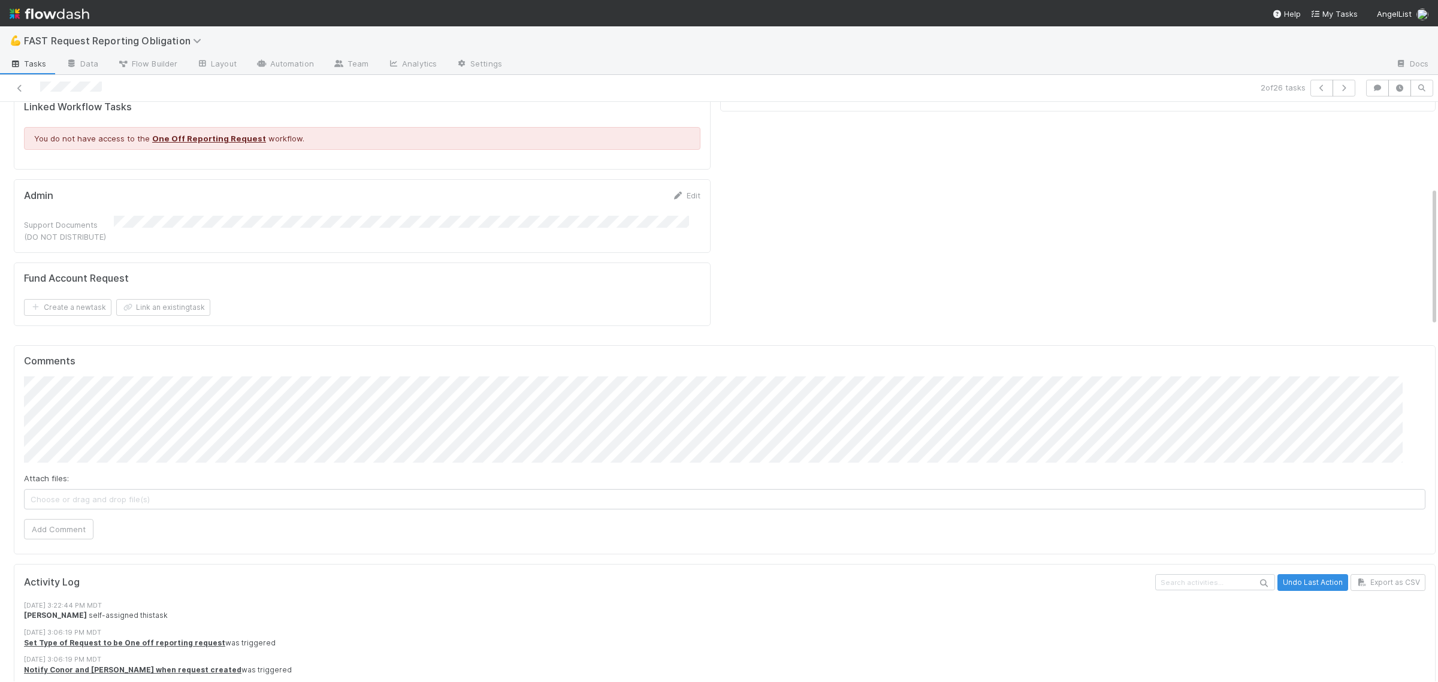
scroll to position [1048, 0]
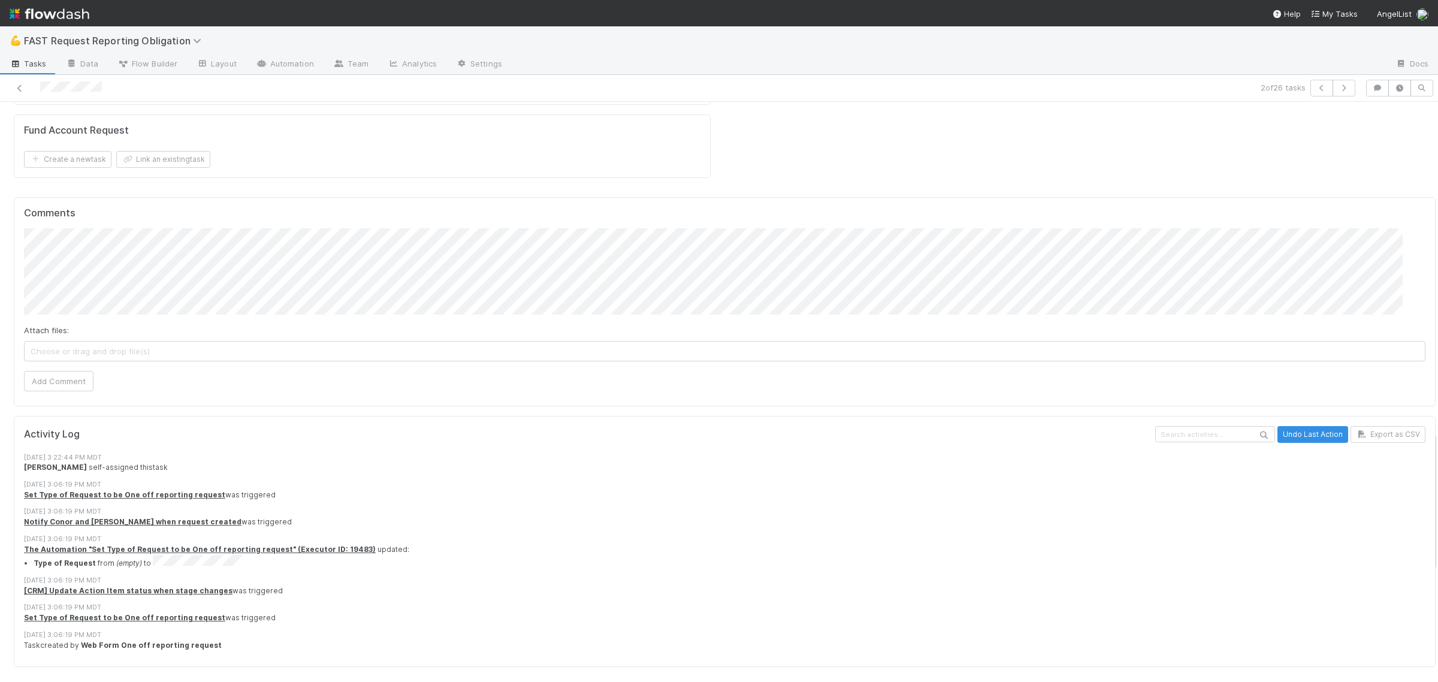
scroll to position [1829, 0]
click at [213, 318] on div "Attach files: Choose or drag and drop file(s) Add Comment" at bounding box center [724, 309] width 1401 height 162
click at [64, 391] on button "Add Comment" at bounding box center [58, 381] width 69 height 20
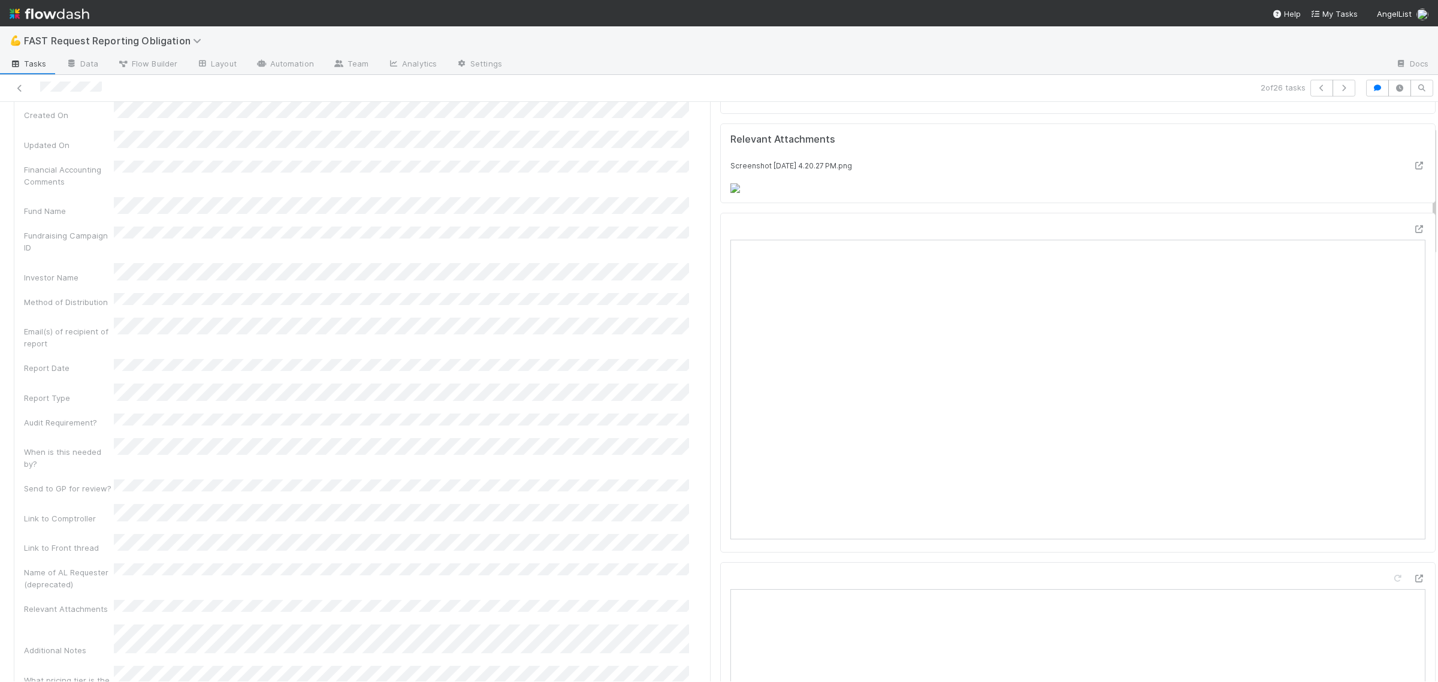
scroll to position [0, 0]
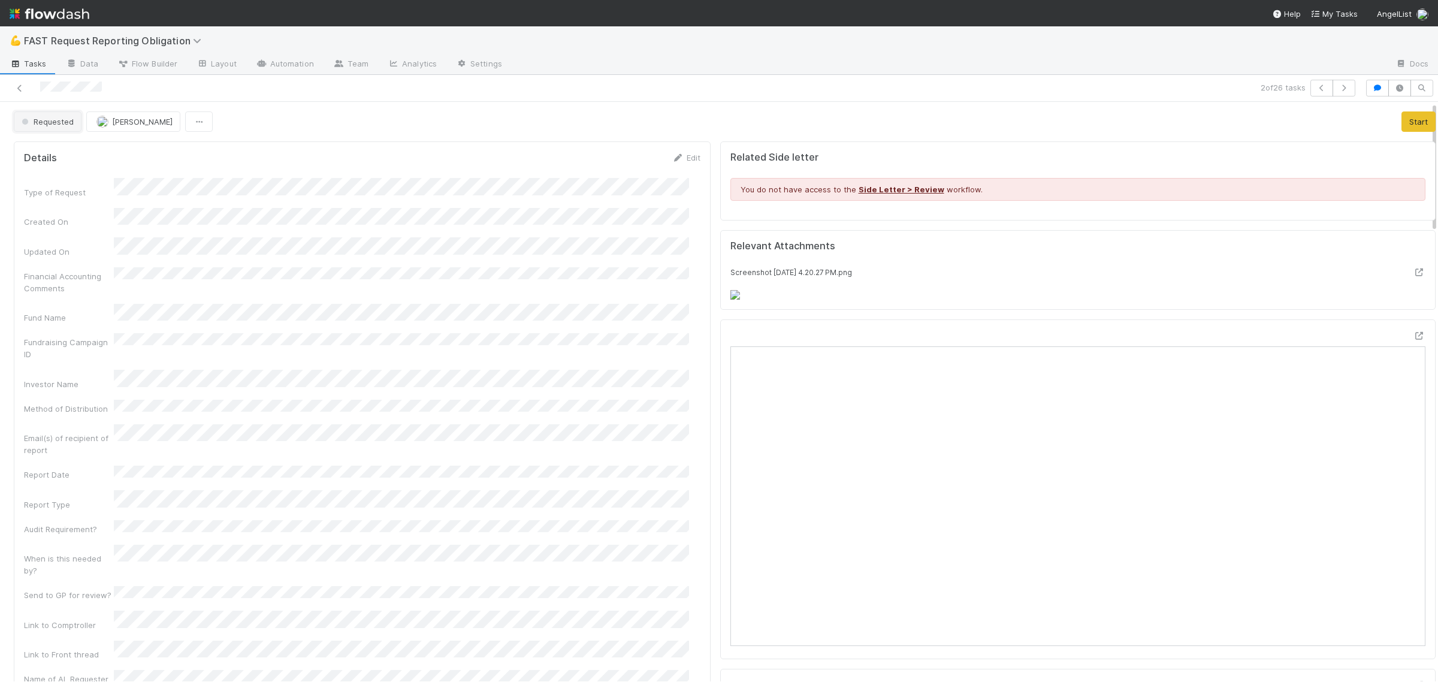
click at [55, 121] on span "Requested" at bounding box center [46, 122] width 55 height 10
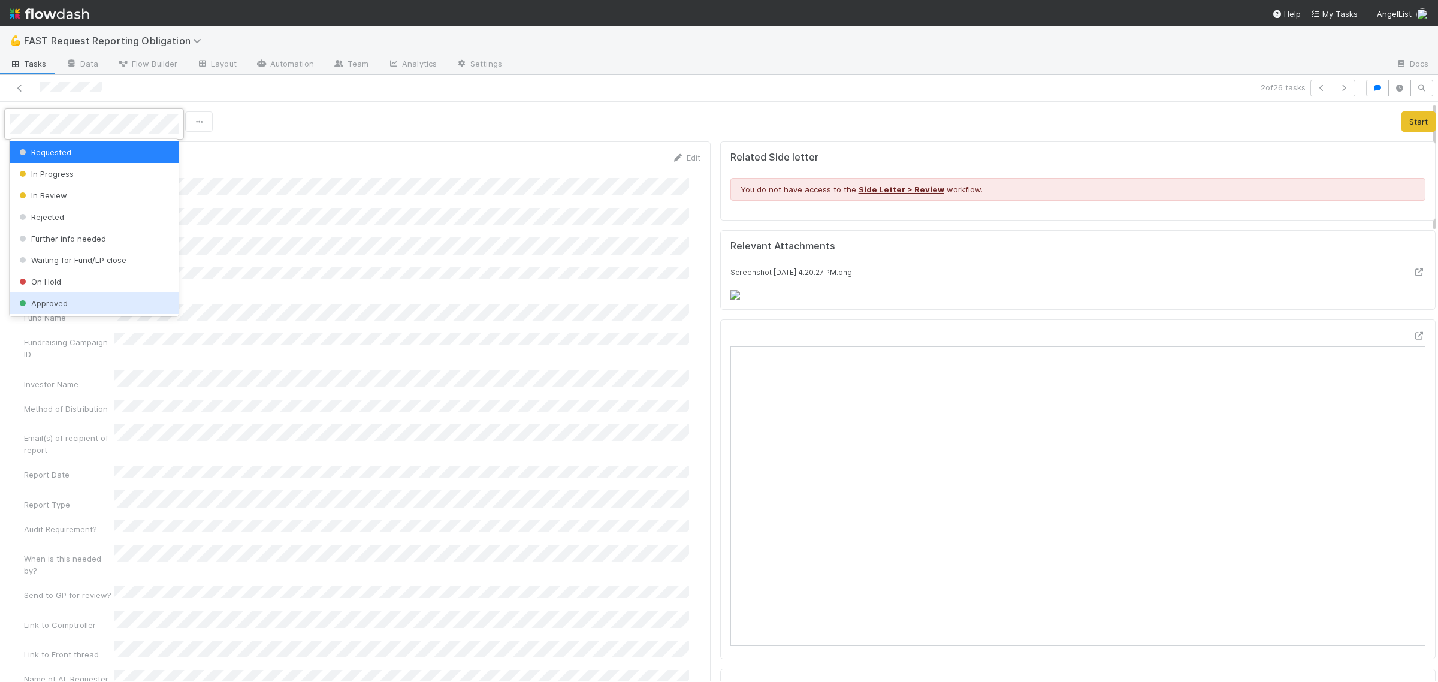
click at [51, 295] on div "Approved" at bounding box center [94, 303] width 169 height 22
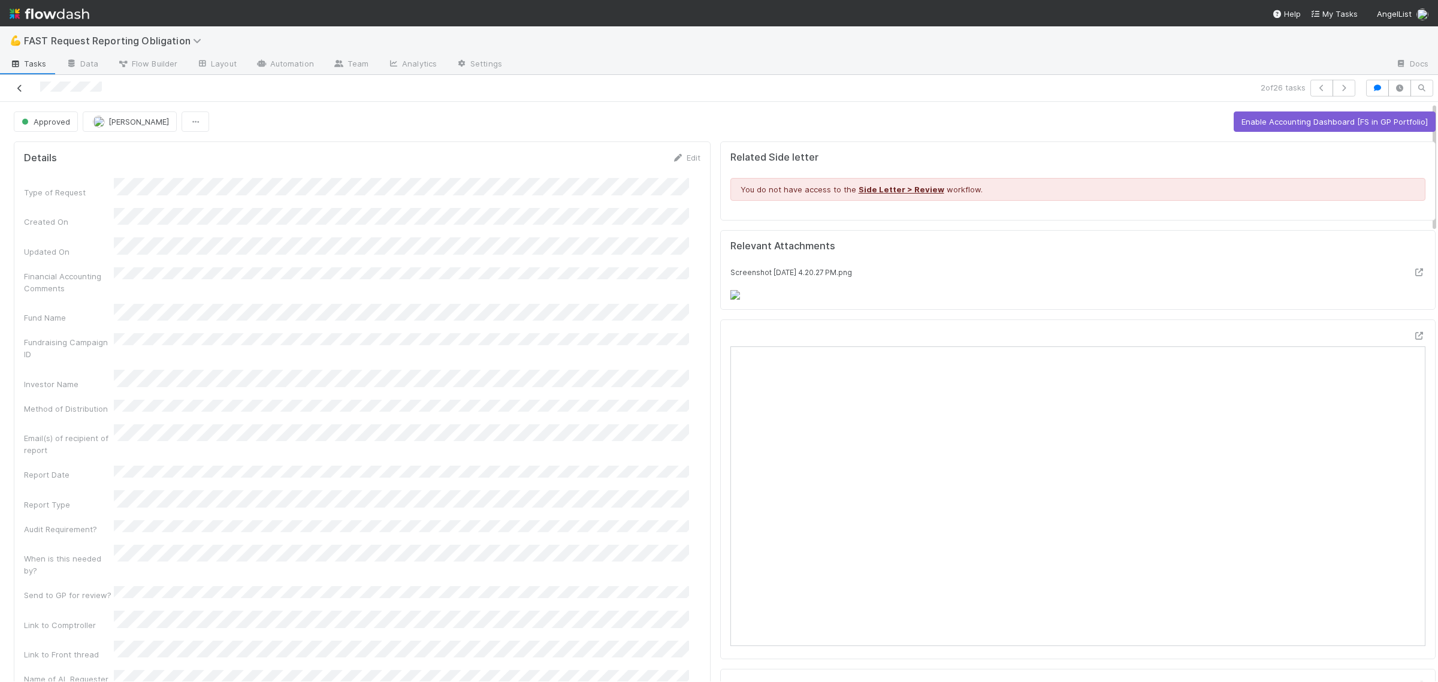
click at [24, 85] on icon at bounding box center [20, 88] width 12 height 8
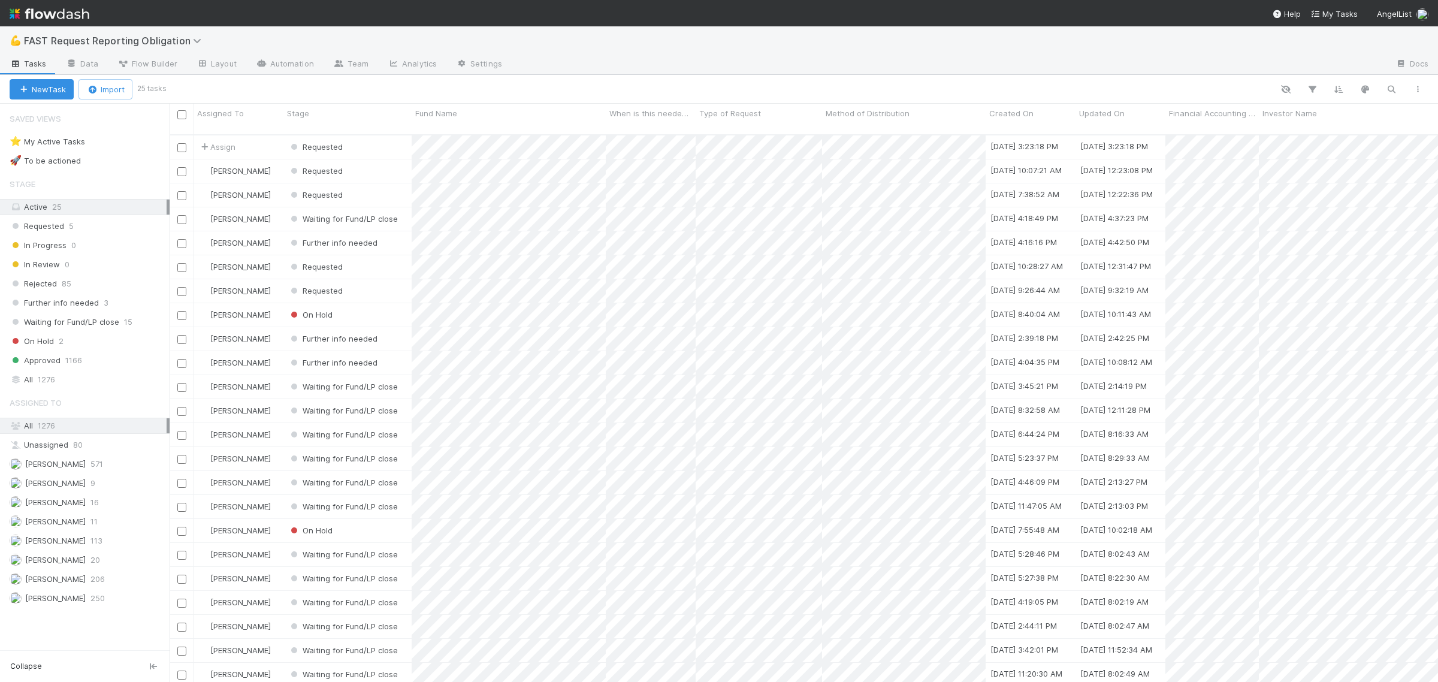
scroll to position [545, 1256]
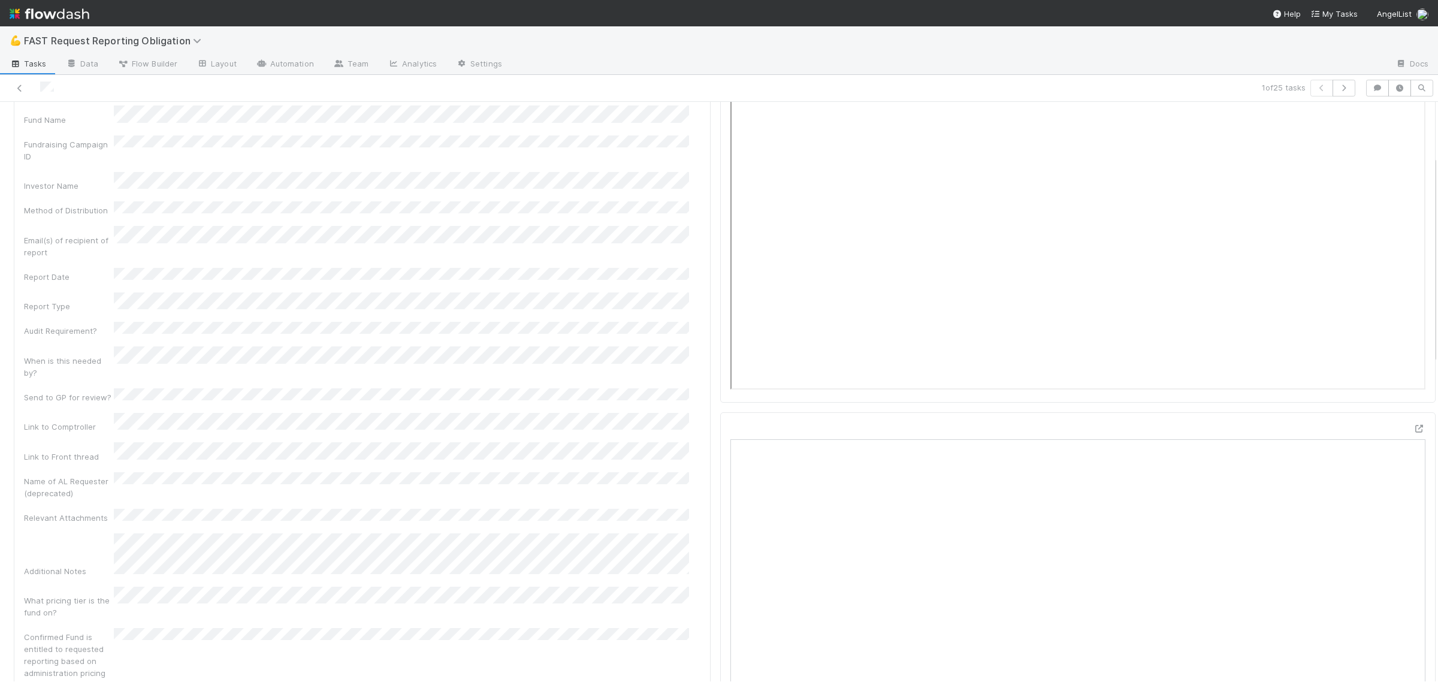
scroll to position [150, 0]
click at [1413, 125] on icon at bounding box center [1419, 123] width 12 height 8
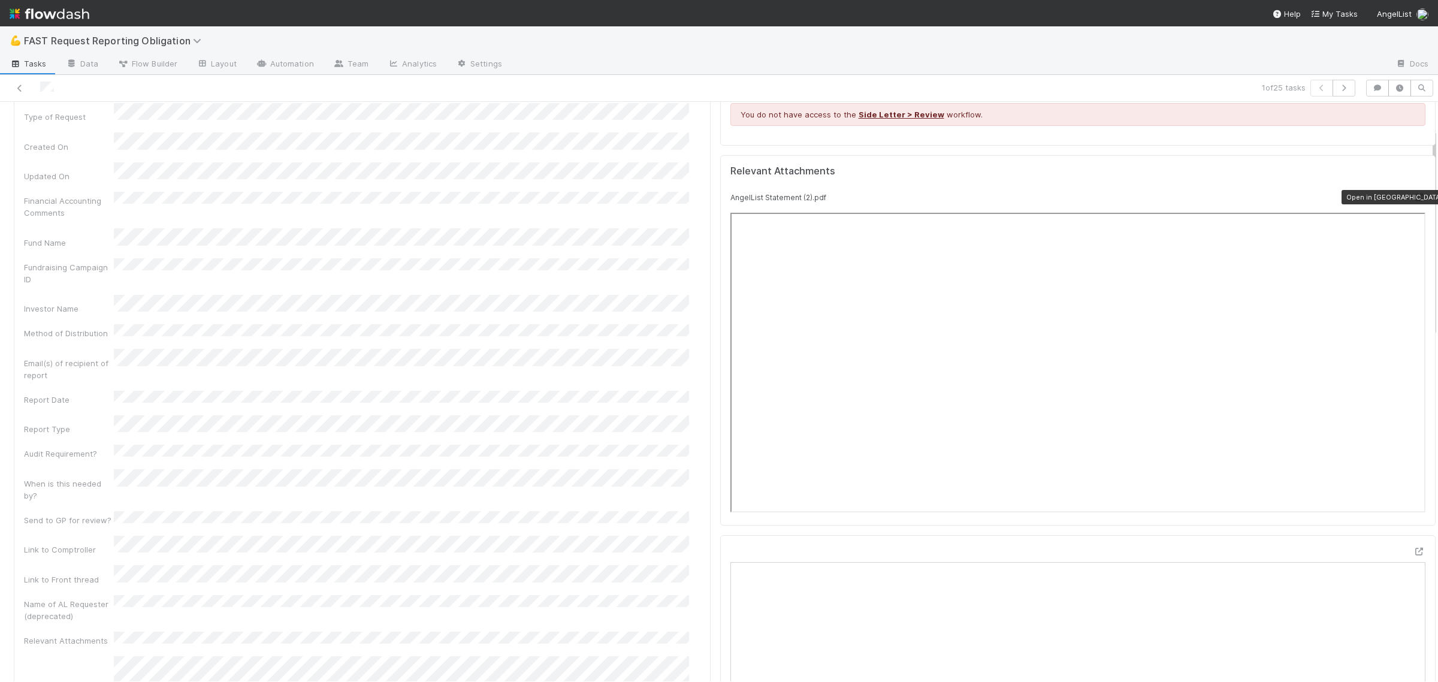
click at [1413, 195] on icon at bounding box center [1419, 197] width 12 height 8
click at [22, 87] on icon at bounding box center [20, 88] width 12 height 8
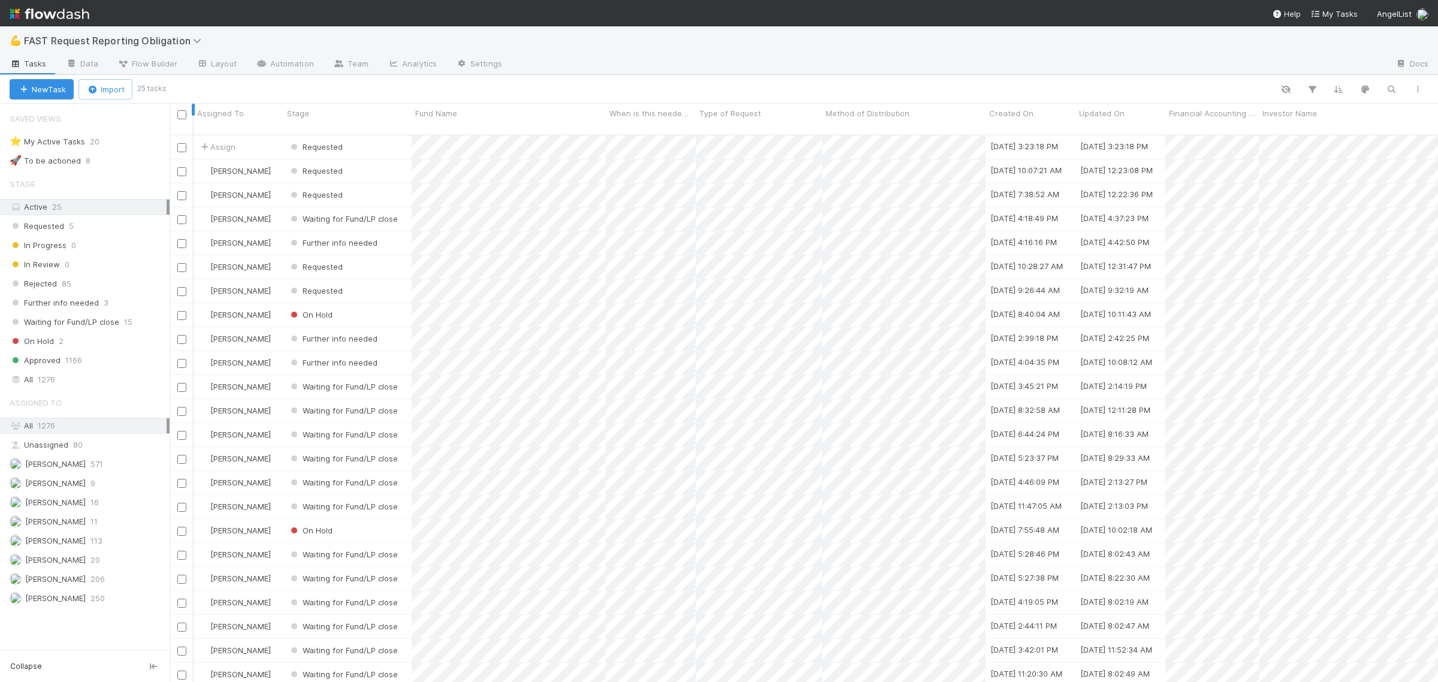
scroll to position [545, 1256]
click at [397, 351] on div "Further info needed" at bounding box center [347, 362] width 128 height 23
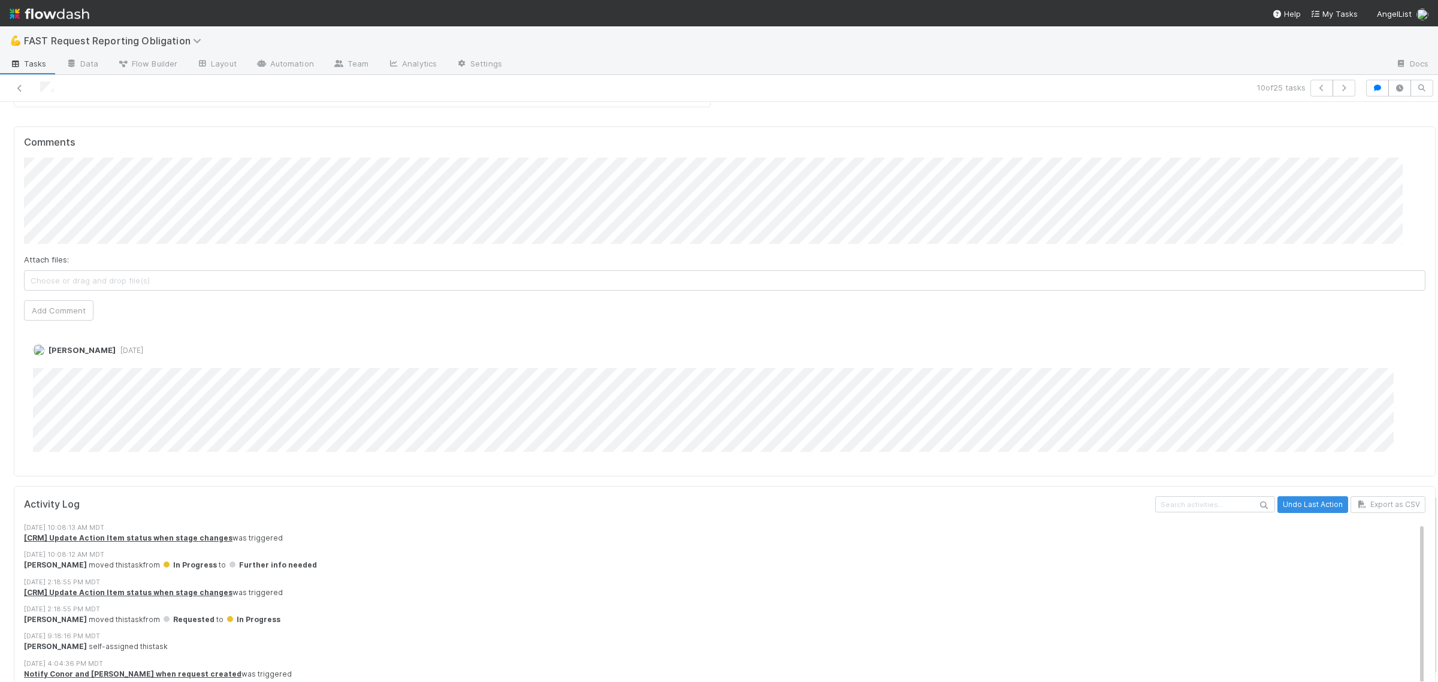
scroll to position [1178, 0]
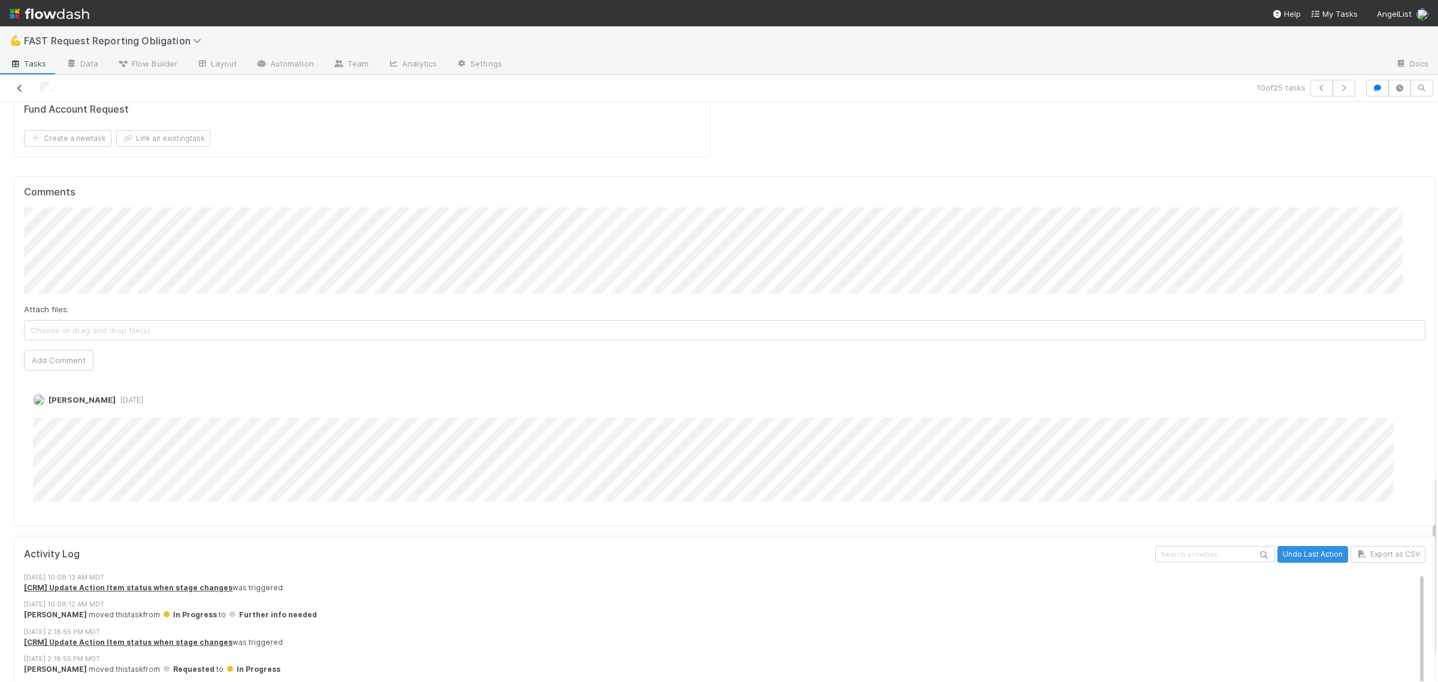
click at [25, 88] on icon at bounding box center [20, 88] width 12 height 8
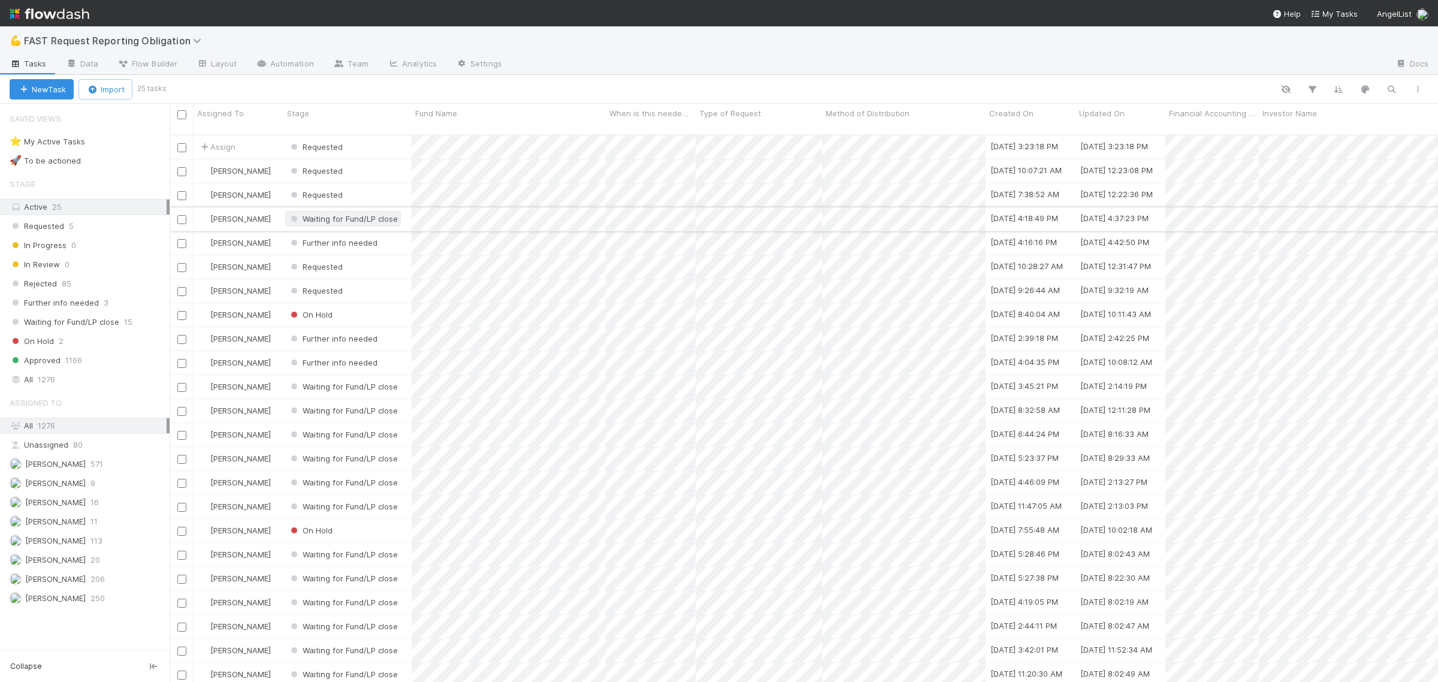
scroll to position [545, 1256]
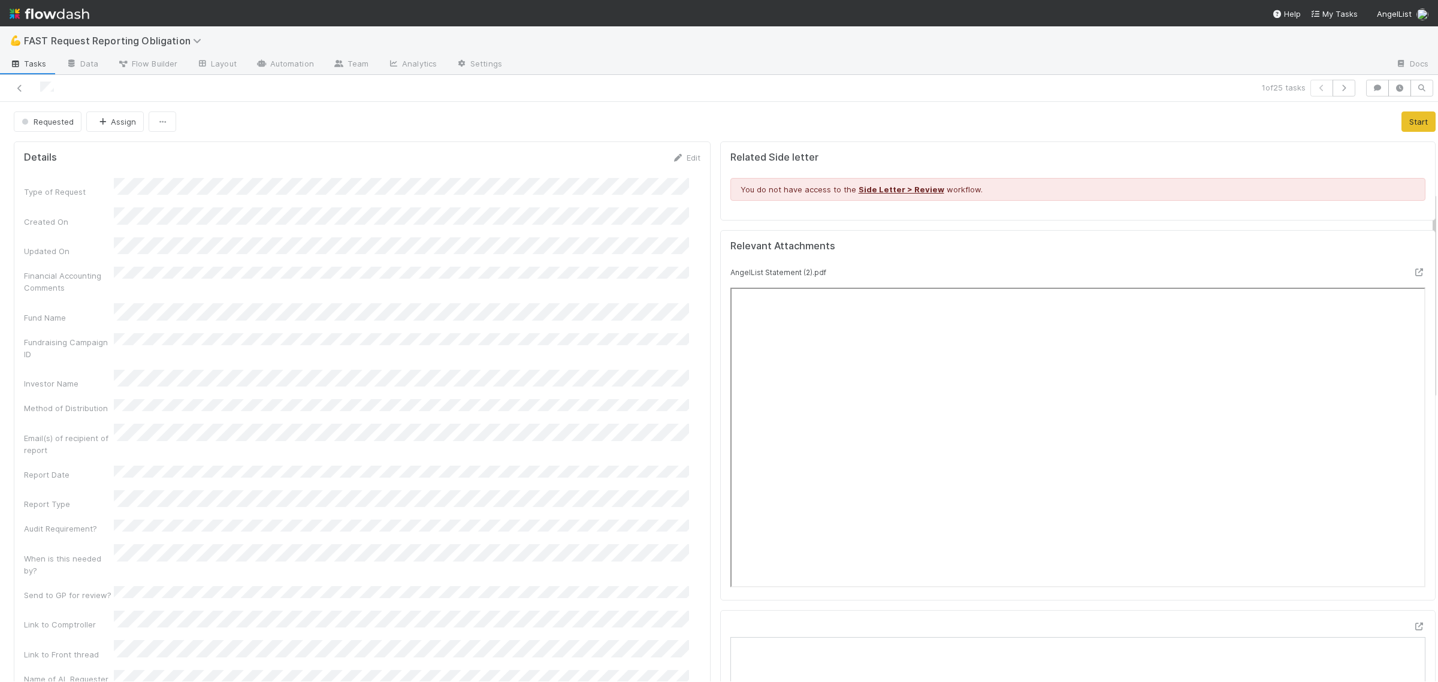
scroll to position [749, 0]
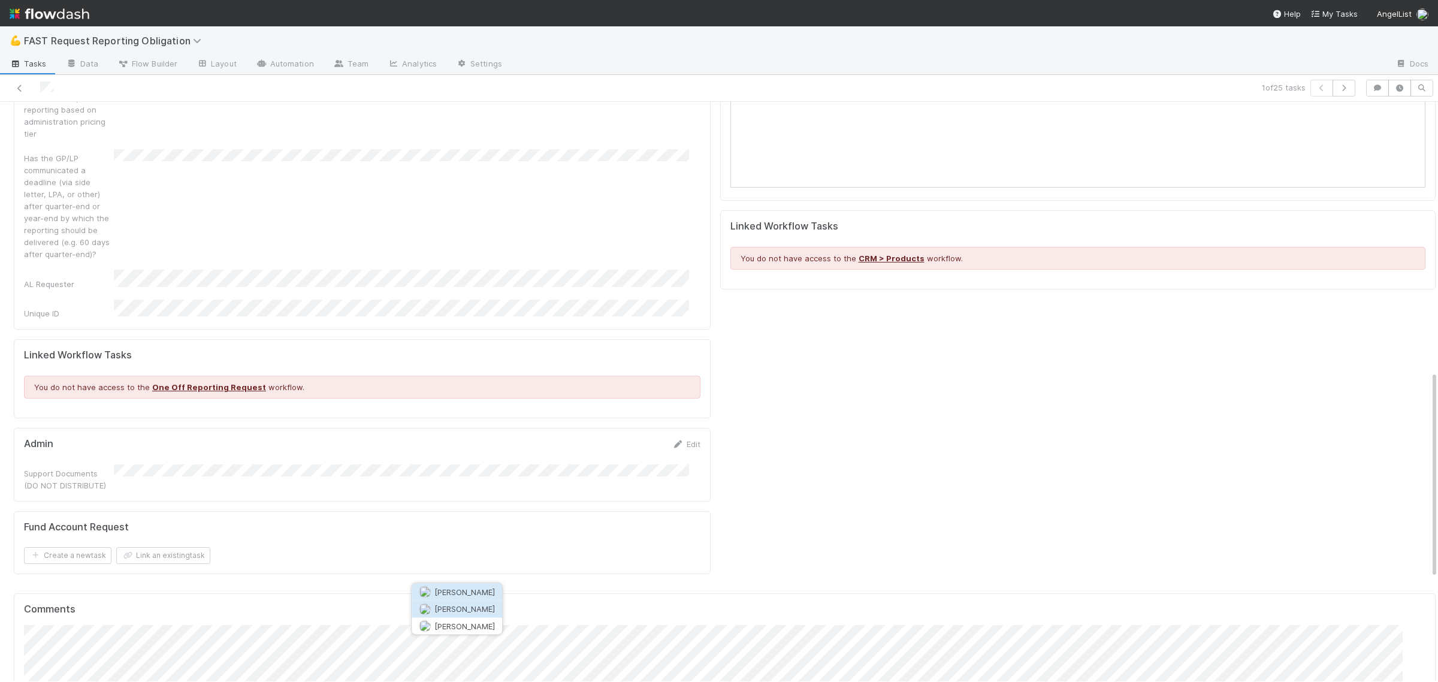
click at [468, 606] on span "Haley Young" at bounding box center [464, 609] width 61 height 10
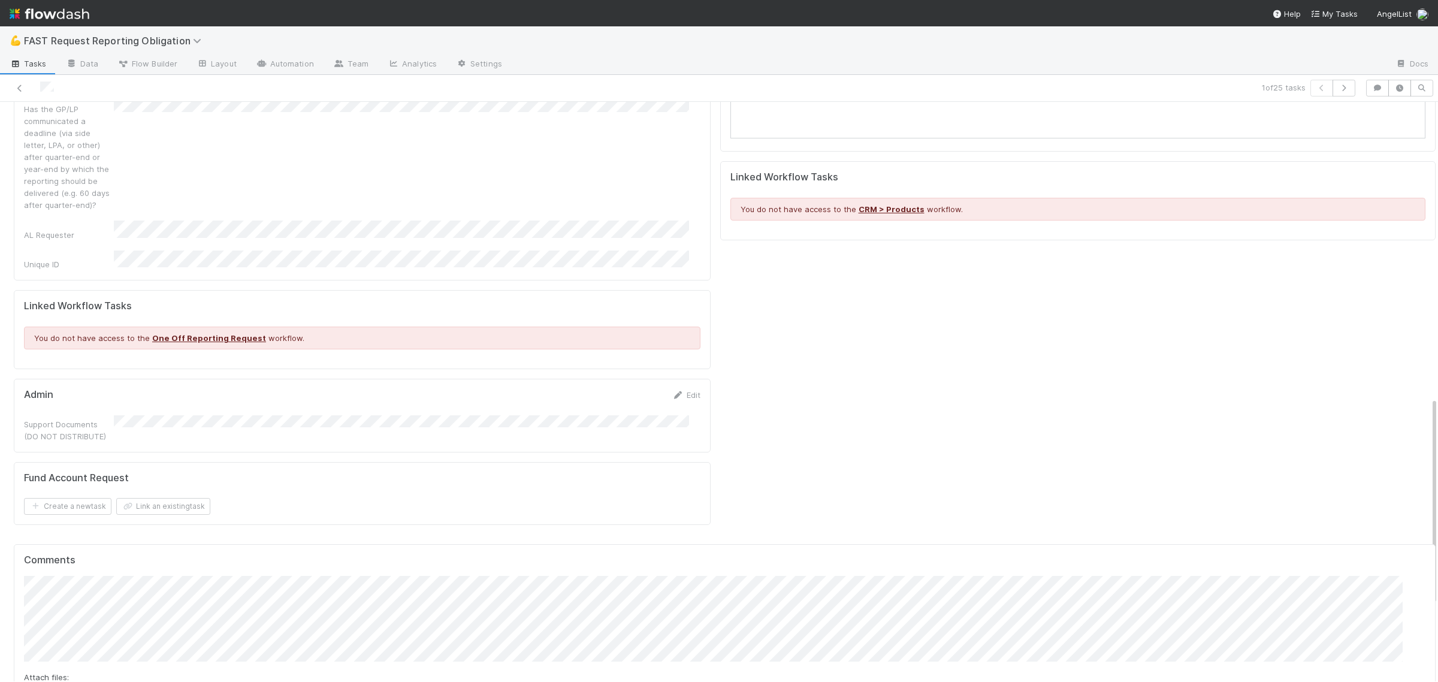
scroll to position [824, 0]
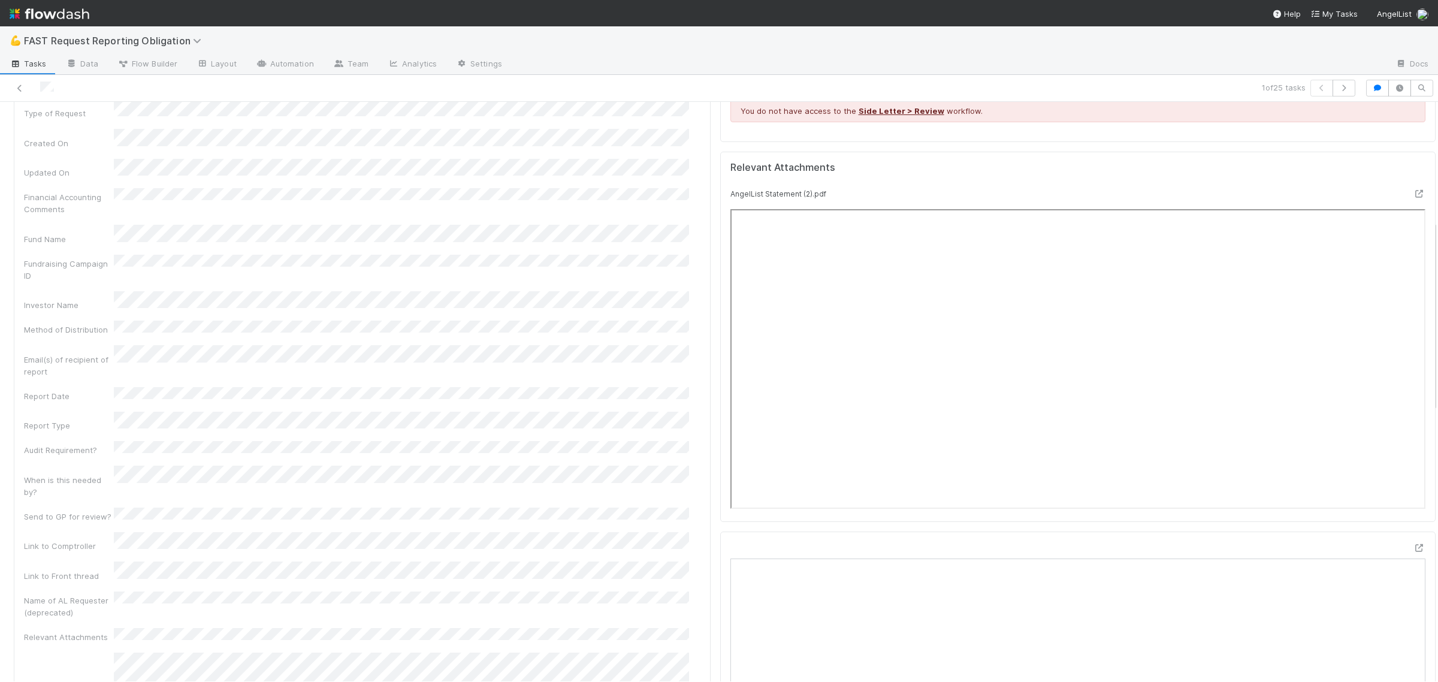
scroll to position [0, 0]
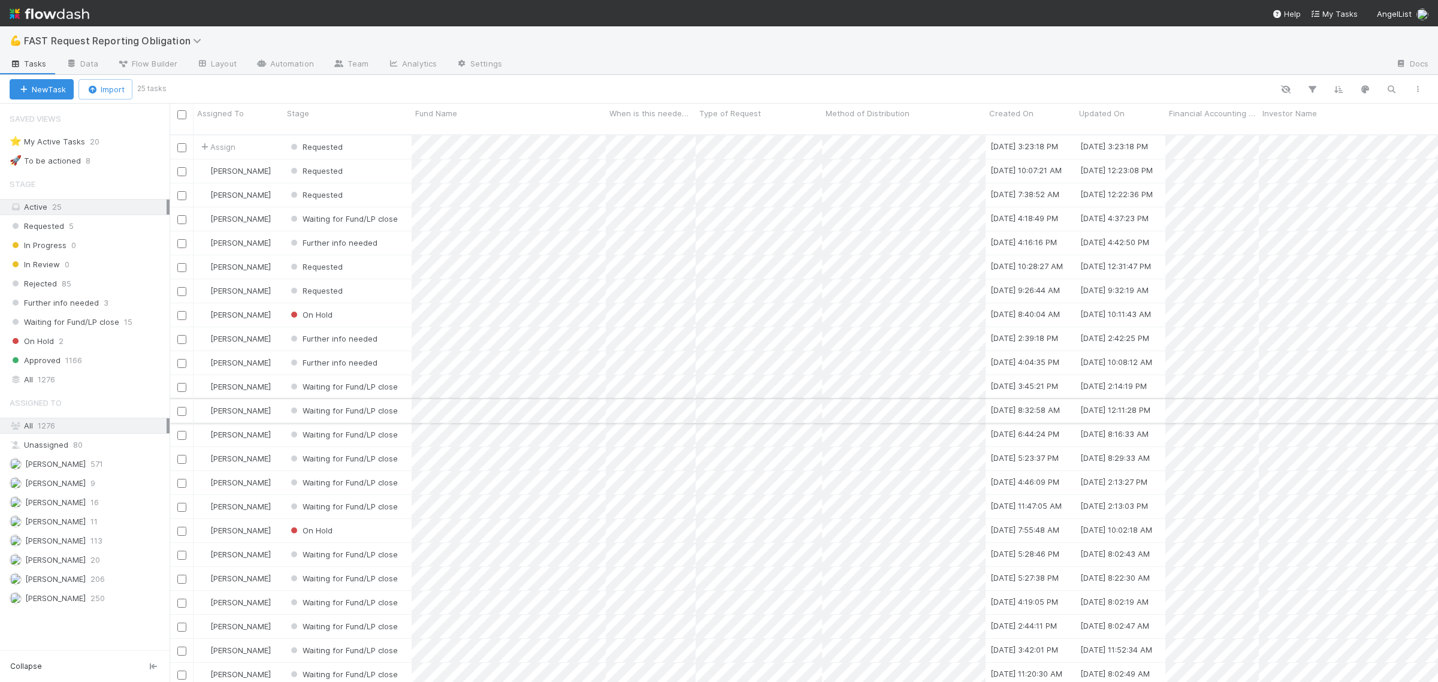
scroll to position [545, 1256]
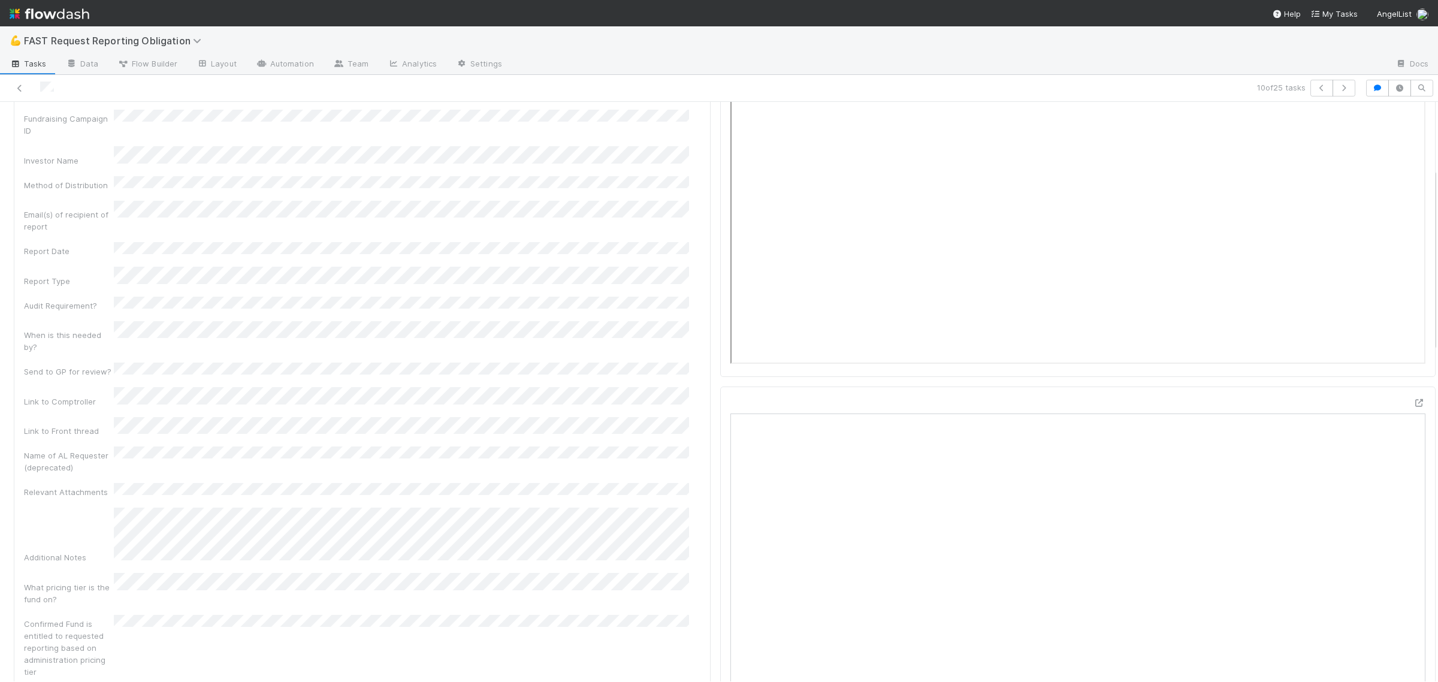
scroll to position [225, 0]
click at [21, 88] on icon at bounding box center [20, 88] width 12 height 8
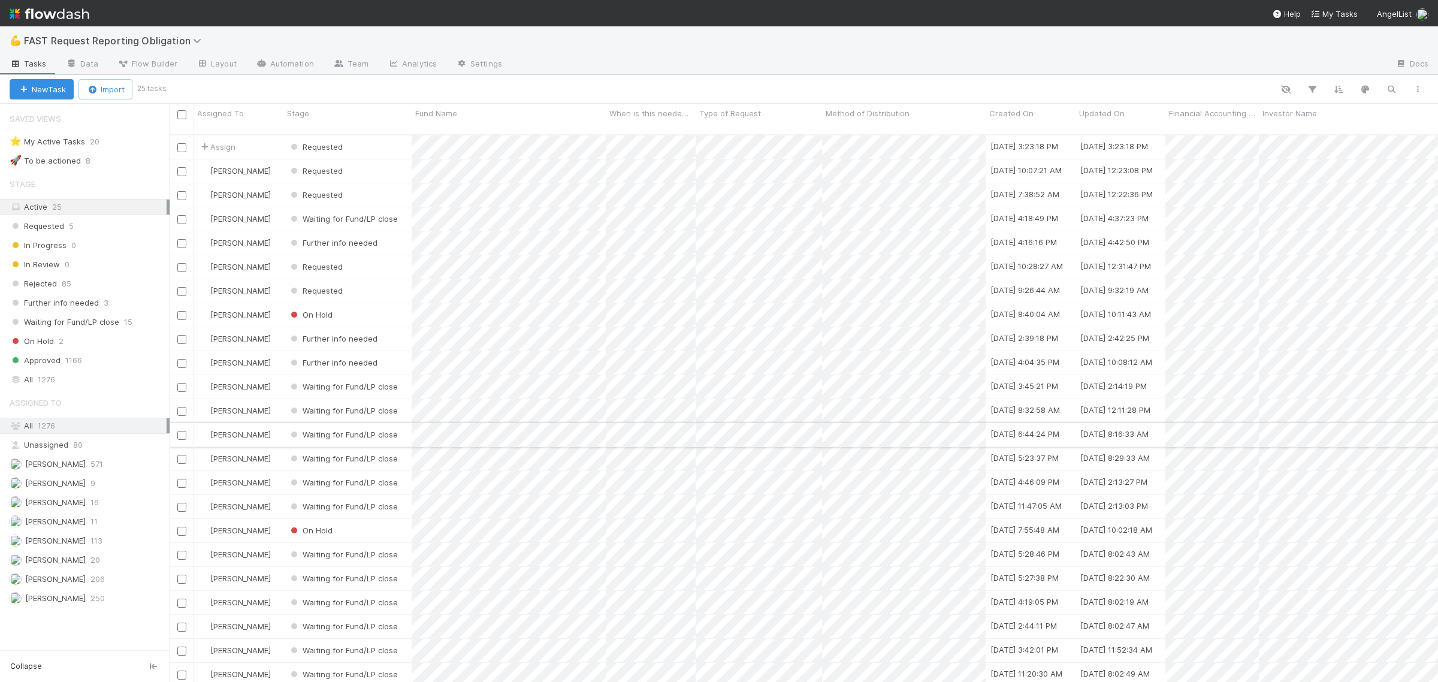
scroll to position [545, 1256]
click at [369, 135] on div "Requested" at bounding box center [347, 146] width 128 height 23
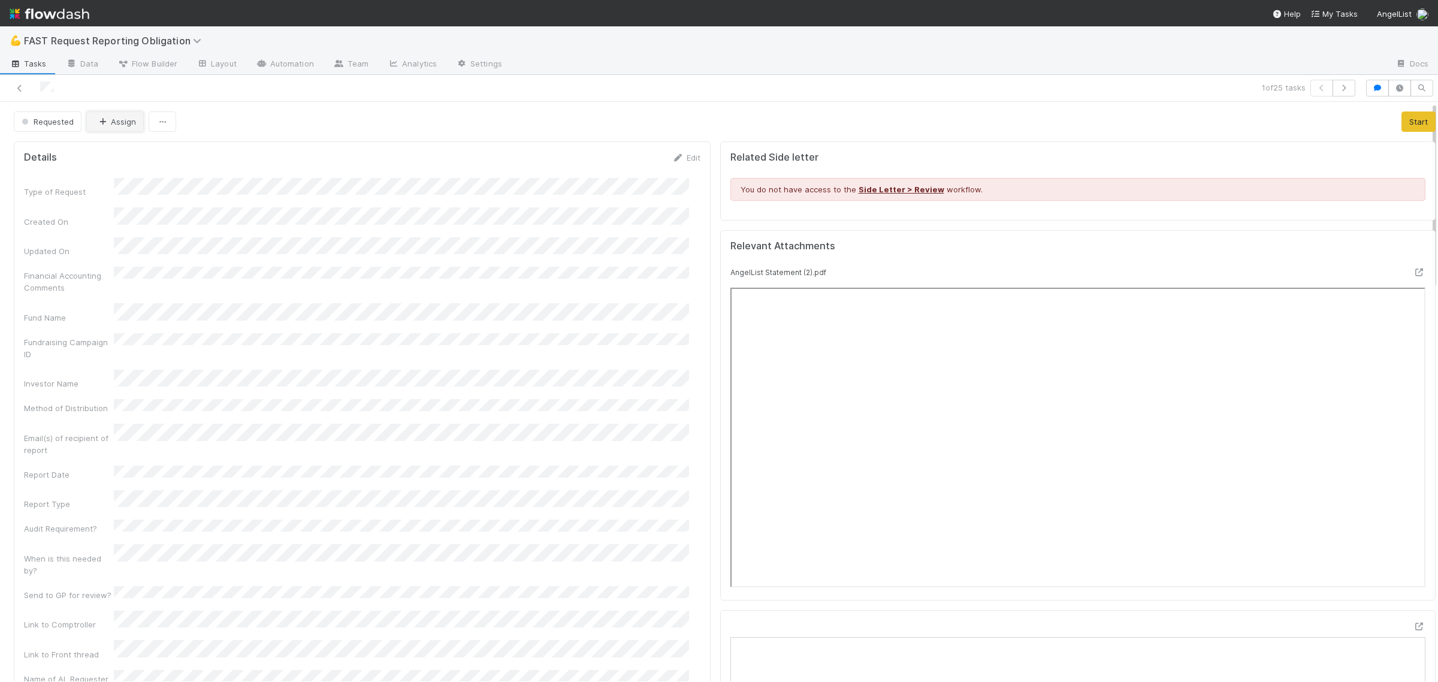
click at [96, 129] on button "Assign" at bounding box center [115, 121] width 58 height 20
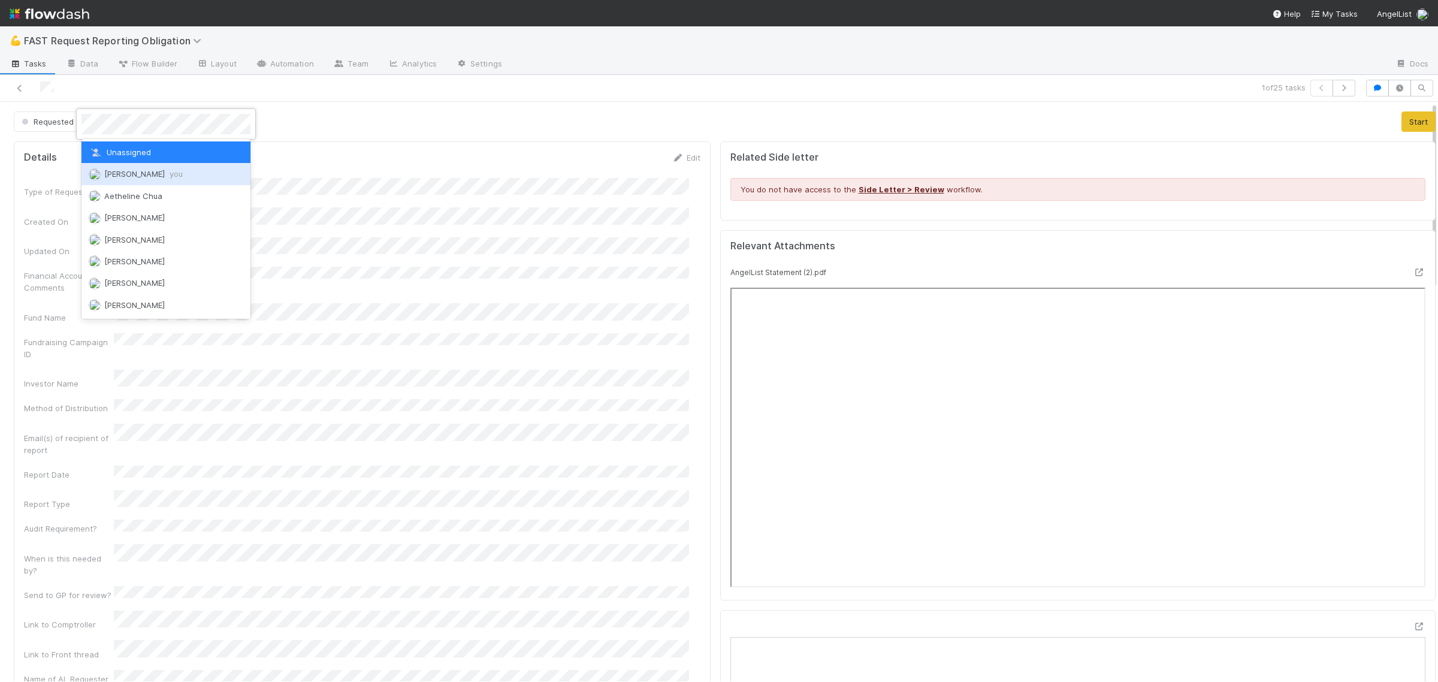
click at [153, 178] on div "Zach Byers you" at bounding box center [165, 174] width 169 height 22
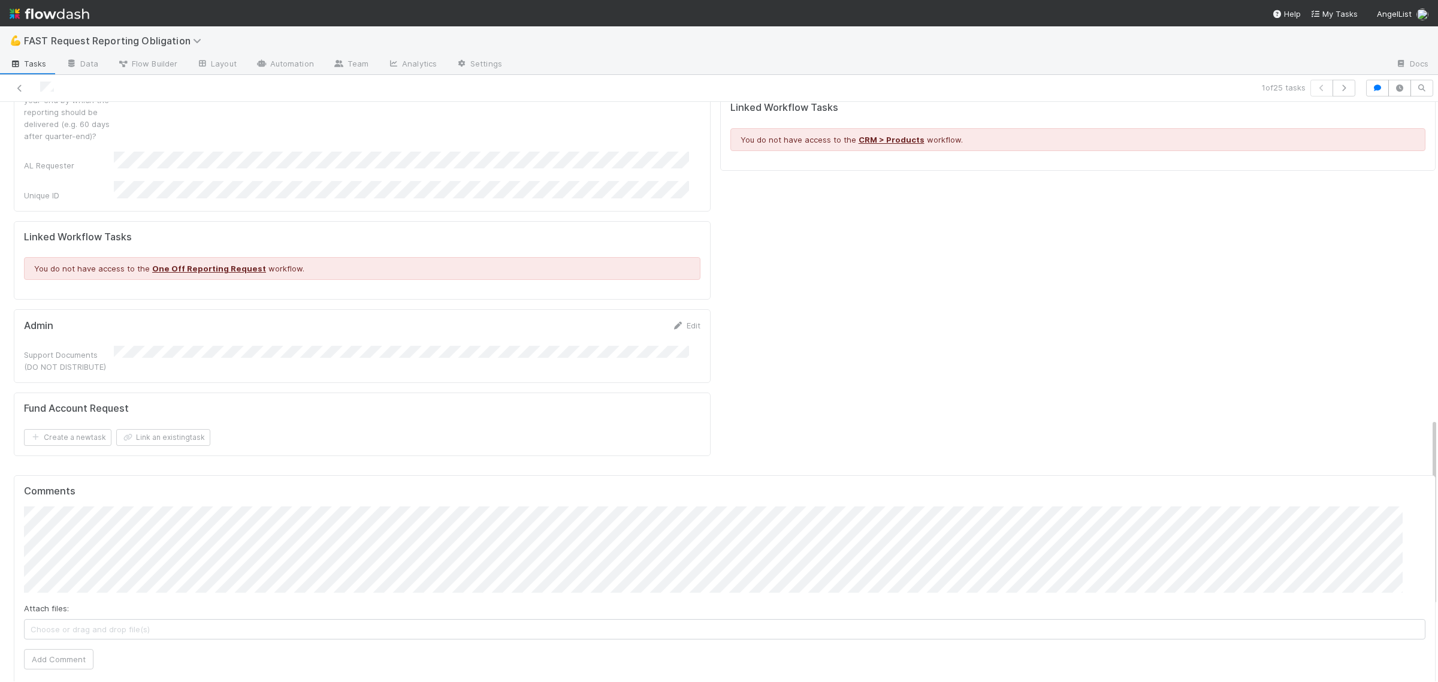
scroll to position [973, 0]
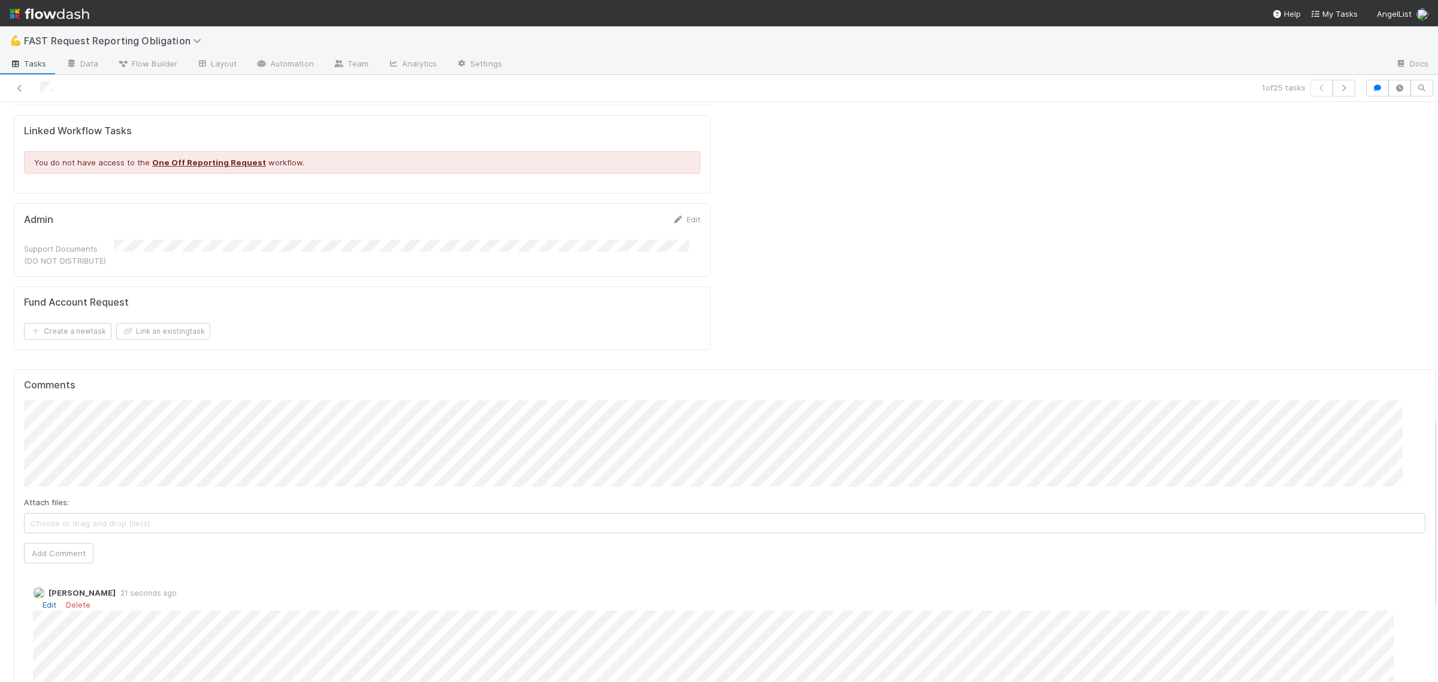
click at [53, 600] on link "Edit" at bounding box center [50, 605] width 14 height 10
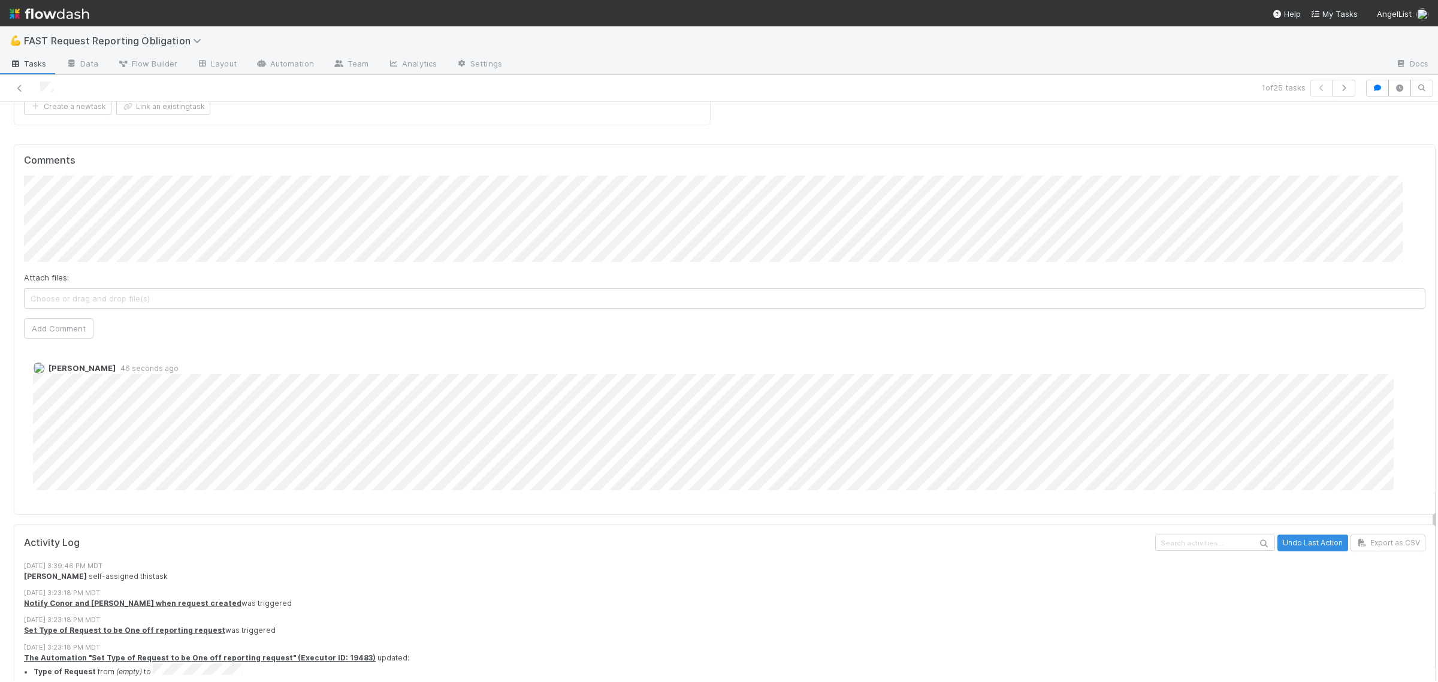
scroll to position [1181, 0]
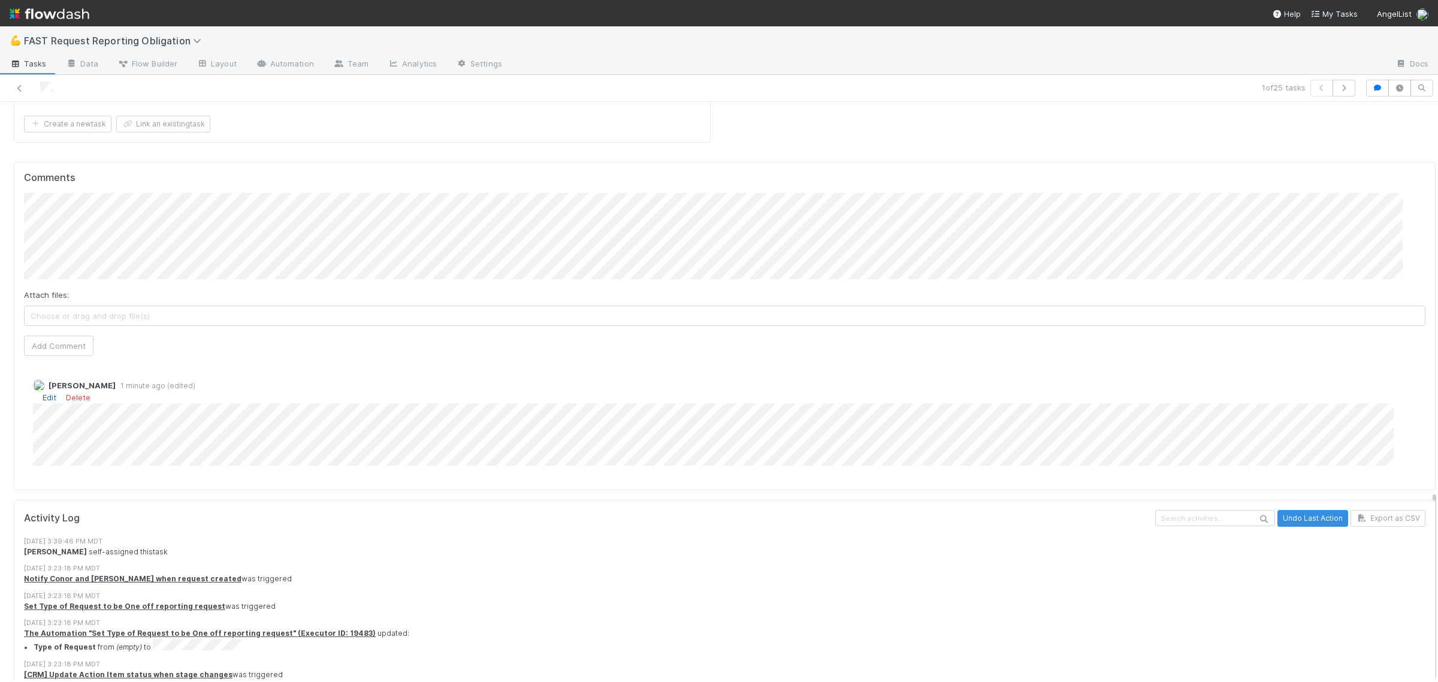
click at [49, 392] on link "Edit" at bounding box center [50, 397] width 14 height 10
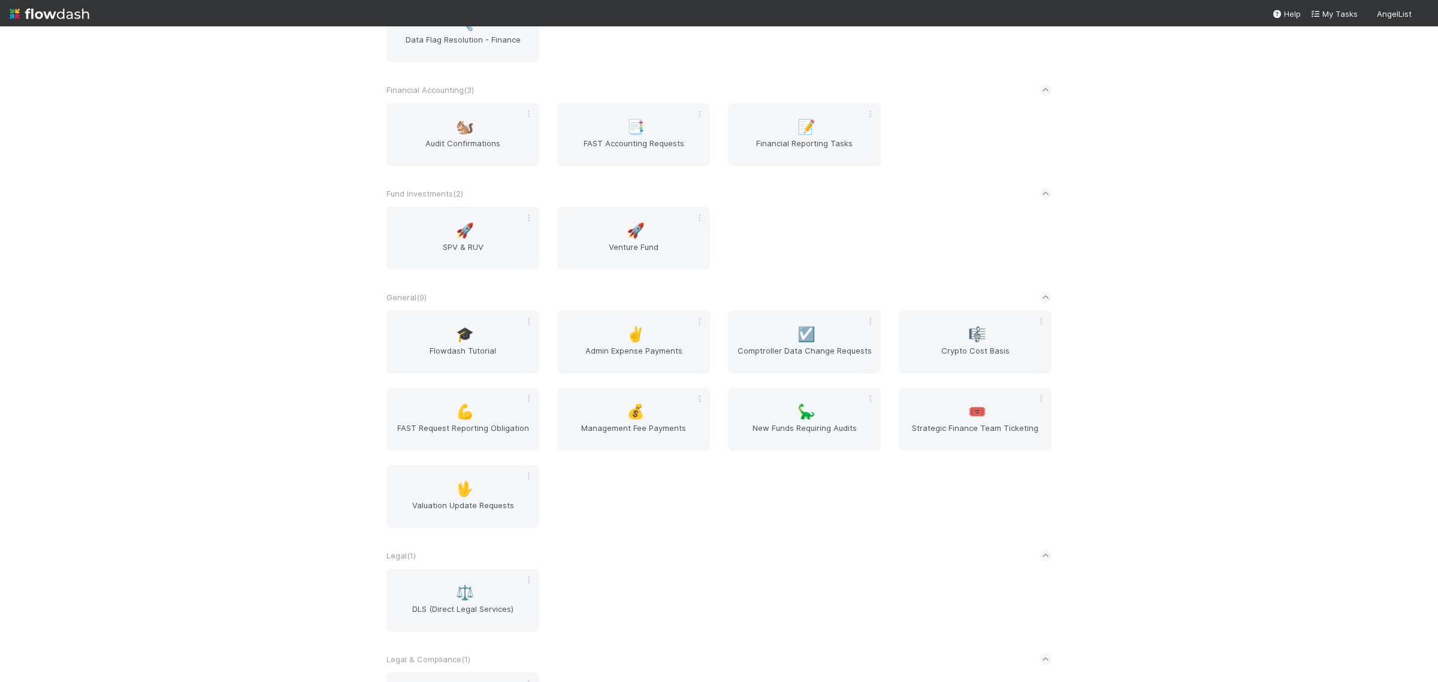
scroll to position [225, 0]
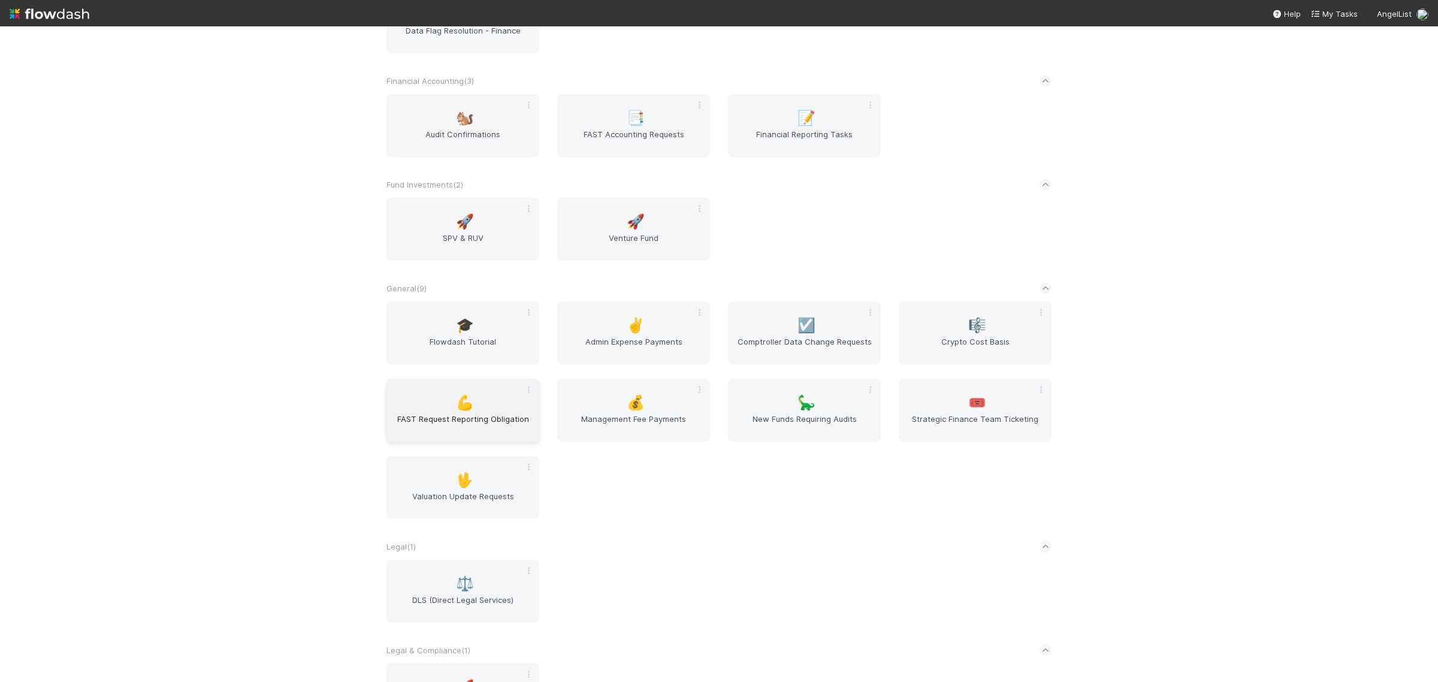
click at [448, 434] on span "FAST Request Reporting Obligation" at bounding box center [462, 425] width 143 height 24
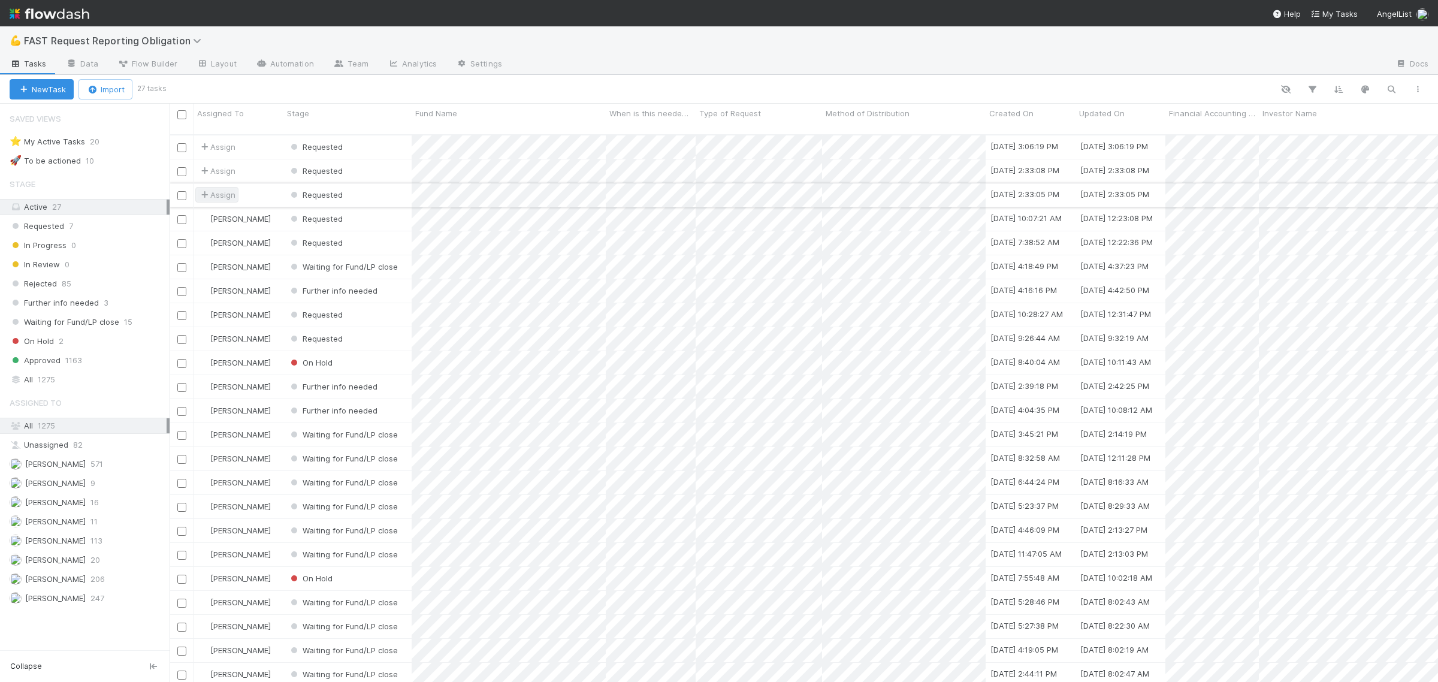
click at [234, 189] on span "Assign" at bounding box center [216, 195] width 37 height 12
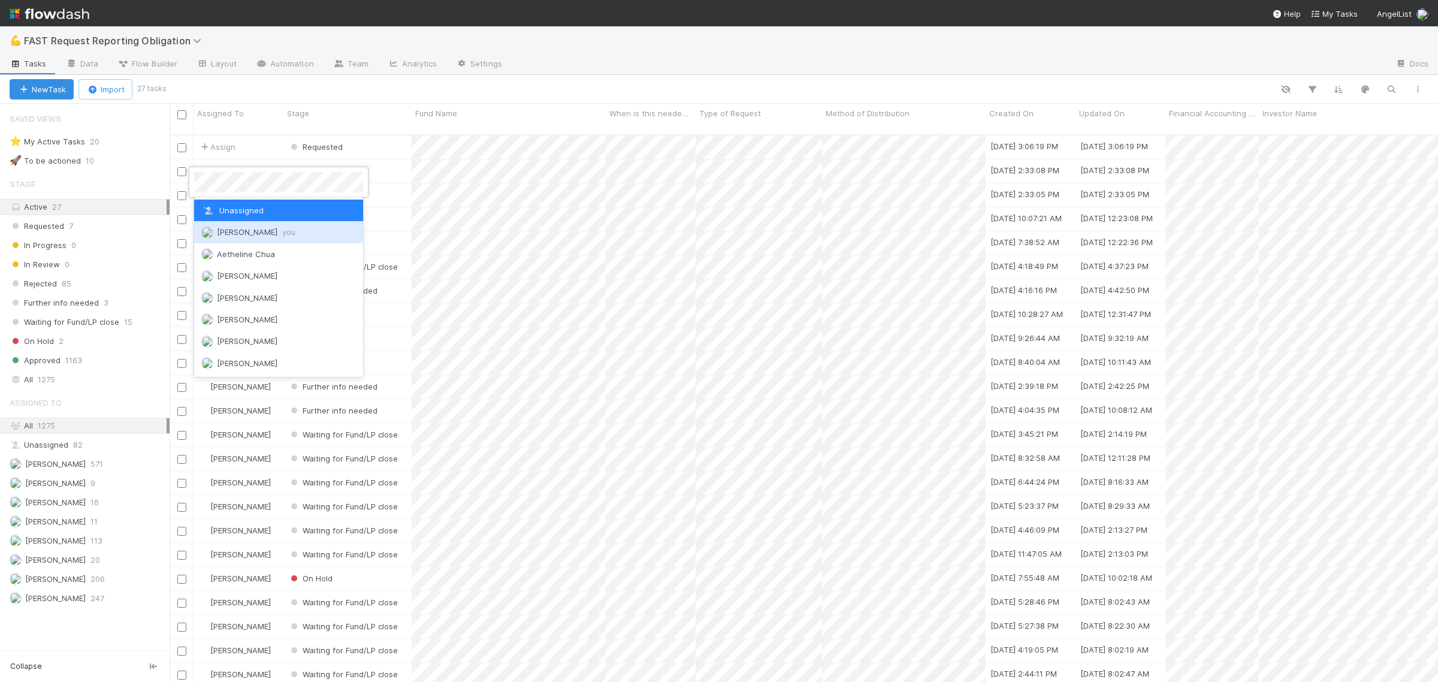
click at [253, 235] on span "Zach Byers you" at bounding box center [256, 232] width 78 height 10
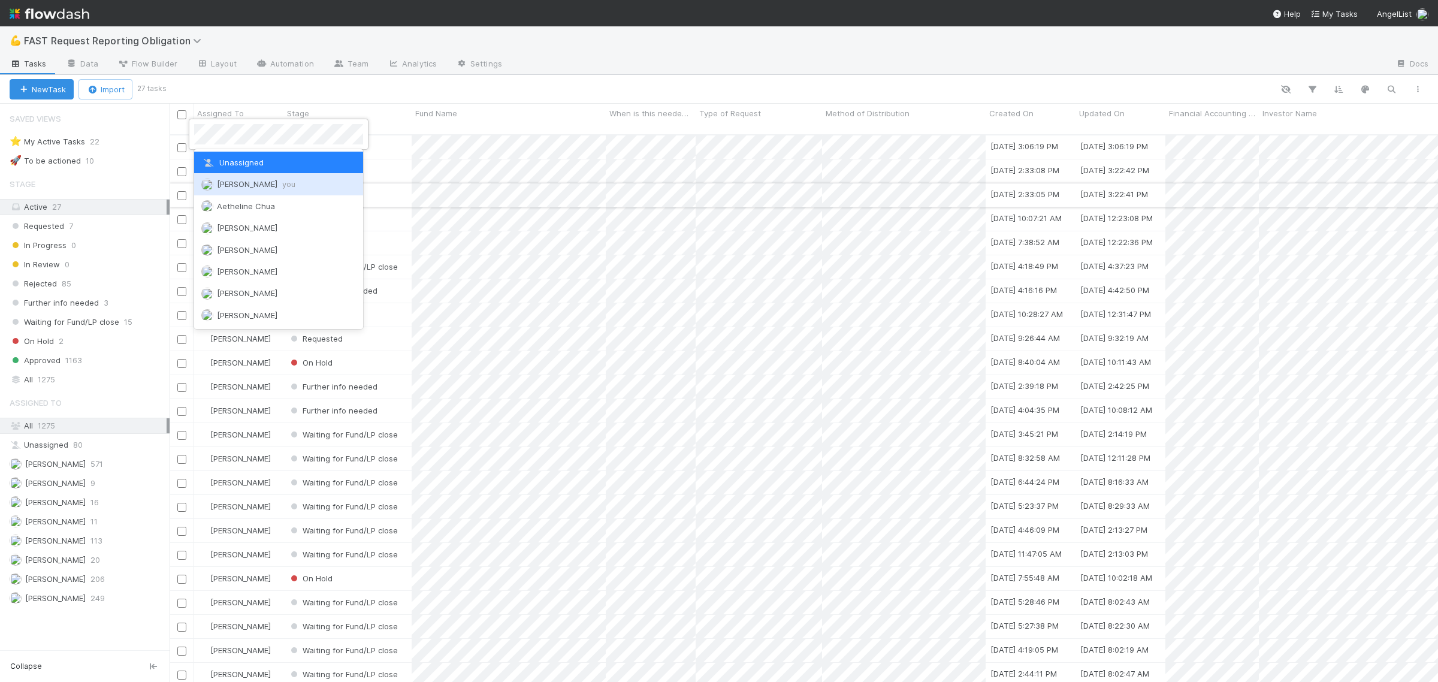
click at [232, 179] on span "[PERSON_NAME] you" at bounding box center [256, 184] width 78 height 10
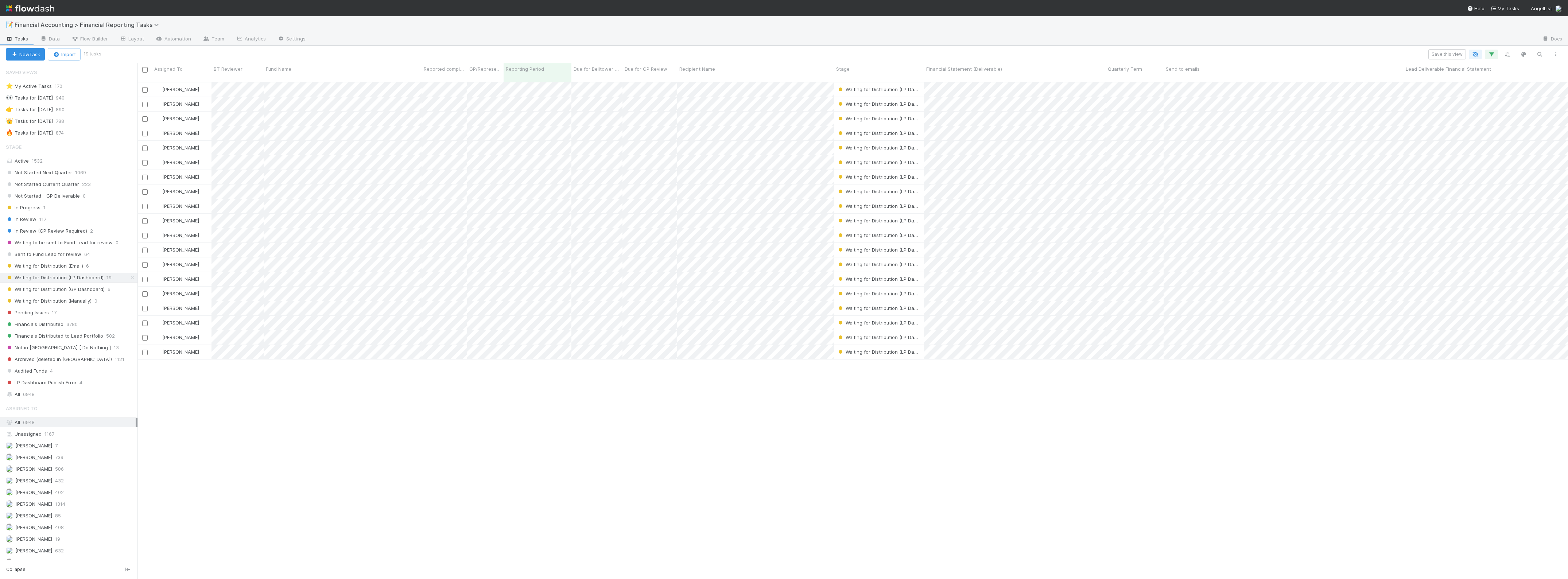
scroll to position [496, 1424]
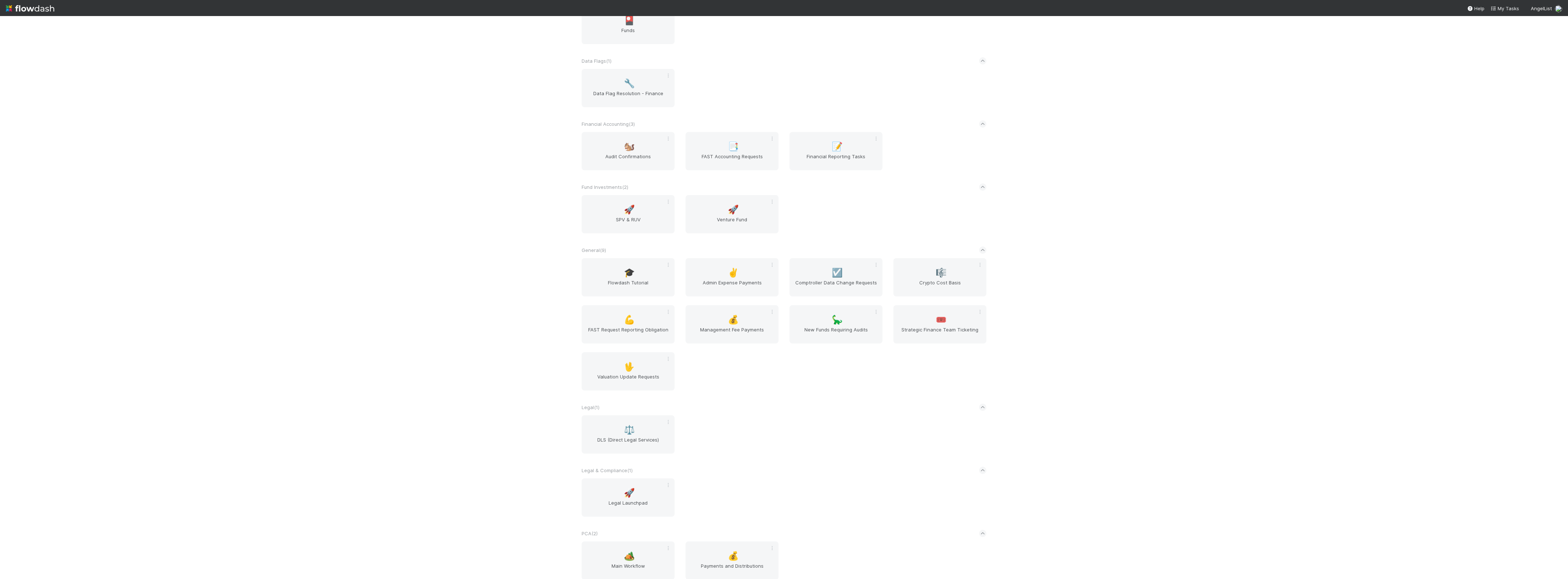
scroll to position [155, 0]
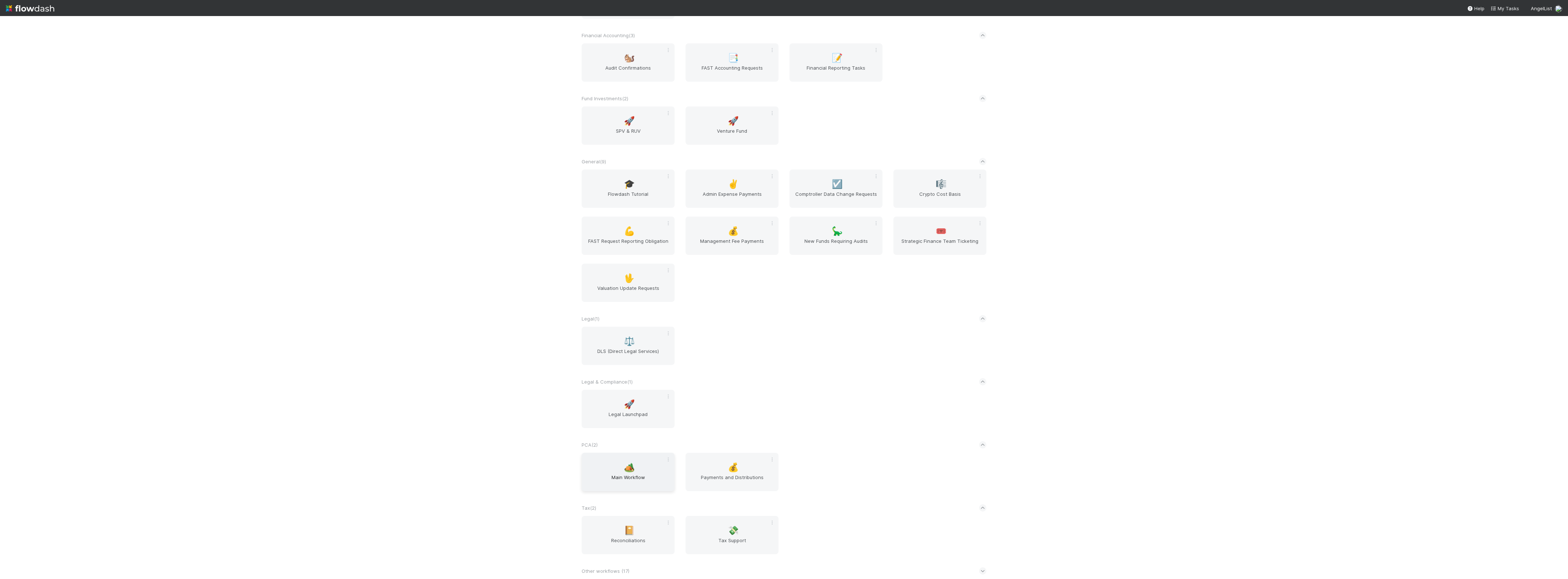
click at [633, 472] on div "🏕️ Main Workflow" at bounding box center [628, 472] width 93 height 38
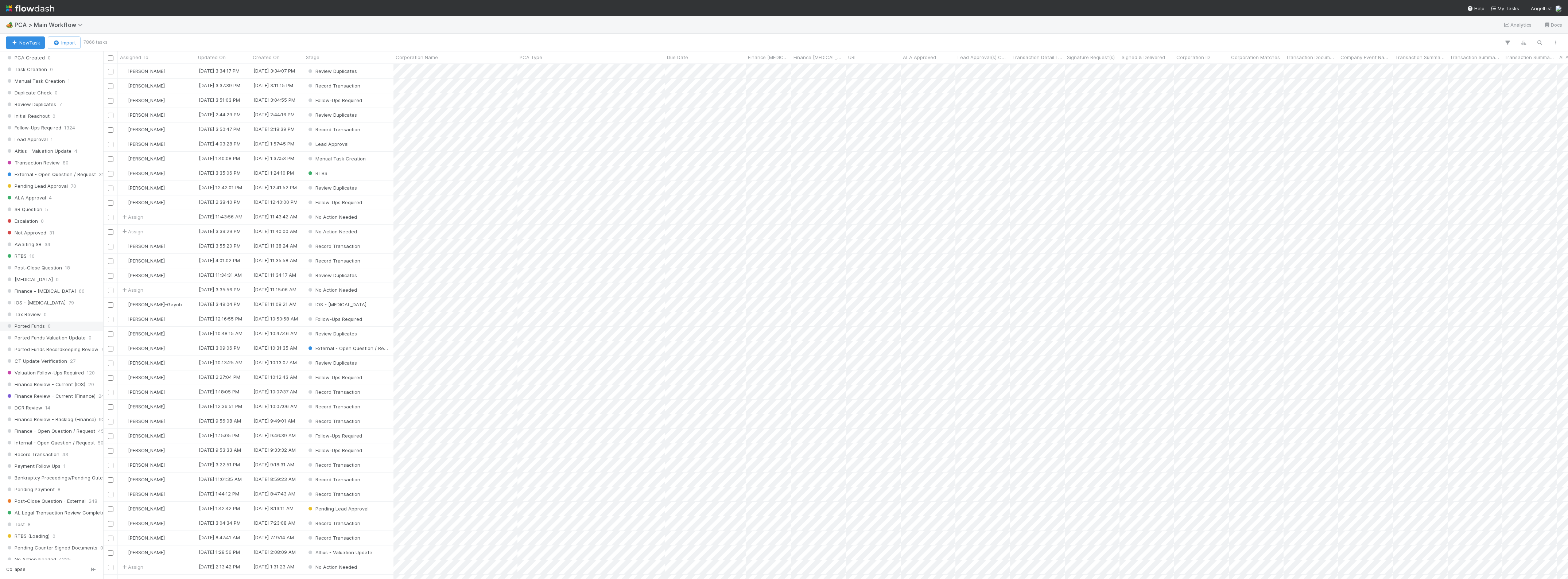
scroll to position [273, 0]
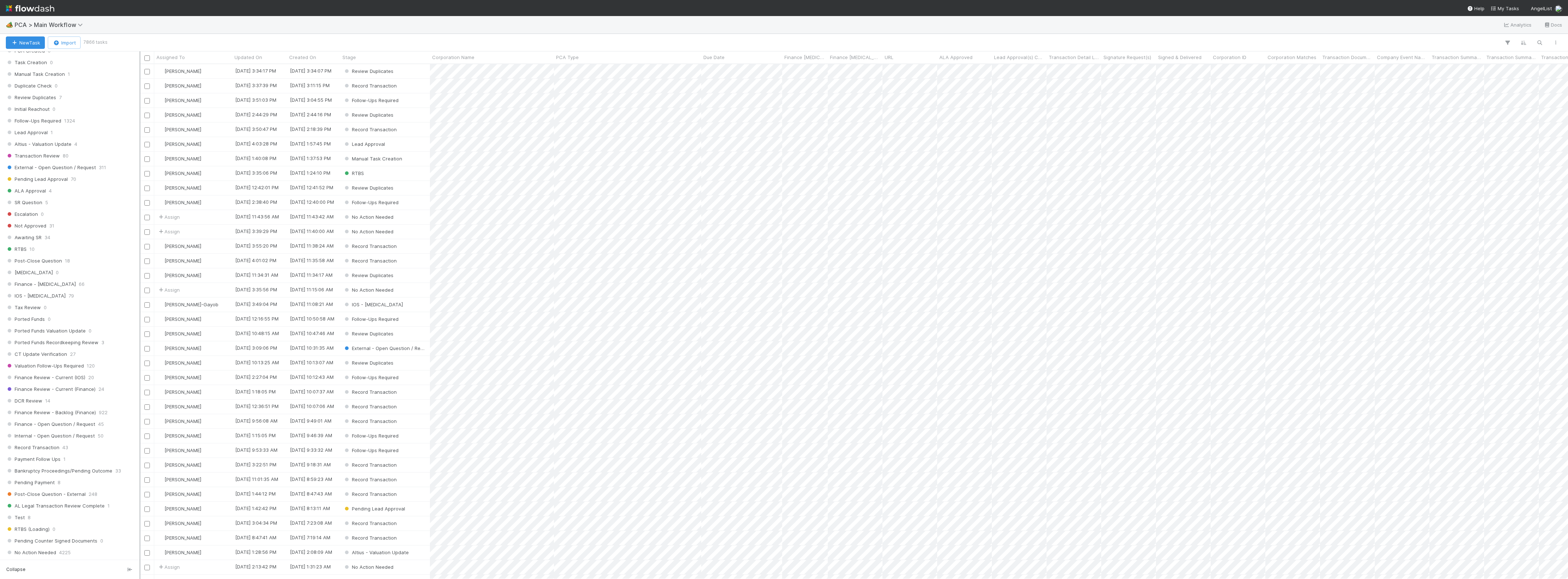
click at [139, 259] on div at bounding box center [139, 315] width 1 height 528
click at [71, 245] on span "Finance Review - Current (IOS)" at bounding box center [46, 240] width 80 height 9
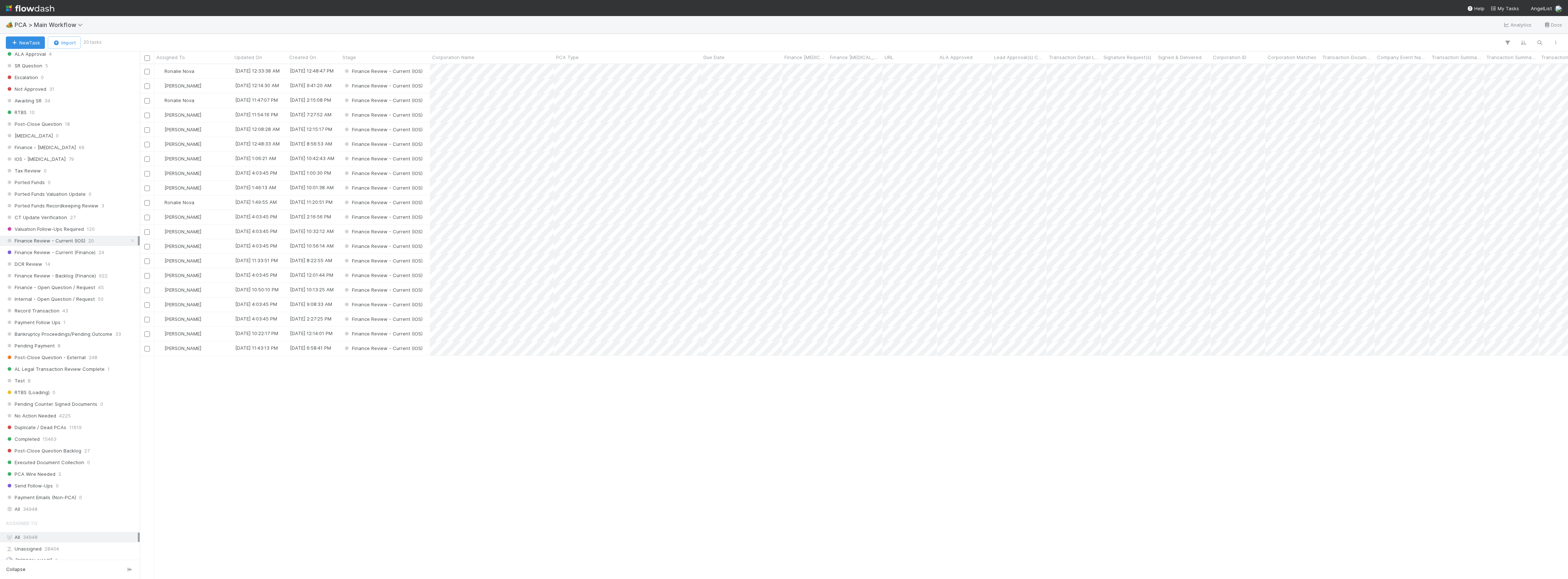
scroll to position [508, 1421]
click at [185, 219] on span "[PERSON_NAME]" at bounding box center [183, 217] width 37 height 6
click at [200, 250] on div "Zach Byers you" at bounding box center [206, 247] width 103 height 13
click at [181, 278] on span "[PERSON_NAME]" at bounding box center [183, 276] width 37 height 6
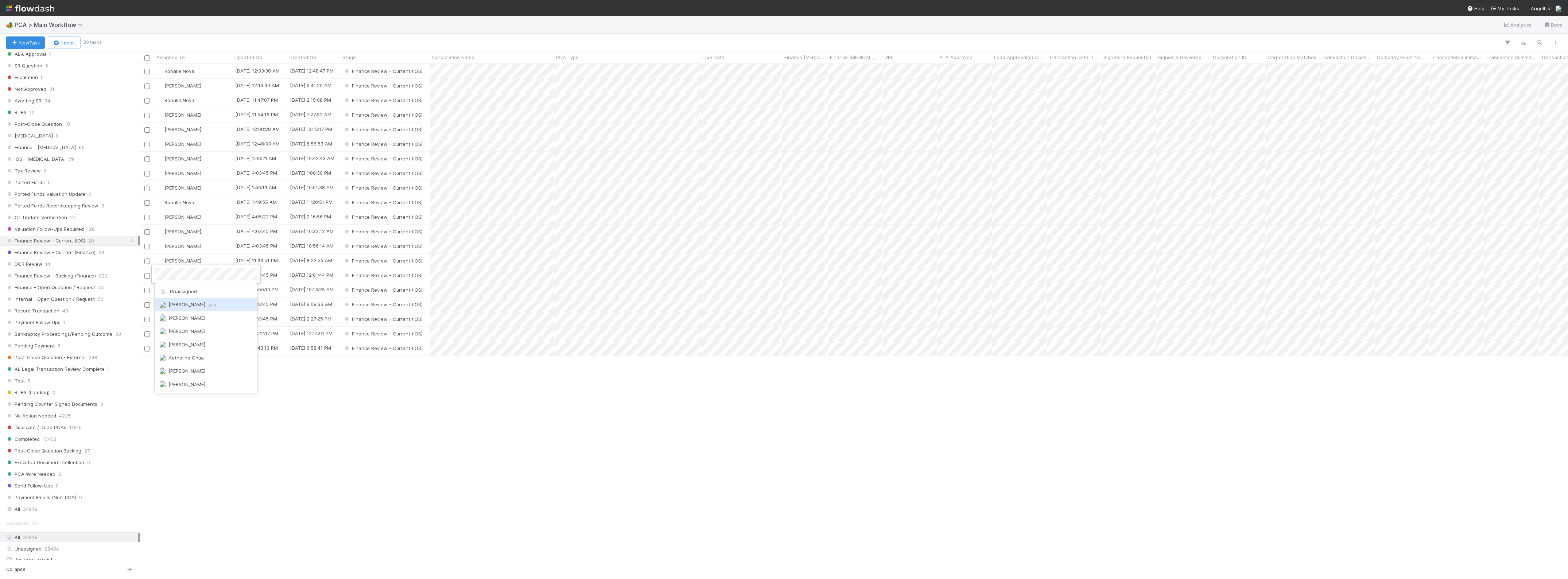
click at [208, 305] on span "you" at bounding box center [212, 304] width 8 height 6
click at [75, 257] on span "Finance Review - Current (Finance)" at bounding box center [51, 252] width 89 height 9
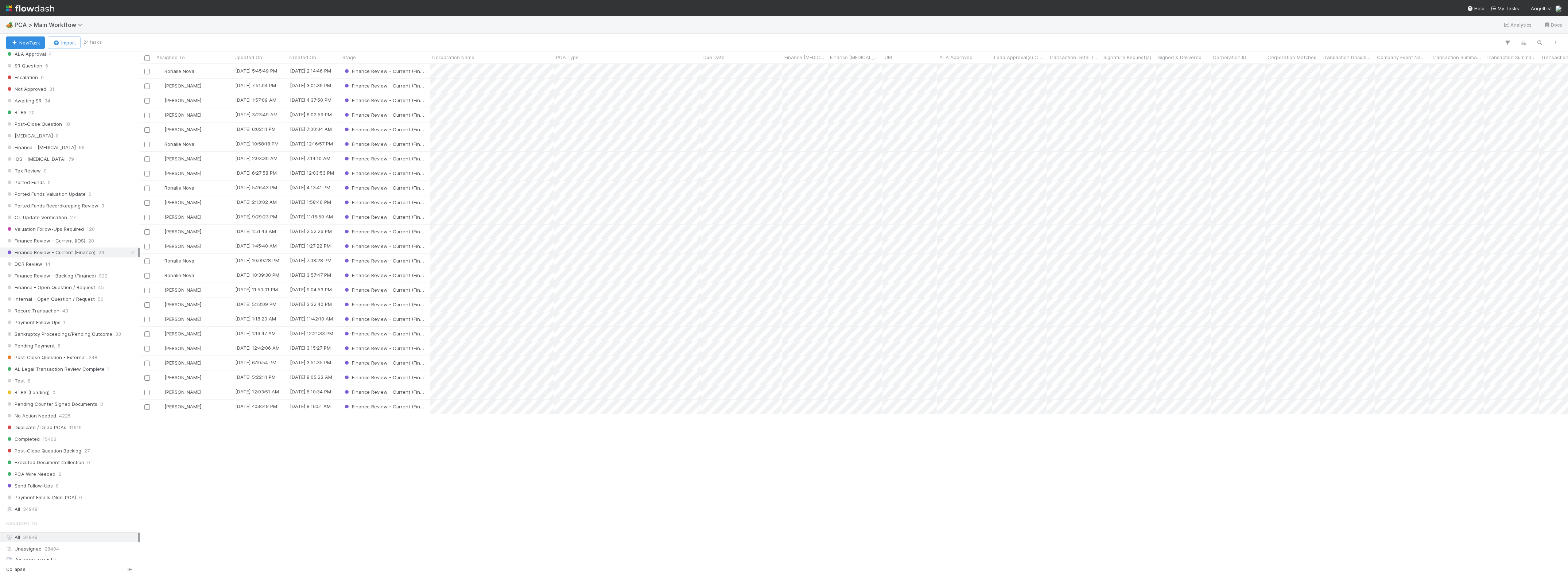
scroll to position [508, 1421]
click at [170, 350] on span "[PERSON_NAME]" at bounding box center [183, 348] width 37 height 6
click at [196, 377] on span "Zach Byers you" at bounding box center [192, 377] width 47 height 6
click at [58, 245] on span "Finance Review - Current (IOS)" at bounding box center [46, 240] width 80 height 9
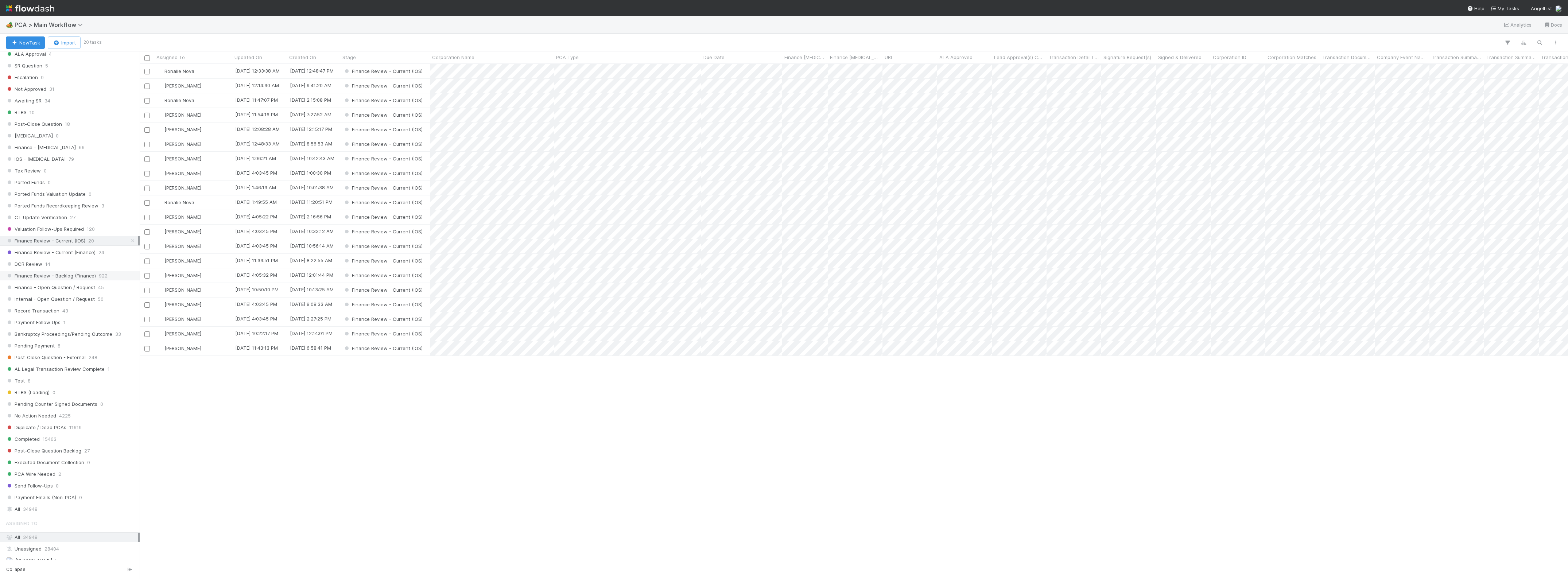
scroll to position [508, 1421]
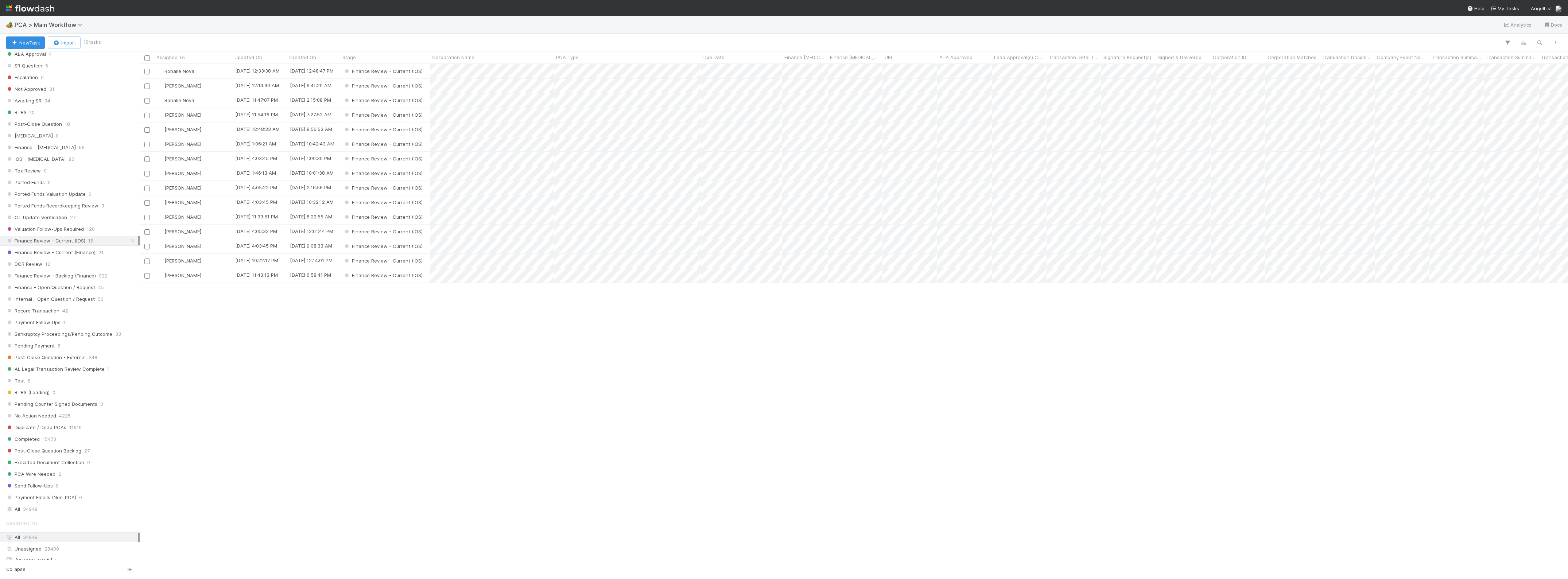
drag, startPoint x: 253, startPoint y: 362, endPoint x: 265, endPoint y: 314, distance: 49.5
click at [253, 362] on div "Ronalie Nova 8/14/25, 12:33:38 AM 8/13/25, 12:48:47 PM Finance Review - Current…" at bounding box center [853, 321] width 1429 height 514
click at [214, 192] on div "[PERSON_NAME]" at bounding box center [193, 188] width 78 height 14
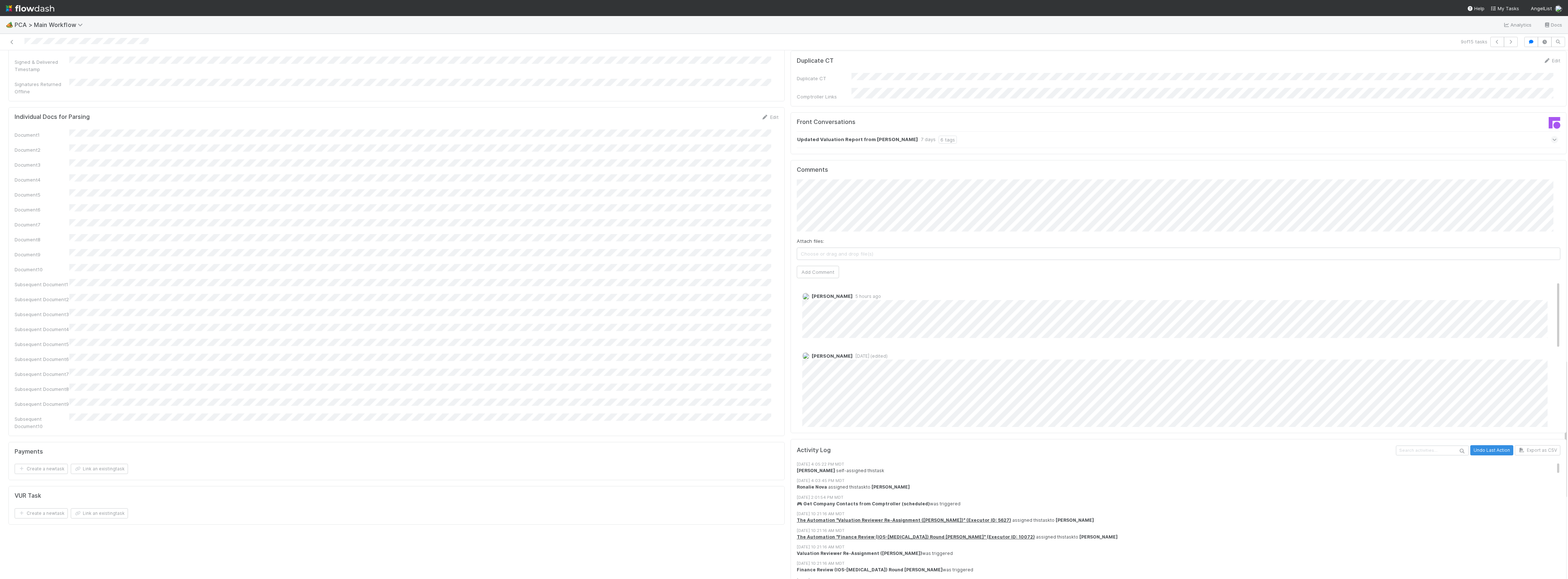
scroll to position [1140, 0]
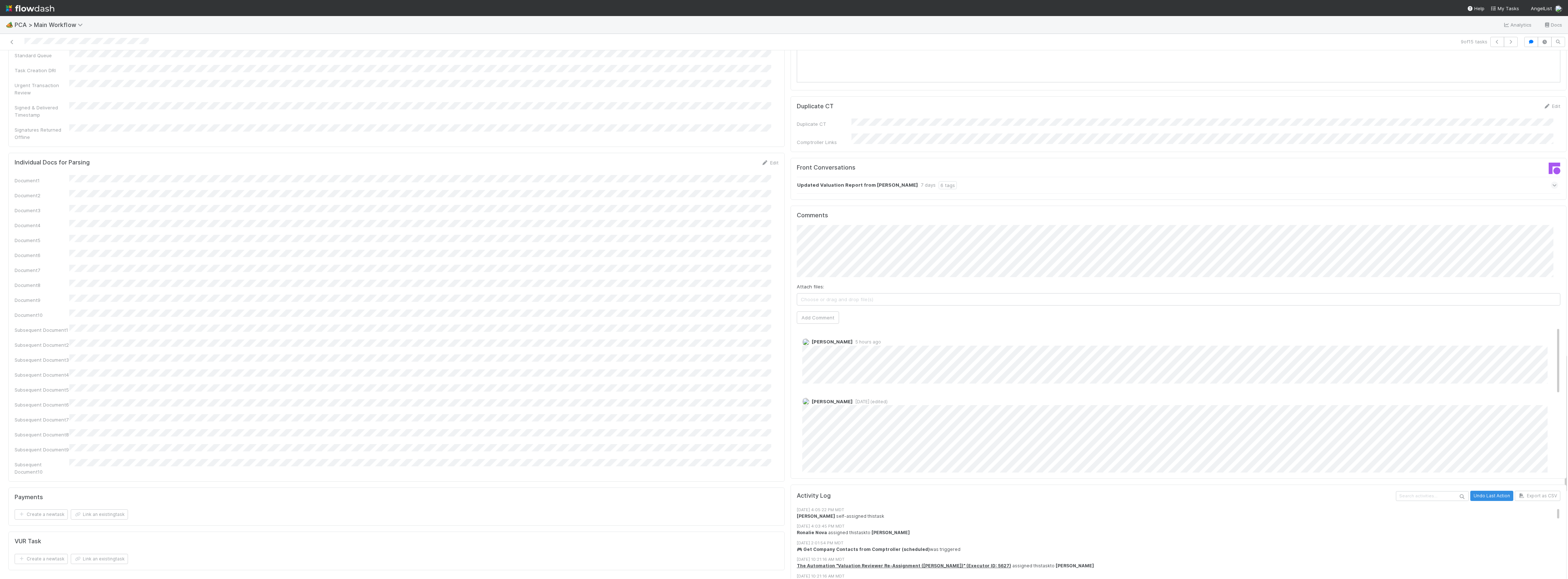
click at [697, 175] on div "Document1 Document2 Document3 Document4 Document5 Document6 Document7 Document8…" at bounding box center [396, 326] width 764 height 301
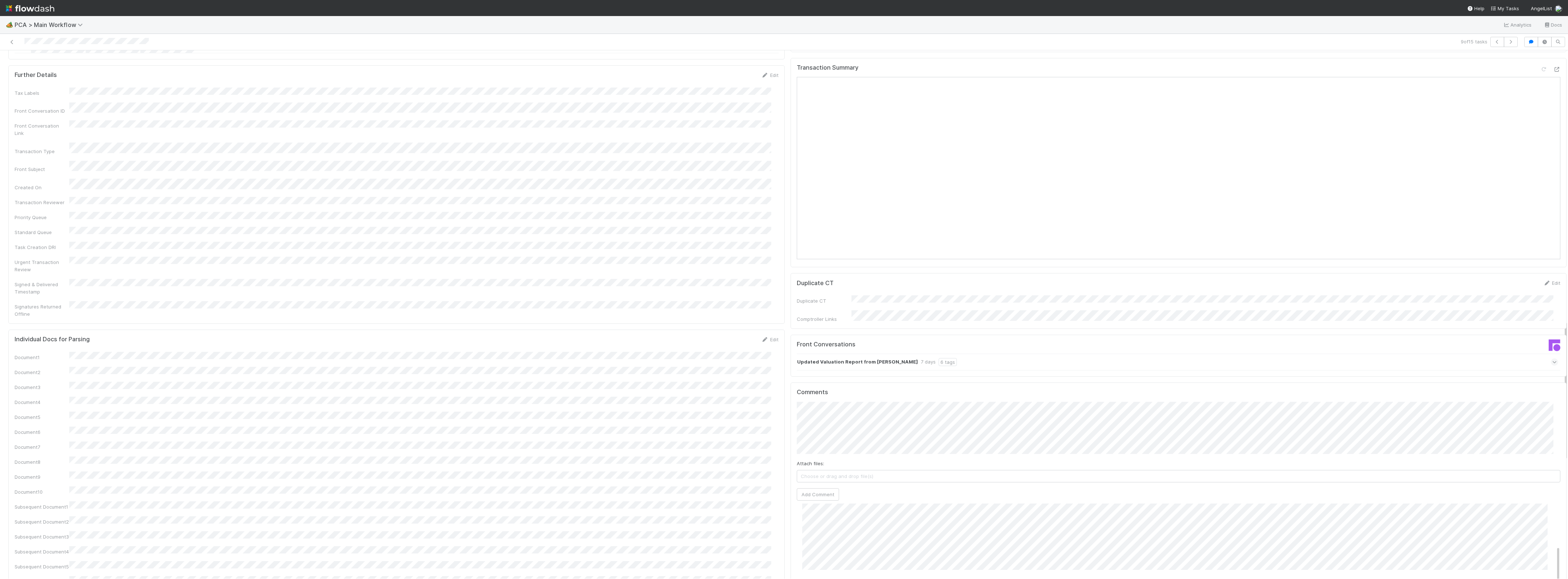
scroll to position [958, 0]
click at [798, 494] on button "Add Comment" at bounding box center [817, 500] width 42 height 12
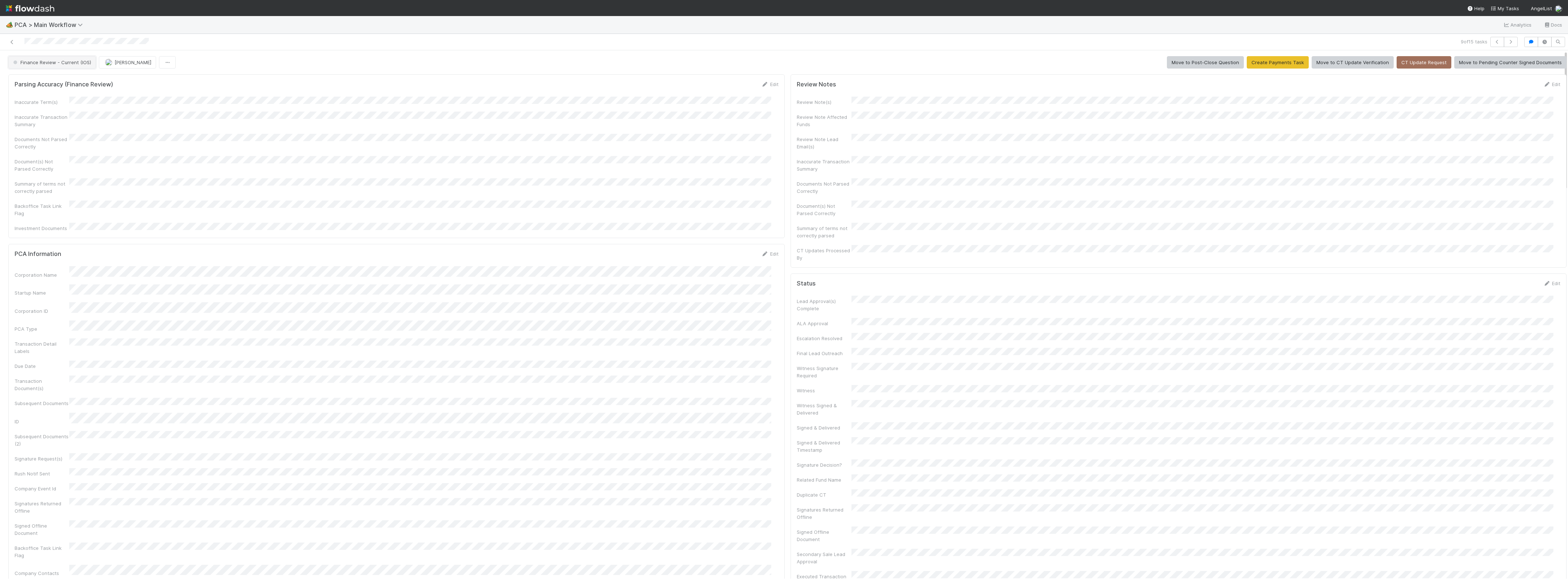
click at [51, 64] on span "Finance Review - Current (IOS)" at bounding box center [51, 63] width 80 height 6
click at [31, 122] on span "Completed" at bounding box center [27, 122] width 34 height 6
click at [13, 40] on icon at bounding box center [12, 42] width 7 height 5
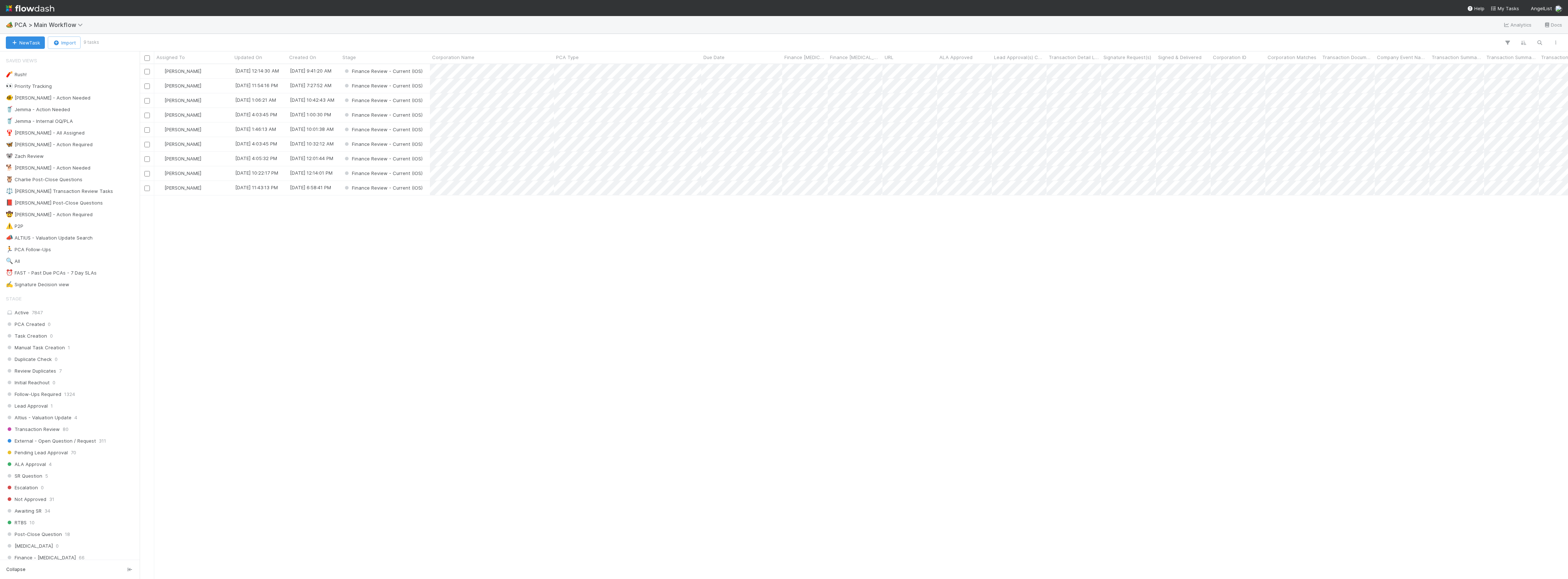
scroll to position [508, 1421]
click at [282, 249] on div "Marlon 8/14/25, 12:14:30 AM 8/13/25, 9:41:20 AM Finance Review - Current (IOS) …" at bounding box center [853, 321] width 1429 height 514
click at [209, 160] on div "[PERSON_NAME]" at bounding box center [193, 158] width 78 height 14
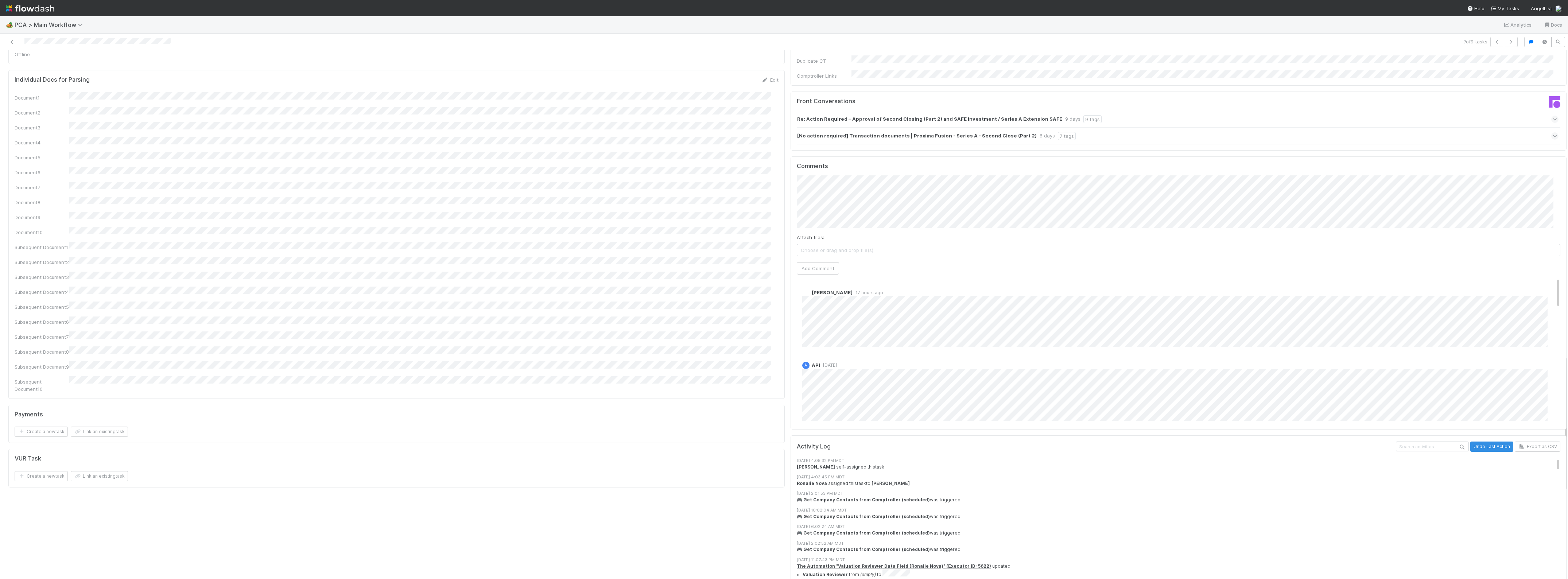
scroll to position [1185, 0]
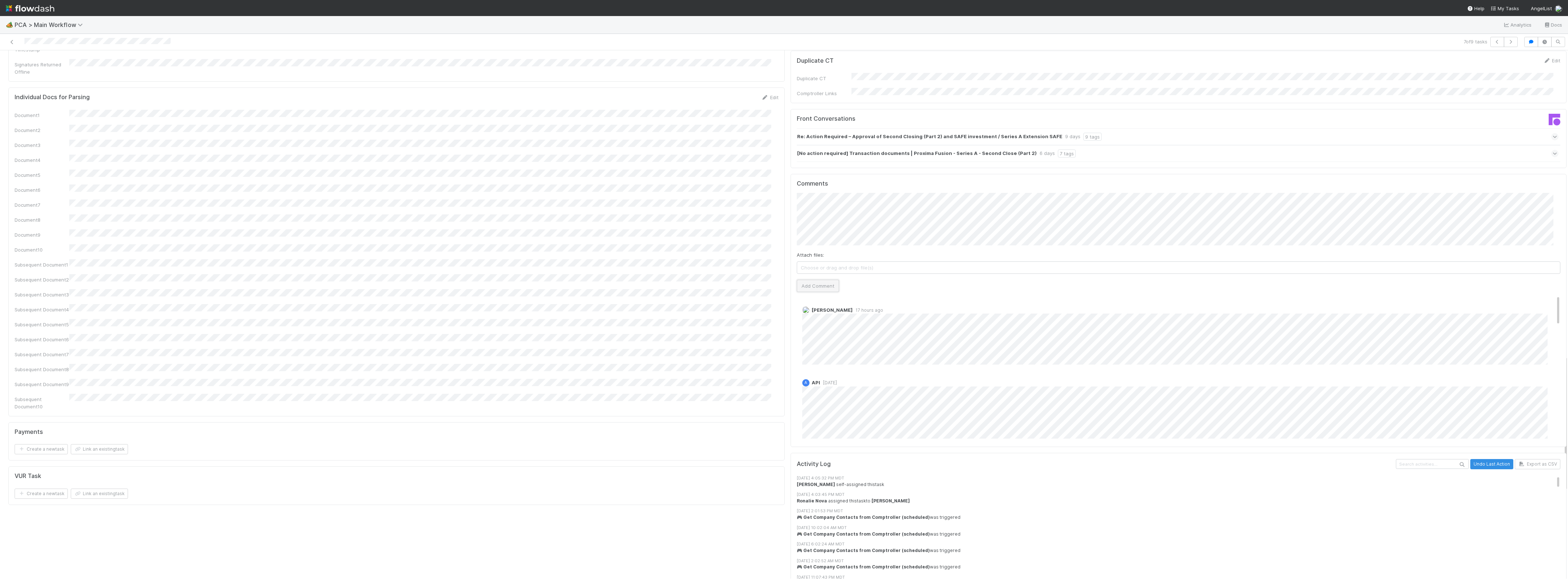
click at [803, 279] on button "Add Comment" at bounding box center [817, 286] width 42 height 12
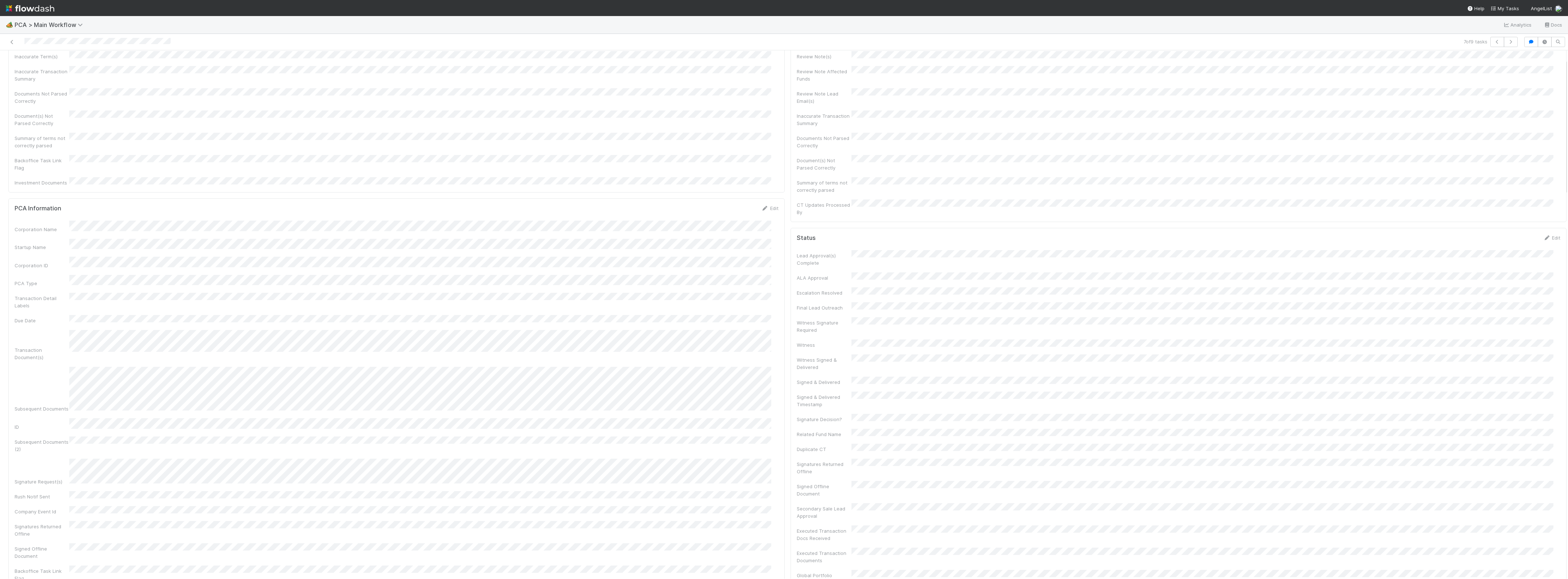
scroll to position [0, 0]
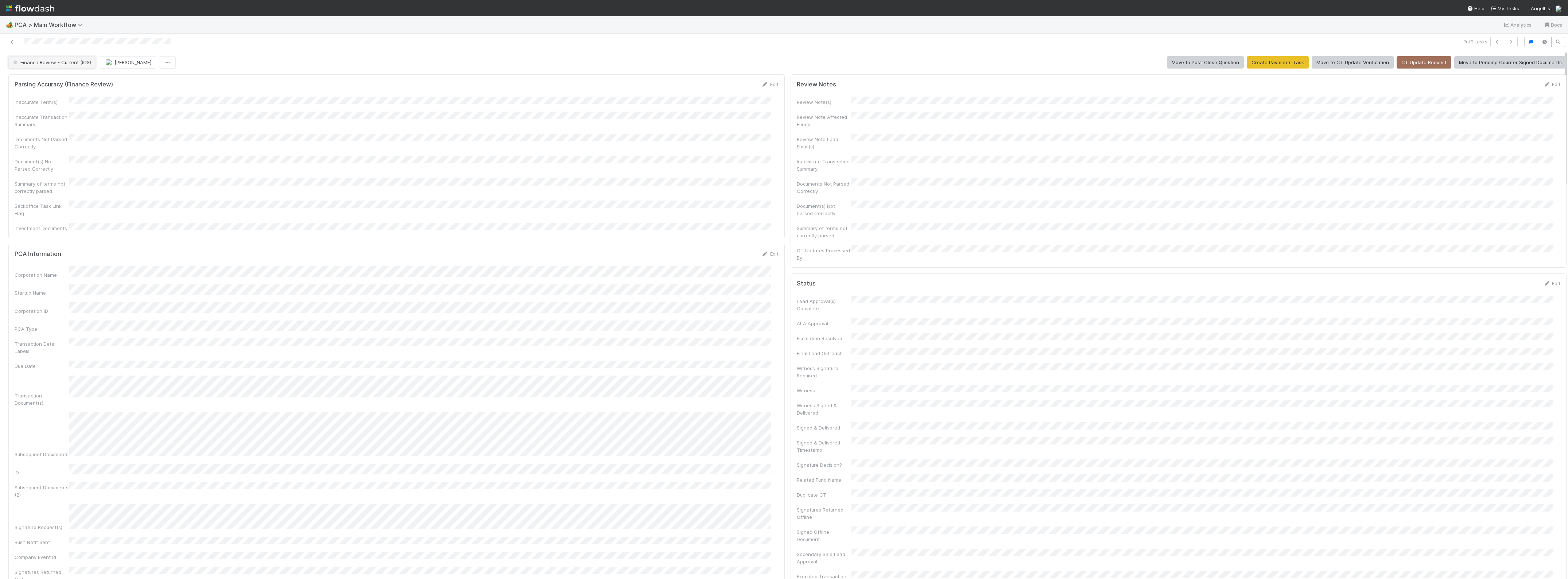
click at [65, 67] on button "Finance Review - Current (IOS)" at bounding box center [52, 62] width 88 height 12
click at [35, 109] on span "Completed" at bounding box center [27, 109] width 34 height 6
click at [13, 44] on icon at bounding box center [12, 42] width 7 height 5
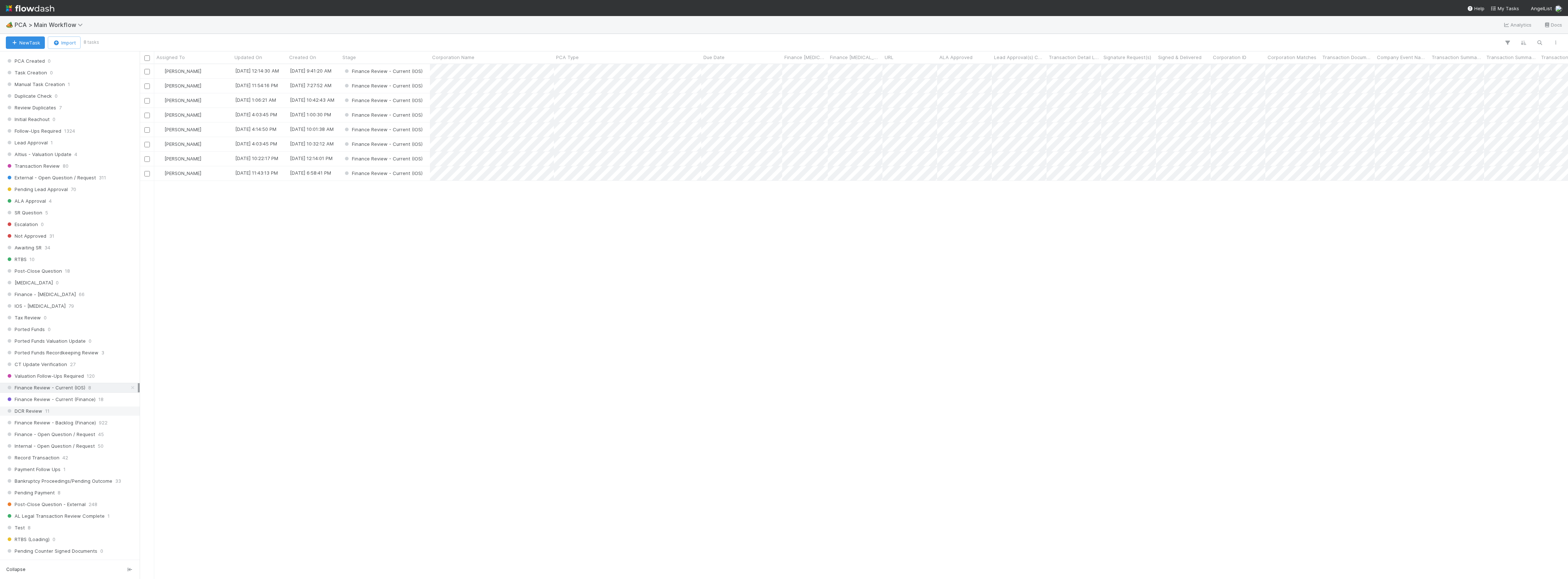
scroll to position [273, 0]
click at [85, 394] on span "Finance Review - Current (Finance)" at bounding box center [51, 389] width 89 height 9
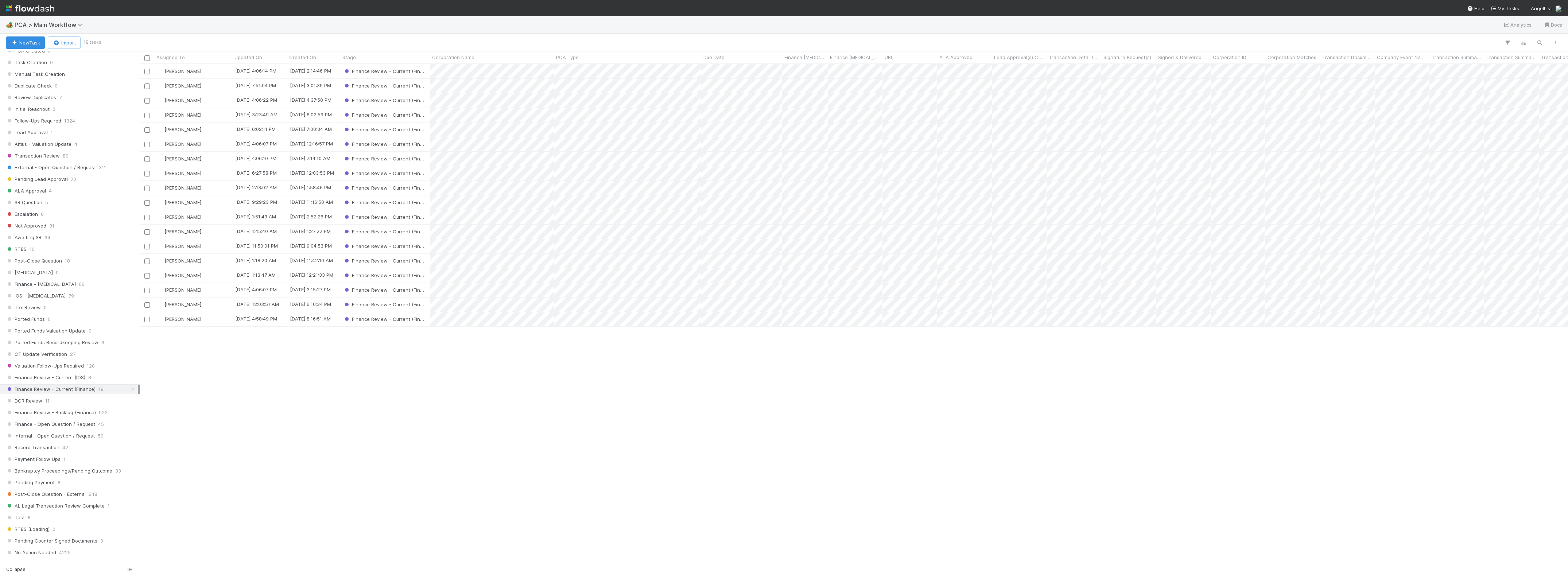
scroll to position [508, 1421]
click at [215, 291] on div "[PERSON_NAME]" at bounding box center [193, 290] width 78 height 14
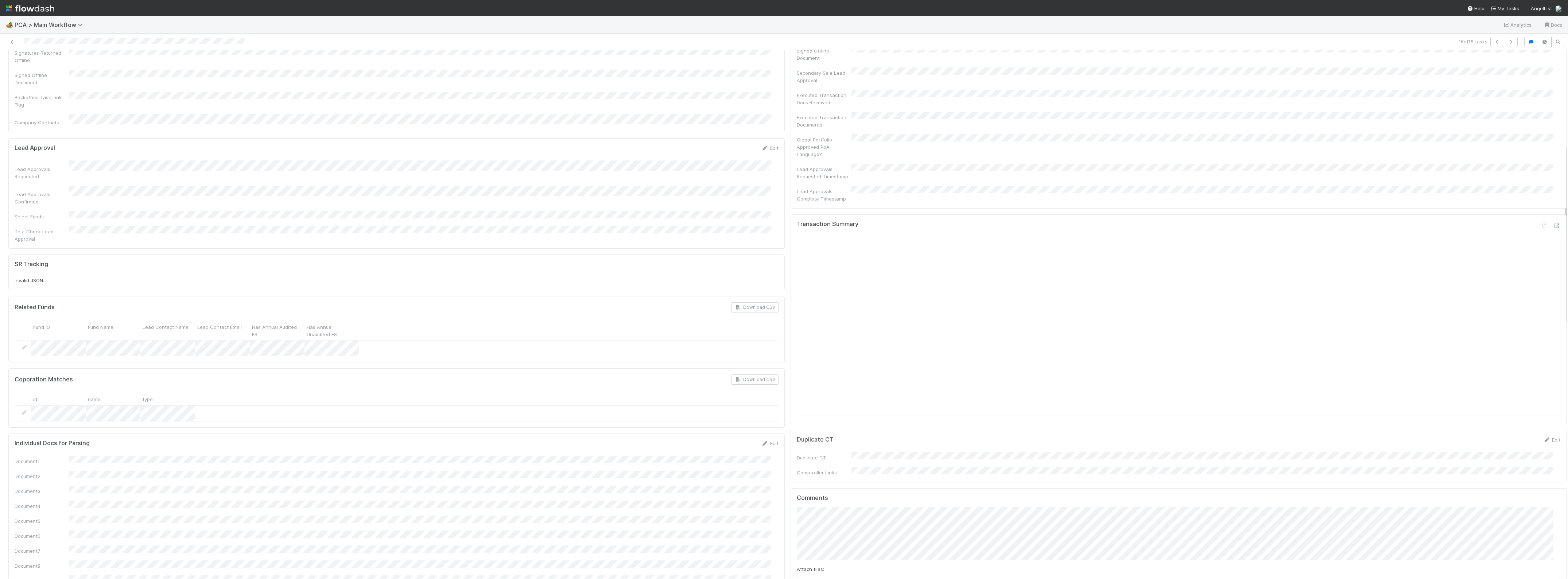
scroll to position [273, 0]
click at [1553, 237] on div at bounding box center [1556, 240] width 7 height 7
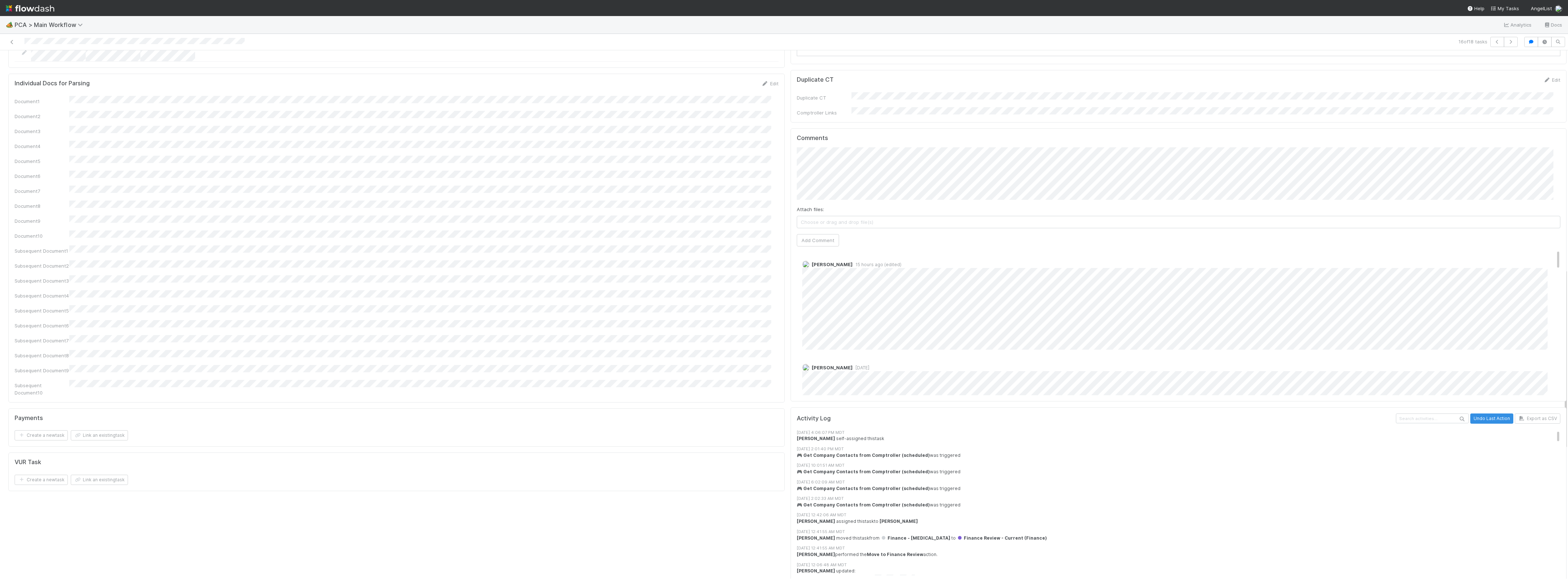
scroll to position [638, 0]
click at [813, 244] on button "Add Comment" at bounding box center [817, 250] width 42 height 12
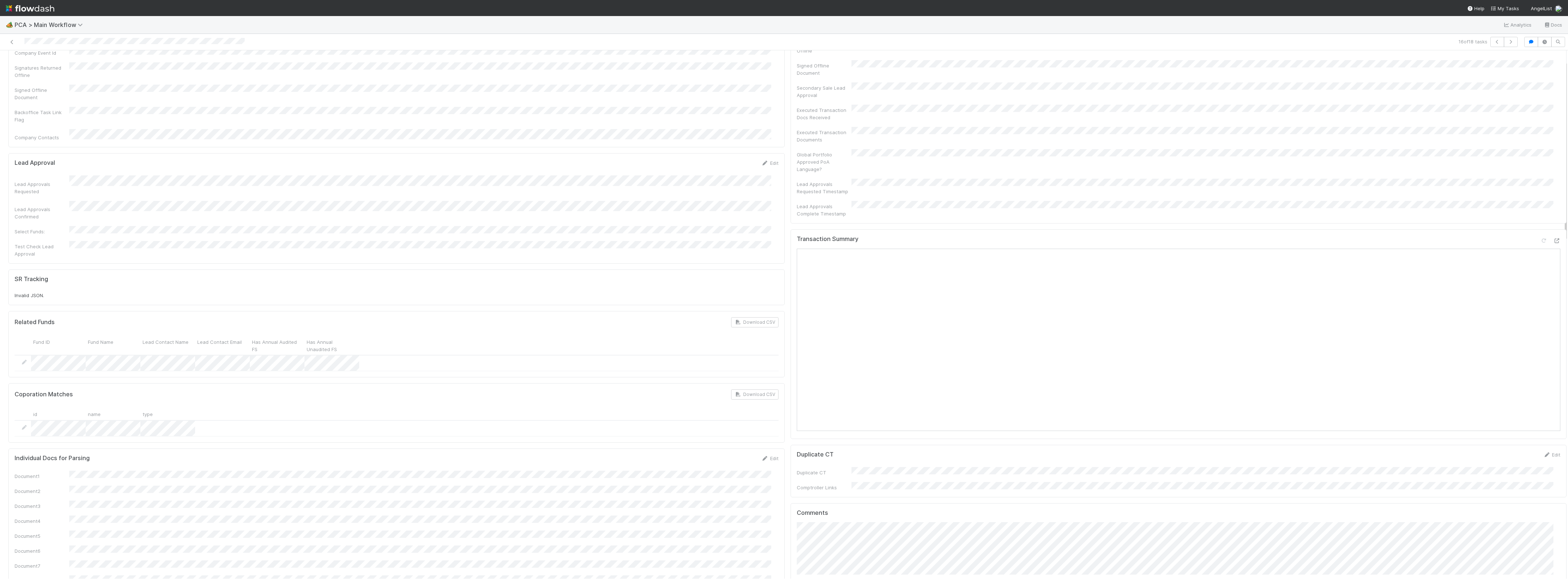
scroll to position [0, 0]
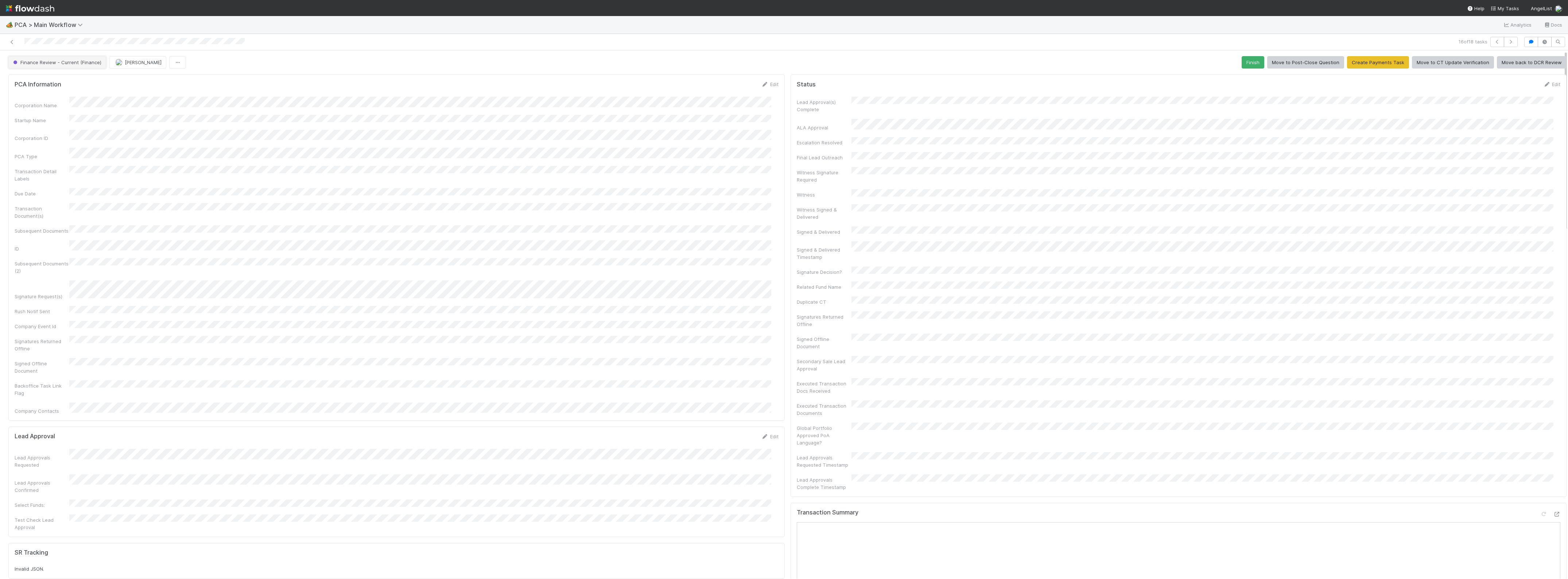
click at [68, 62] on span "Finance Review - Current (Finance)" at bounding box center [56, 63] width 89 height 6
click at [41, 108] on span "Completed" at bounding box center [27, 109] width 34 height 6
click at [13, 41] on icon at bounding box center [12, 42] width 7 height 5
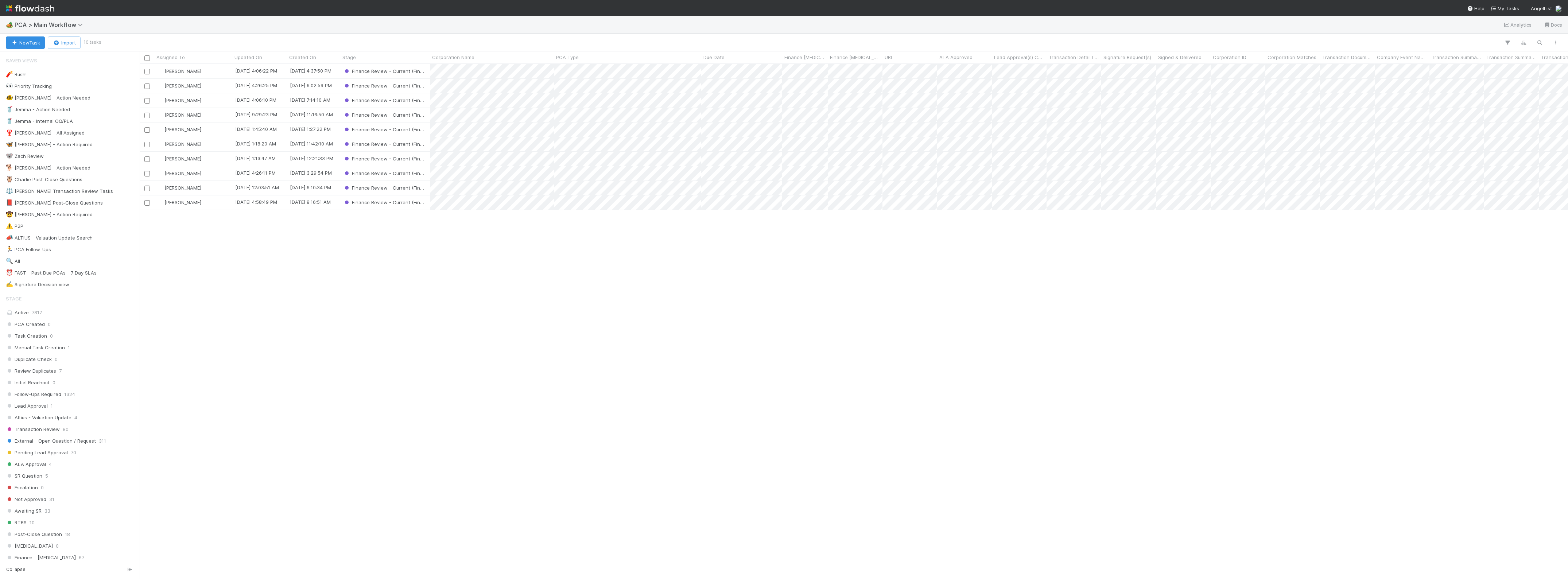
scroll to position [508, 1421]
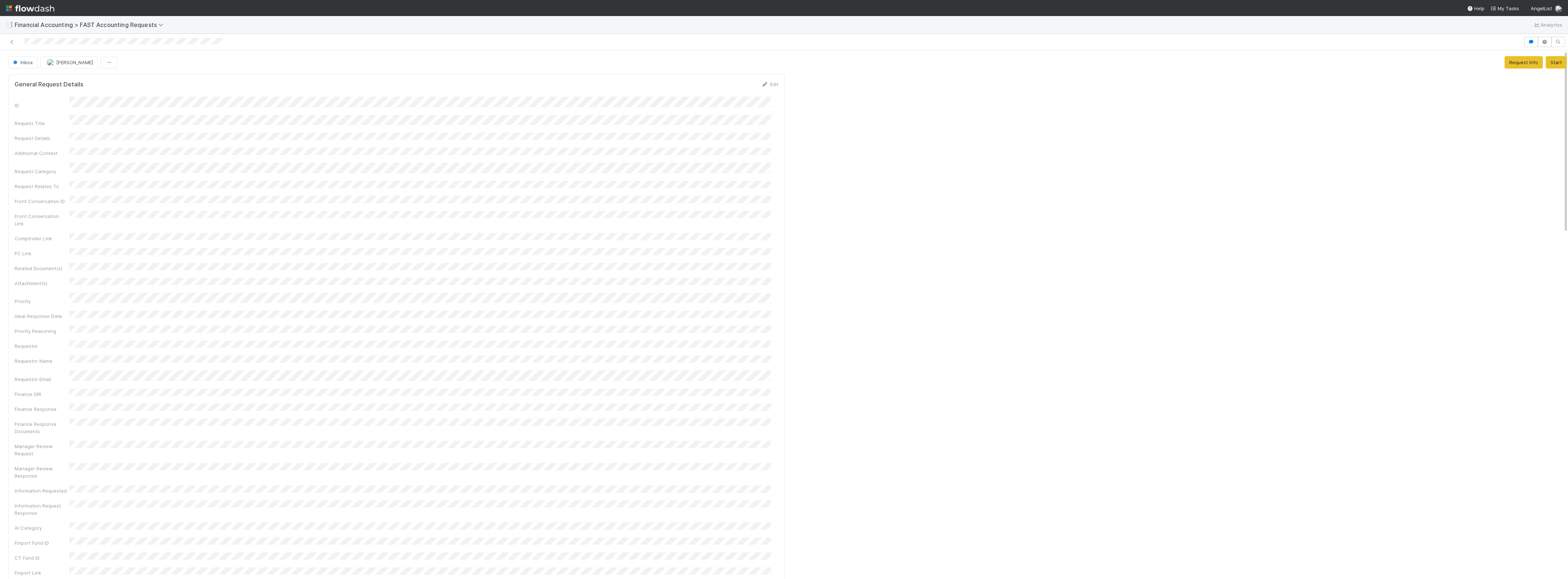
drag, startPoint x: 926, startPoint y: 528, endPoint x: 830, endPoint y: 522, distance: 96.2
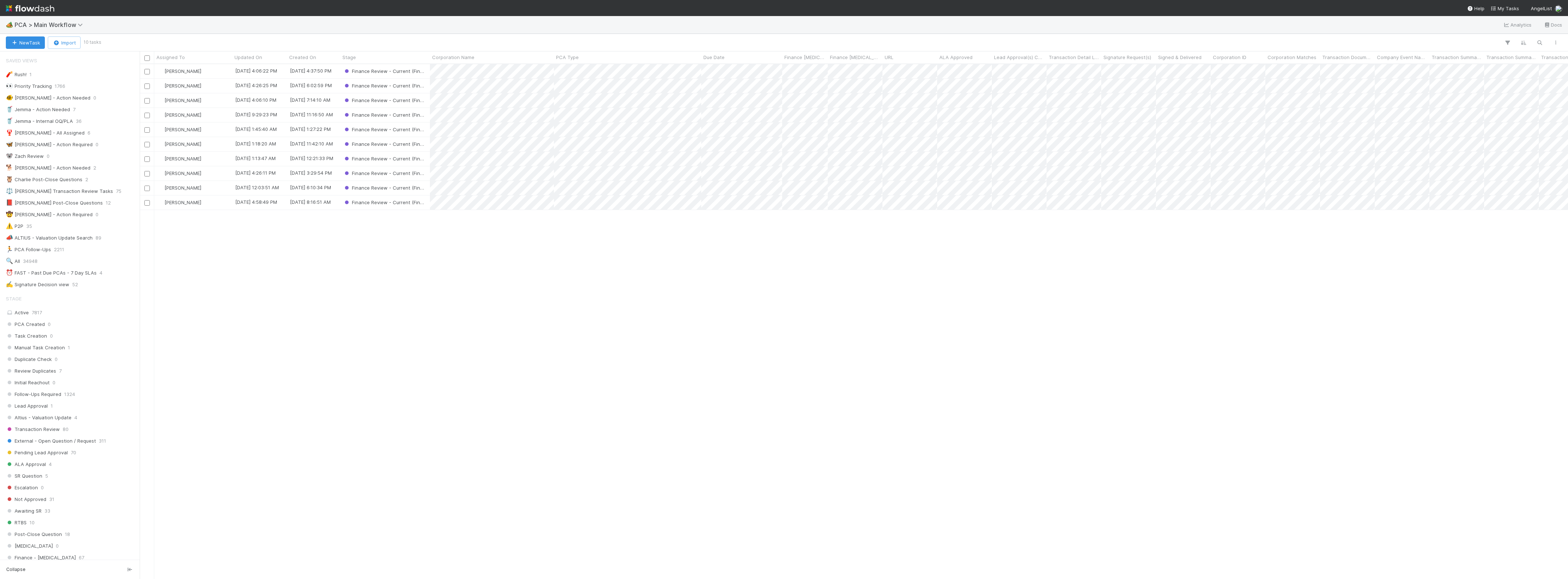
scroll to position [508, 1421]
